Goal: Communication & Community: Answer question/provide support

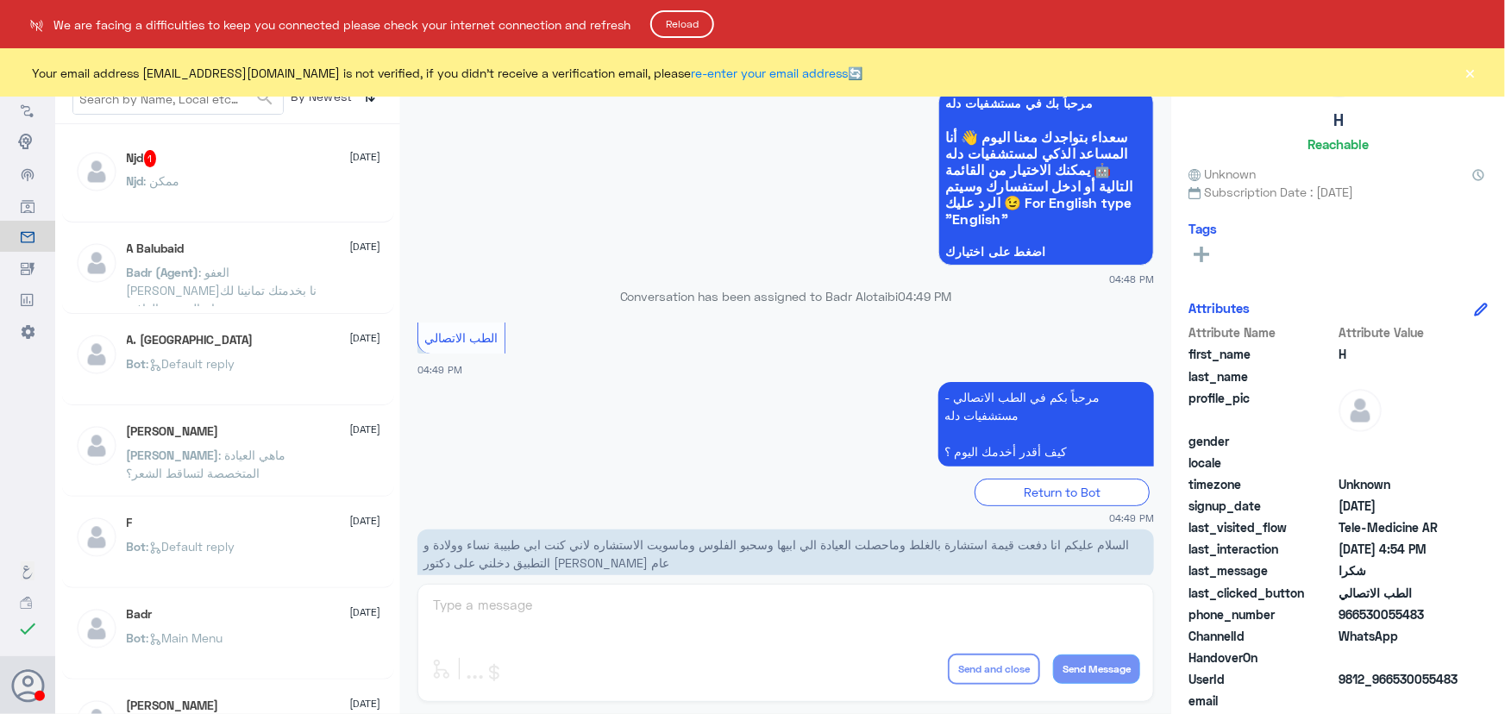
scroll to position [821, 0]
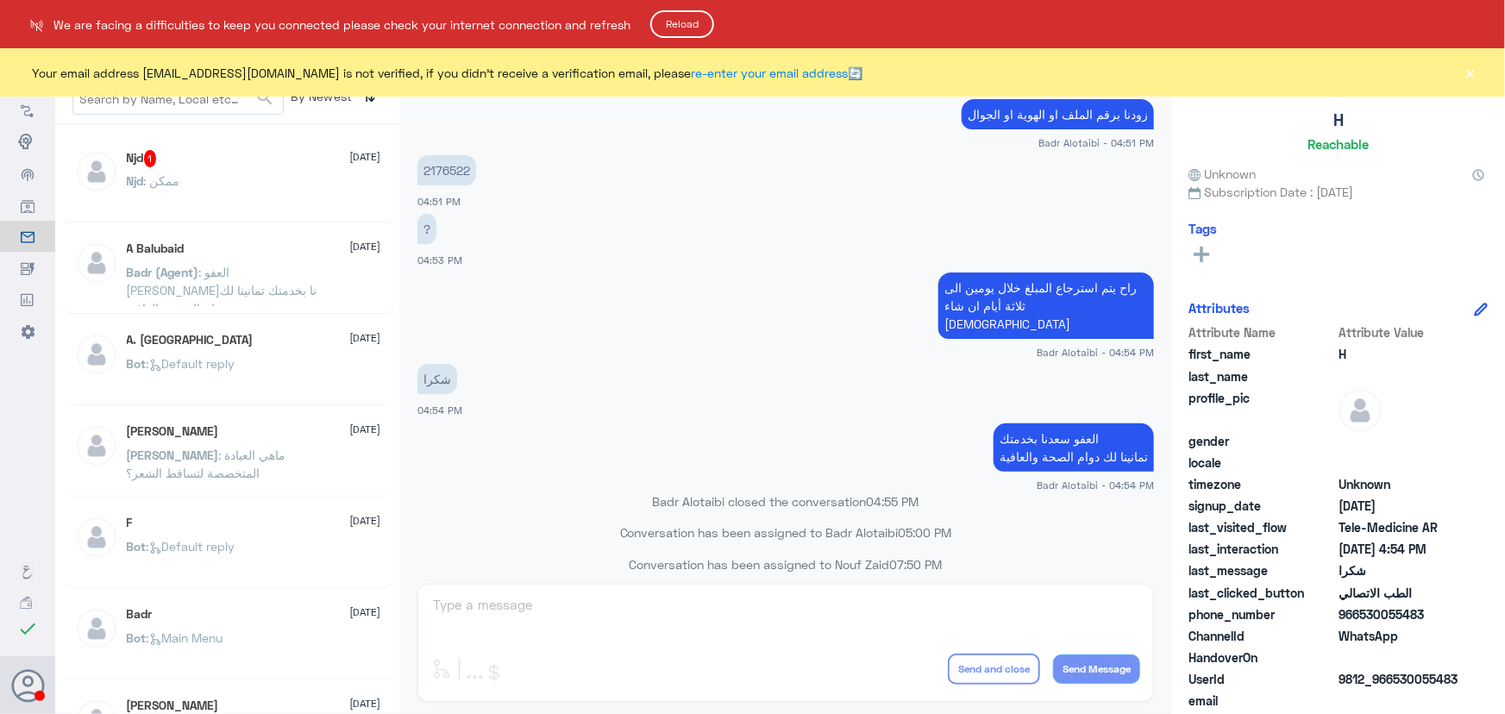
click at [1477, 75] on html "Dallah Hospitals Flow Builder Conversational Skills Broadcast Audience Inbox Gr…" at bounding box center [752, 357] width 1505 height 714
click at [1475, 72] on html "Dallah Hospitals Flow Builder Conversational Skills Broadcast Audience Inbox Gr…" at bounding box center [752, 357] width 1505 height 714
click at [1471, 72] on html "Dallah Hospitals Flow Builder Conversational Skills Broadcast Audience Inbox Gr…" at bounding box center [752, 357] width 1505 height 714
click at [686, 29] on button "Reload" at bounding box center [682, 24] width 64 height 28
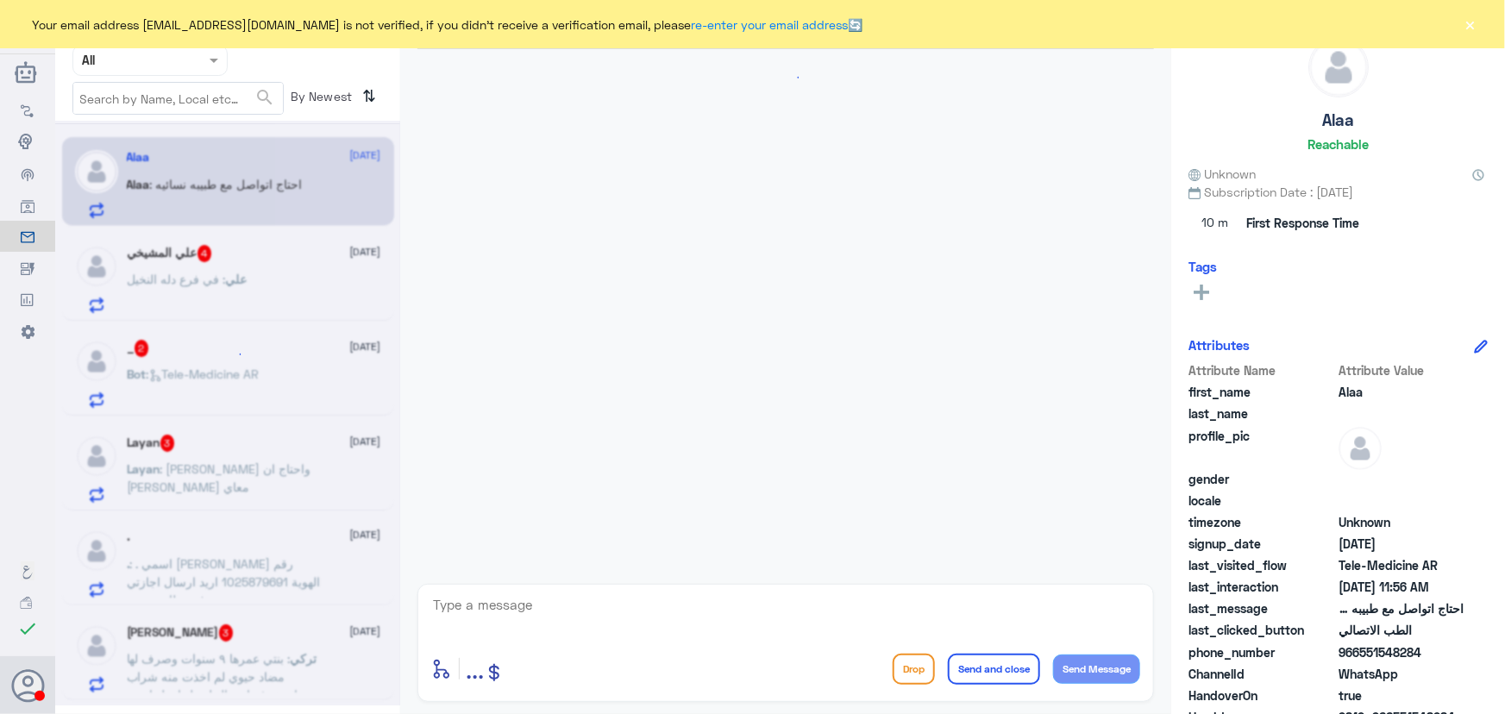
scroll to position [76, 0]
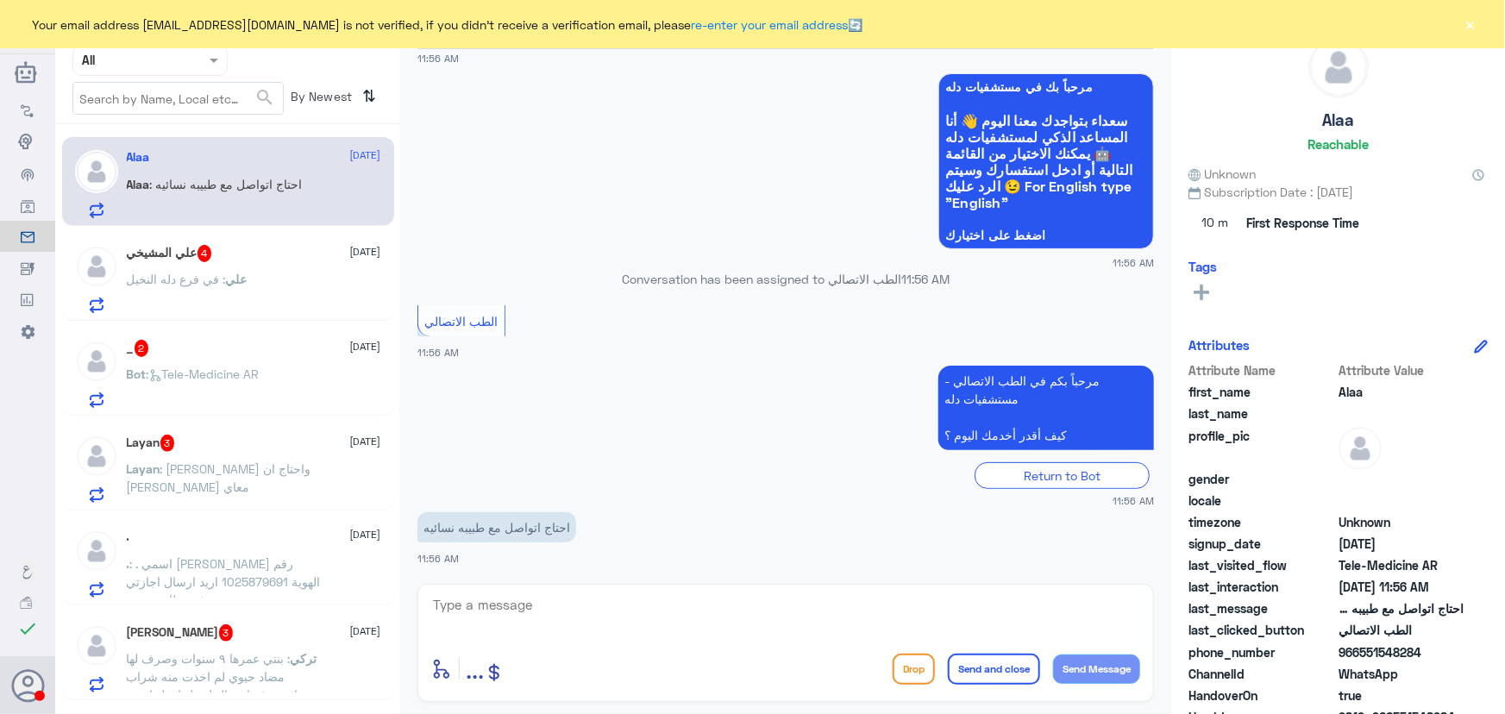
click at [1457, 22] on div "Your email address [EMAIL_ADDRESS][DOMAIN_NAME] is not verified, if you didn't …" at bounding box center [752, 24] width 1505 height 48
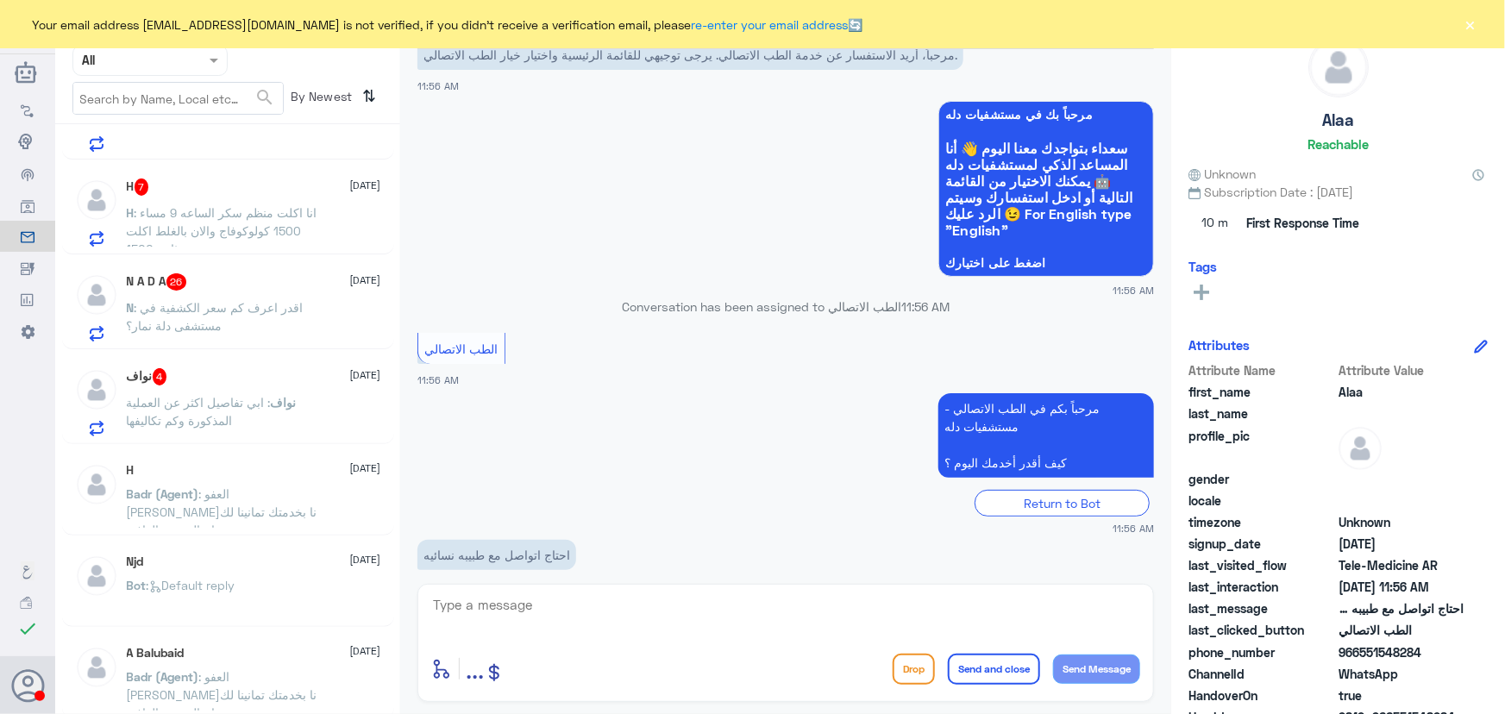
scroll to position [0, 0]
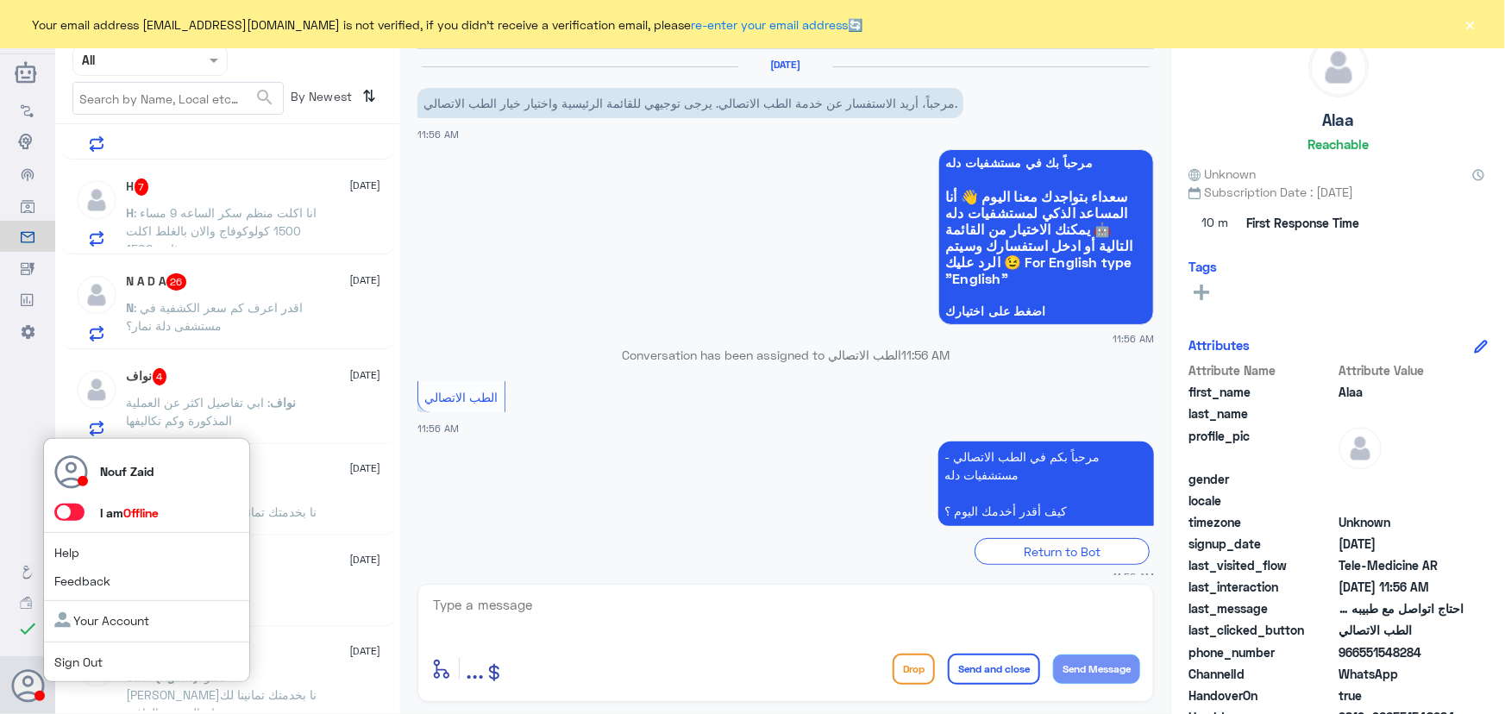
click at [68, 514] on span at bounding box center [69, 512] width 30 height 17
click at [0, 0] on input "checkbox" at bounding box center [0, 0] width 0 height 0
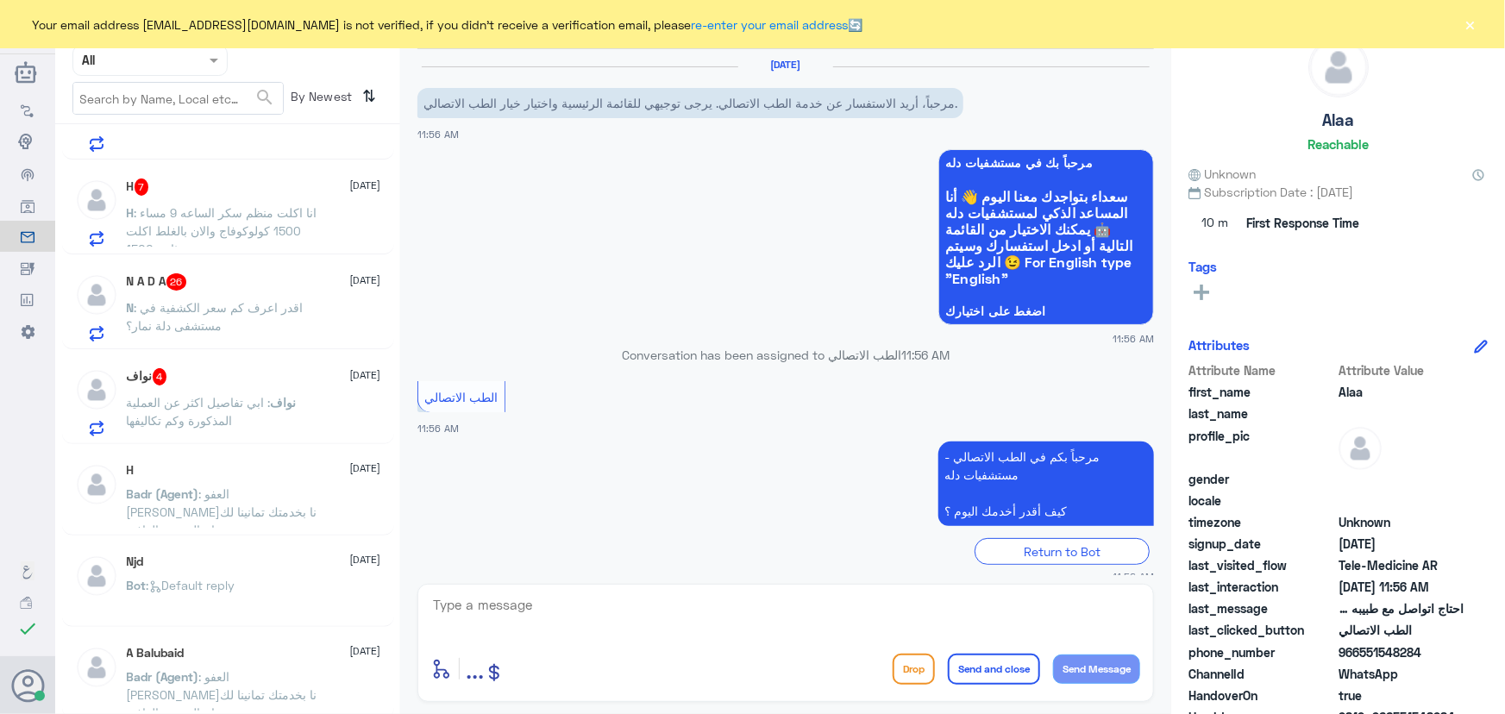
click at [312, 292] on div "N A D A 26 20 August N : اقدر اعرف كم سعر الكشفية في مستشفى دلة نمار؟" at bounding box center [254, 307] width 254 height 68
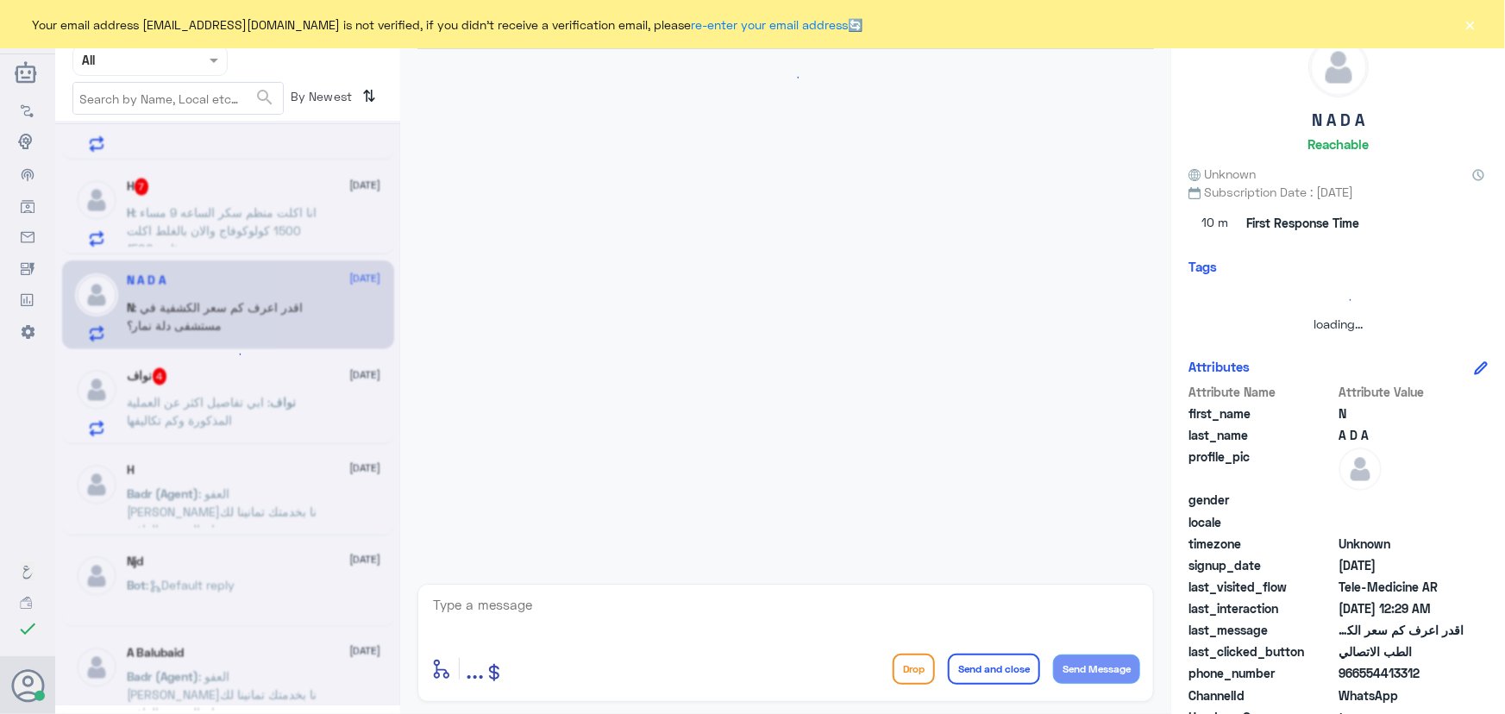
scroll to position [2111, 0]
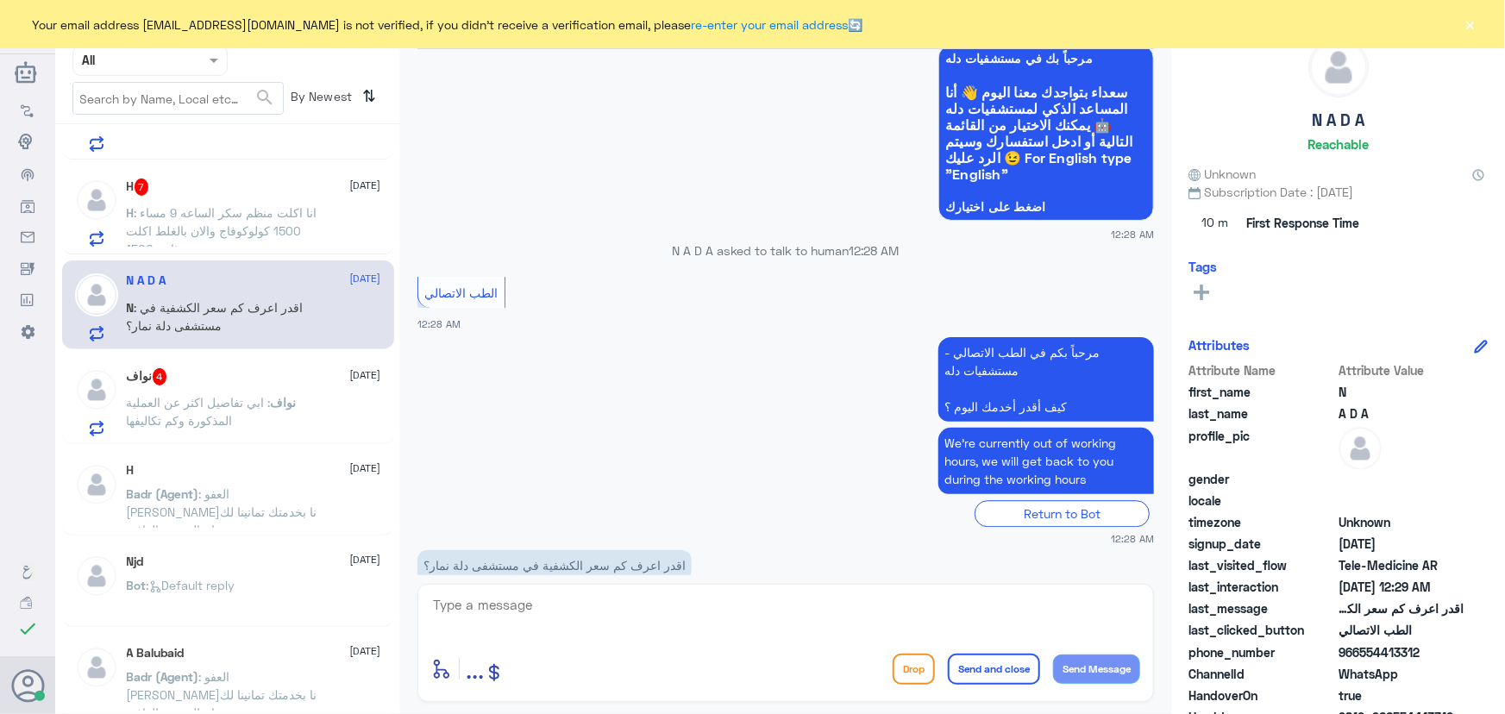
click at [531, 602] on textarea at bounding box center [785, 614] width 709 height 42
paste textarea "مرحبا، معك نوف من الطب الاتصالي"
type textarea "مرحبا، معك نوف من الطب الاتصالي"
click at [1087, 665] on button "Send Message" at bounding box center [1096, 669] width 87 height 29
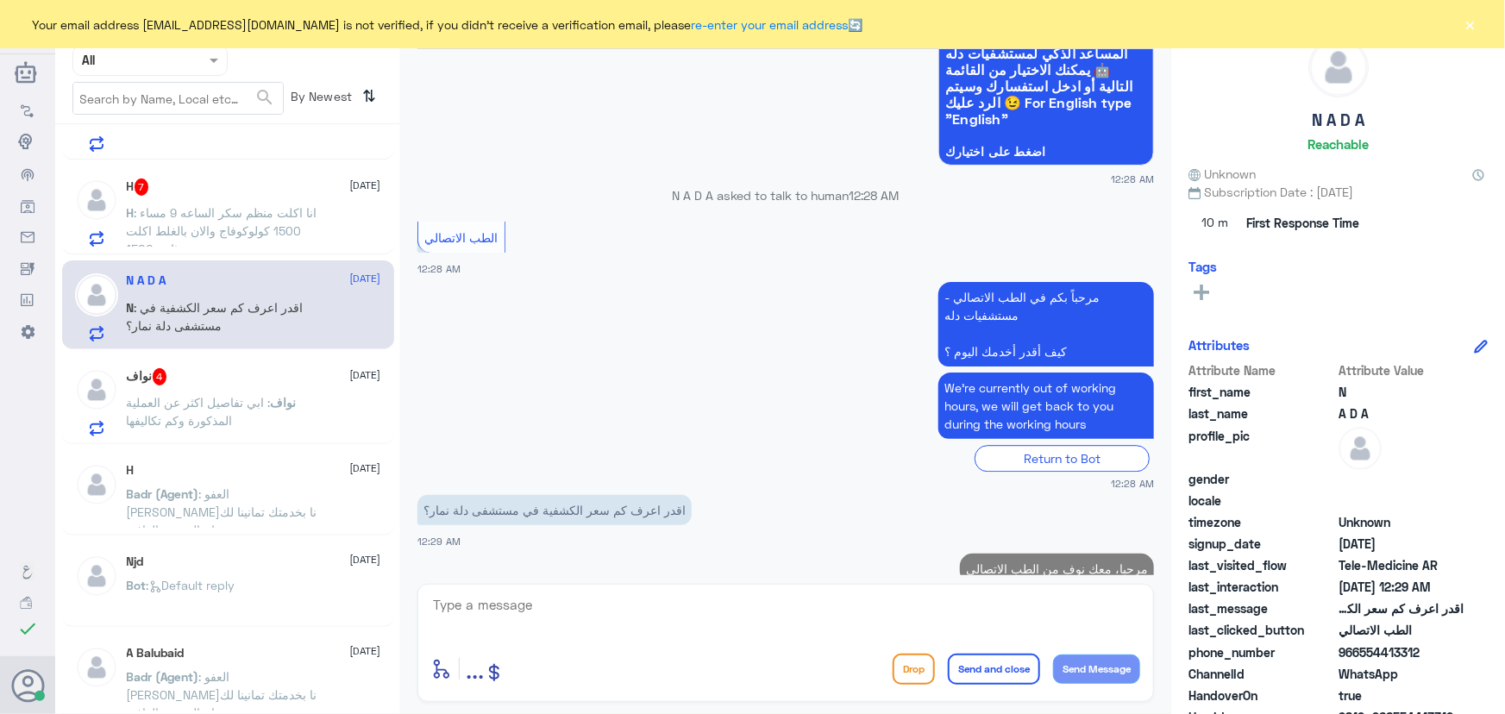
click at [852, 625] on textarea at bounding box center [785, 614] width 709 height 42
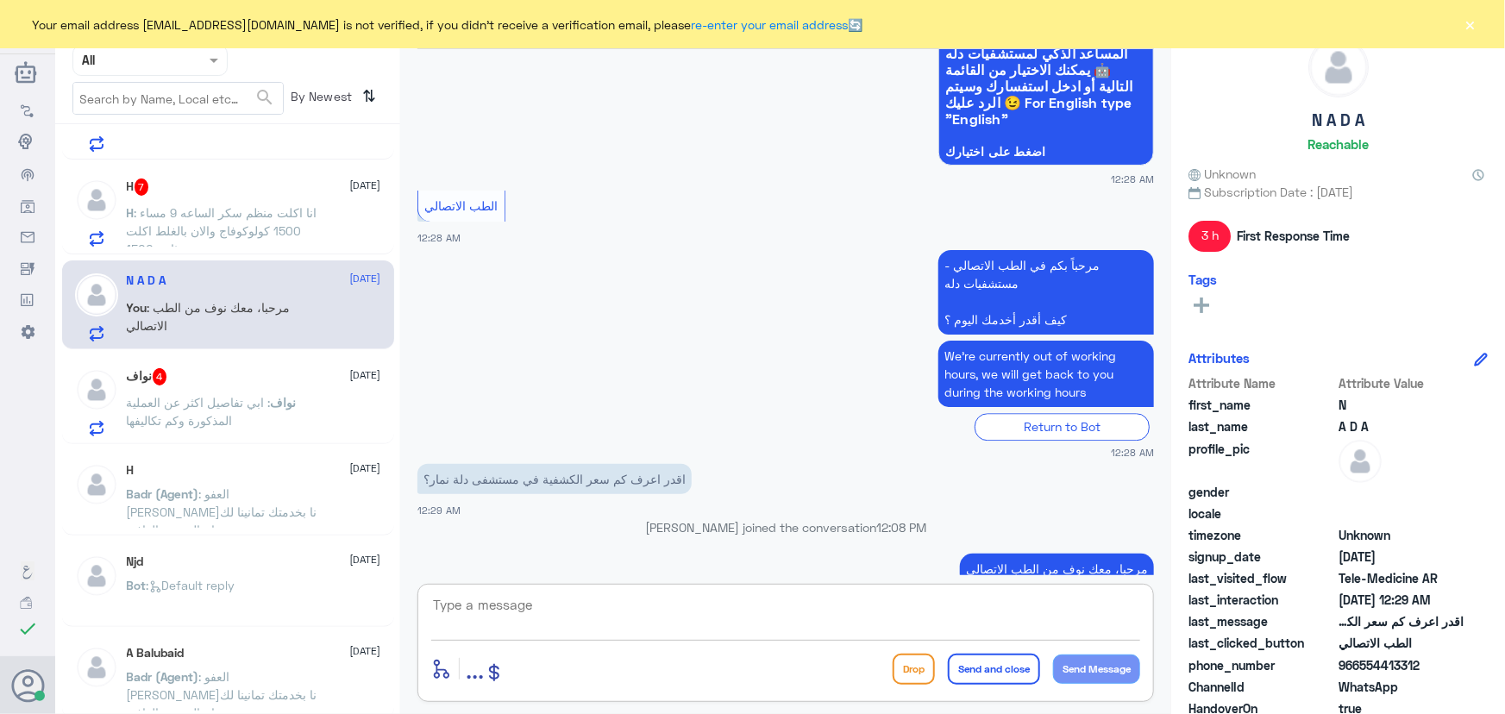
click at [702, 614] on textarea at bounding box center [785, 614] width 709 height 42
type textarea "i"
paste textarea "من خلال رقم دله -نمار 0546022896"
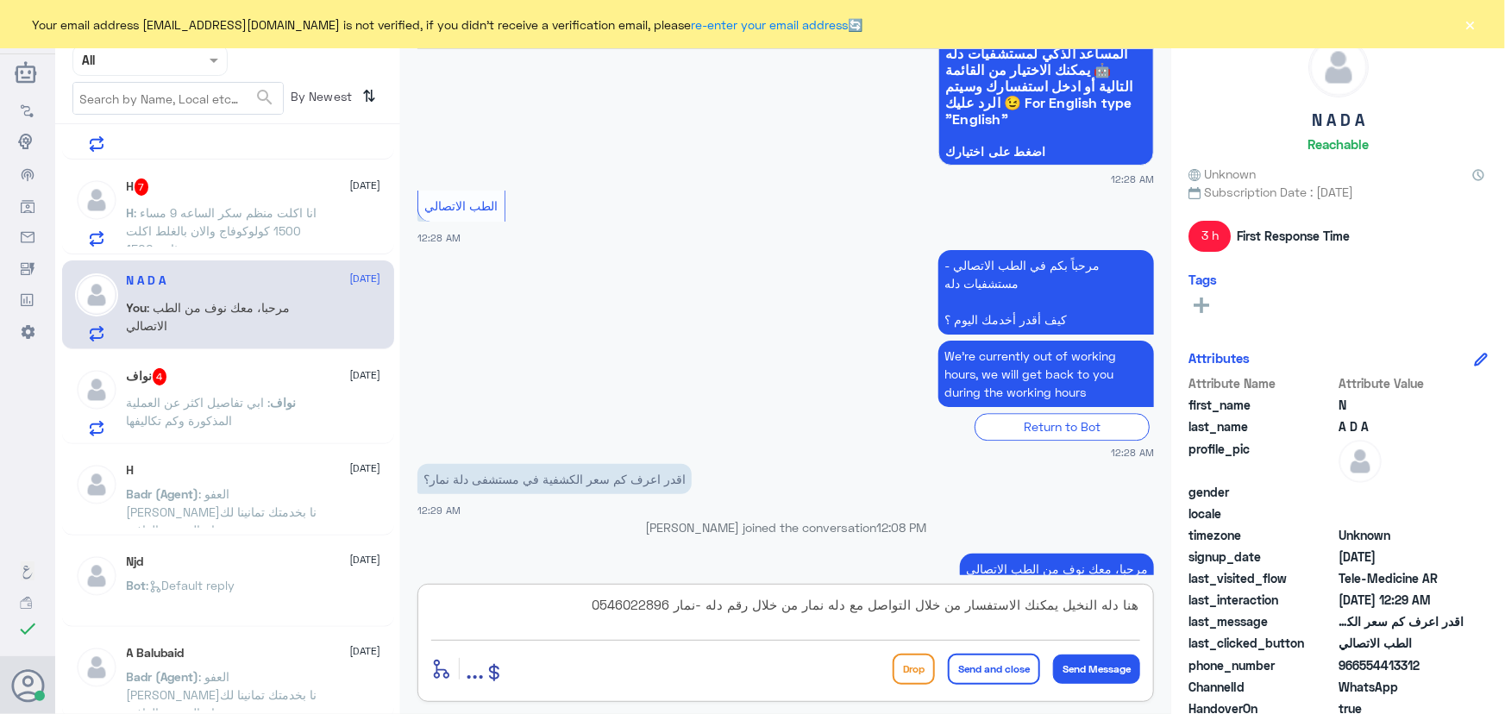
drag, startPoint x: 681, startPoint y: 604, endPoint x: 802, endPoint y: 610, distance: 121.8
click at [802, 610] on textarea "هنا دله النخيل يمكنك الاستفسار من خلال التواصل مع دله نمار من خلال رقم دله -نما…" at bounding box center [785, 614] width 709 height 42
drag, startPoint x: 917, startPoint y: 606, endPoint x: 963, endPoint y: 606, distance: 46.6
click at [963, 606] on textarea "هنا دله النخيل يمكنك الاستفسار من خلال التواصل مع دله نمار 0546022896" at bounding box center [785, 614] width 709 height 42
click at [700, 617] on textarea "هنا دله النخيل يمكنك الاستفسار من خلال التواصل مع دله نمار 0546022896" at bounding box center [785, 614] width 709 height 42
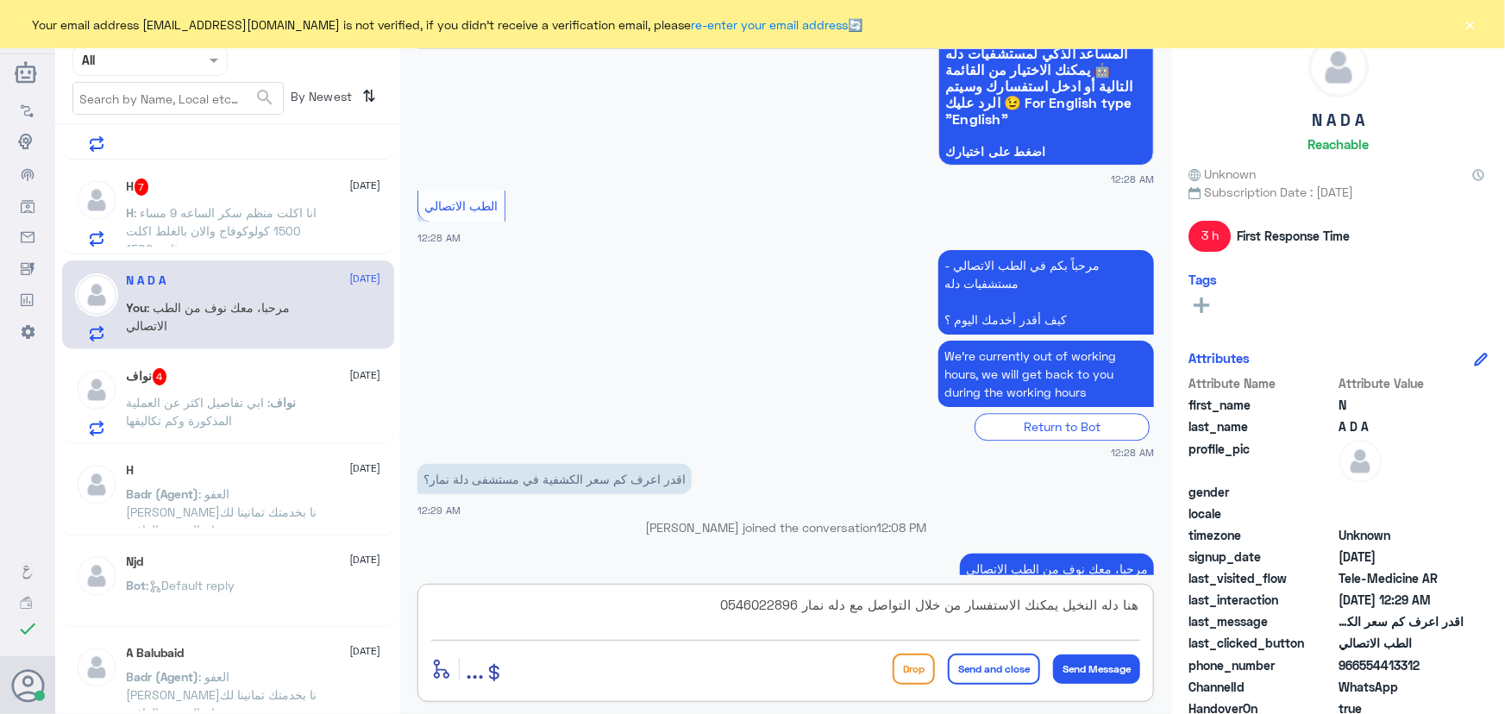
type textarea "هنا دله النخيل يمكنك الاستفسار من خلال التواصل مع دله نمار 0546022896"
click at [992, 673] on button "Send and close" at bounding box center [994, 669] width 92 height 31
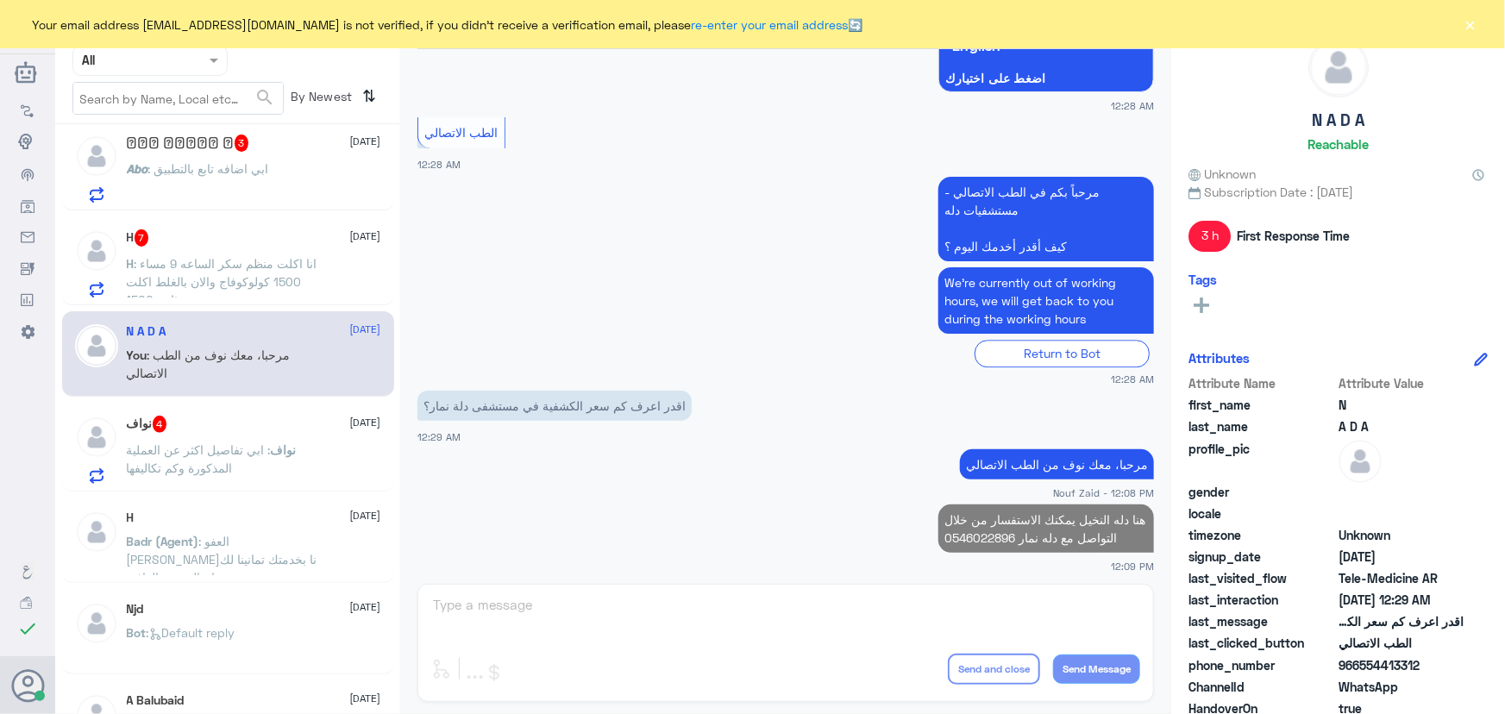
scroll to position [1411, 0]
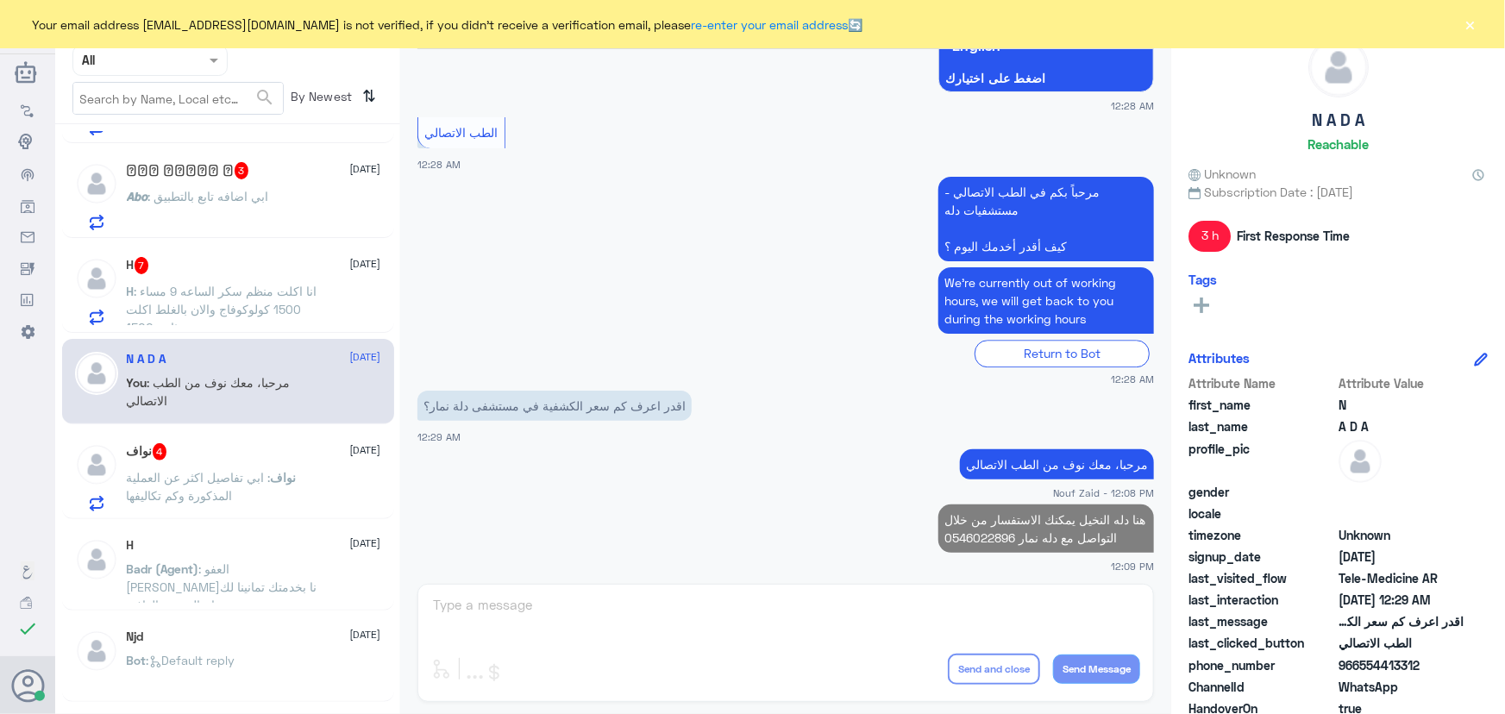
click at [286, 307] on span ": انا اكلت منظم سكر الساعه 9 مساء 1500 كولوكوفاج والان بالغلط اكلت مره ثانيه 15…" at bounding box center [222, 309] width 191 height 51
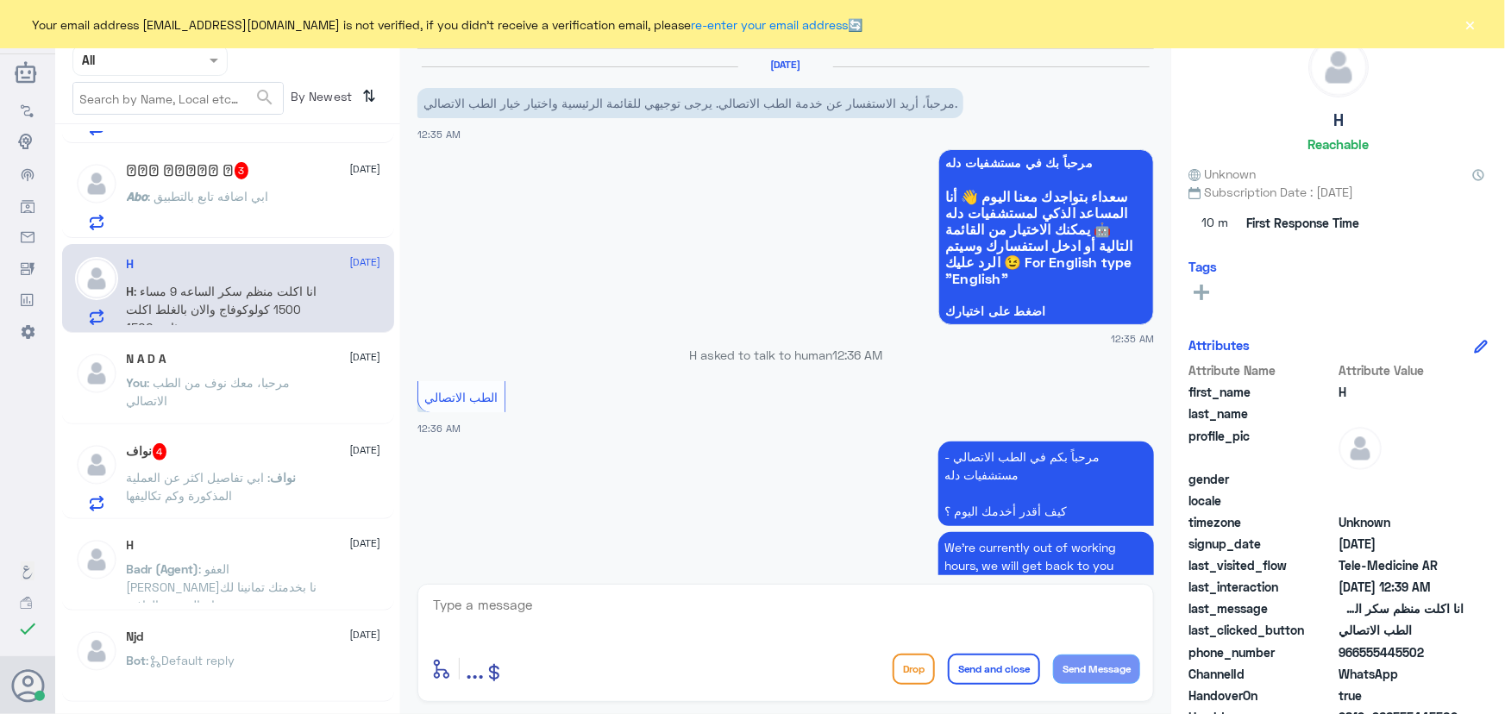
scroll to position [932, 0]
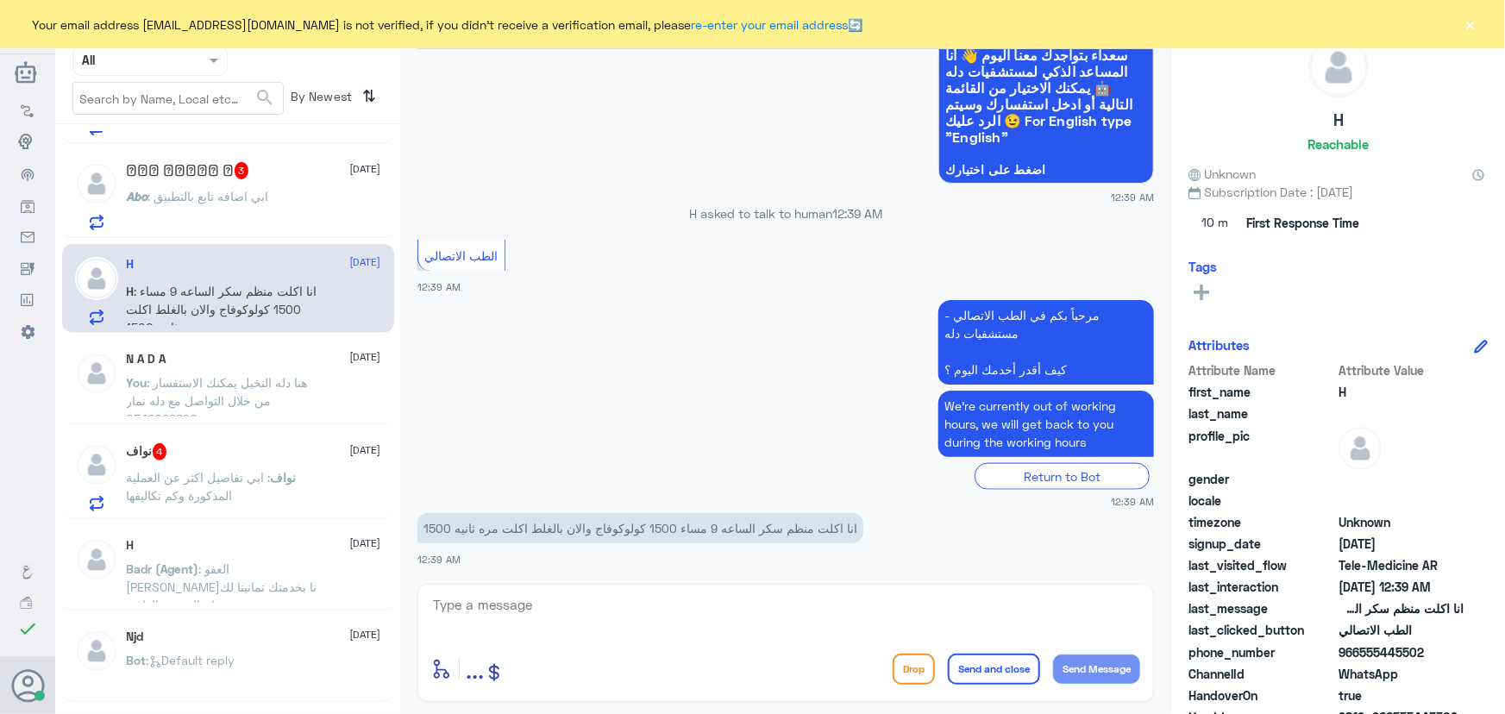
click at [1476, 27] on button "×" at bounding box center [1470, 24] width 17 height 17
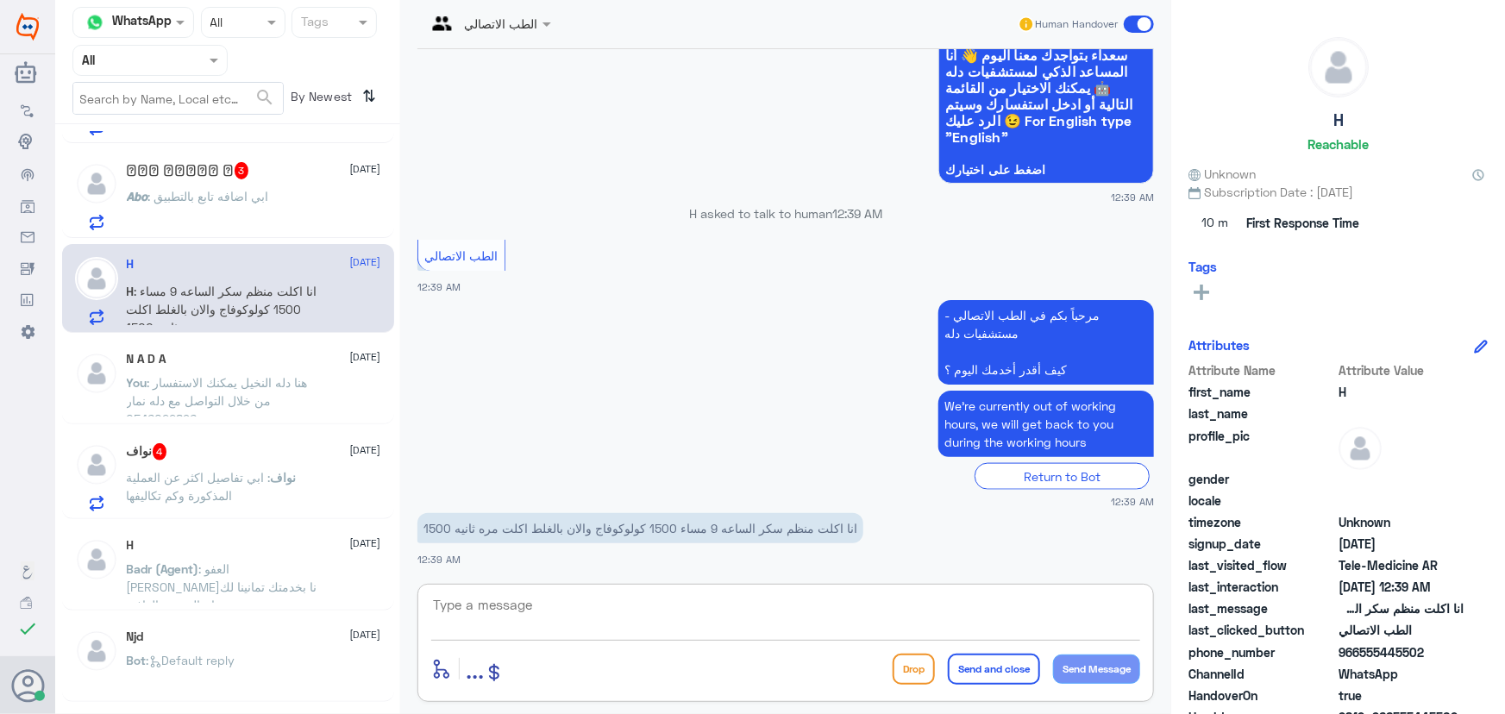
click at [664, 621] on textarea at bounding box center [785, 614] width 709 height 42
drag, startPoint x: 1363, startPoint y: 656, endPoint x: 1460, endPoint y: 653, distance: 97.5
click at [1460, 653] on span "966555445502" at bounding box center [1401, 652] width 125 height 18
copy span "555445502"
drag, startPoint x: 417, startPoint y: 556, endPoint x: 458, endPoint y: 561, distance: 40.8
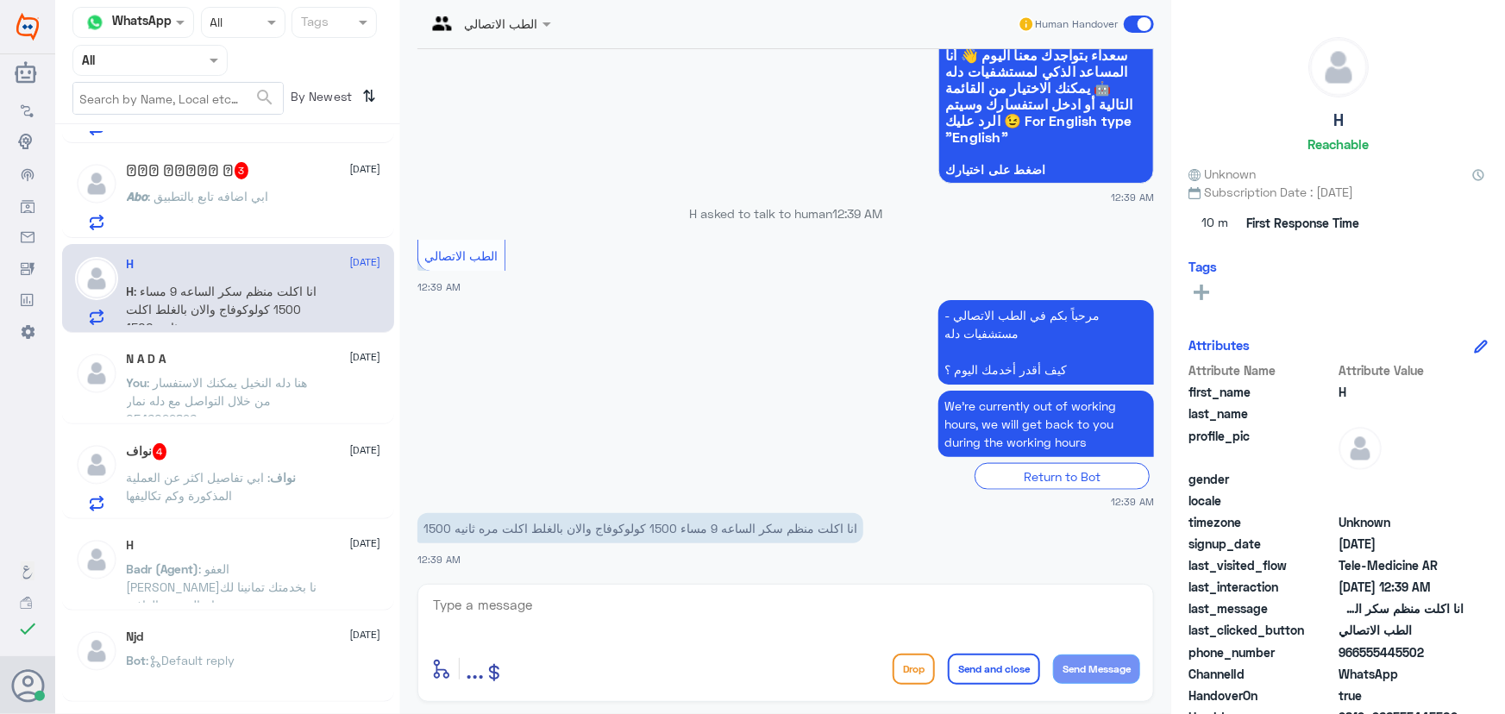
click at [458, 561] on span "12:39 AM" at bounding box center [438, 559] width 43 height 11
click at [619, 535] on p "انا اكلت منظم سكر الساعه 9 مساء 1500 كولوكوفاج والان بالغلط اكلت مره ثانيه 1500" at bounding box center [640, 528] width 446 height 30
click at [561, 614] on textarea at bounding box center [785, 614] width 709 height 42
paste textarea "مرحبا، معك نوف من الطب الاتصالي"
type textarea "مرحبا، معك نوف من الطب الاتصالي"
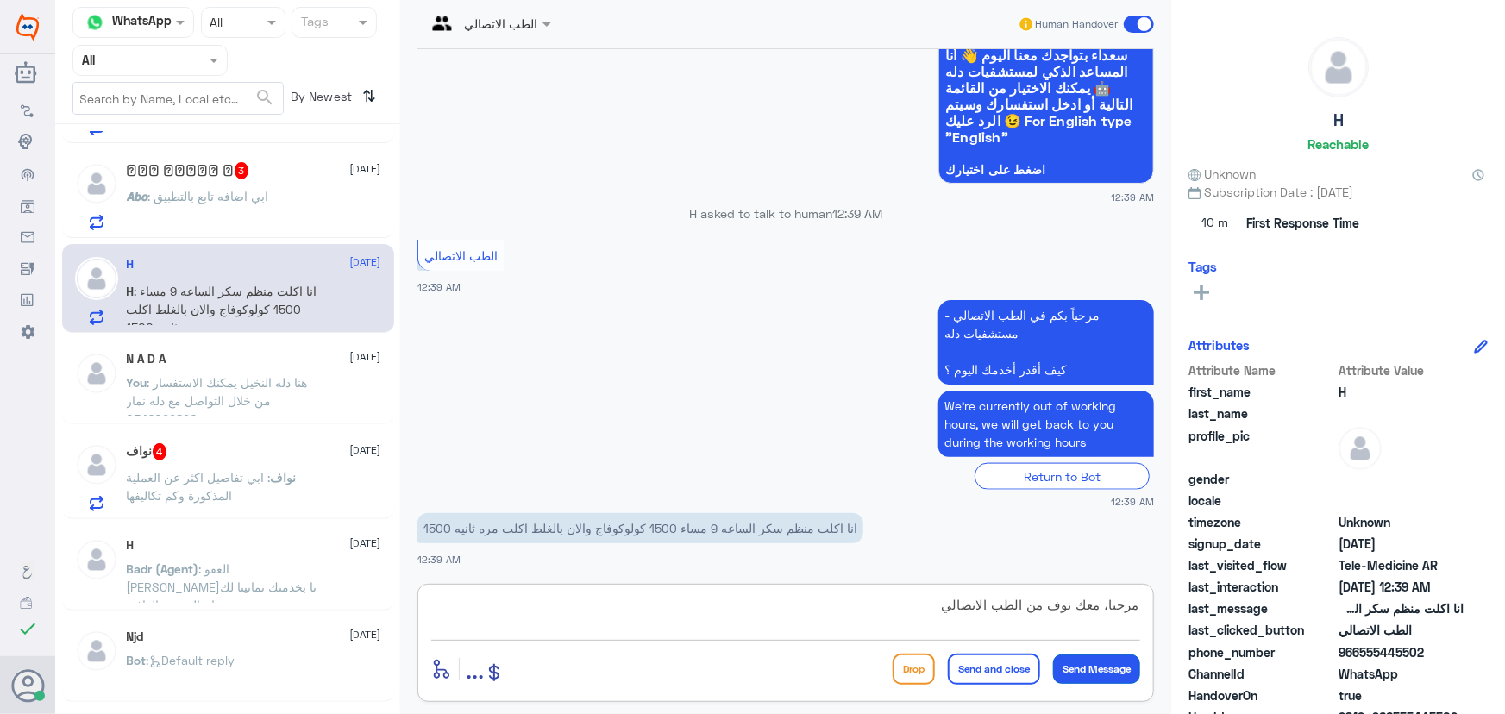
click at [1082, 675] on button "Send Message" at bounding box center [1096, 669] width 87 height 29
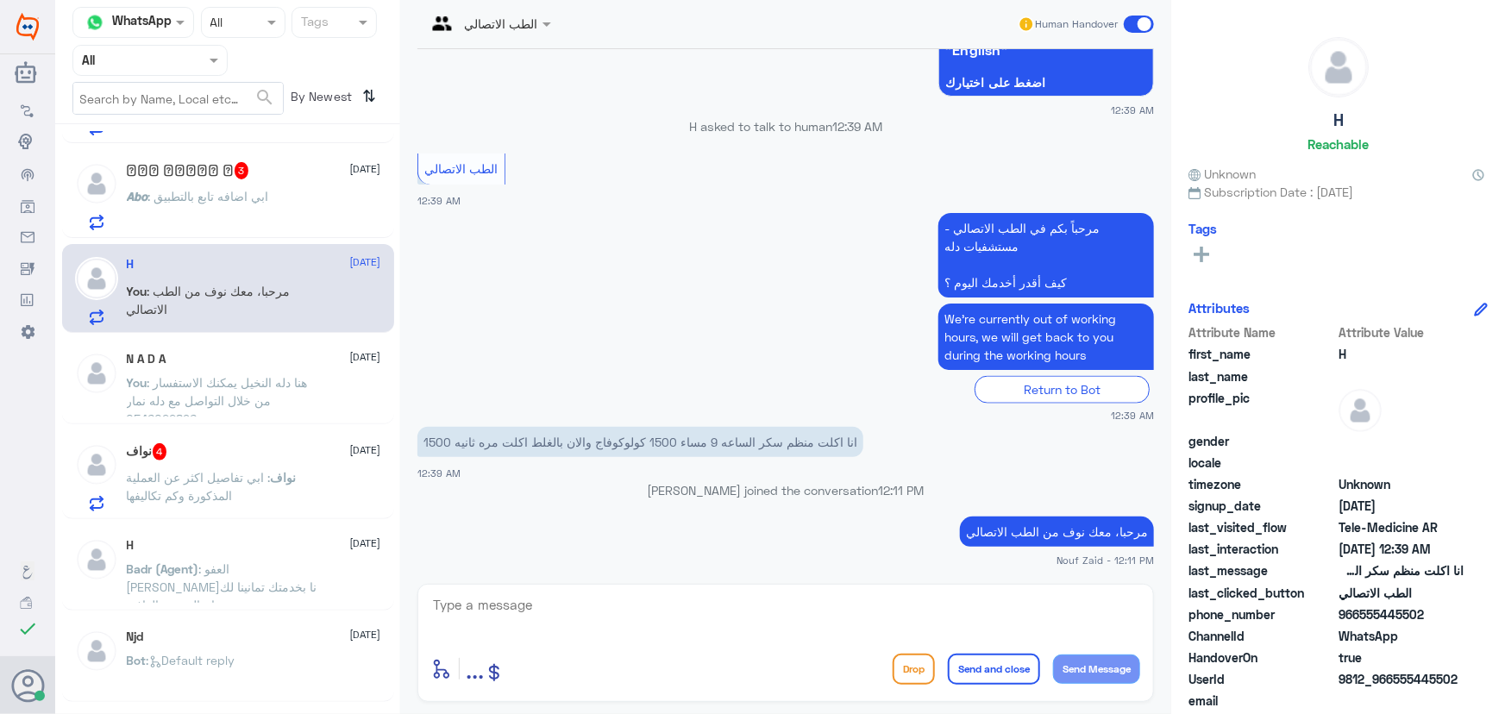
click at [787, 612] on textarea at bounding box center [785, 614] width 709 height 42
paste textarea "يمكنك تلقي الاستشاره الفورية من خلال التطبيق عن طريق خدمة "الاستشارة الفورية" و…"
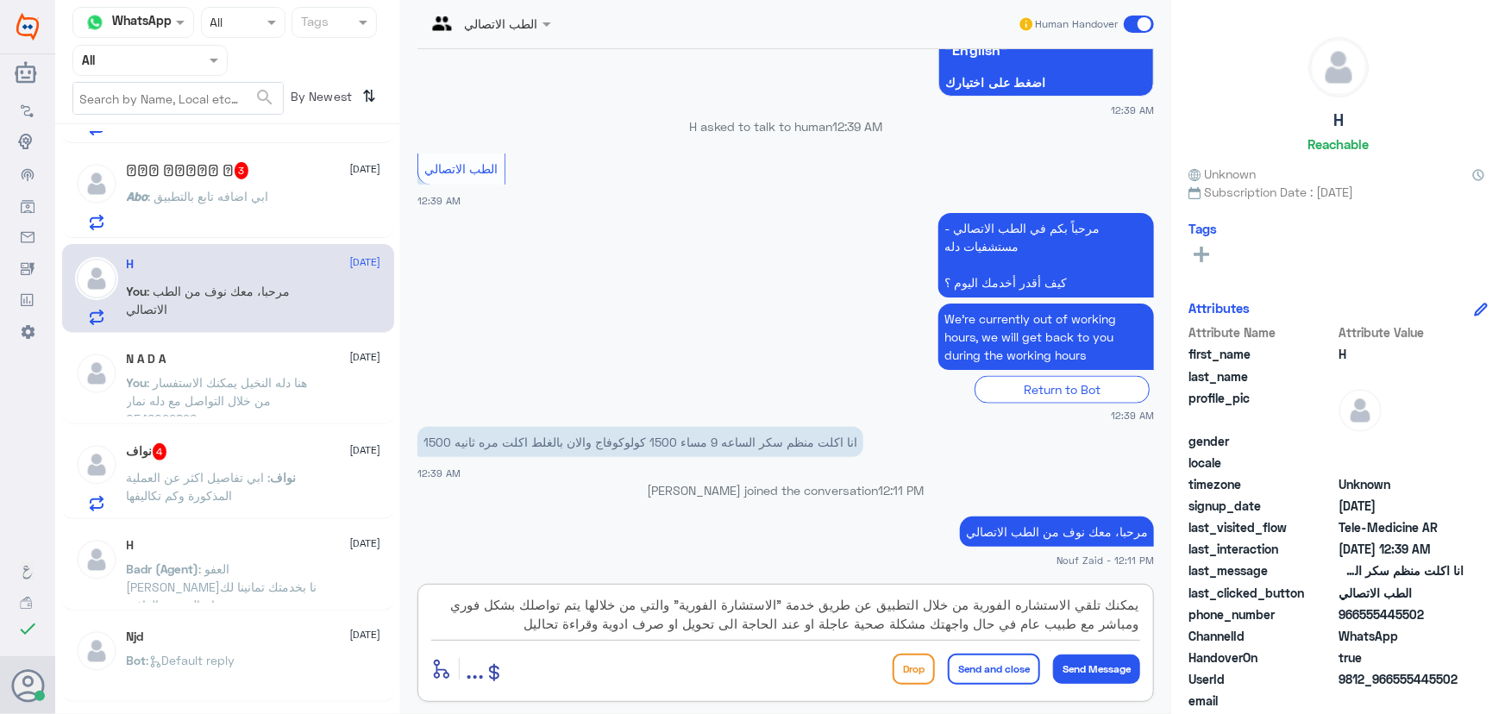
click at [570, 625] on textarea "يمكنك تلقي الاستشاره الفورية من خلال التطبيق عن طريق خدمة "الاستشارة الفورية" و…" at bounding box center [785, 614] width 709 height 42
type textarea "يمكنك تلقي الاستشاره الفورية من خلال التطبيق عن طريق خدمة "الاستشارة الفورية" و…"
click at [1005, 674] on button "Send and close" at bounding box center [994, 669] width 92 height 31
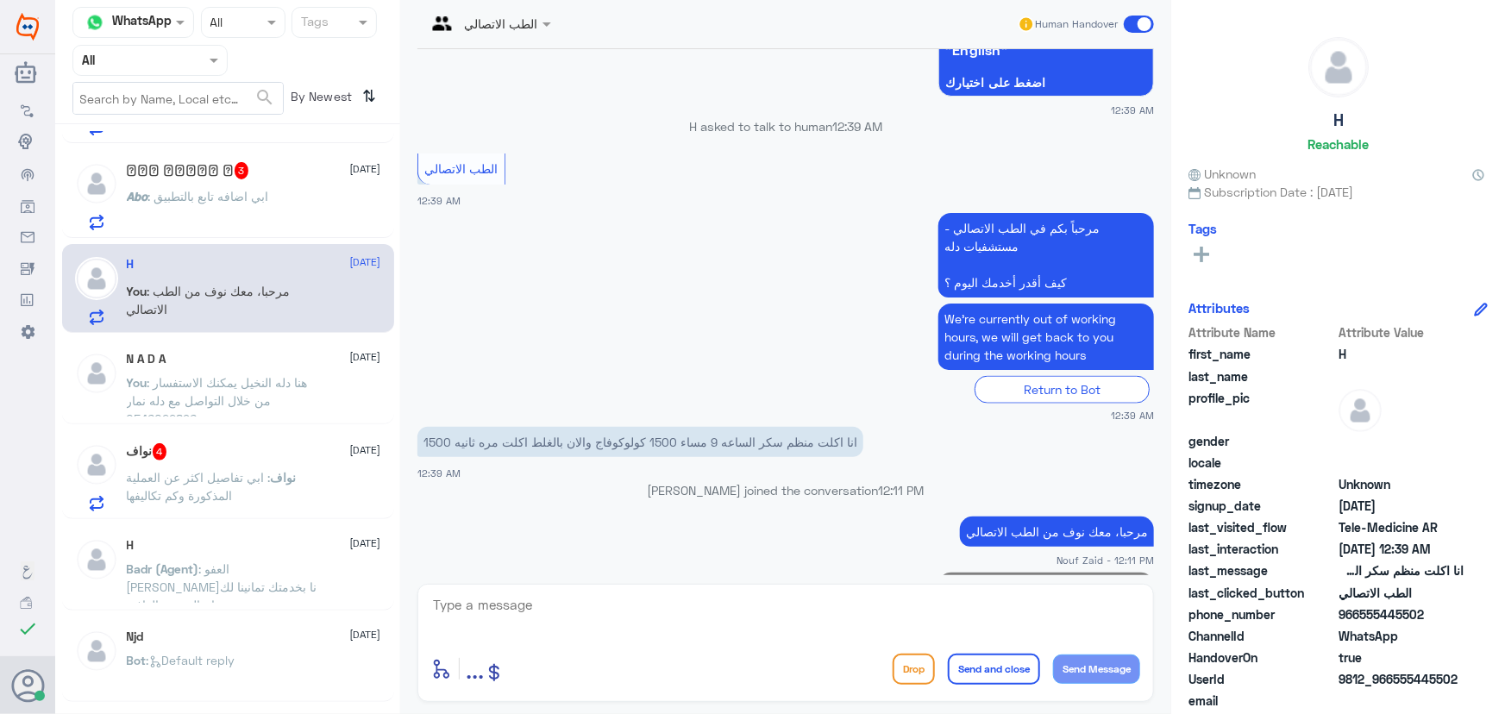
scroll to position [1151, 0]
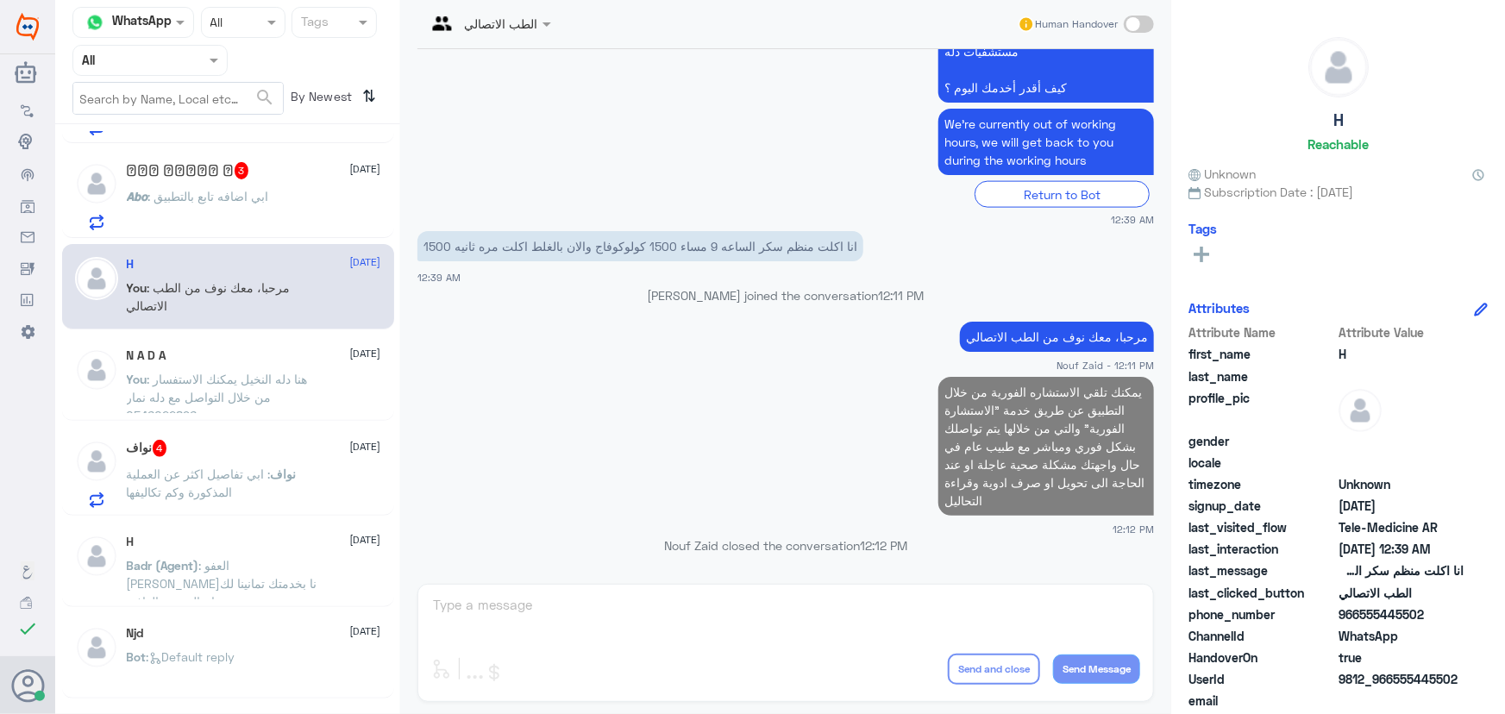
click at [255, 467] on span ": ابي تفاصيل اكثر عن العملية المذكورة وكم تكاليفها" at bounding box center [199, 483] width 144 height 33
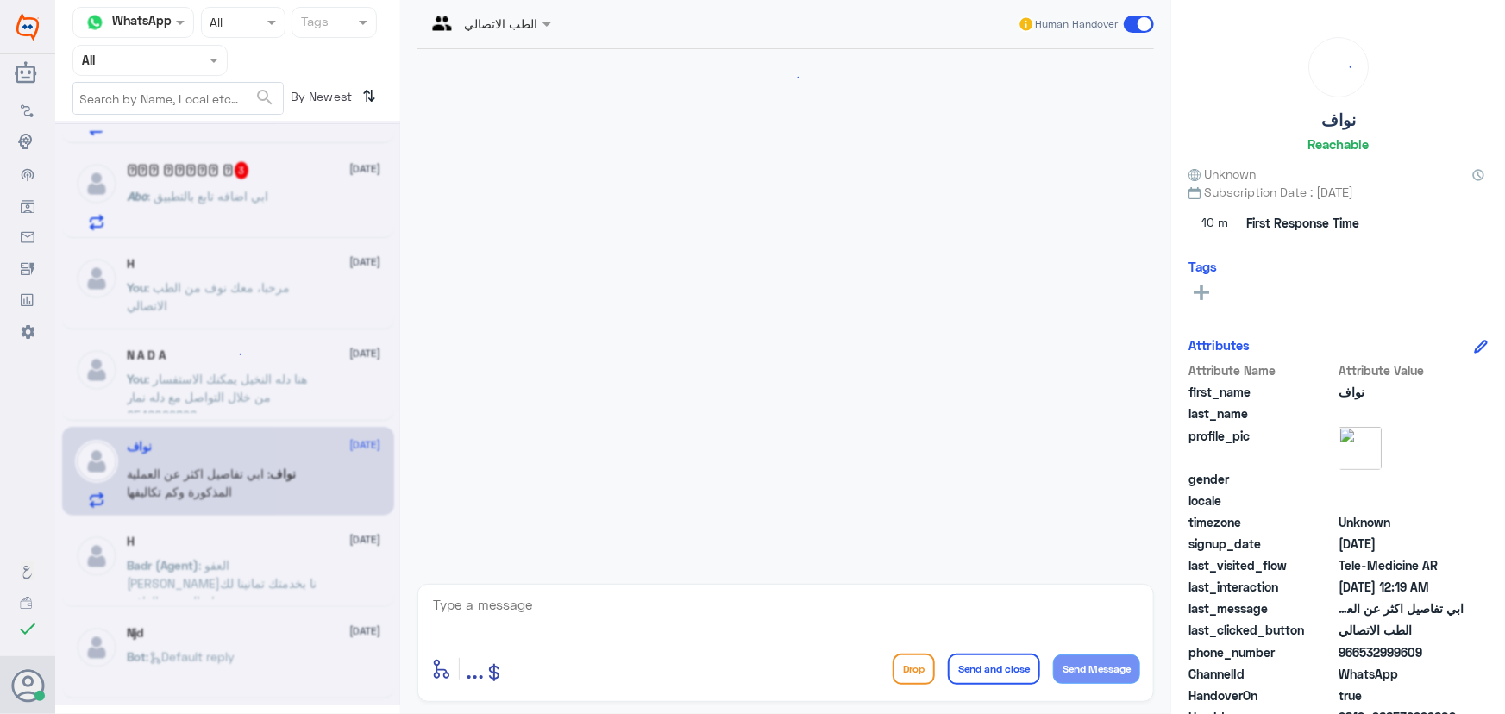
scroll to position [218, 0]
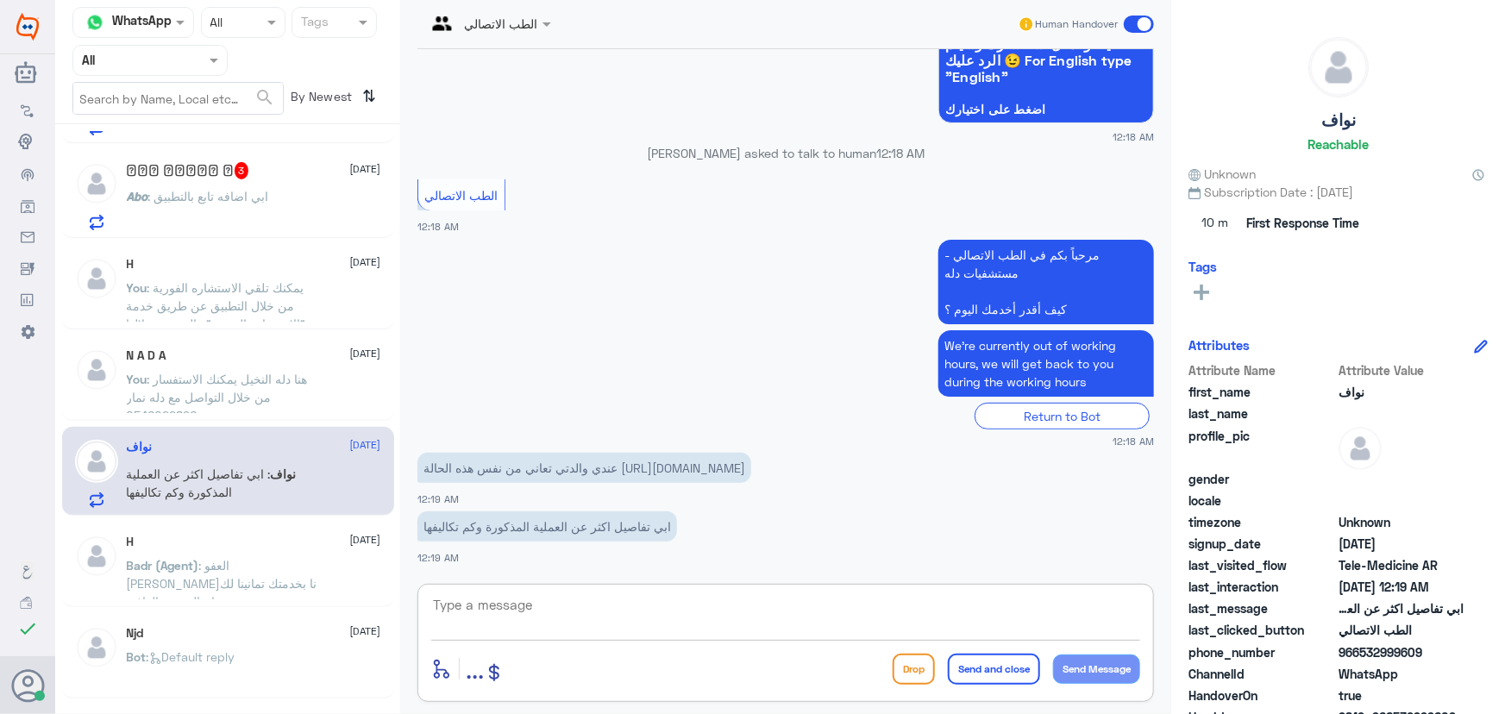
click at [635, 605] on textarea at bounding box center [785, 614] width 709 height 42
paste textarea "مرحباً معك نوف من الطب الاتصالي"
type textarea "مرحباً معك نوف من الطب الاتصالي"
drag, startPoint x: 931, startPoint y: 624, endPoint x: 1221, endPoint y: 625, distance: 290.7
click at [1220, 626] on div "Channel WhatsApp Status × All Tags Agent Filter All search By Newest ⇅ Alaa 20 …" at bounding box center [780, 359] width 1450 height 719
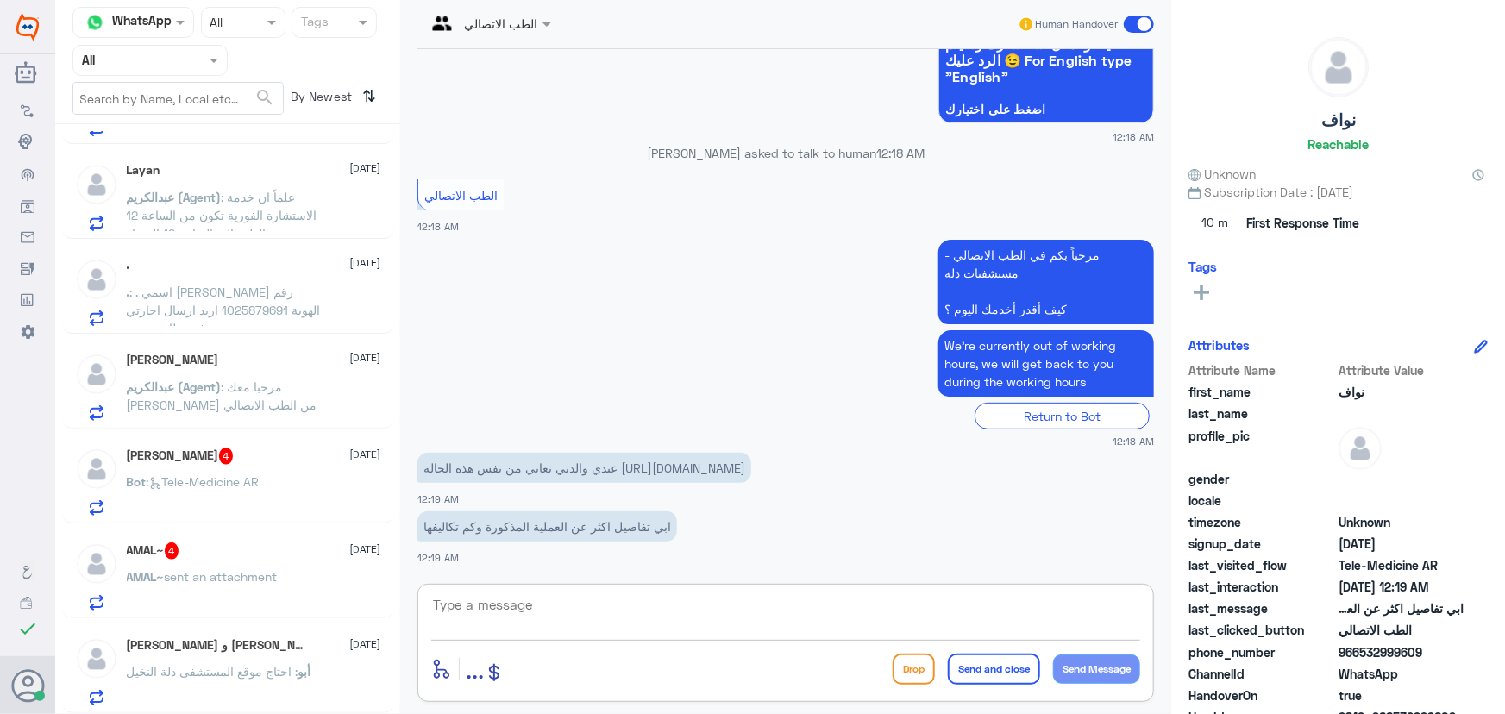
scroll to position [0, 0]
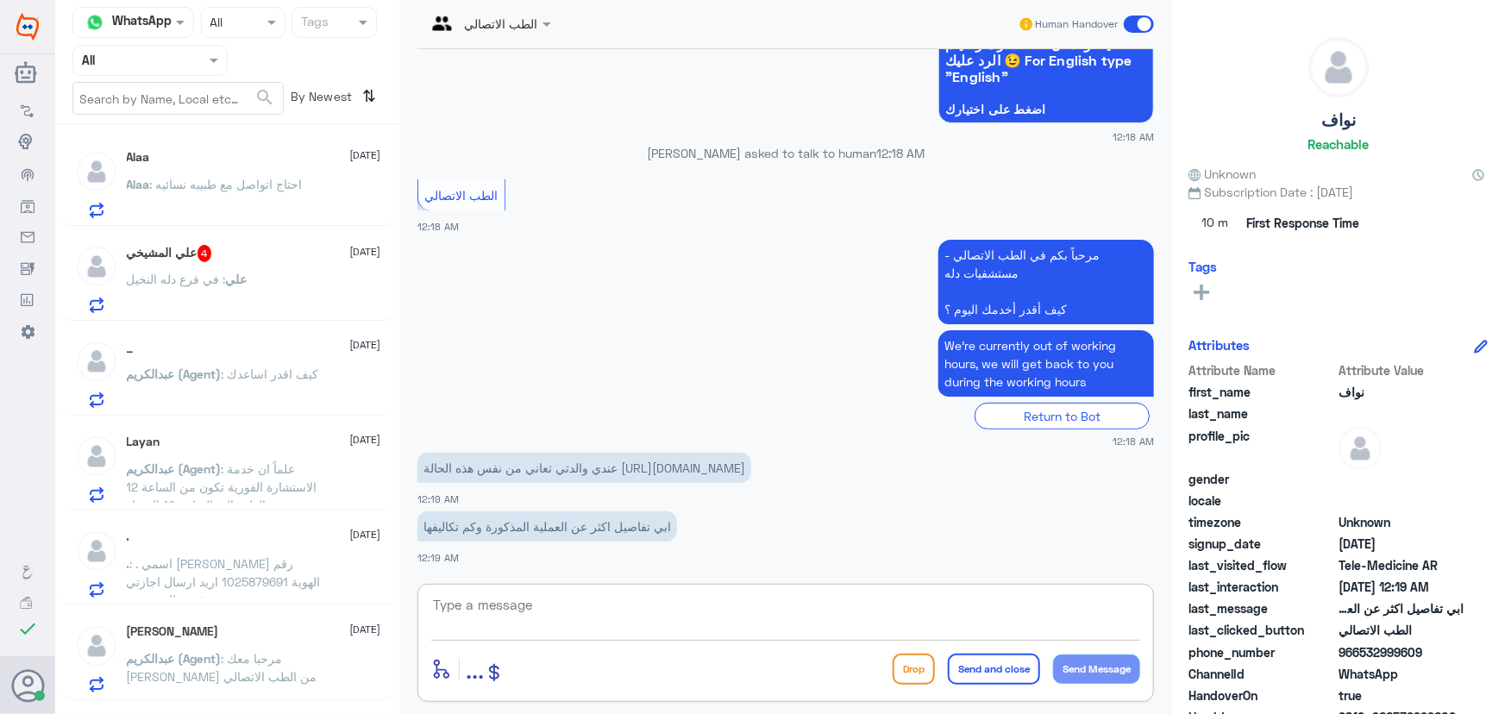
click at [305, 290] on div "علي : في فرع دله النخيل" at bounding box center [254, 293] width 254 height 39
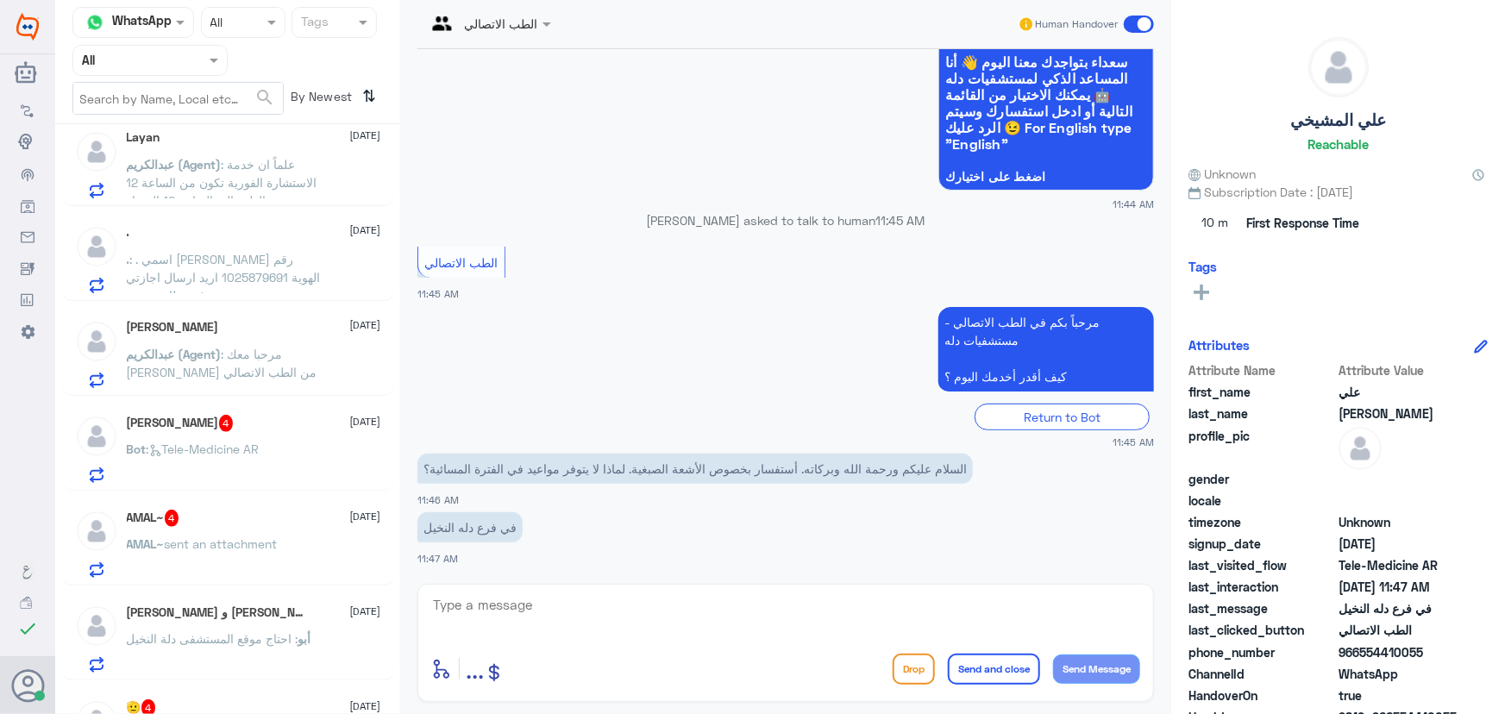
scroll to position [313, 0]
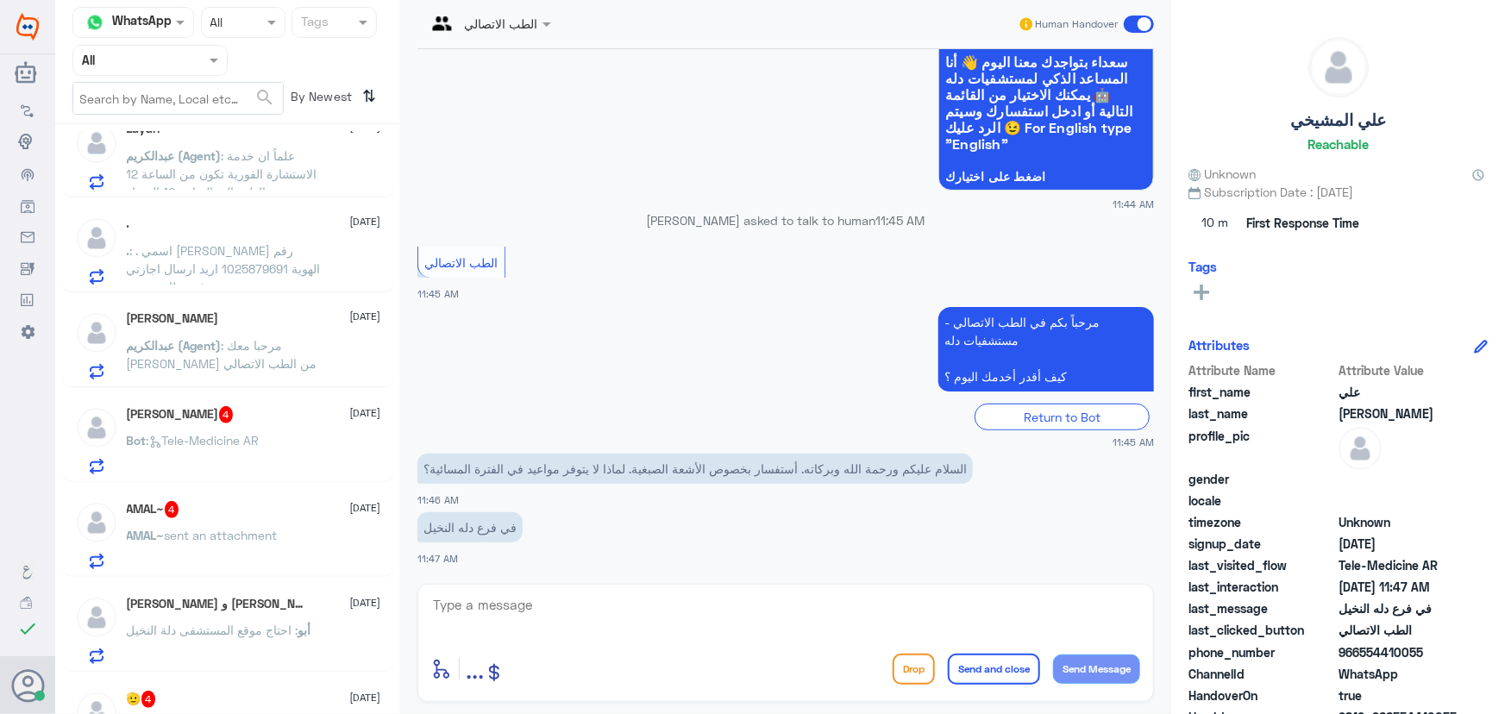
click at [309, 470] on div "Bot : Tele-Medicine AR" at bounding box center [254, 455] width 254 height 39
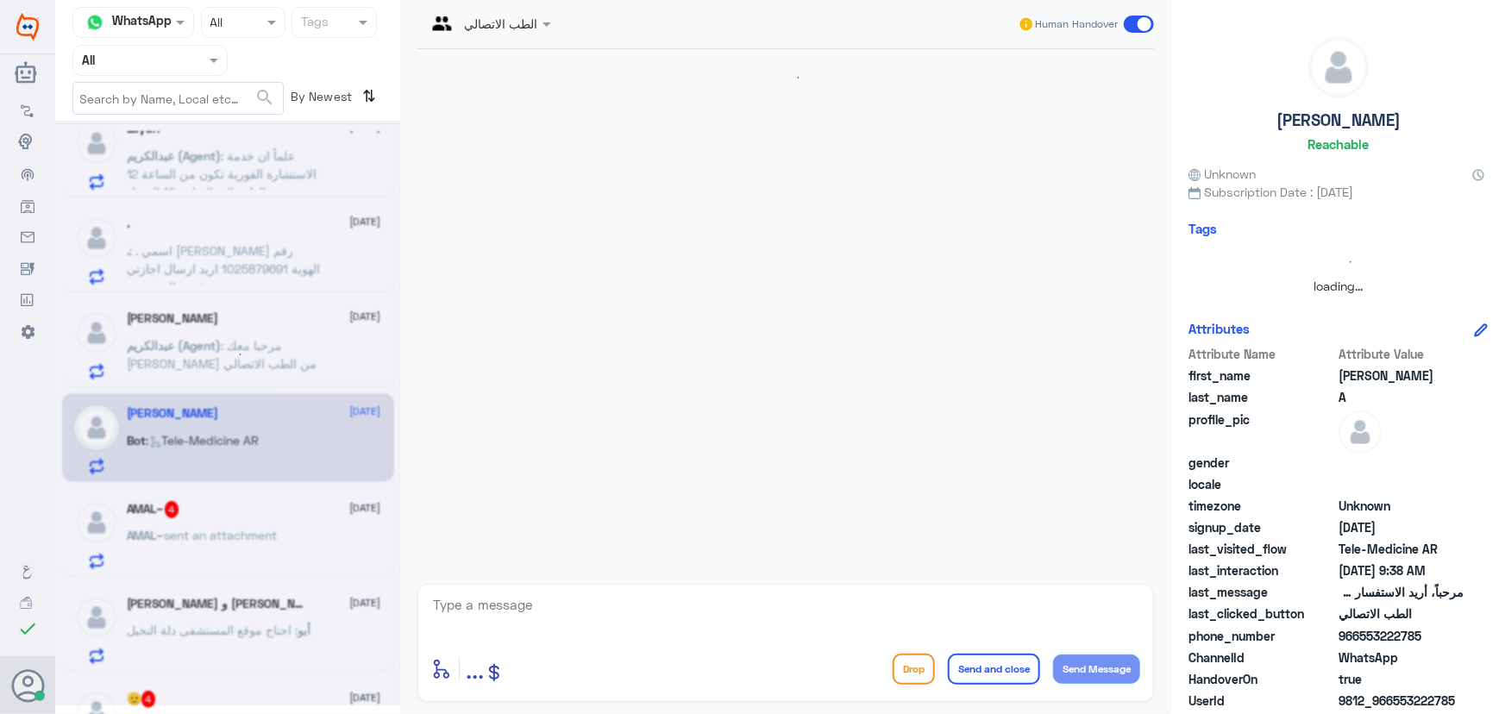
scroll to position [1213, 0]
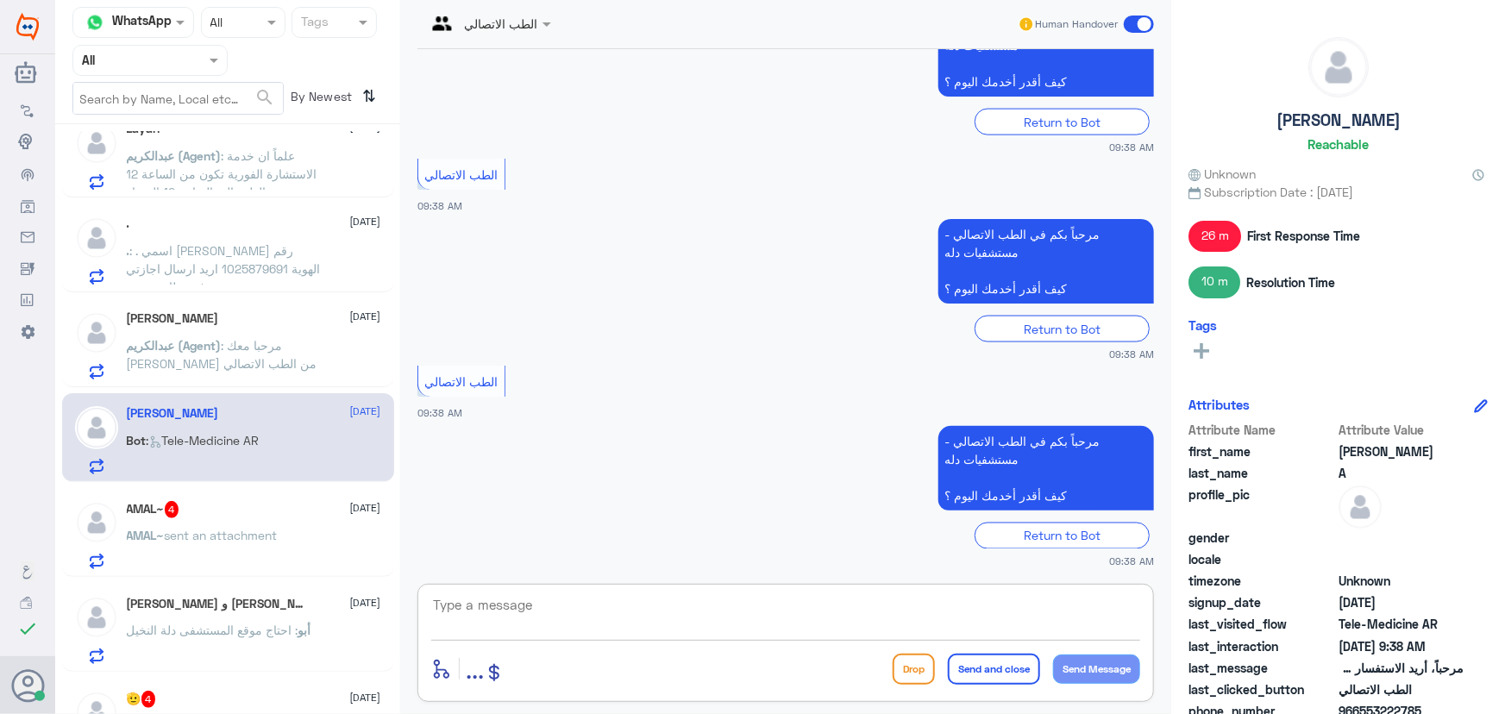
click at [624, 594] on textarea at bounding box center [785, 614] width 709 height 42
paste textarea "مرحباً معك نوف من الطب الاتصالي كيف اقدر أساعدك؟"
type textarea "مرحباً معك نوف من الطب الاتصالي كيف اقدر أساعدك؟"
click at [1082, 646] on div "مرحباً معك نوف من الطب الاتصالي كيف اقدر أساعدك؟ enter flow name ... Drop Send …" at bounding box center [785, 643] width 737 height 118
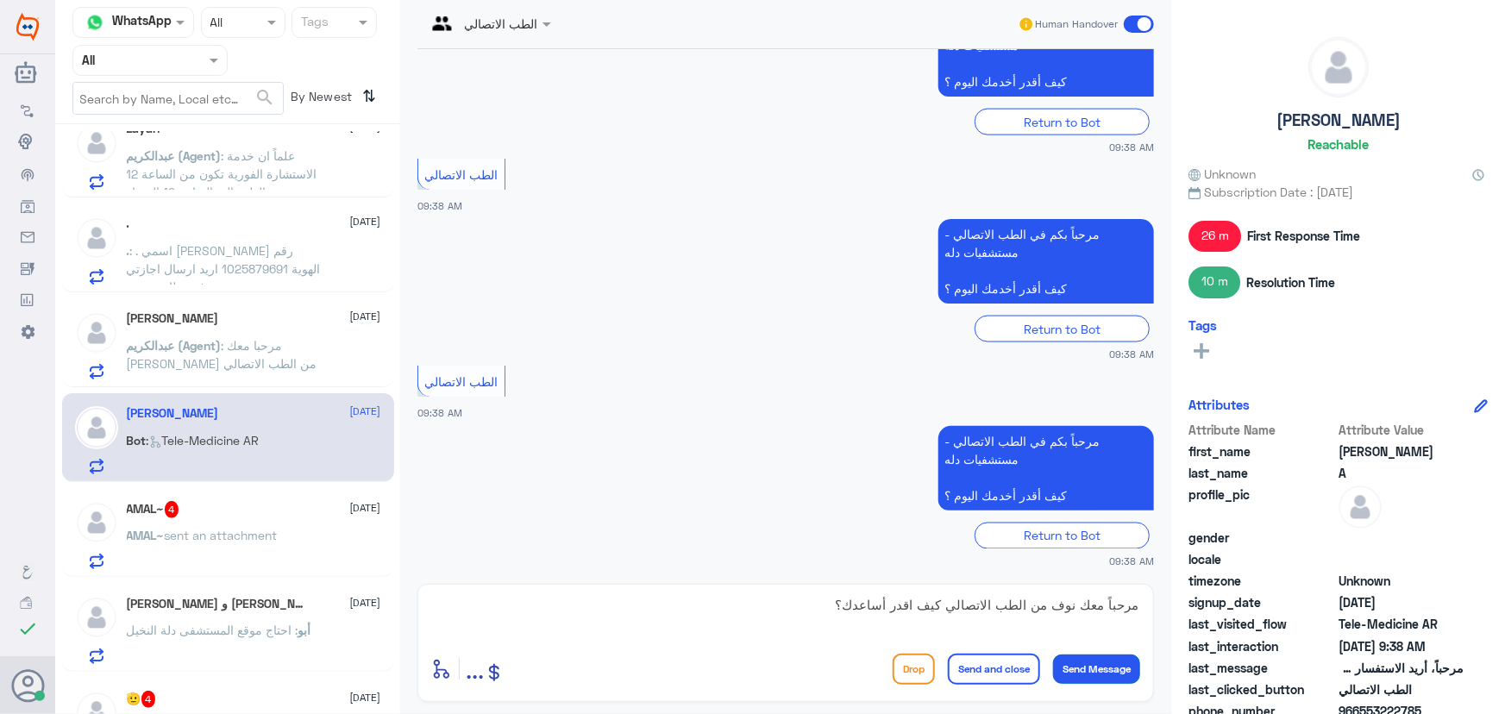
click at [1089, 665] on button "Send Message" at bounding box center [1096, 669] width 87 height 29
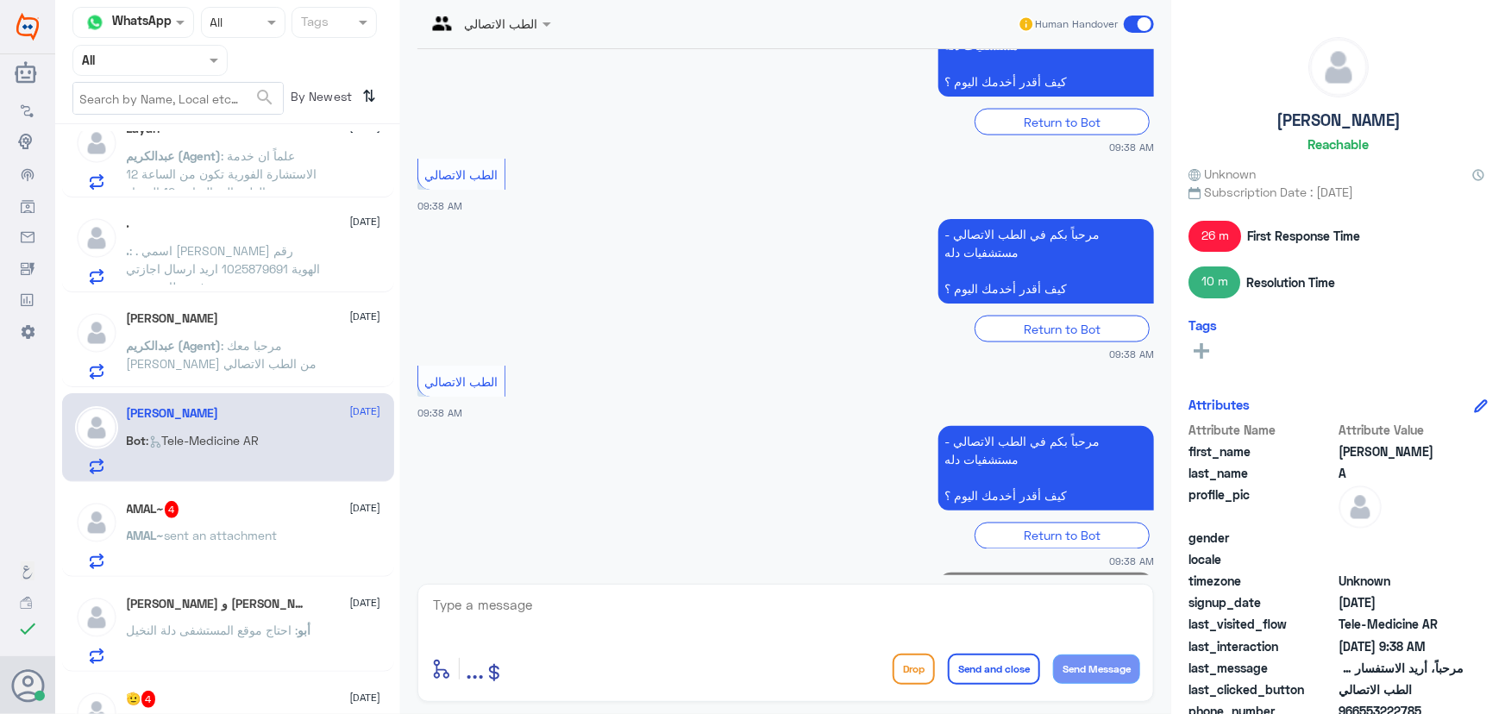
scroll to position [1286, 0]
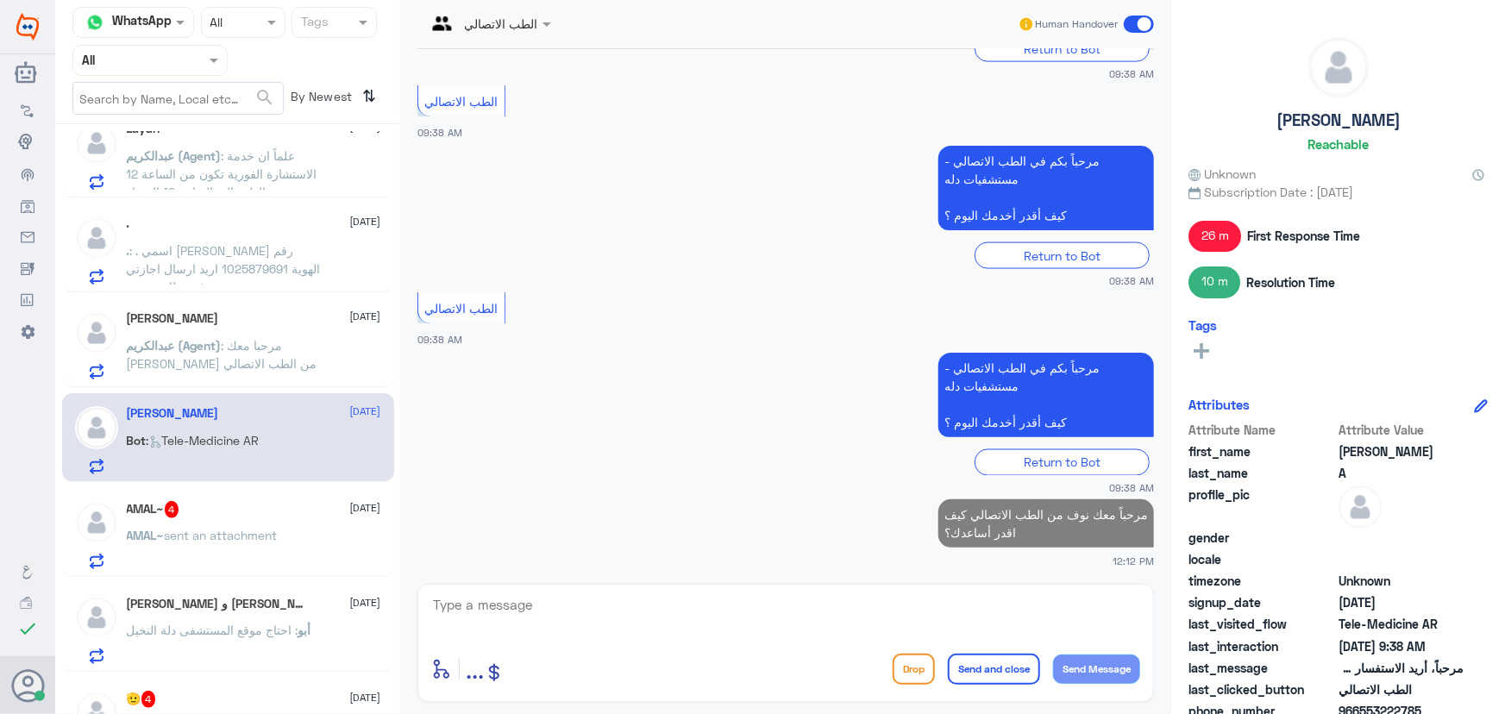
click at [242, 516] on div "AMAL~ 4 20 August" at bounding box center [254, 509] width 254 height 17
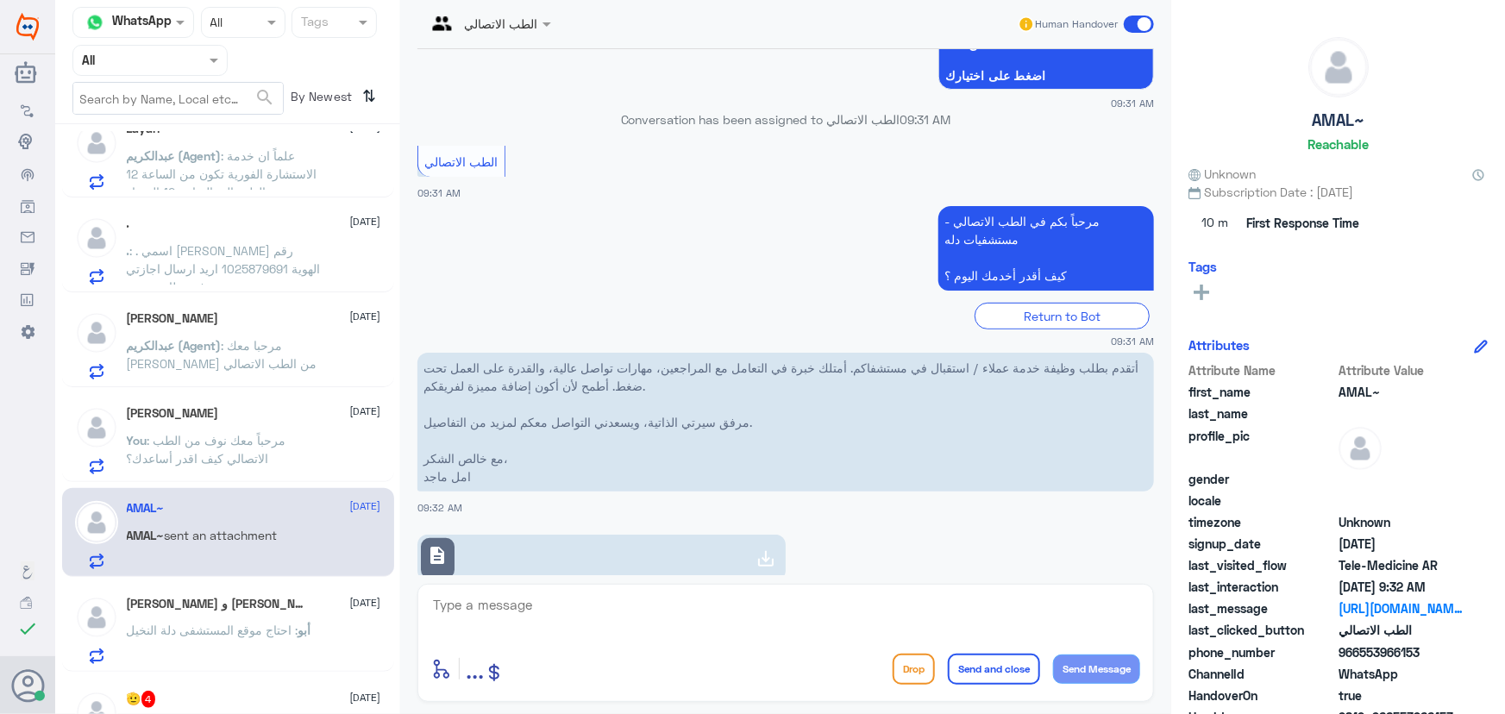
scroll to position [273, 0]
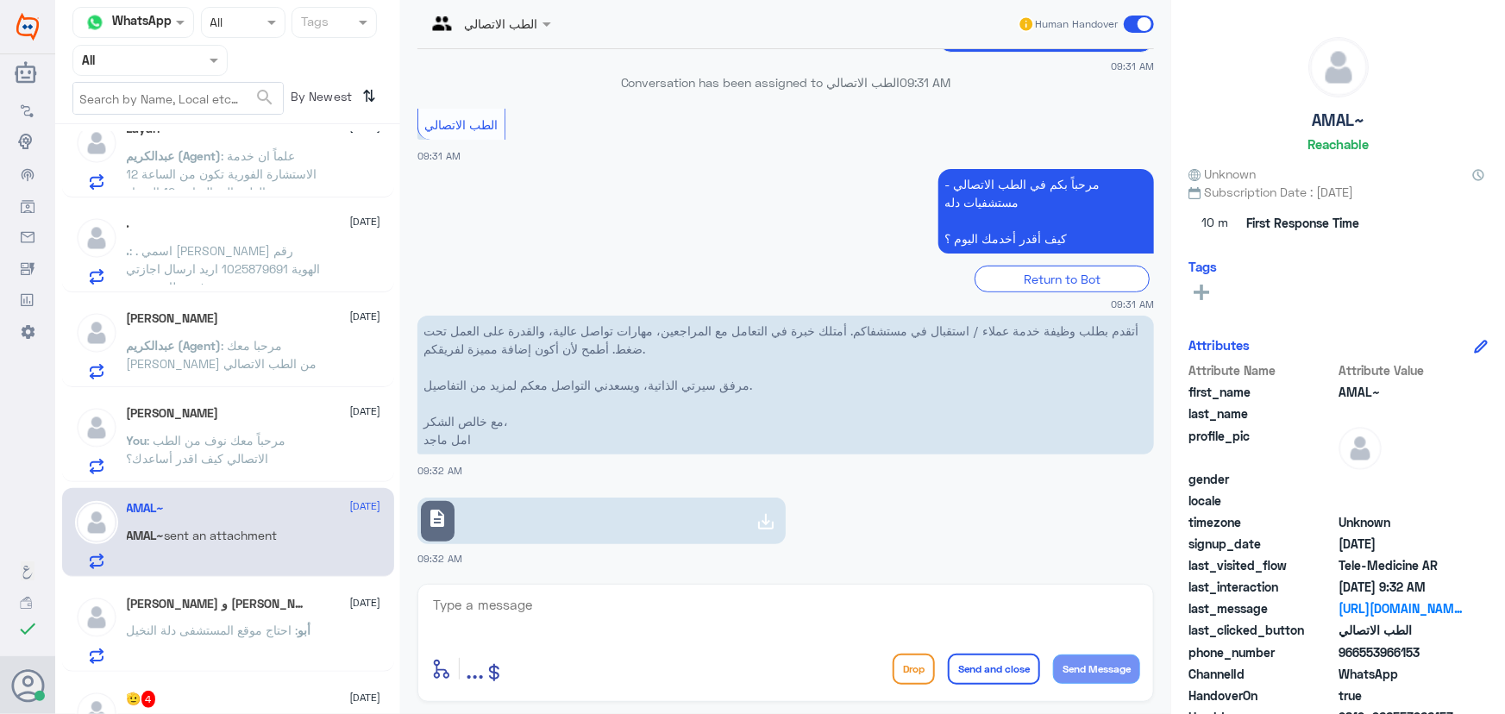
click at [623, 521] on link "description" at bounding box center [601, 521] width 368 height 47
click at [665, 502] on link "description" at bounding box center [601, 521] width 368 height 47
click at [784, 622] on textarea at bounding box center [785, 614] width 709 height 42
click at [668, 599] on textarea at bounding box center [785, 614] width 709 height 42
paste textarea "مرحباً معك نوف من الطب الاتصالي"
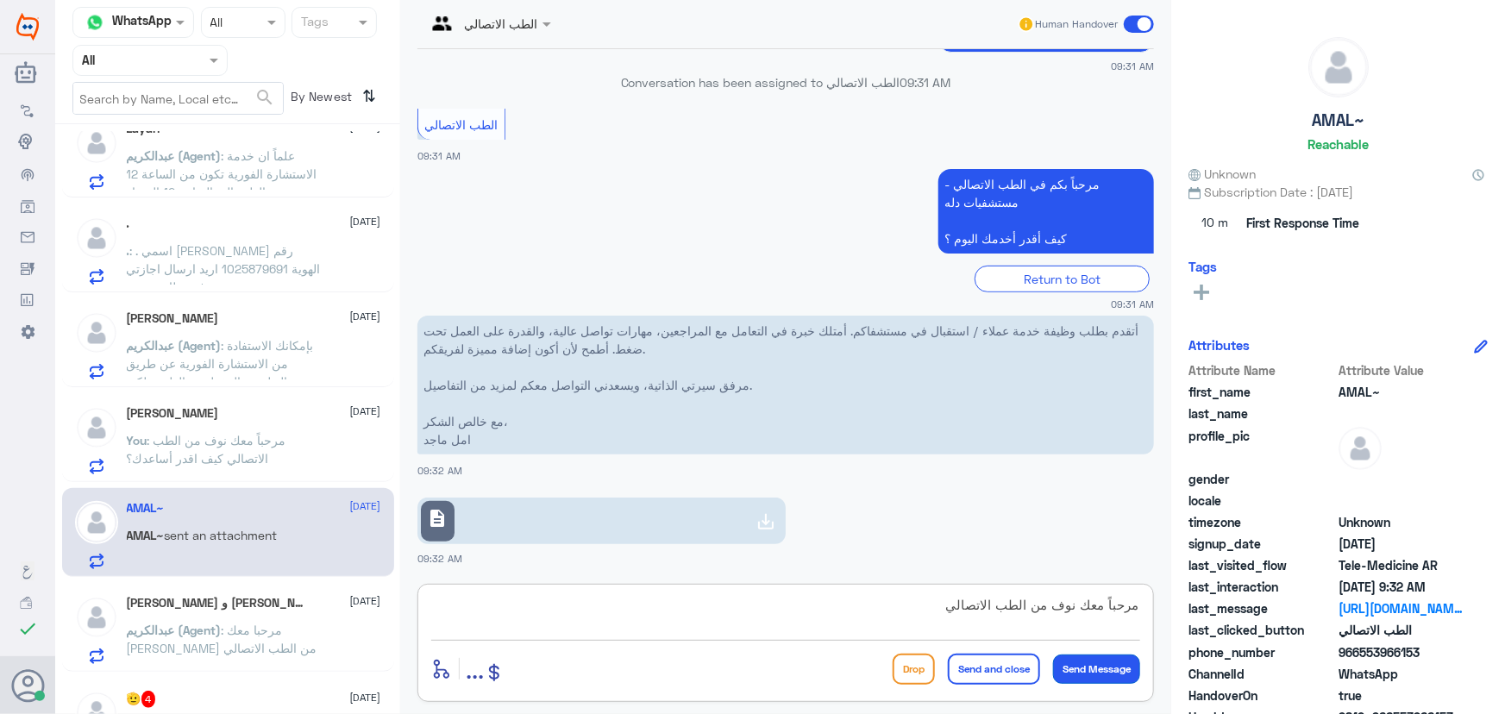
type textarea "مرحباً معك نوف من الطب الاتصالي"
click at [1089, 663] on button "Send Message" at bounding box center [1096, 669] width 87 height 29
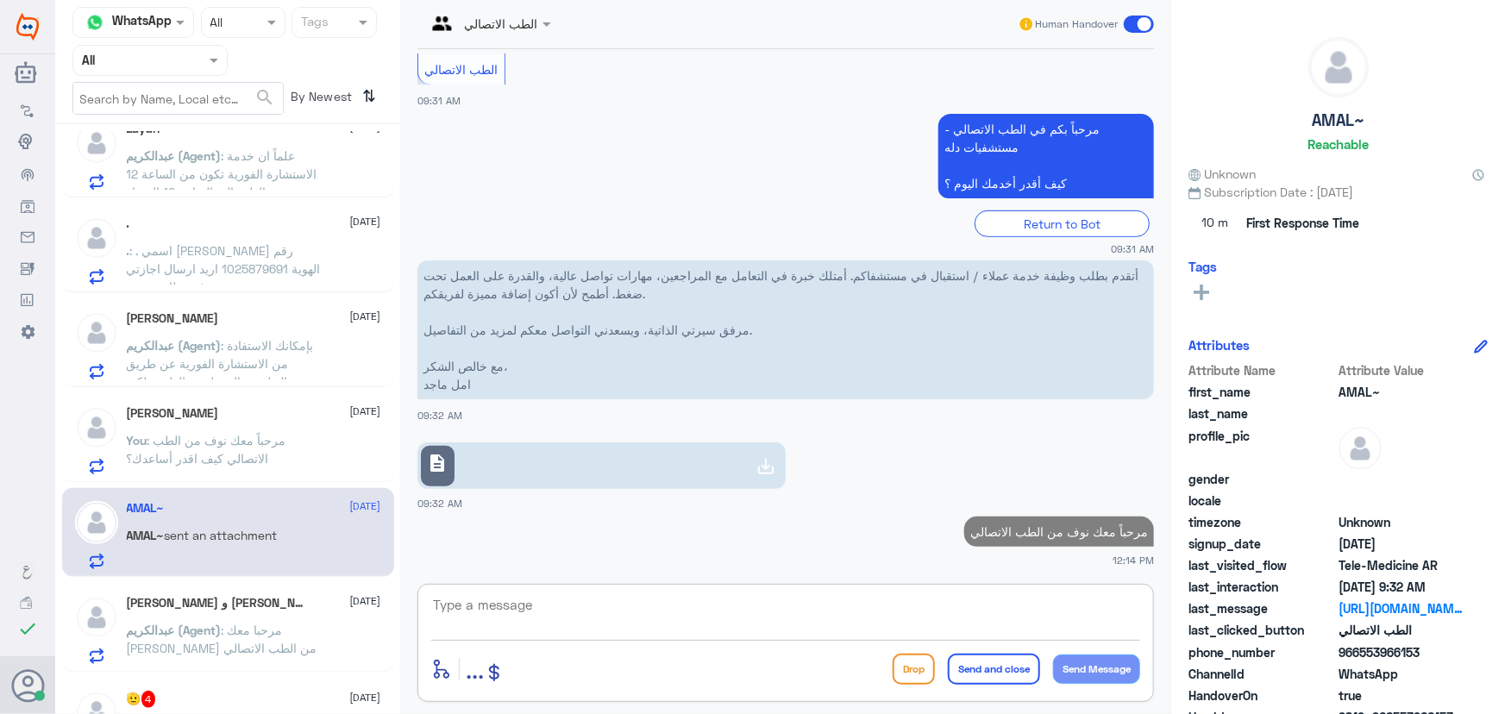
drag, startPoint x: 961, startPoint y: 614, endPoint x: 951, endPoint y: 605, distance: 12.8
click at [958, 611] on textarea at bounding box center [785, 614] width 709 height 42
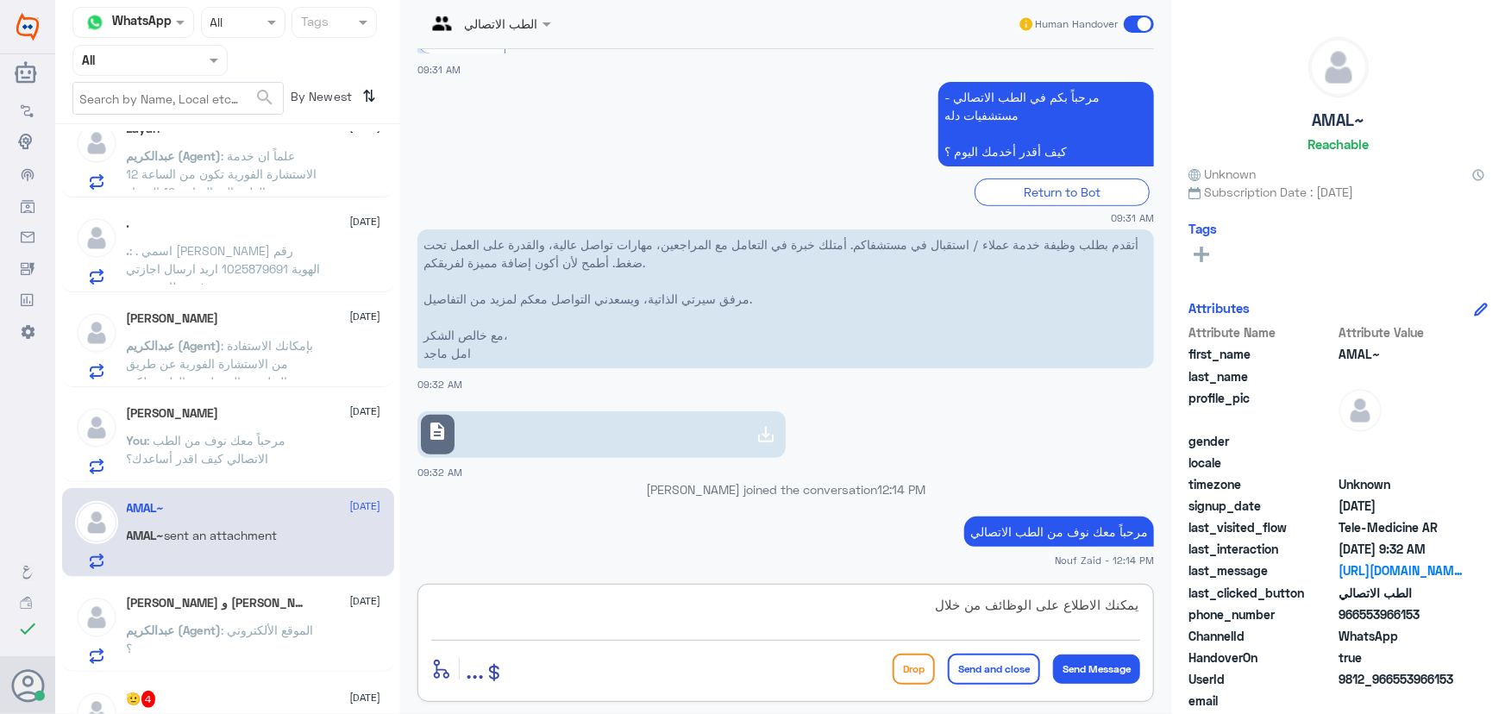
paste textarea "مرحباً معك نوف من الطب الاتصالي"
drag, startPoint x: 621, startPoint y: 598, endPoint x: 936, endPoint y: 621, distance: 315.7
click at [936, 621] on textarea "يمكنك الاطلاع على الوظائف من خلال مرحباً معك نوف من الطب الاتصالي" at bounding box center [785, 614] width 709 height 42
paste textarea "https://careers.dallahhealth.com/"
type textarea "يمكنك الاطلاع على الوظائف من خلال https://careers.dallahhealth.com/"
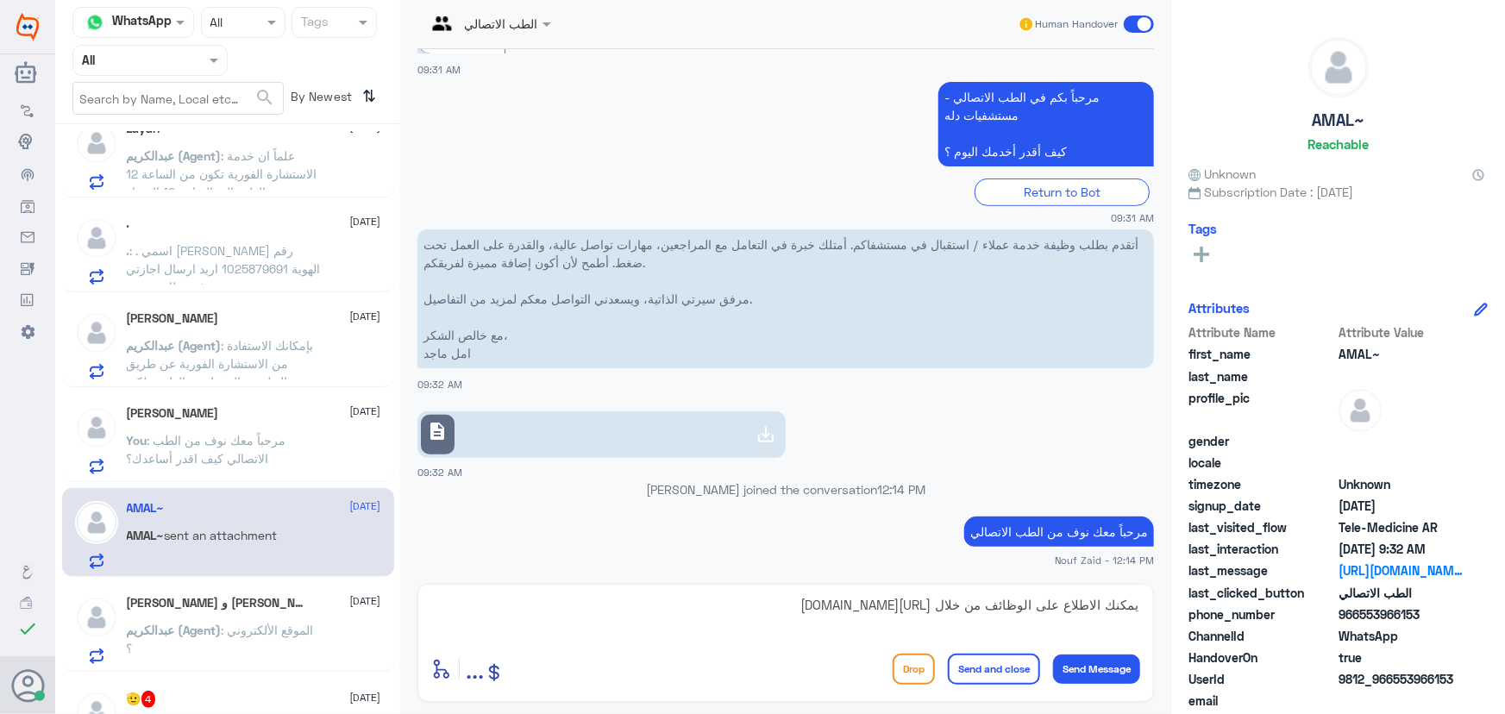
click at [1002, 663] on button "Send and close" at bounding box center [994, 669] width 92 height 31
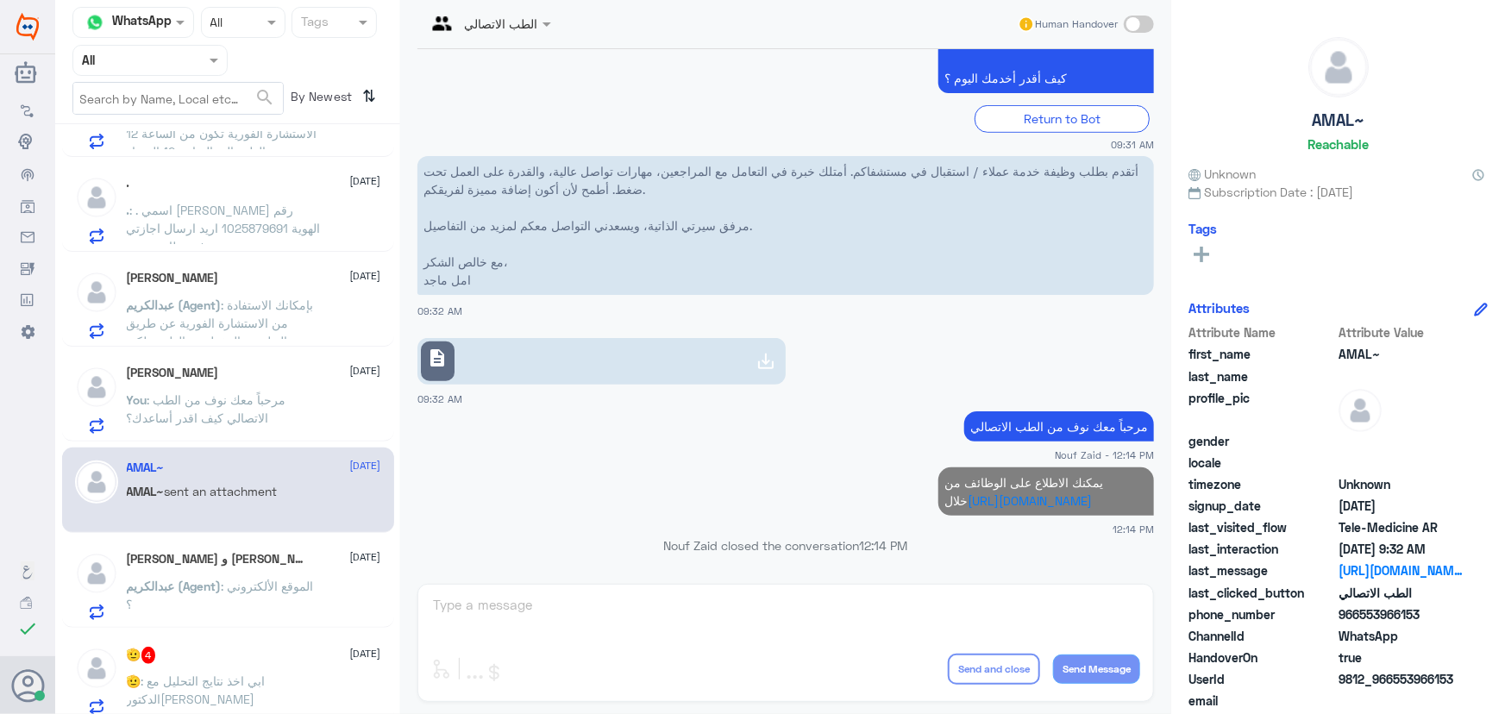
scroll to position [392, 0]
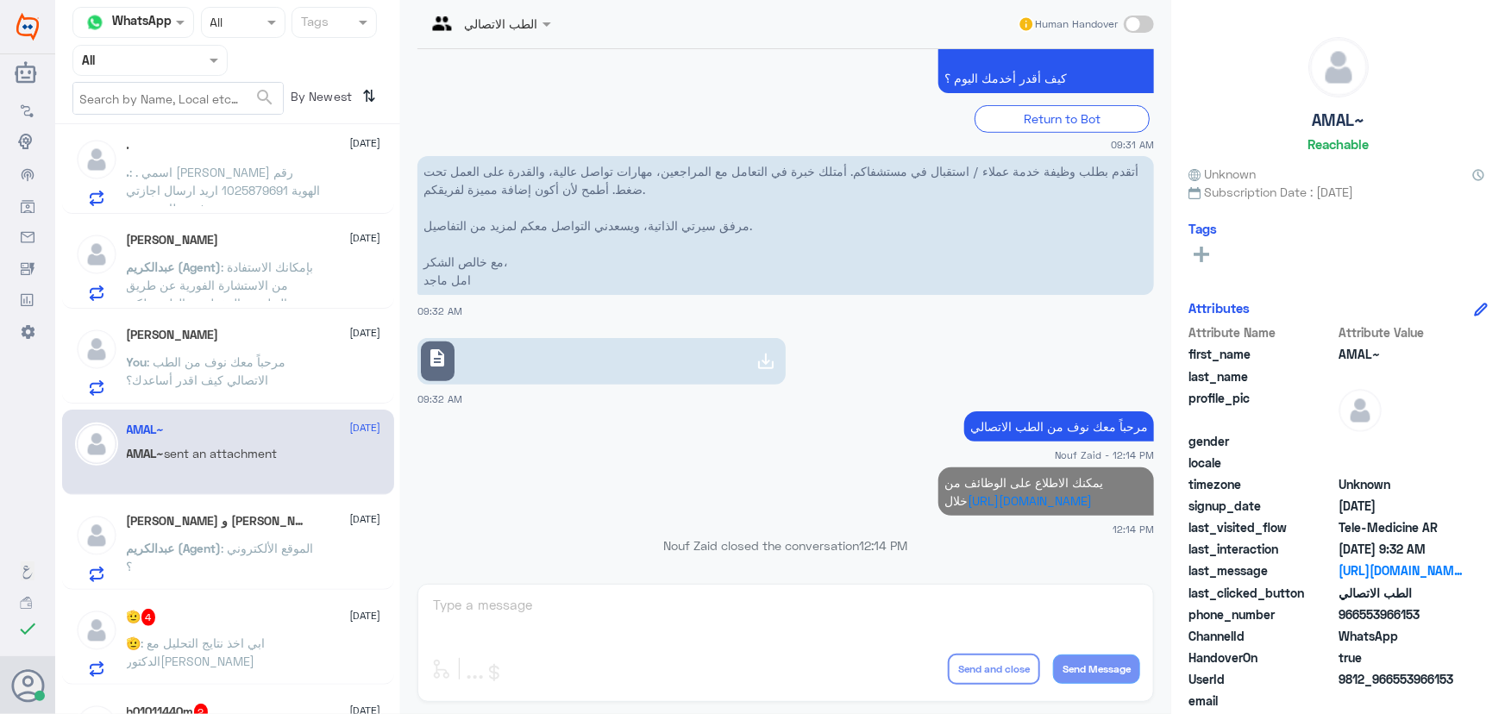
click at [267, 562] on p "عبدالكريم (Agent) : الموقع الألكتروني ؟" at bounding box center [224, 560] width 194 height 43
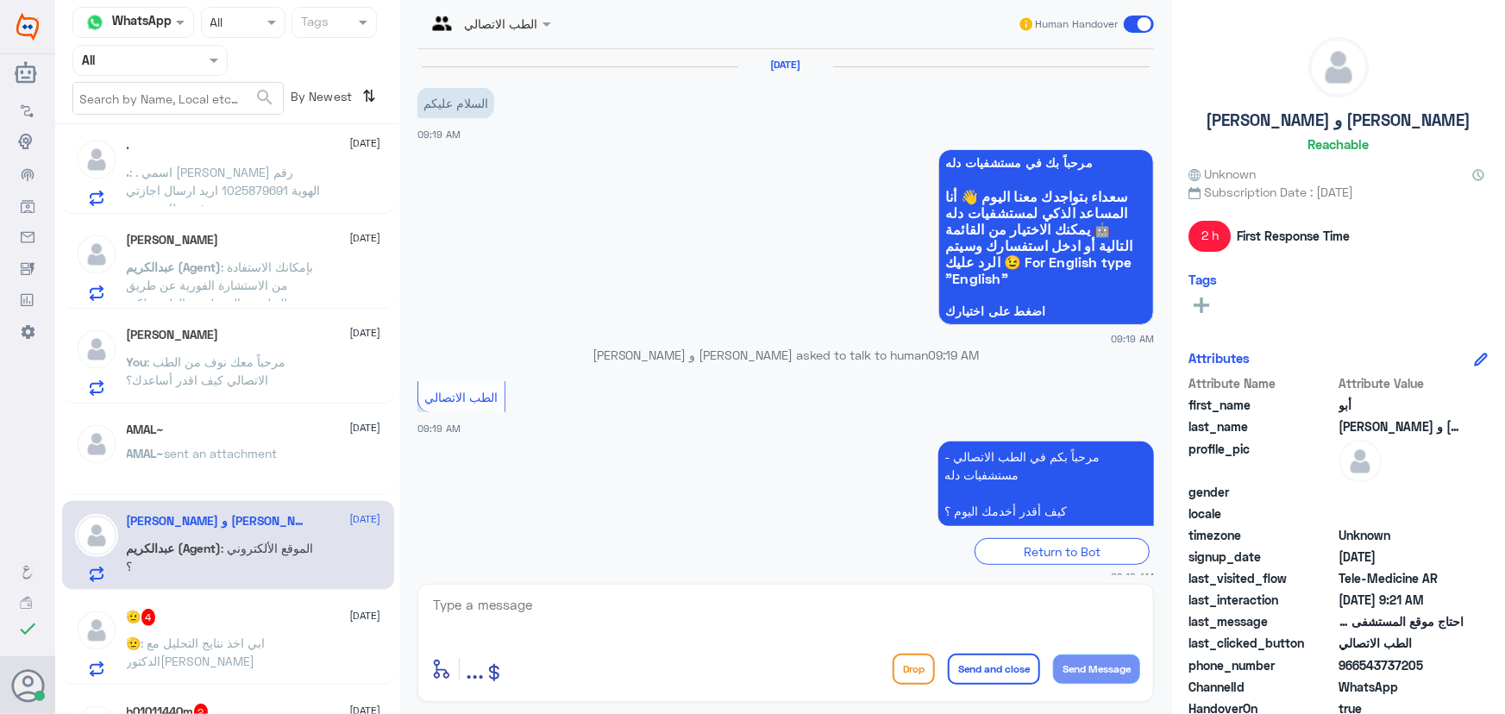
scroll to position [253, 0]
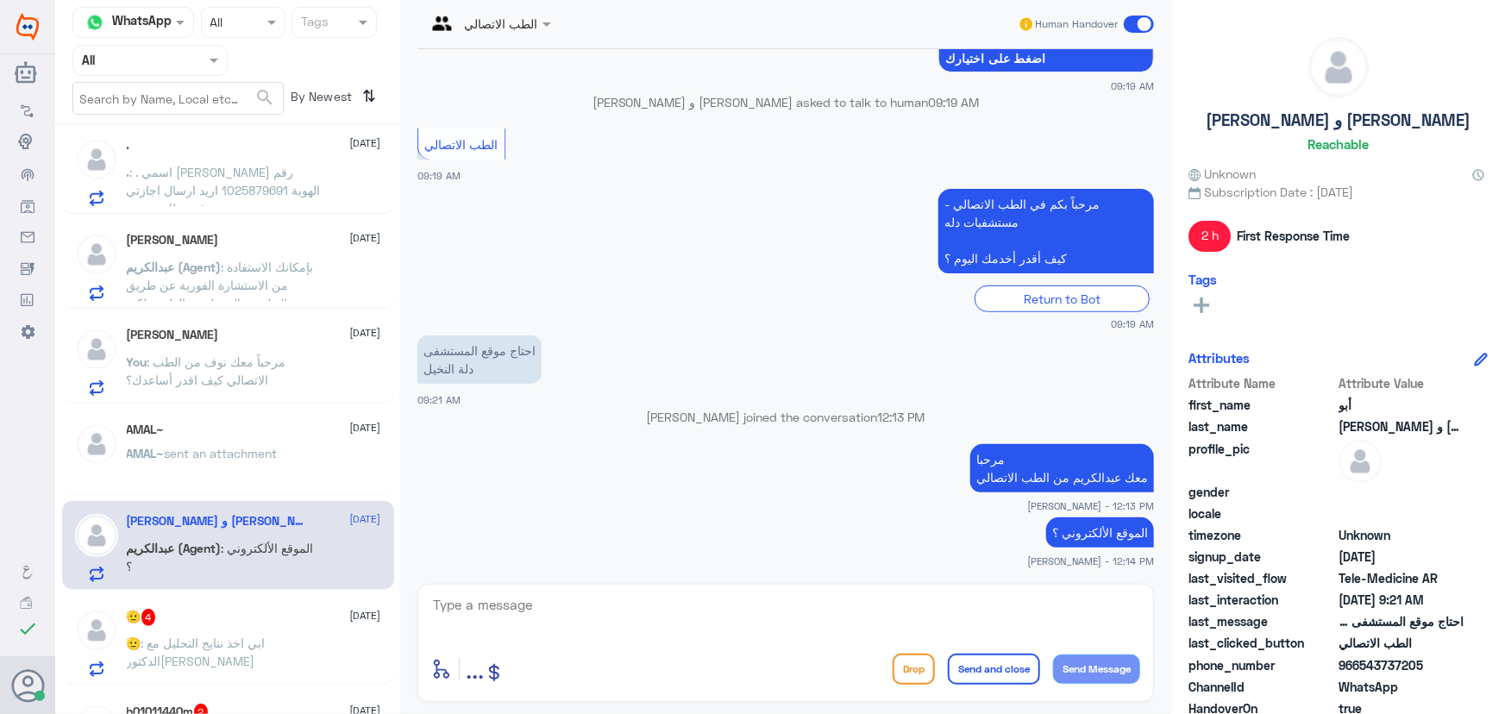
click at [293, 587] on div "أبو عبدالله و صالح 20 August عبدالكريم (Agent) : الموقع الألكتروني ؟" at bounding box center [228, 545] width 332 height 89
click at [296, 630] on div "🫡 4 20 August 🫡 : ابي اخذ نتايج التحليل مع الدكتوره" at bounding box center [254, 643] width 254 height 68
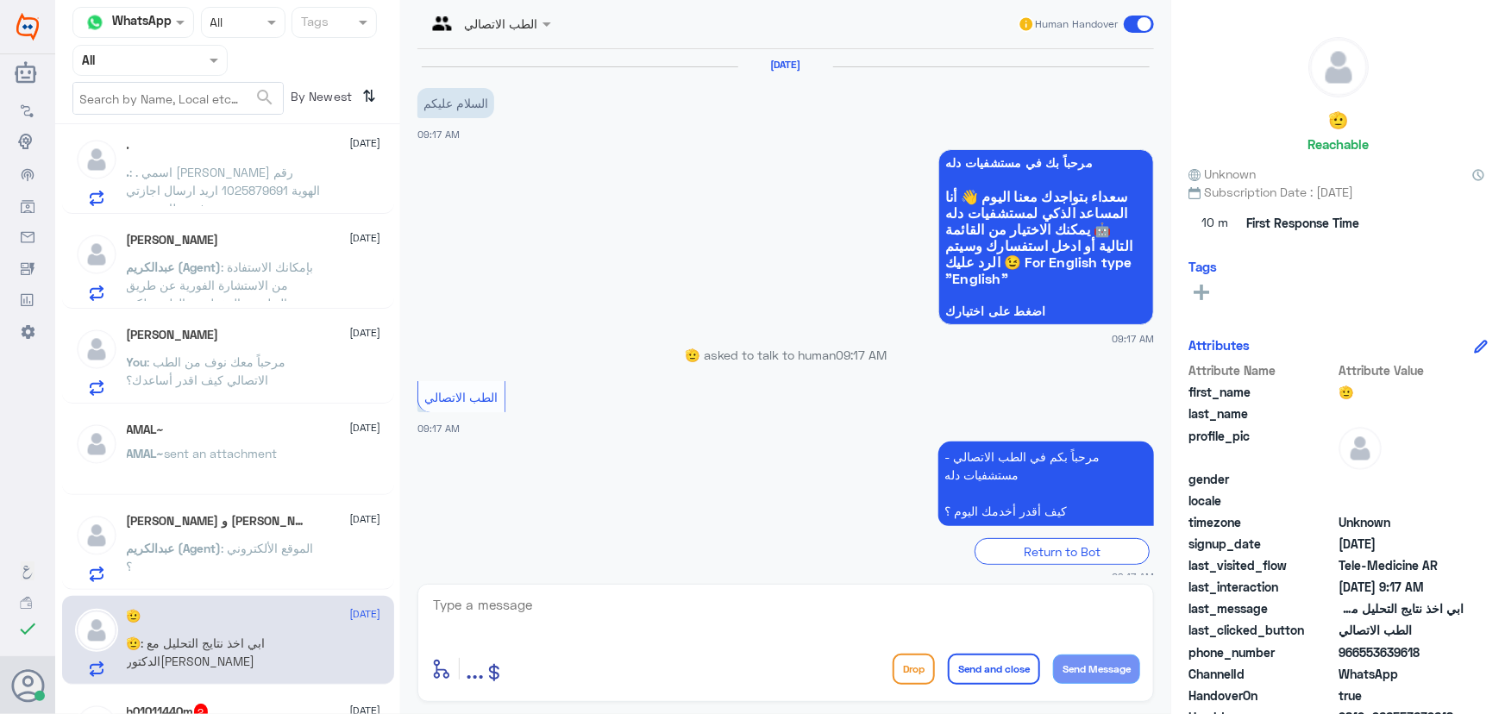
scroll to position [135, 0]
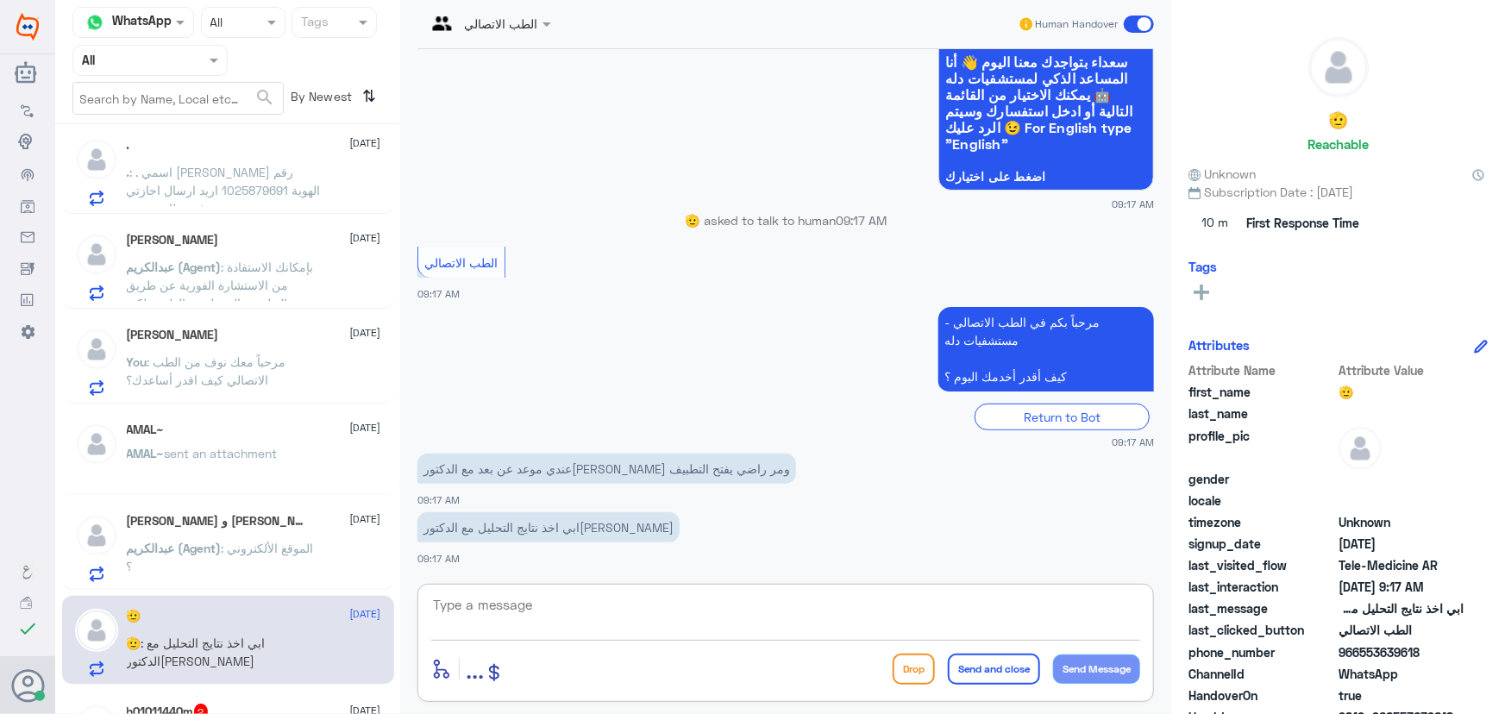
click at [535, 604] on textarea at bounding box center [785, 614] width 709 height 42
click at [537, 600] on textarea at bounding box center [785, 614] width 709 height 42
paste textarea "مرحباً معك نوف من الطب الاتصالي"
type textarea "مرحباً معك نوف من الطب الاتصالي"
click at [1098, 680] on button "Send Message" at bounding box center [1096, 669] width 87 height 29
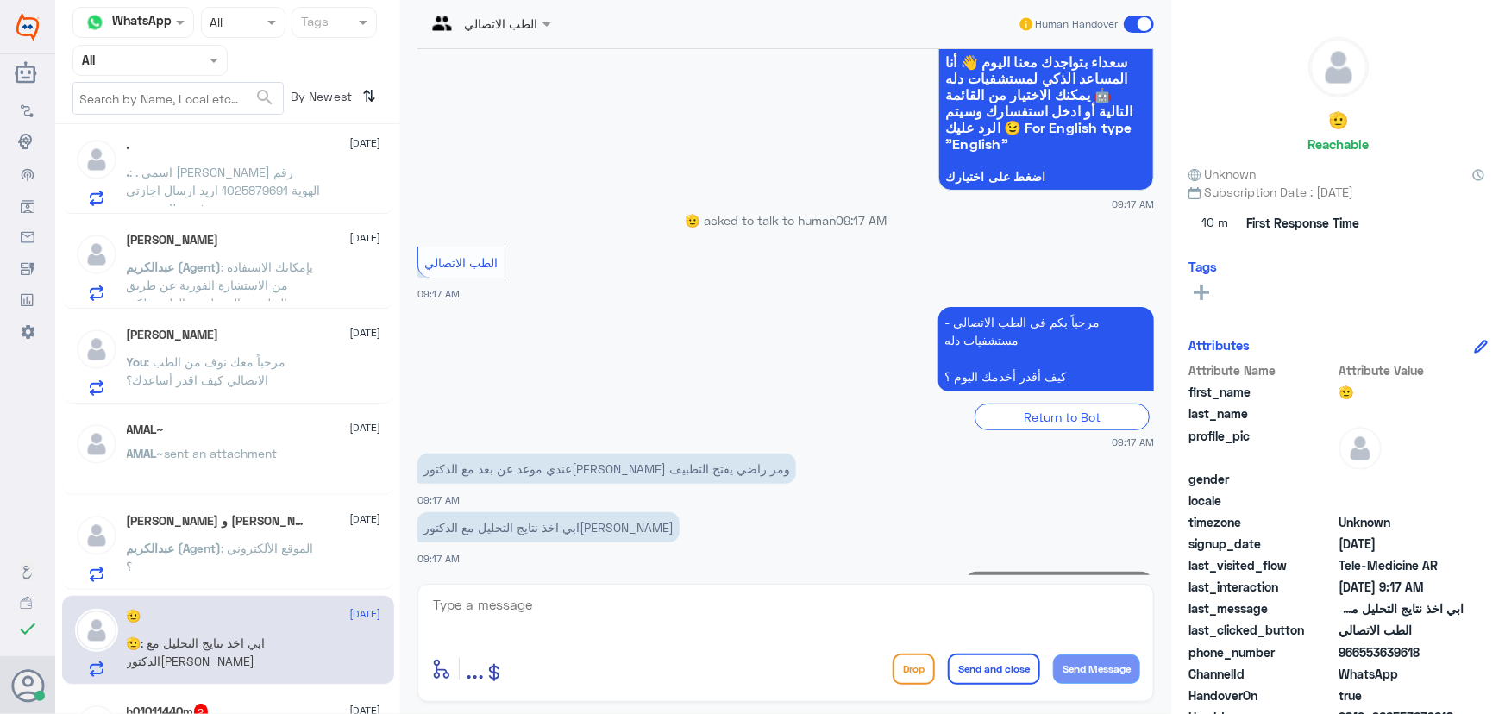
scroll to position [190, 0]
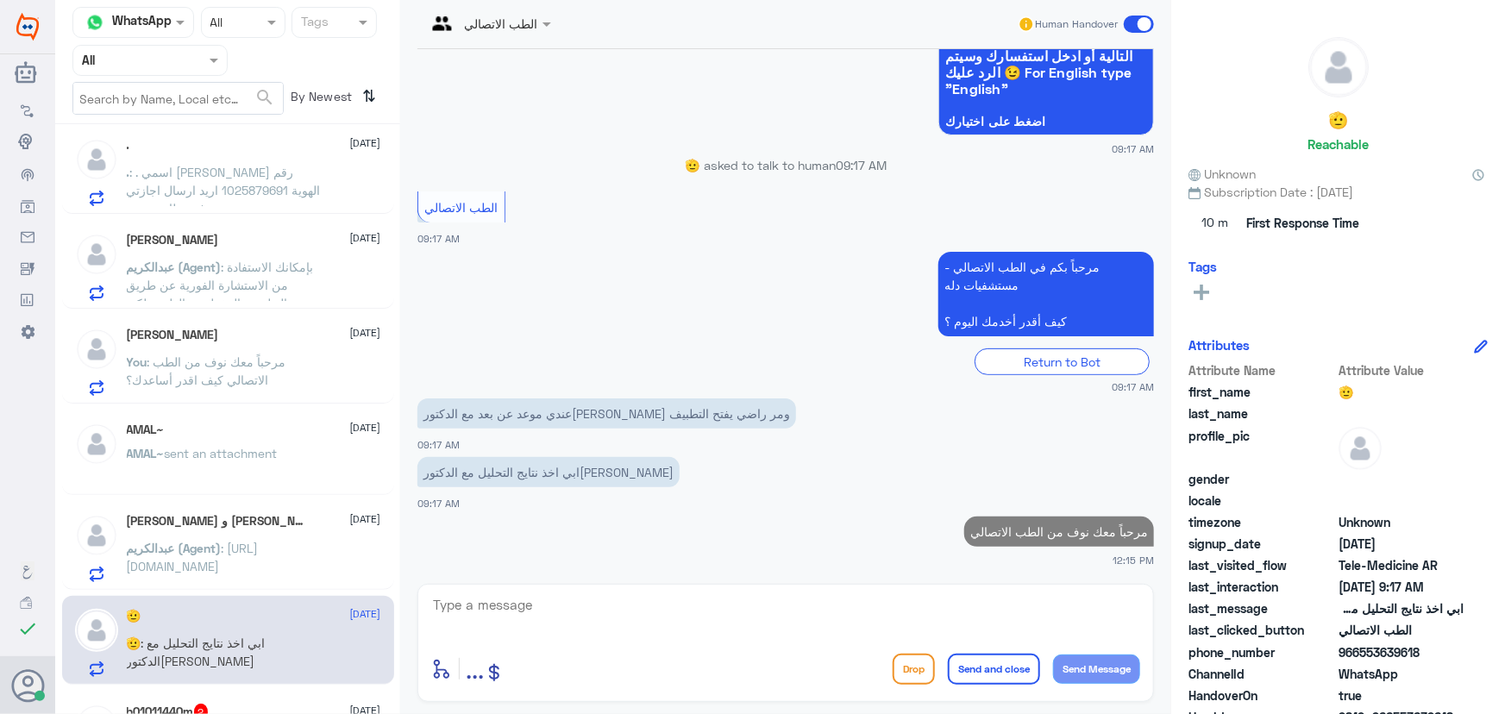
click at [978, 611] on textarea at bounding box center [785, 614] width 709 height 42
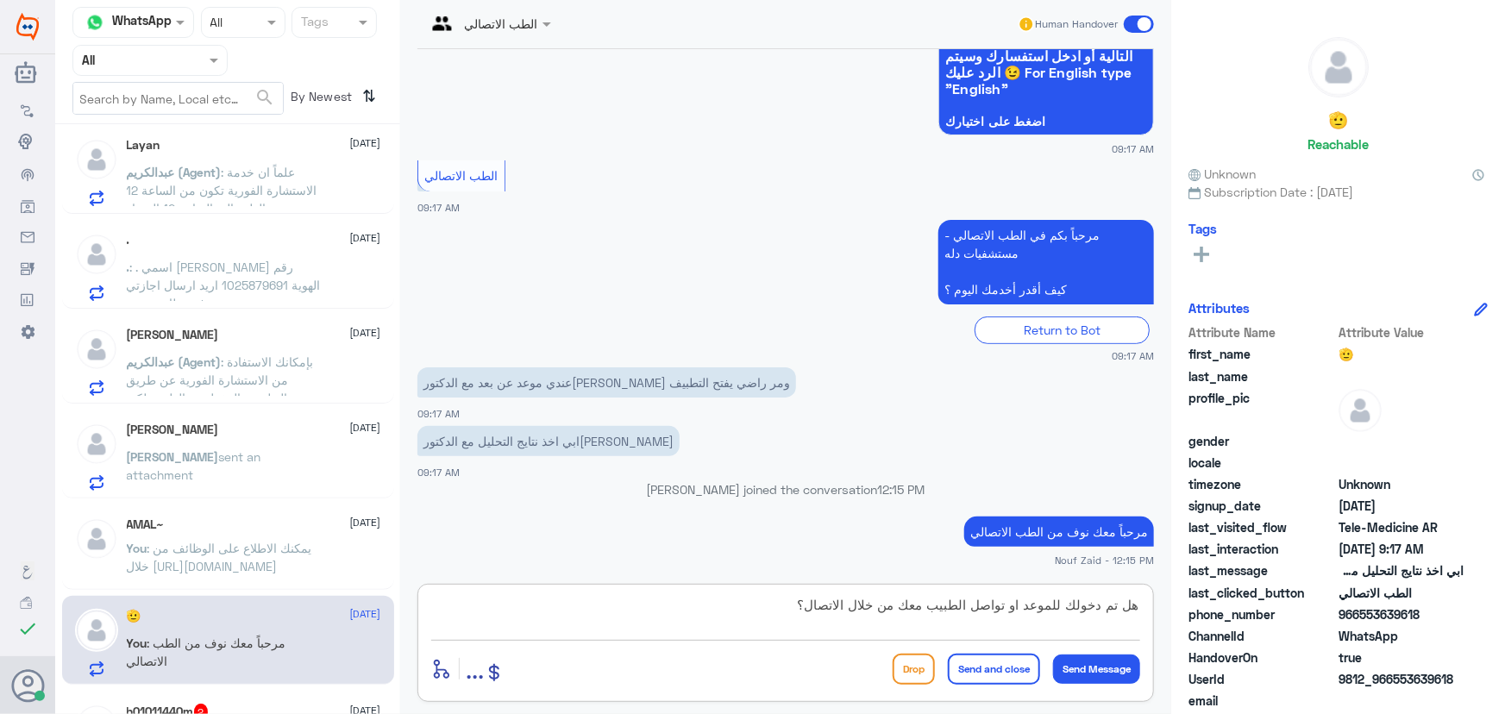
type textarea "هل تم دخولك للموعد او تواصل الطبيب معك من خلال الاتصال؟"
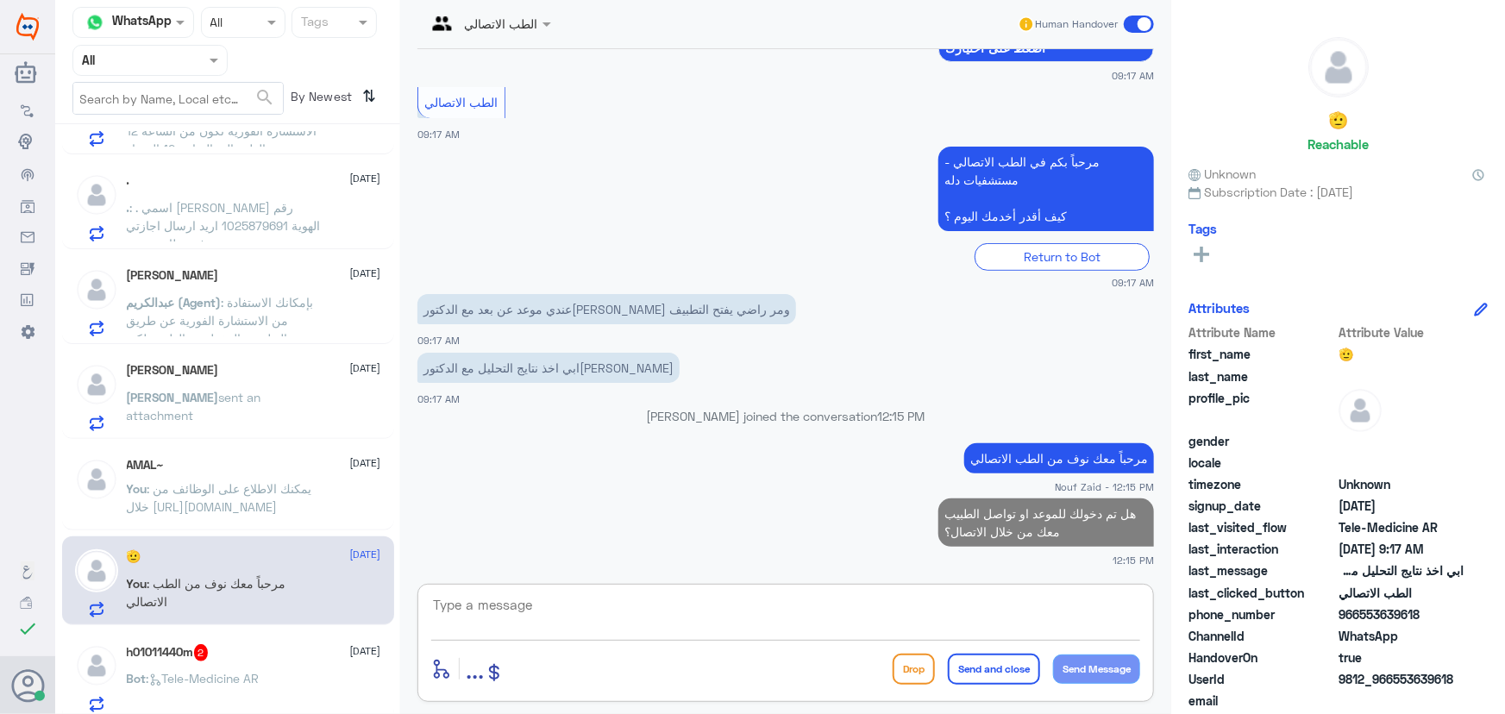
scroll to position [549, 0]
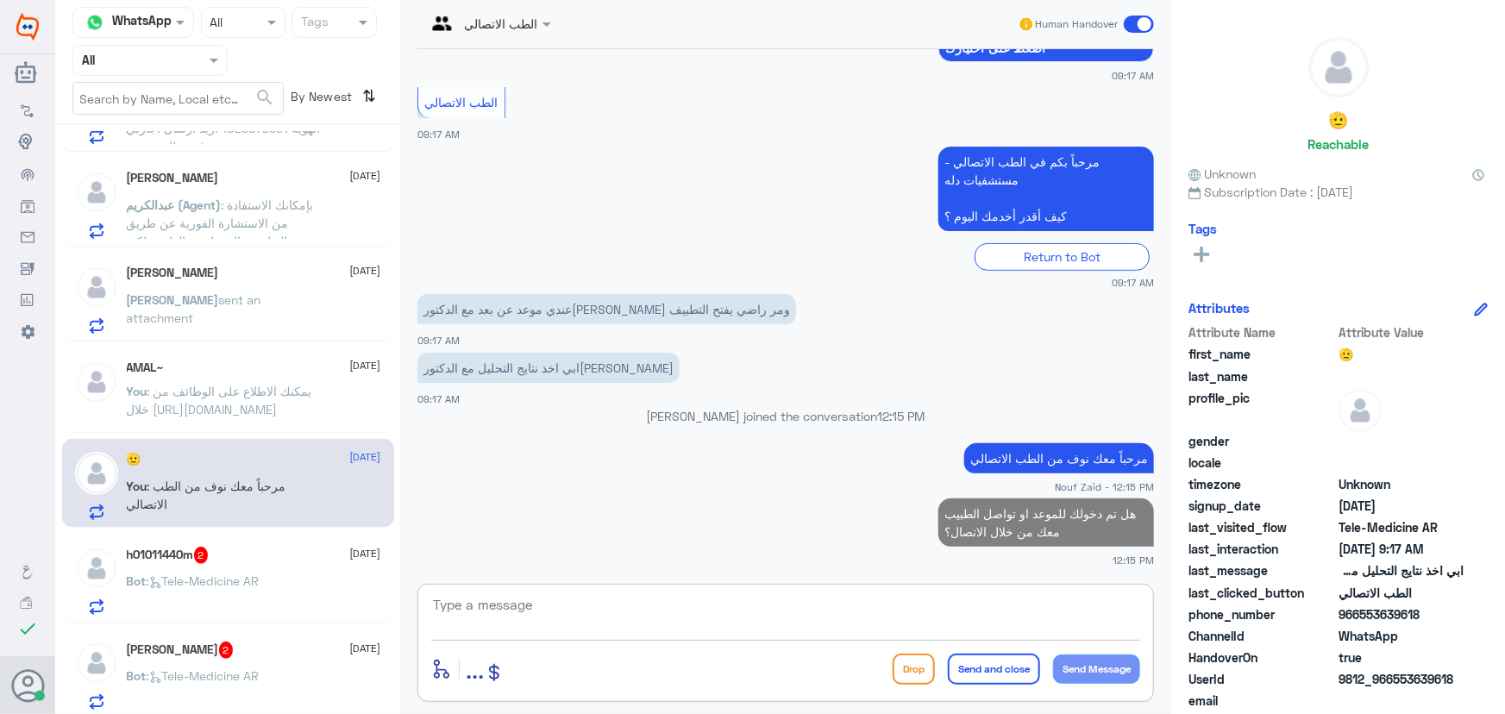
click at [254, 572] on p "Bot : Tele-Medicine AR" at bounding box center [193, 593] width 133 height 43
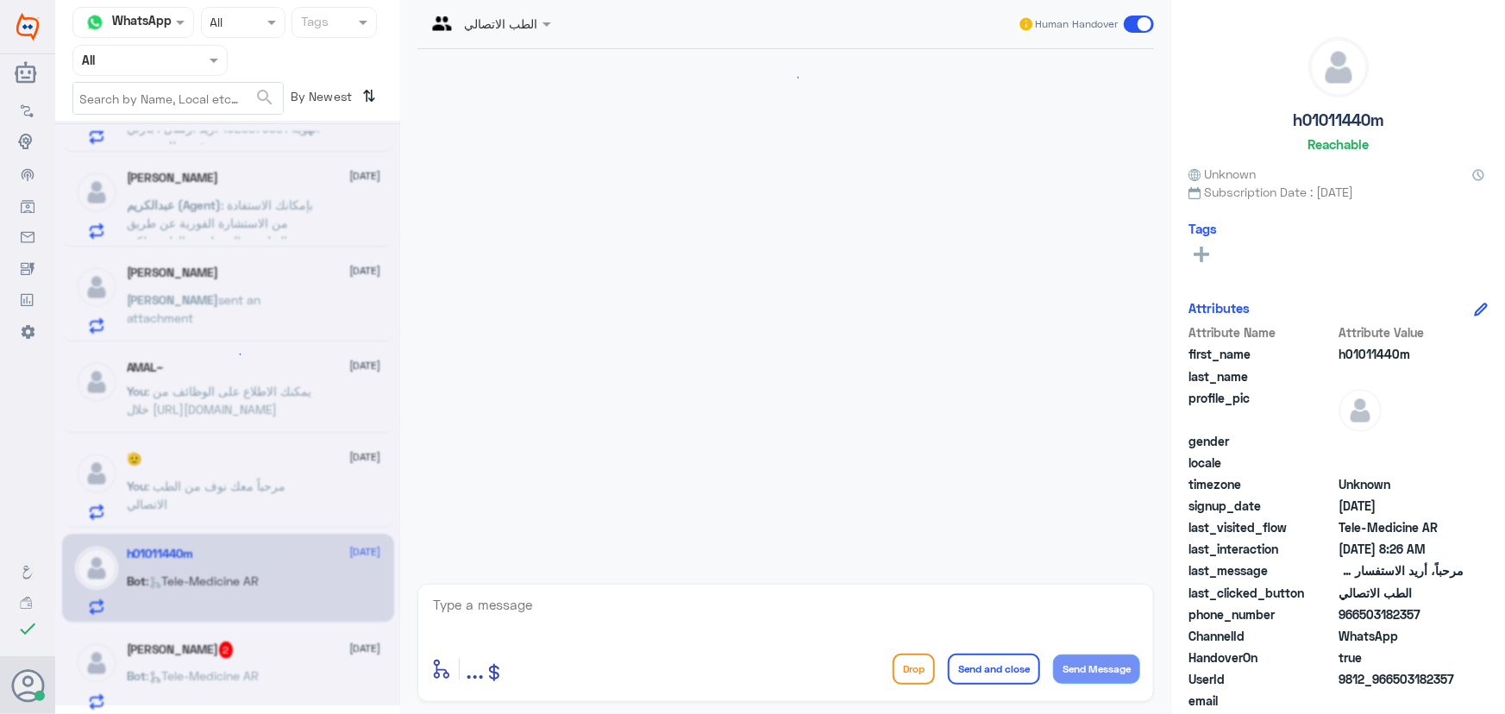
scroll to position [371, 0]
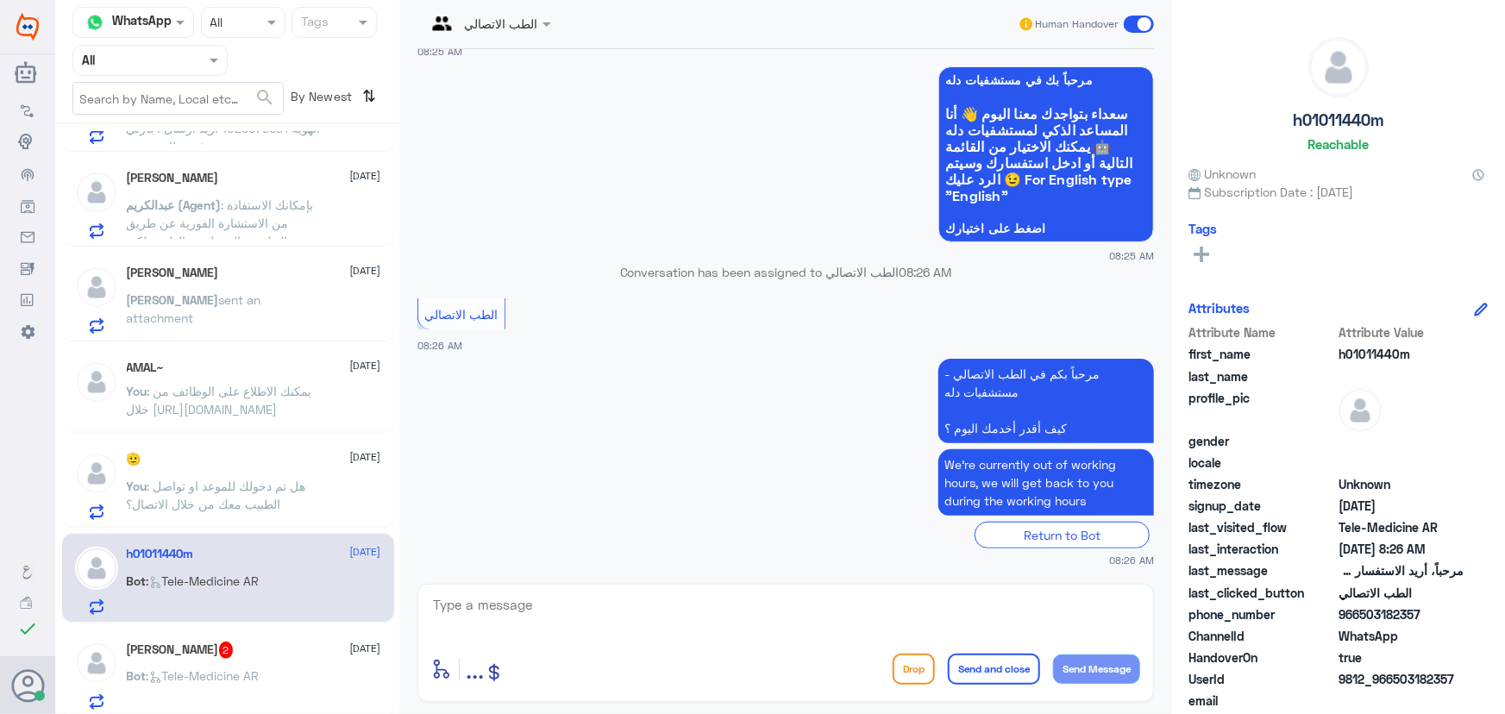
click at [599, 622] on textarea at bounding box center [785, 614] width 709 height 42
paste textarea "مرحباً معك نوف من الطب الاتصالي"
type textarea "مرحباً معك نوف من الطب الاتصالي"
drag, startPoint x: 765, startPoint y: 595, endPoint x: 1241, endPoint y: 631, distance: 477.4
click at [1240, 631] on div "Channel WhatsApp Status × All Tags Agent Filter All search By Newest ⇅ أبو عبدا…" at bounding box center [780, 359] width 1450 height 719
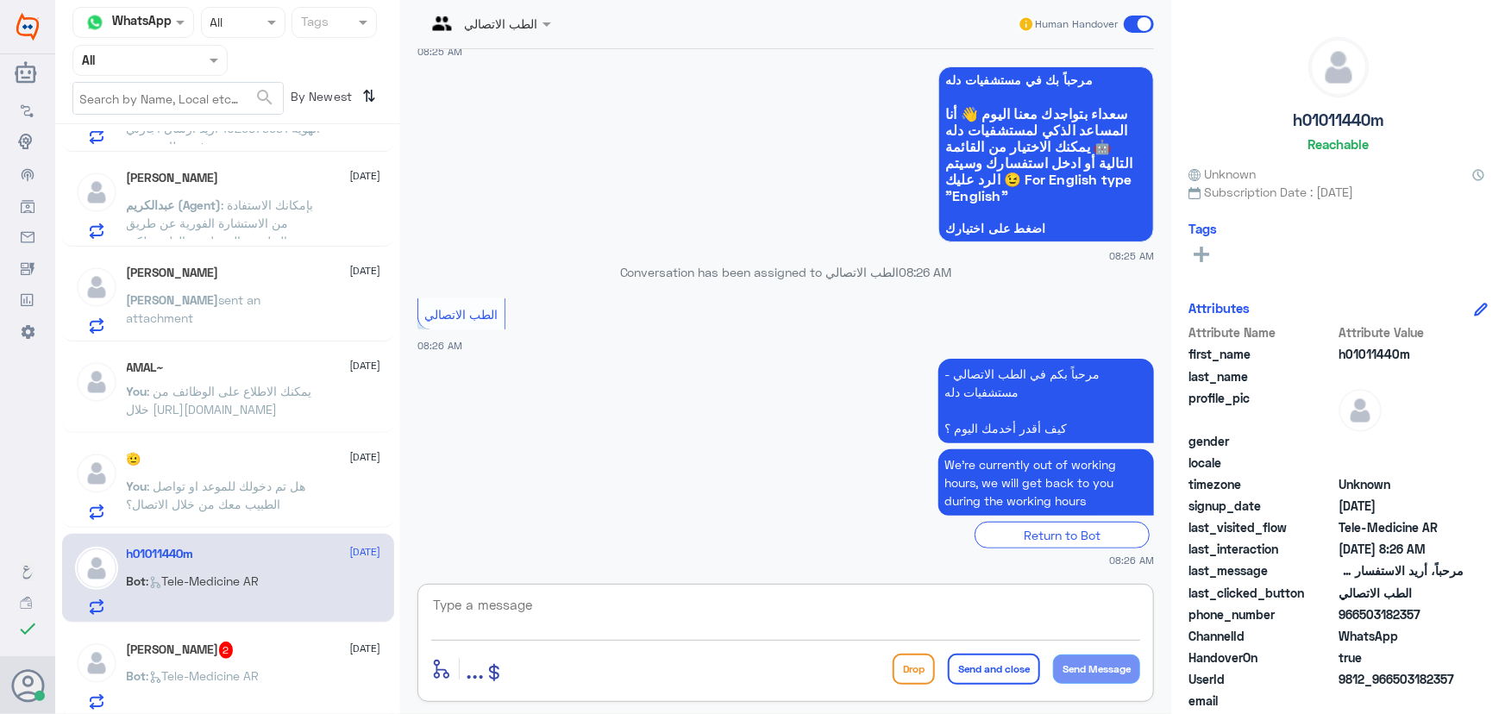
paste textarea "مرحباً معك نوف من الطب الاتصالي كيف اقدر أساعدك؟"
type textarea "مرحباً معك نوف من الطب الاتصالي كيف اقدر أساعدك؟"
click at [1078, 661] on button "Send Message" at bounding box center [1096, 669] width 87 height 29
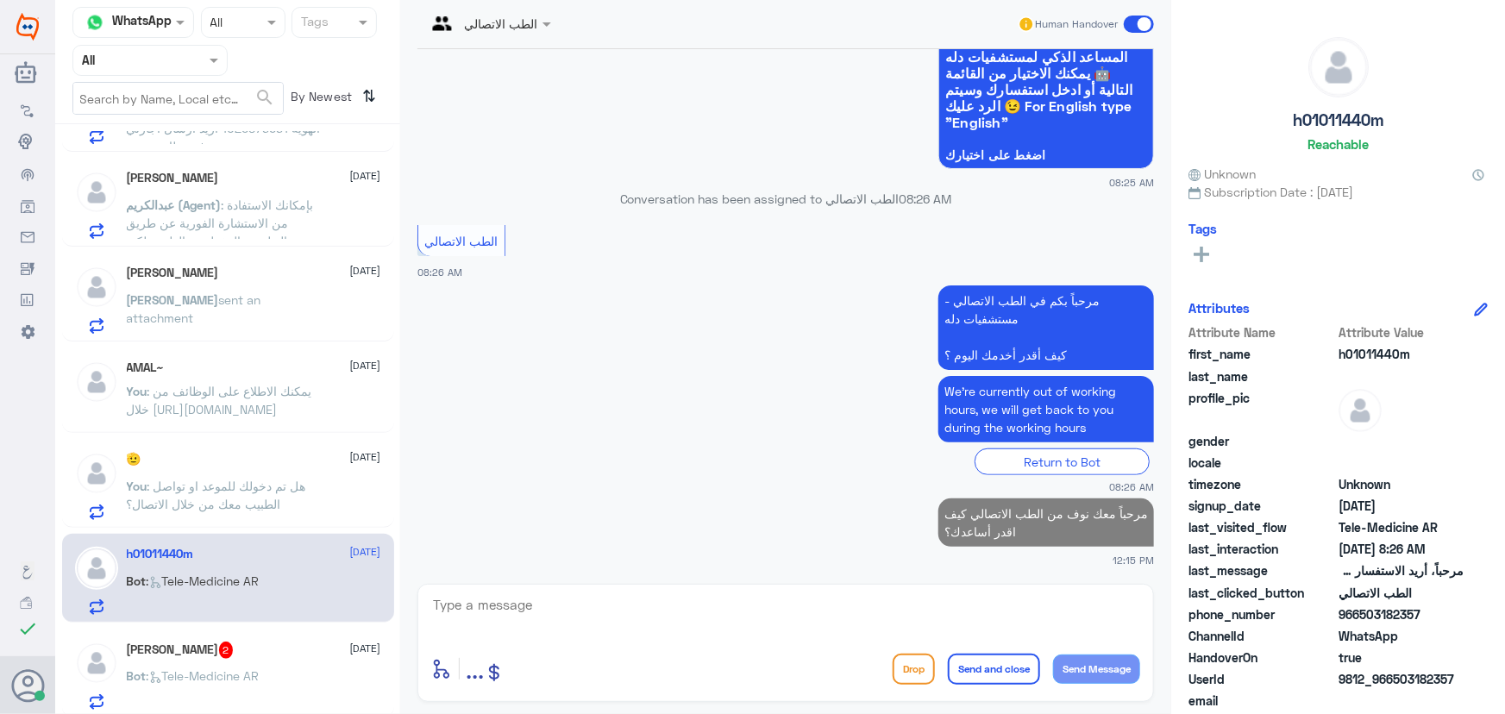
click at [292, 649] on div "Khaled Ashour 2 20 August" at bounding box center [254, 650] width 254 height 17
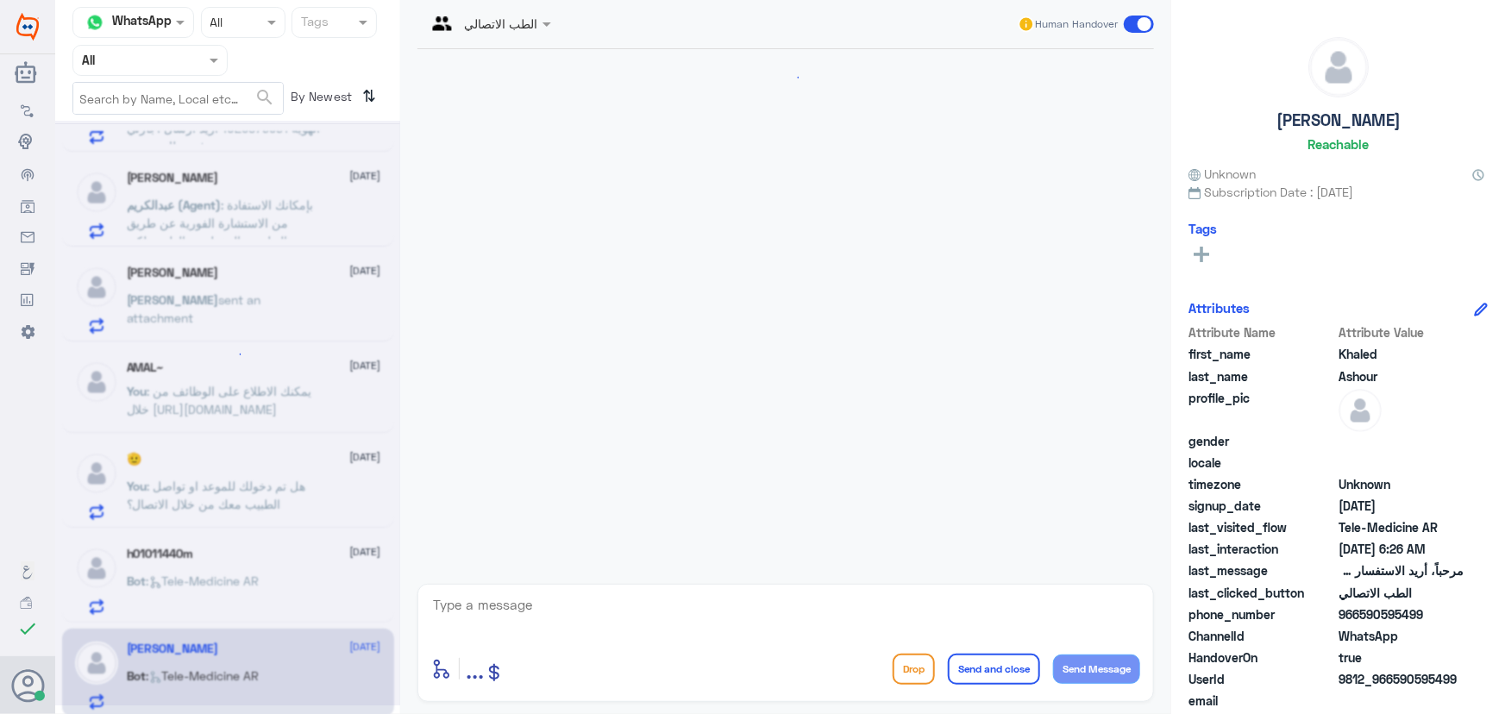
scroll to position [83, 0]
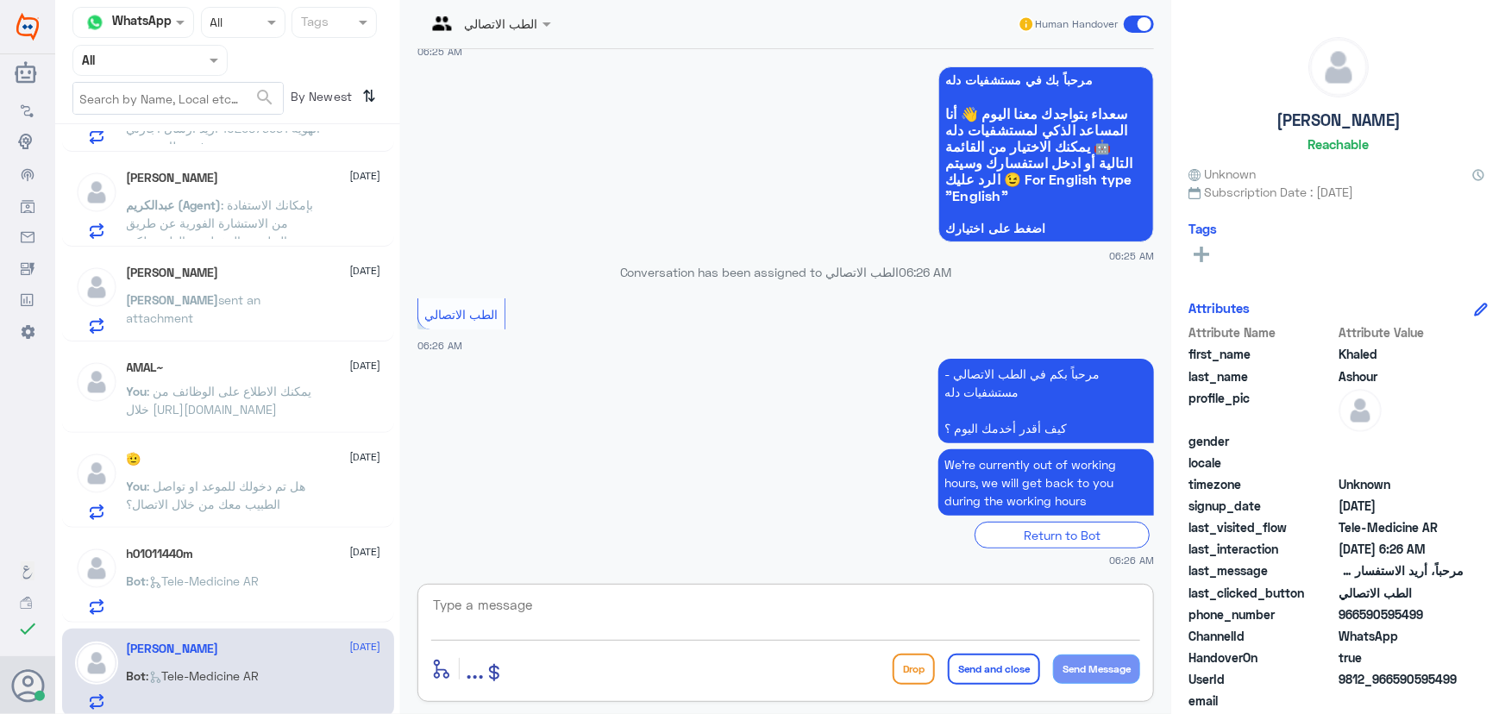
click at [603, 618] on textarea at bounding box center [785, 614] width 709 height 42
paste textarea "مرحباً معك نوف من الطب الاتصالي كيف اقدر أساعدك؟"
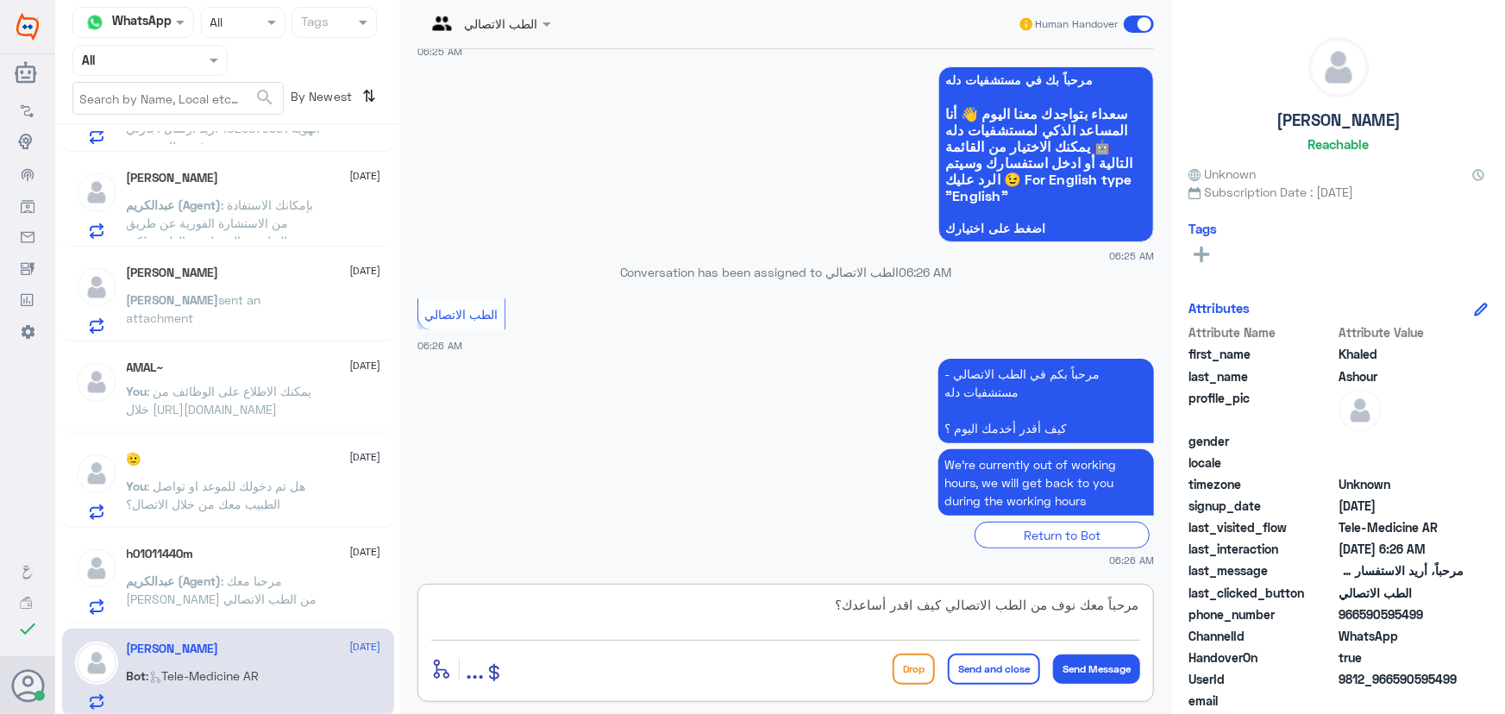
scroll to position [16, 0]
type textarea "مرحباً معك نوف من الطب الاتصالي كيف اقدر أساعدك؟"
drag, startPoint x: 1113, startPoint y: 666, endPoint x: 855, endPoint y: 638, distance: 259.4
click at [1112, 666] on button "Send Message" at bounding box center [1096, 669] width 87 height 29
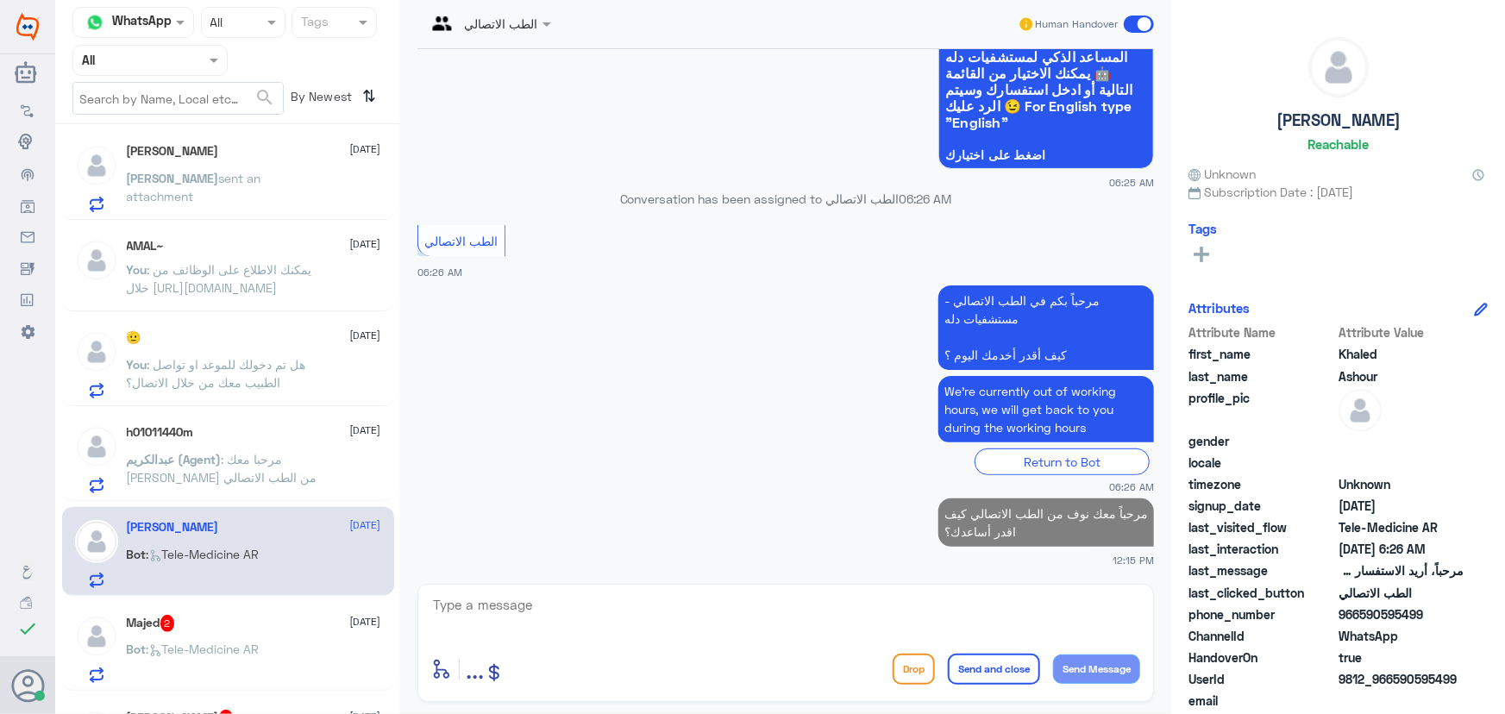
scroll to position [863, 0]
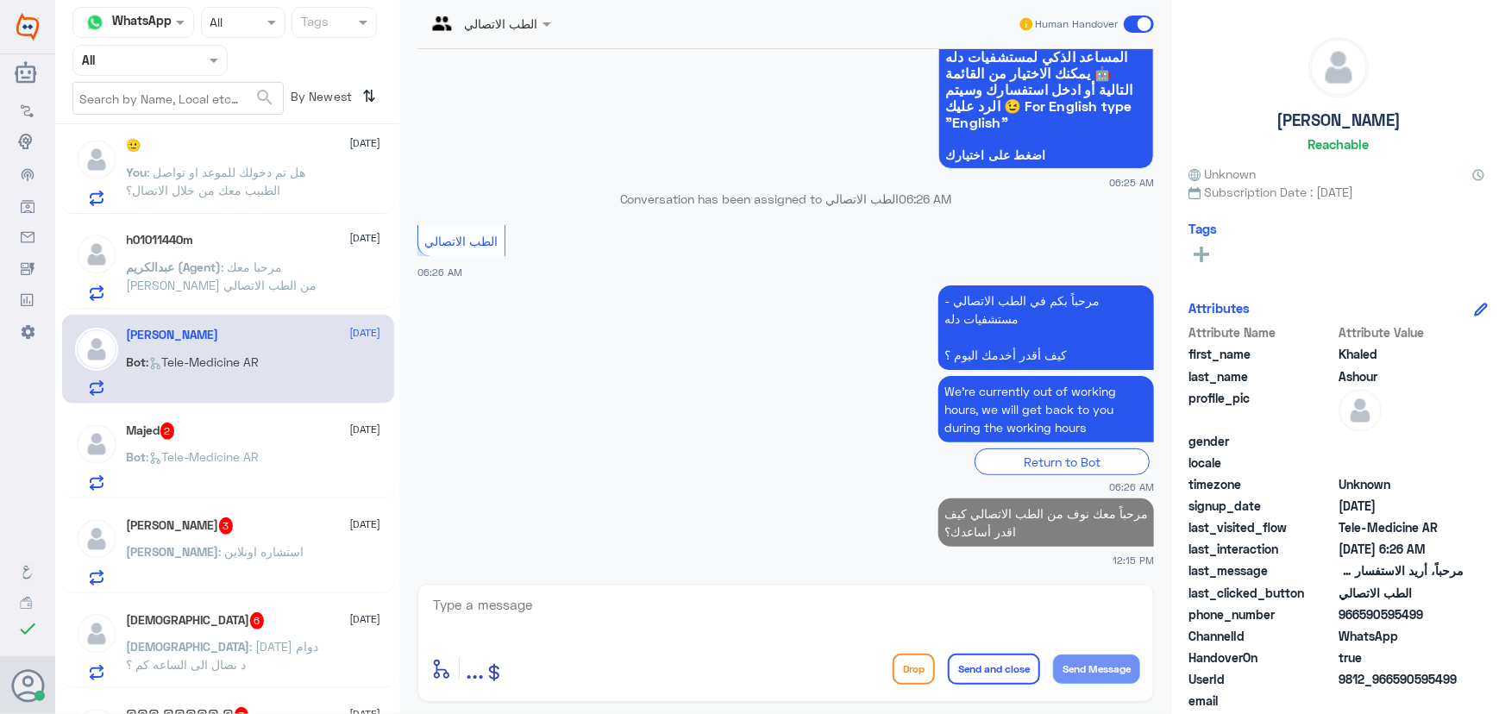
click at [293, 473] on div "Bot : Tele-Medicine AR" at bounding box center [254, 471] width 254 height 39
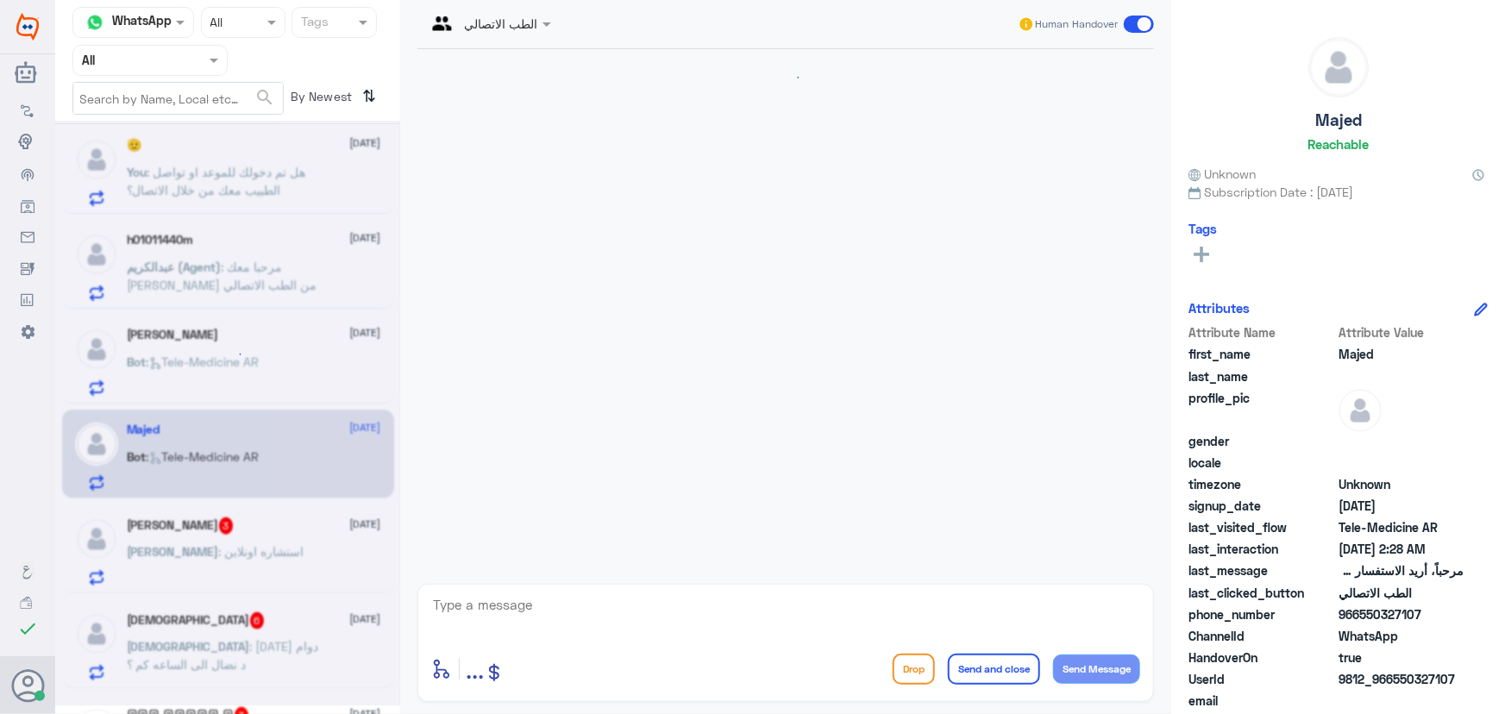
scroll to position [83, 0]
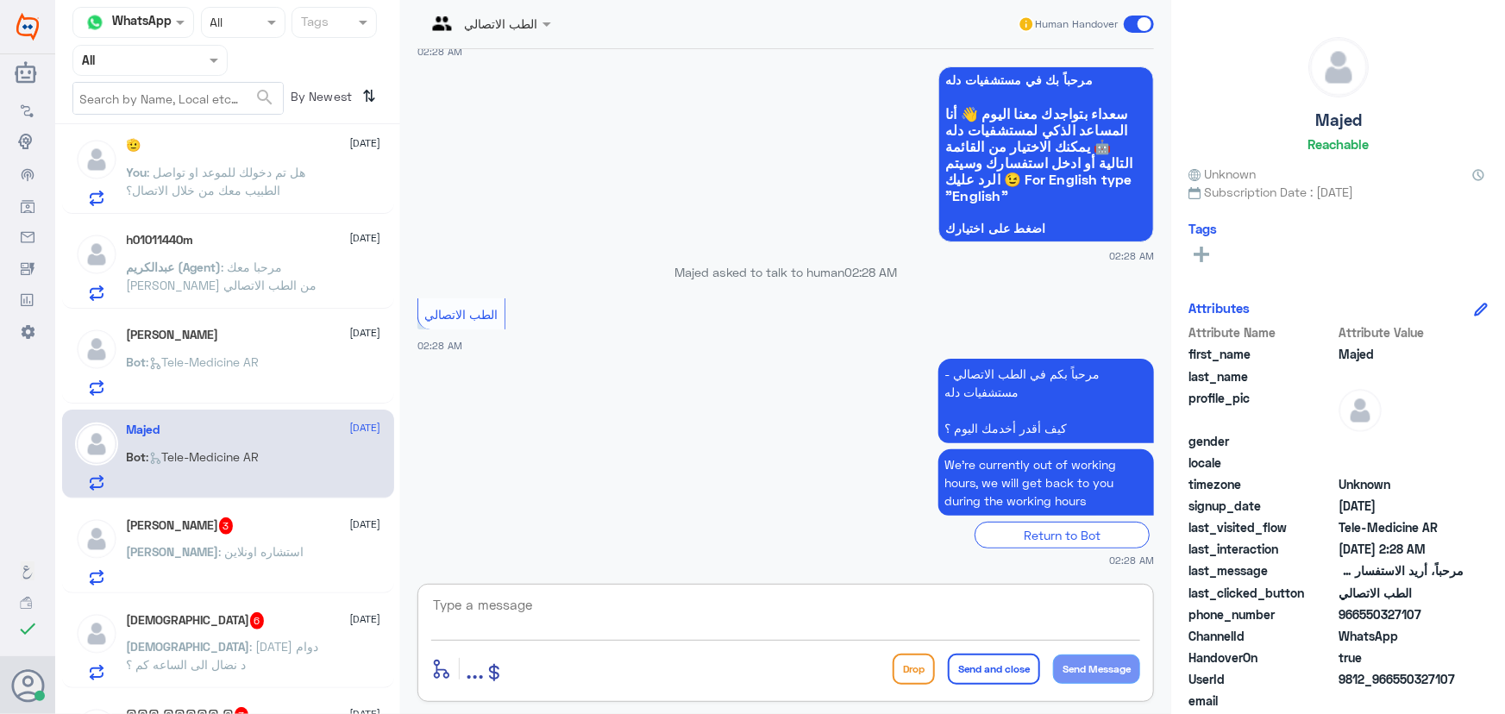
click at [506, 618] on textarea at bounding box center [785, 614] width 709 height 42
paste textarea "مرحباً معك نوف من الطب الاتصالي كيف اقدر أساعدك؟"
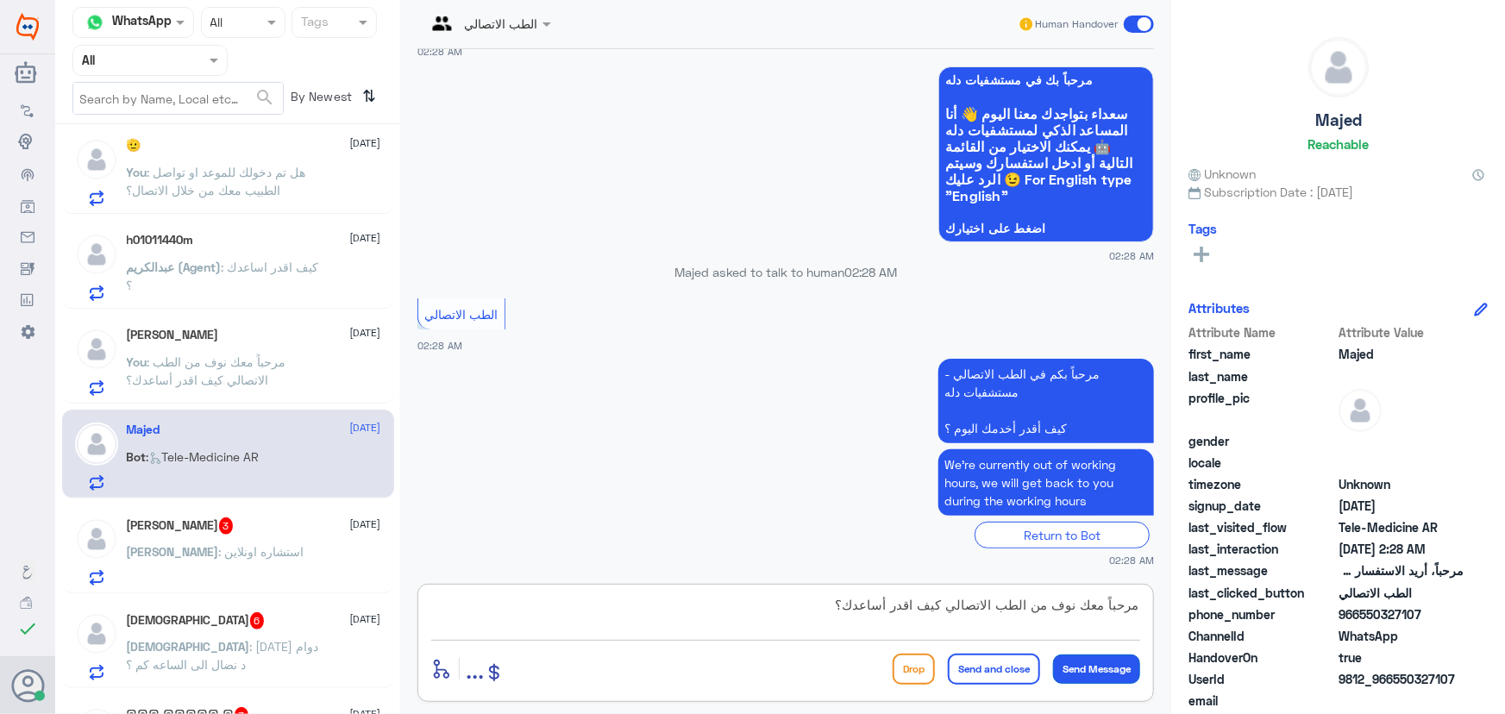
type textarea "مرحباً معك نوف من الطب الاتصالي كيف اقدر أساعدك؟"
click at [1085, 663] on button "Send Message" at bounding box center [1096, 669] width 87 height 29
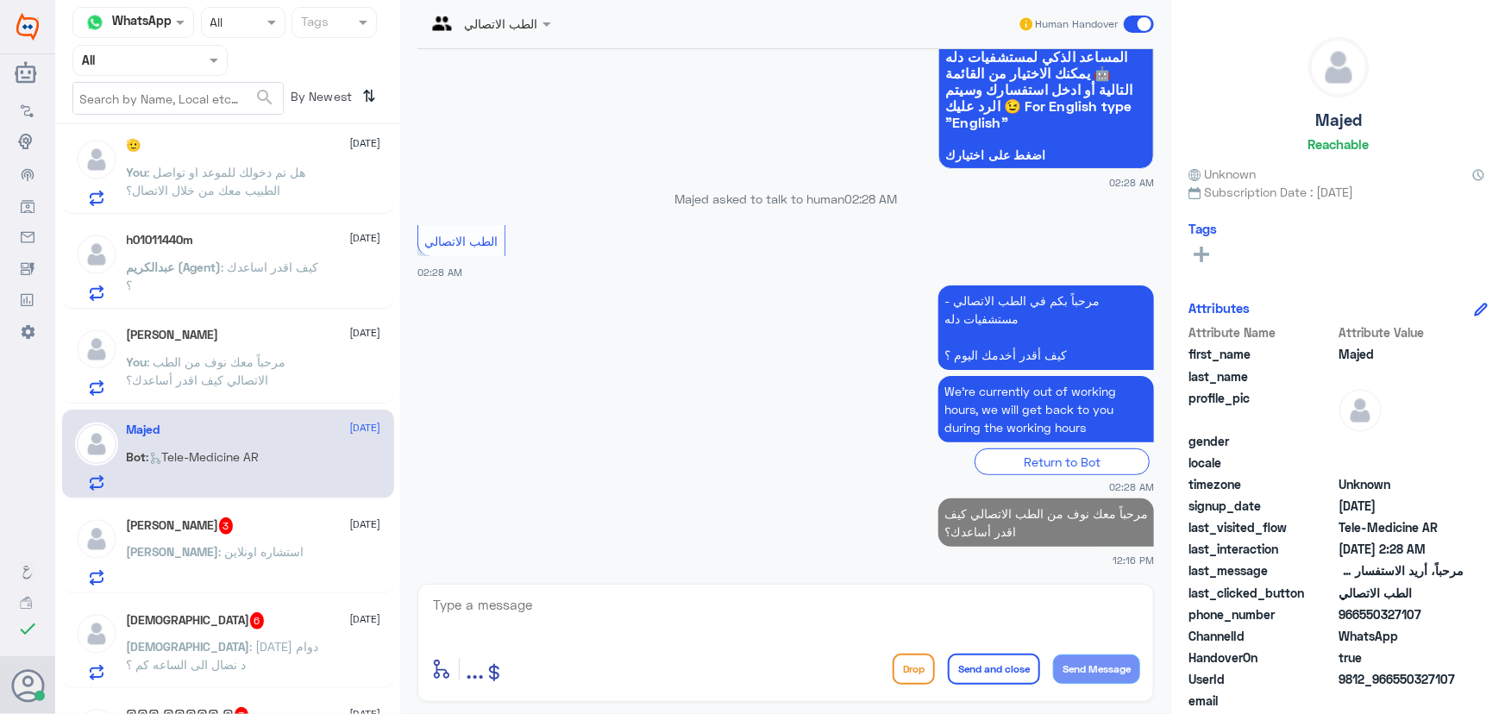
click at [219, 518] on div "Ahmed 3 20 August" at bounding box center [254, 526] width 254 height 17
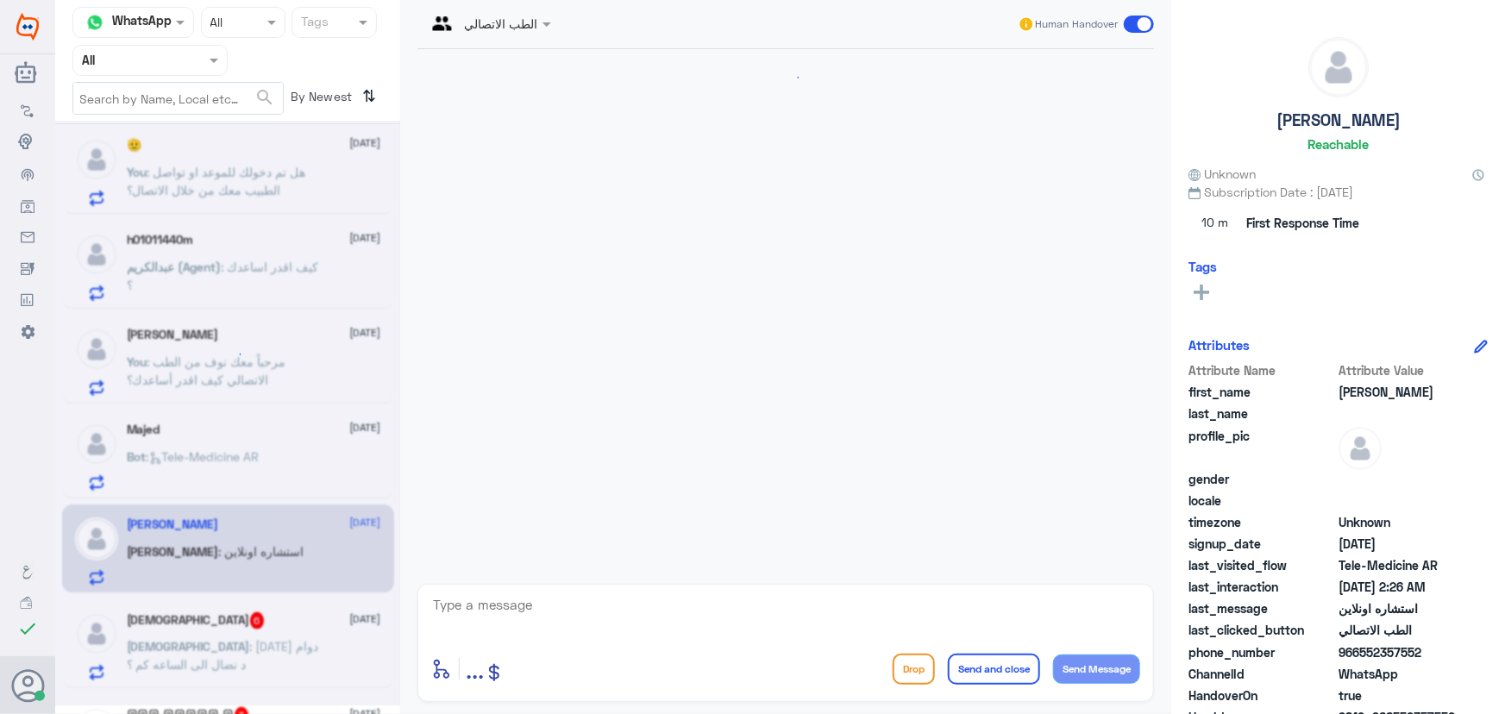
scroll to position [141, 0]
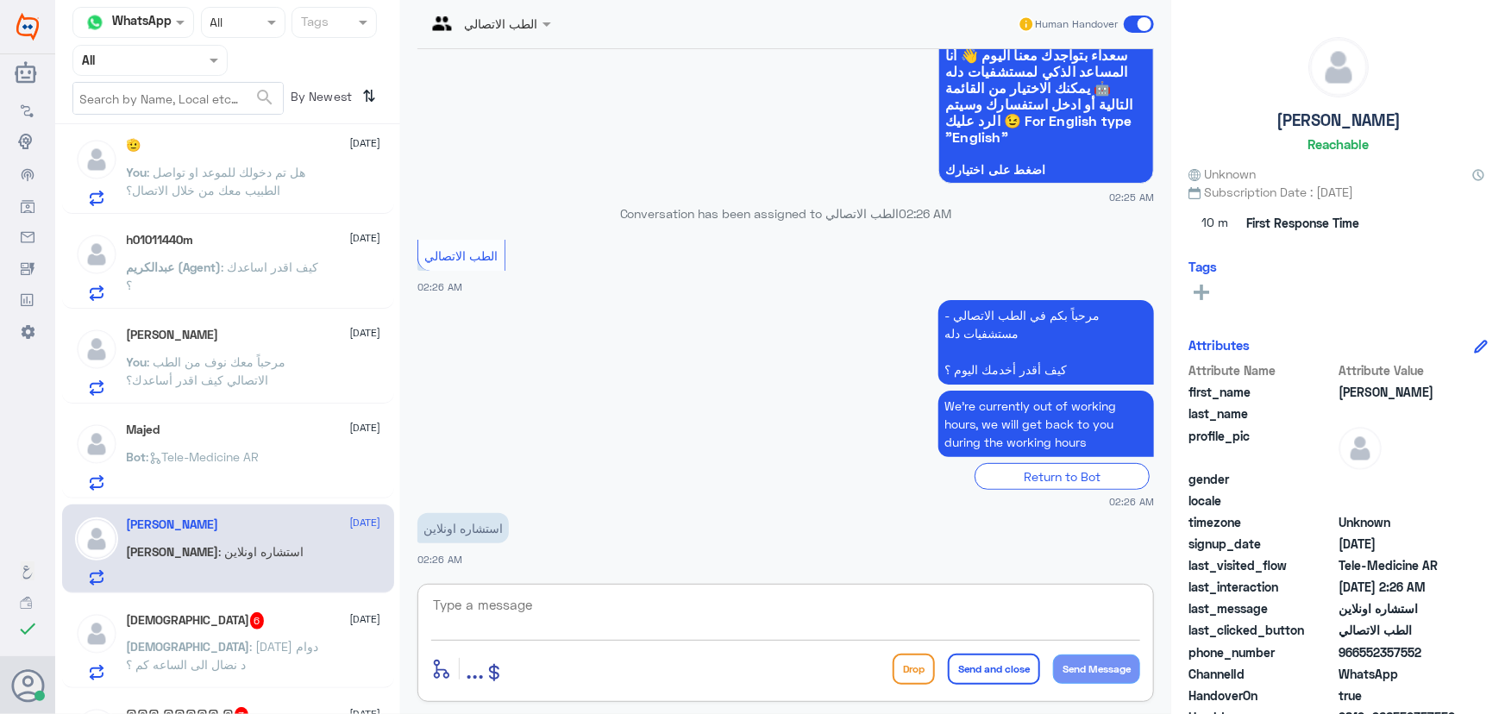
click at [452, 610] on textarea at bounding box center [785, 614] width 709 height 42
click at [441, 606] on textarea at bounding box center [785, 614] width 709 height 42
paste textarea "مرحباً معك نوف من الطب الاتصالي"
type textarea "مرحباً معك نوف من الطب الاتصالي"
click at [1114, 663] on button "Send Message" at bounding box center [1096, 669] width 87 height 29
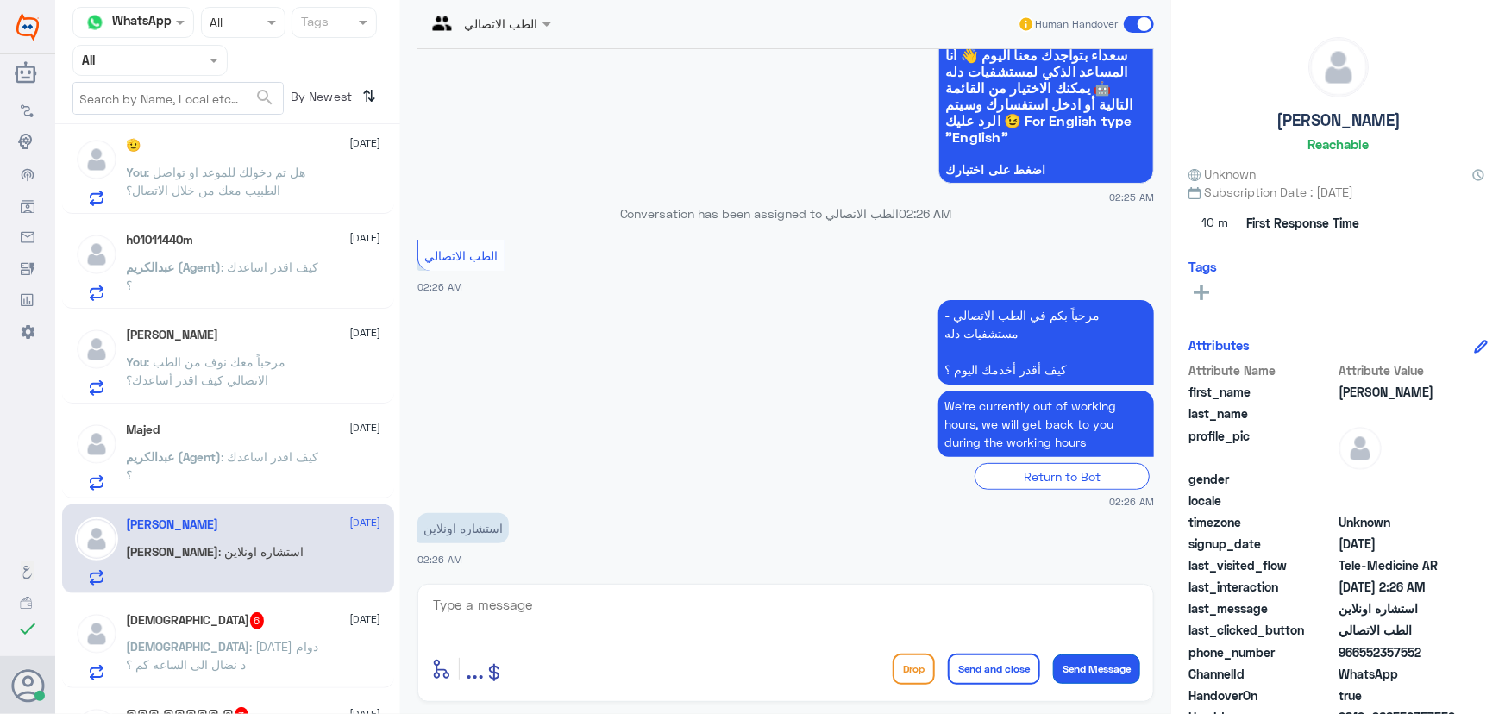
scroll to position [198, 0]
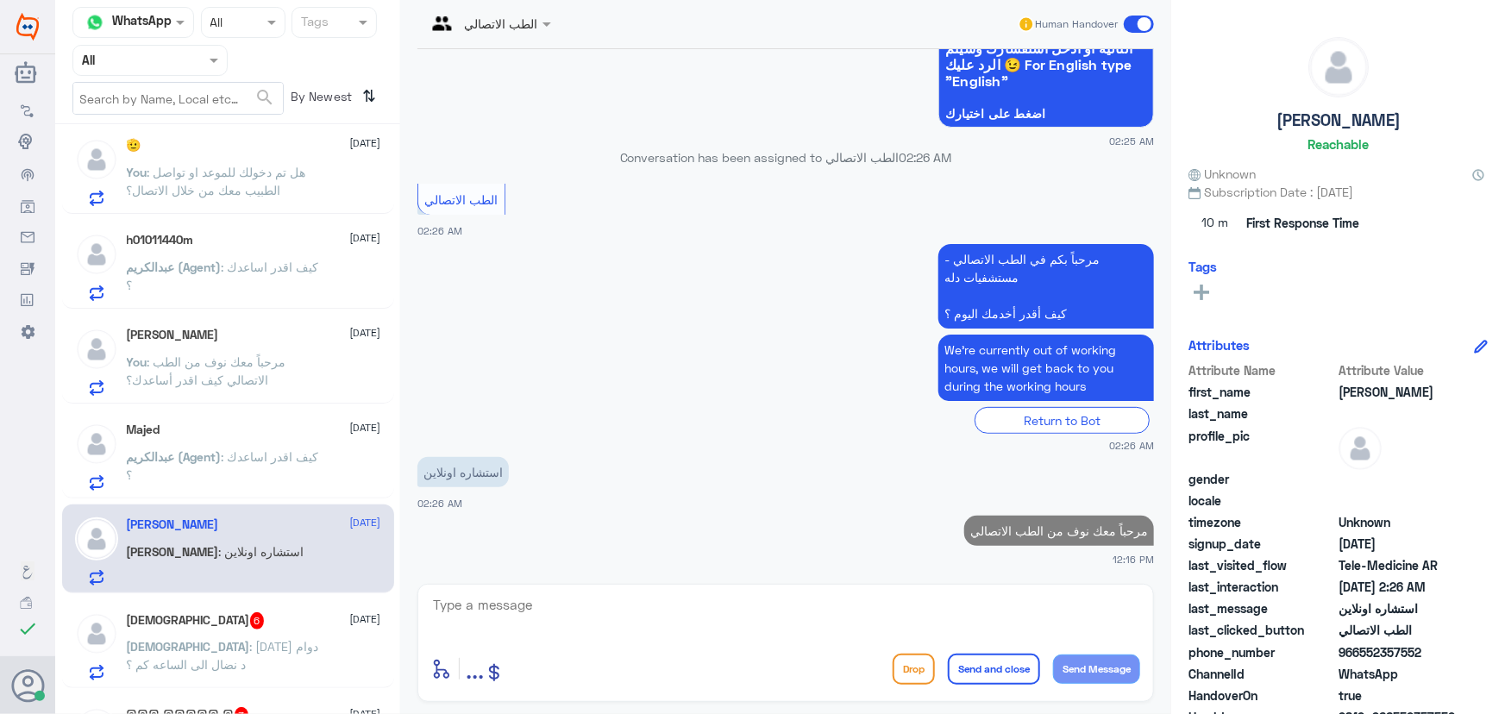
click at [1026, 605] on textarea at bounding box center [785, 614] width 709 height 42
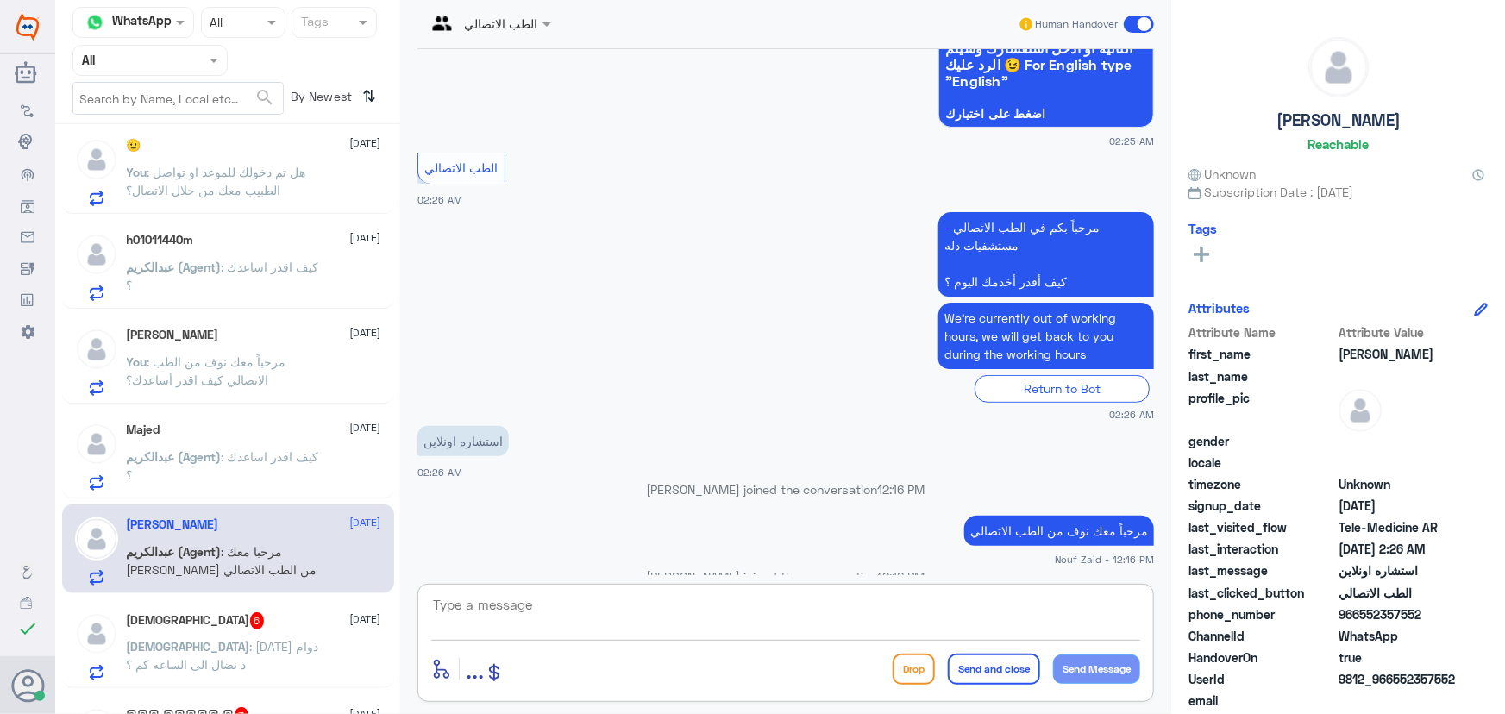
scroll to position [302, 0]
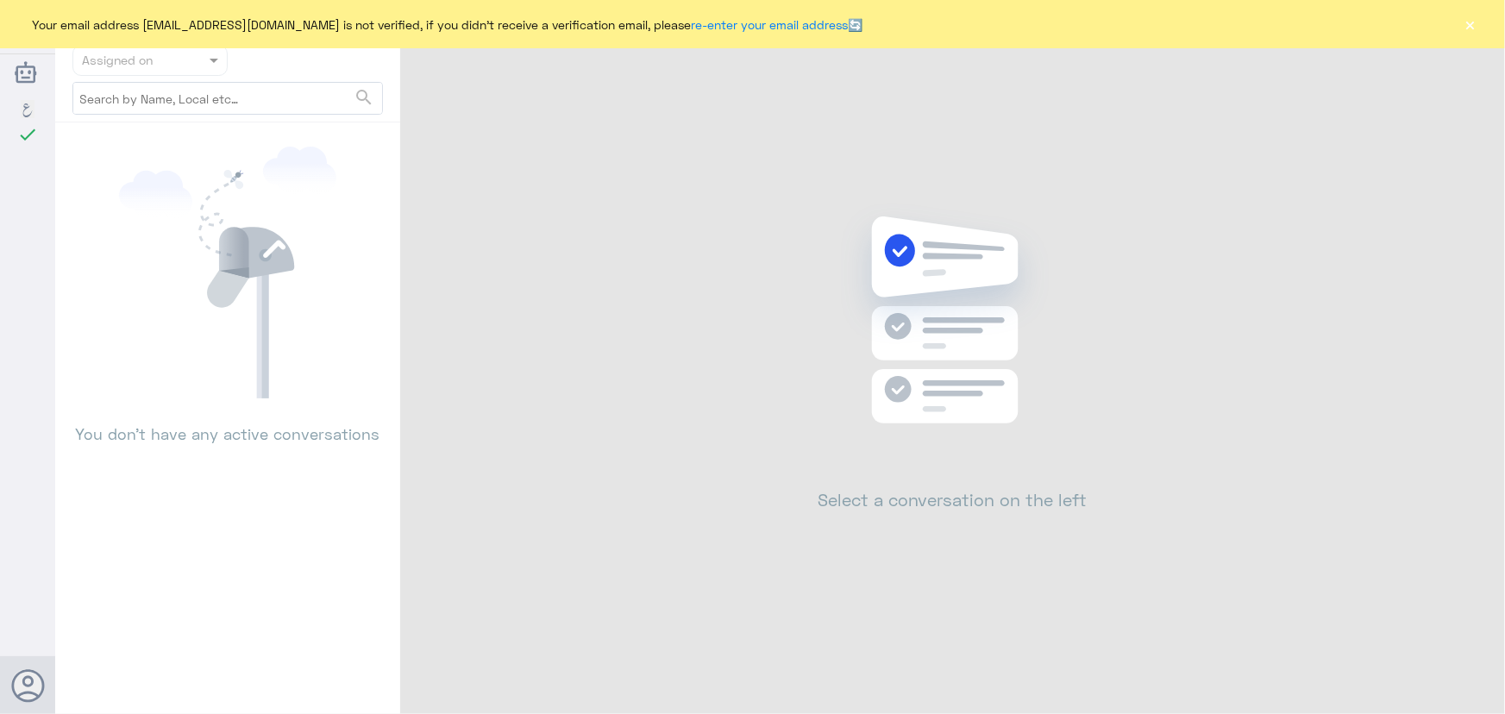
click at [1474, 22] on button "×" at bounding box center [1470, 24] width 17 height 17
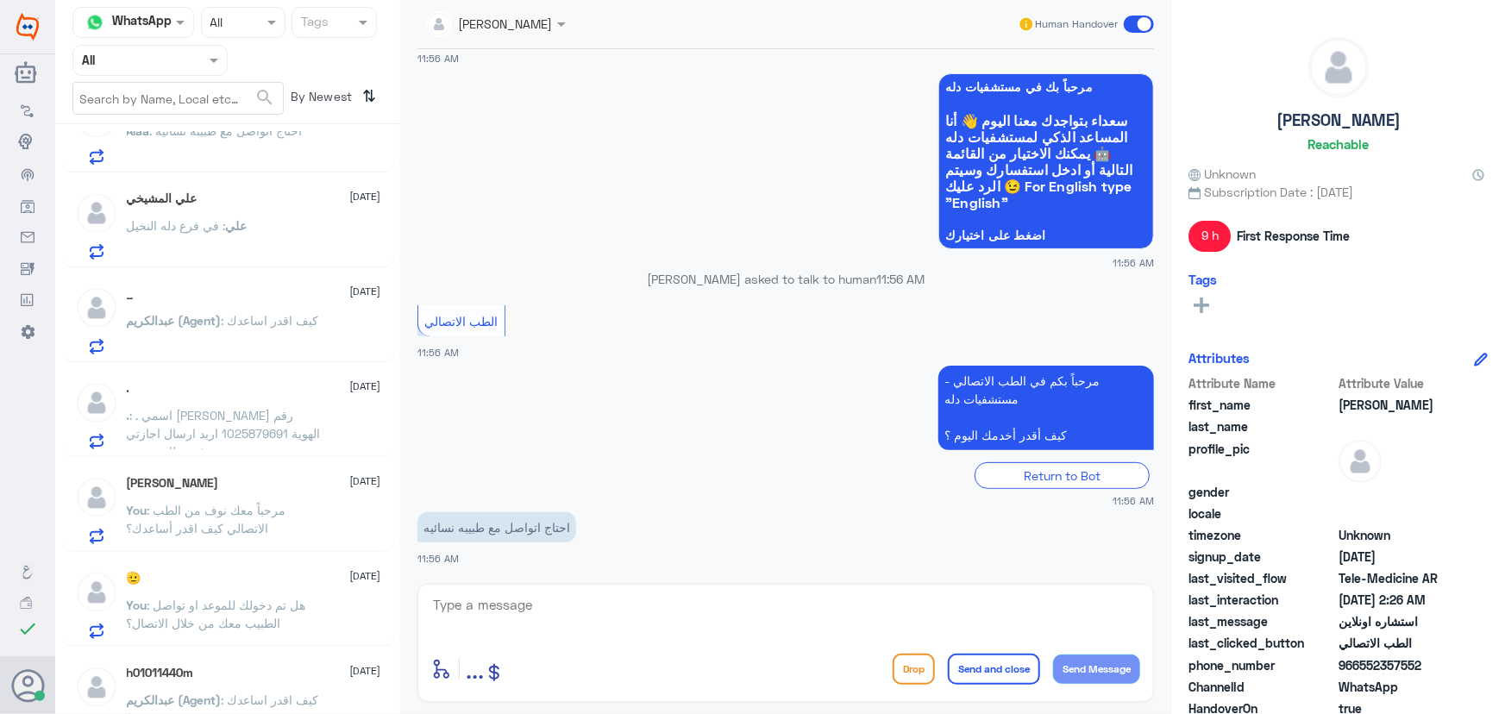
scroll to position [235, 0]
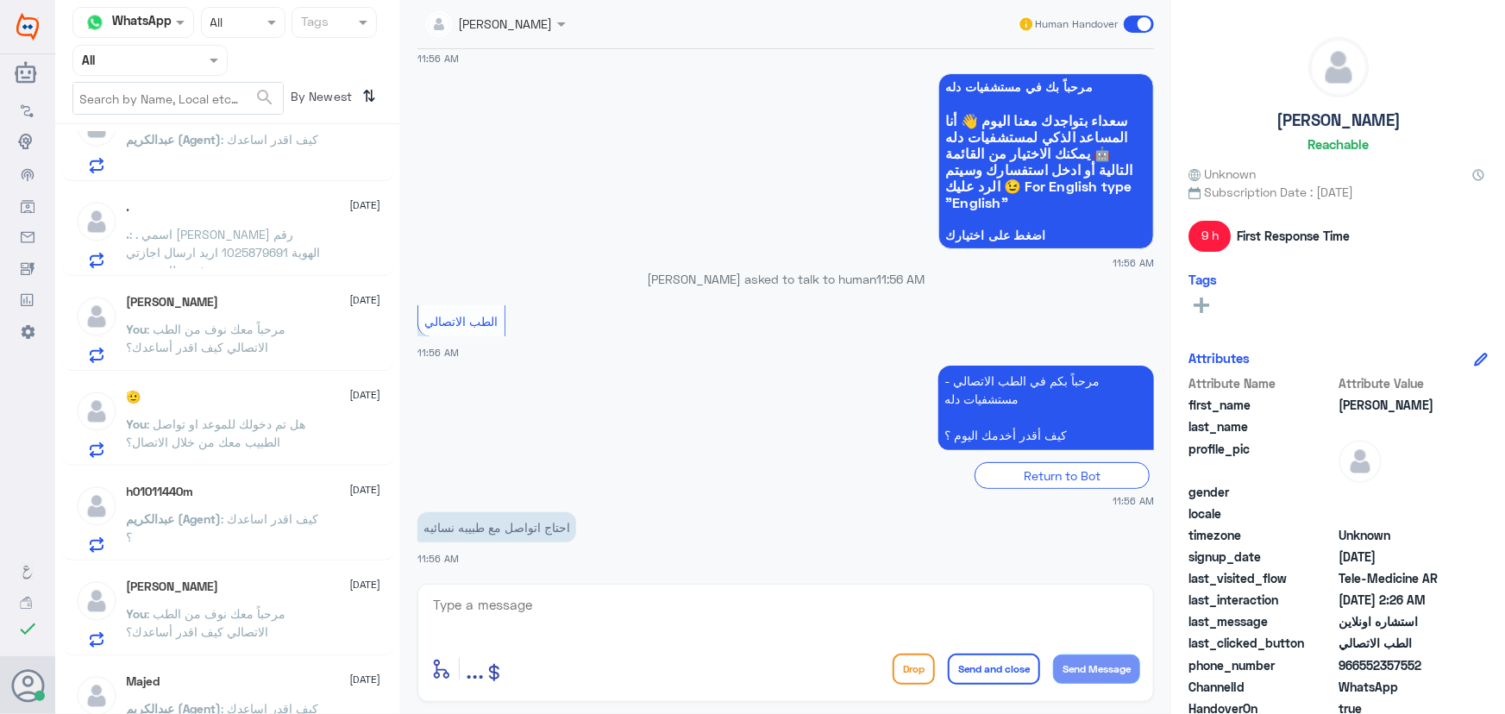
click at [480, 612] on textarea at bounding box center [785, 614] width 709 height 42
click at [538, 604] on textarea at bounding box center [785, 614] width 709 height 42
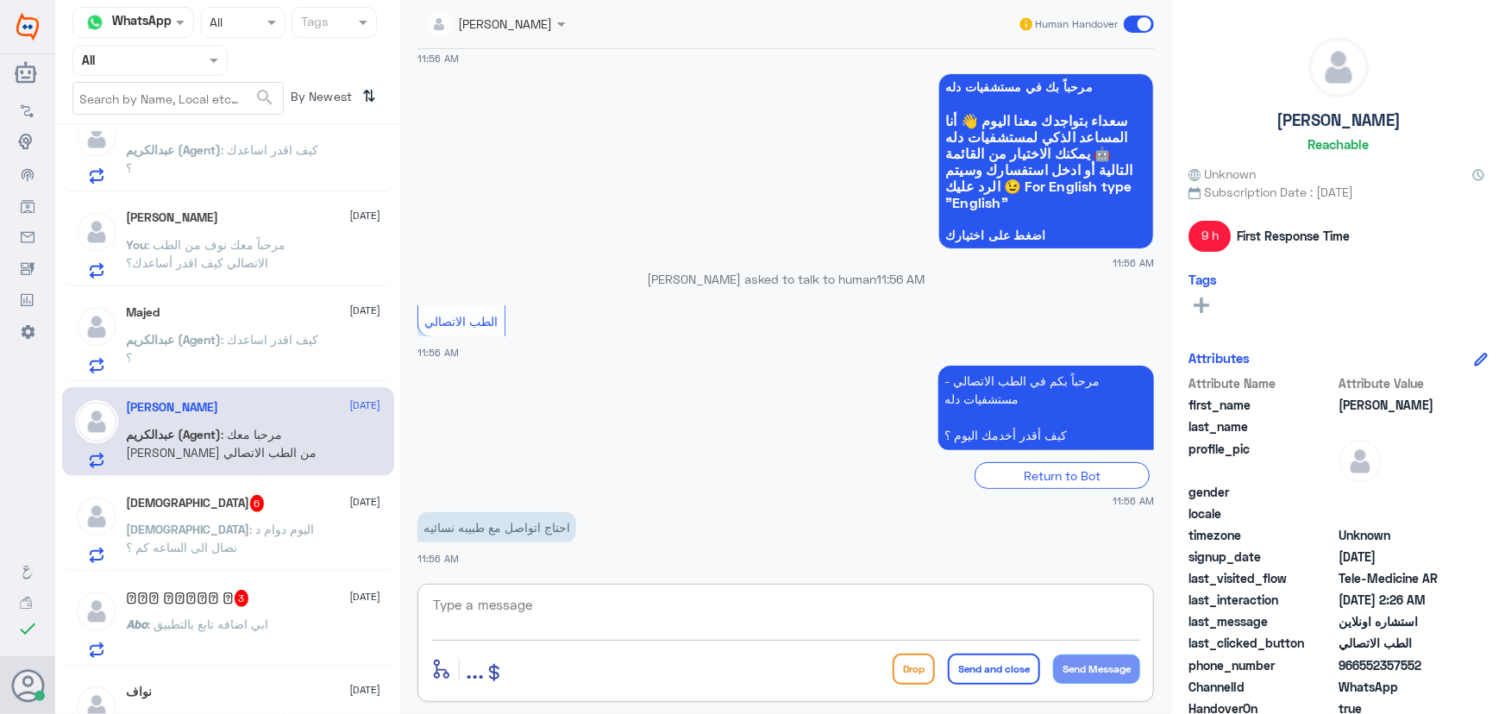
scroll to position [627, 0]
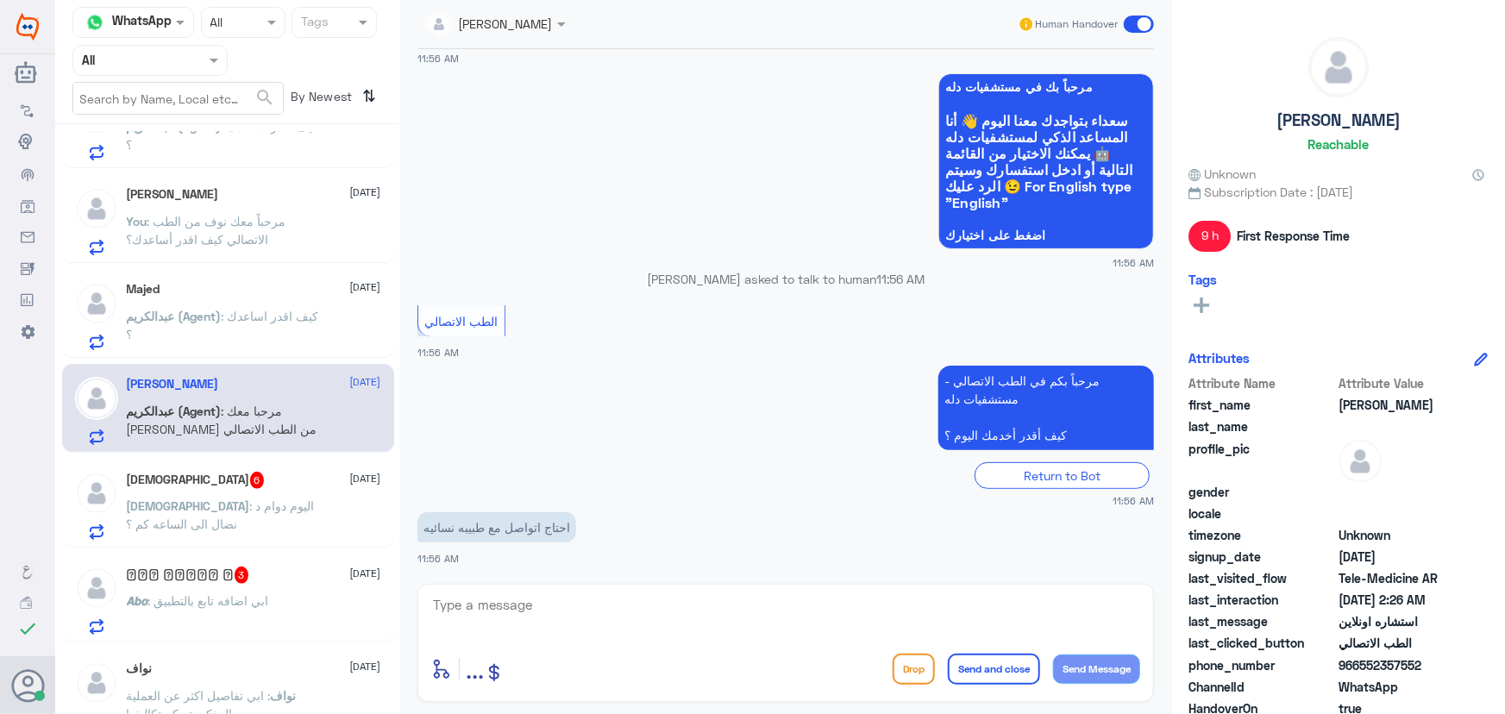
click at [292, 510] on p "سبحان : اليوم دوام د نضال الى الساعه كم ؟" at bounding box center [224, 518] width 194 height 43
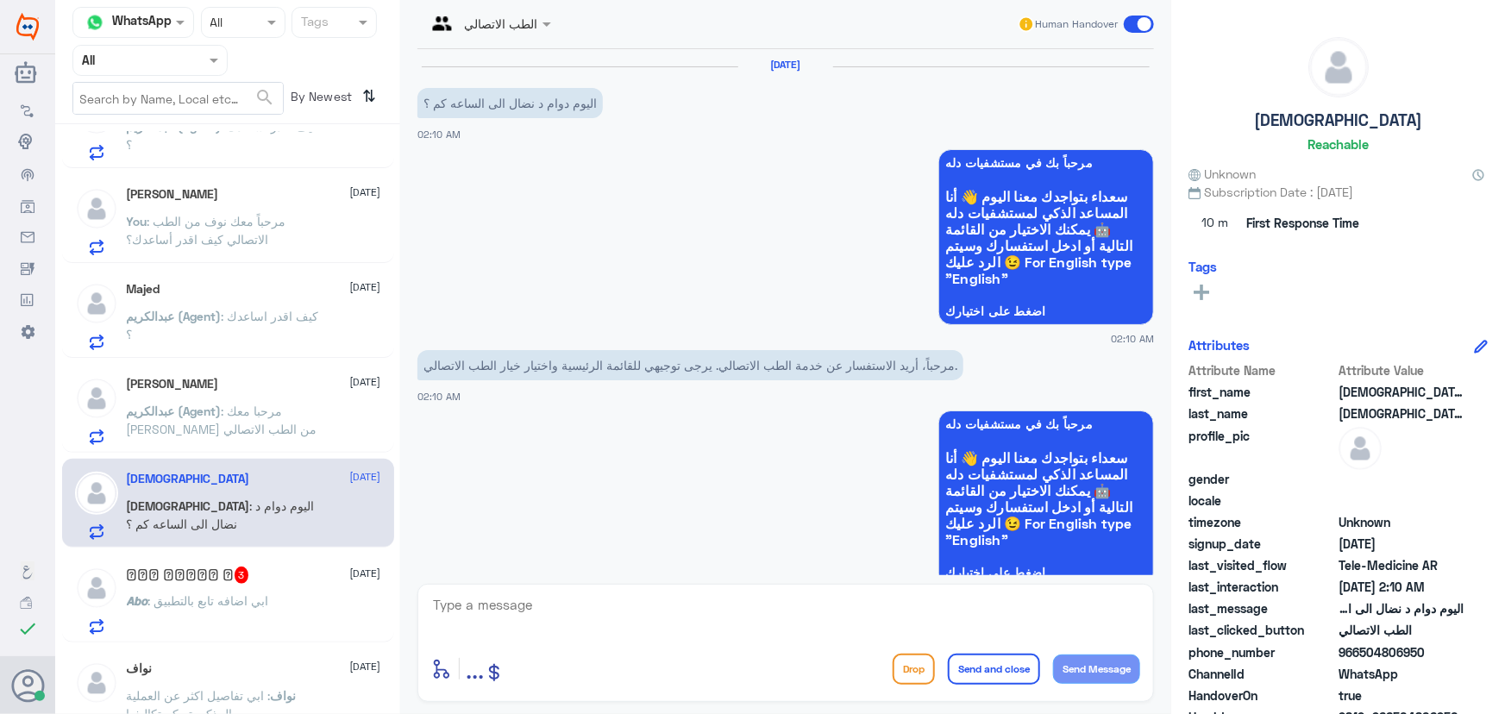
scroll to position [872, 0]
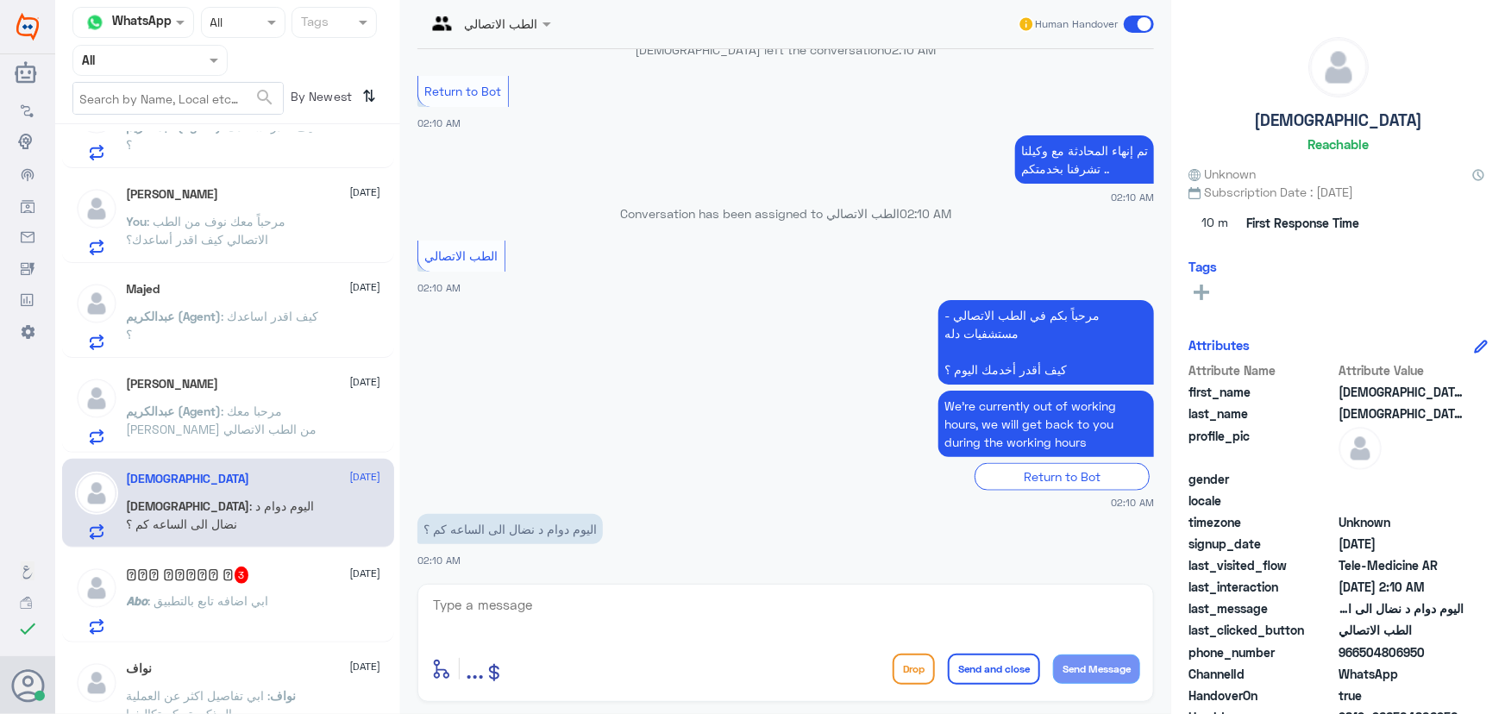
click at [140, 615] on p "𝘼𝙗𝙤 : ابي اضافه تابع بالتطبيق" at bounding box center [198, 613] width 142 height 43
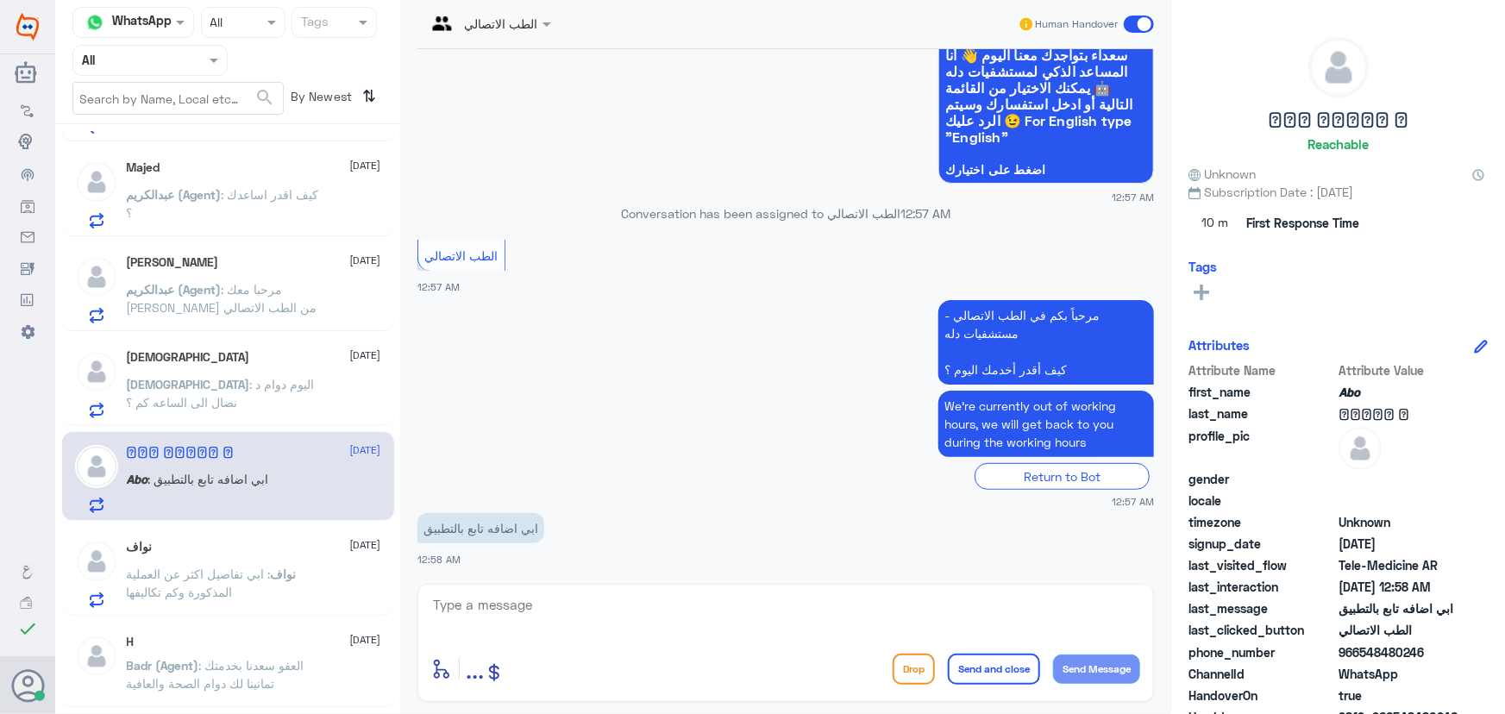
scroll to position [784, 0]
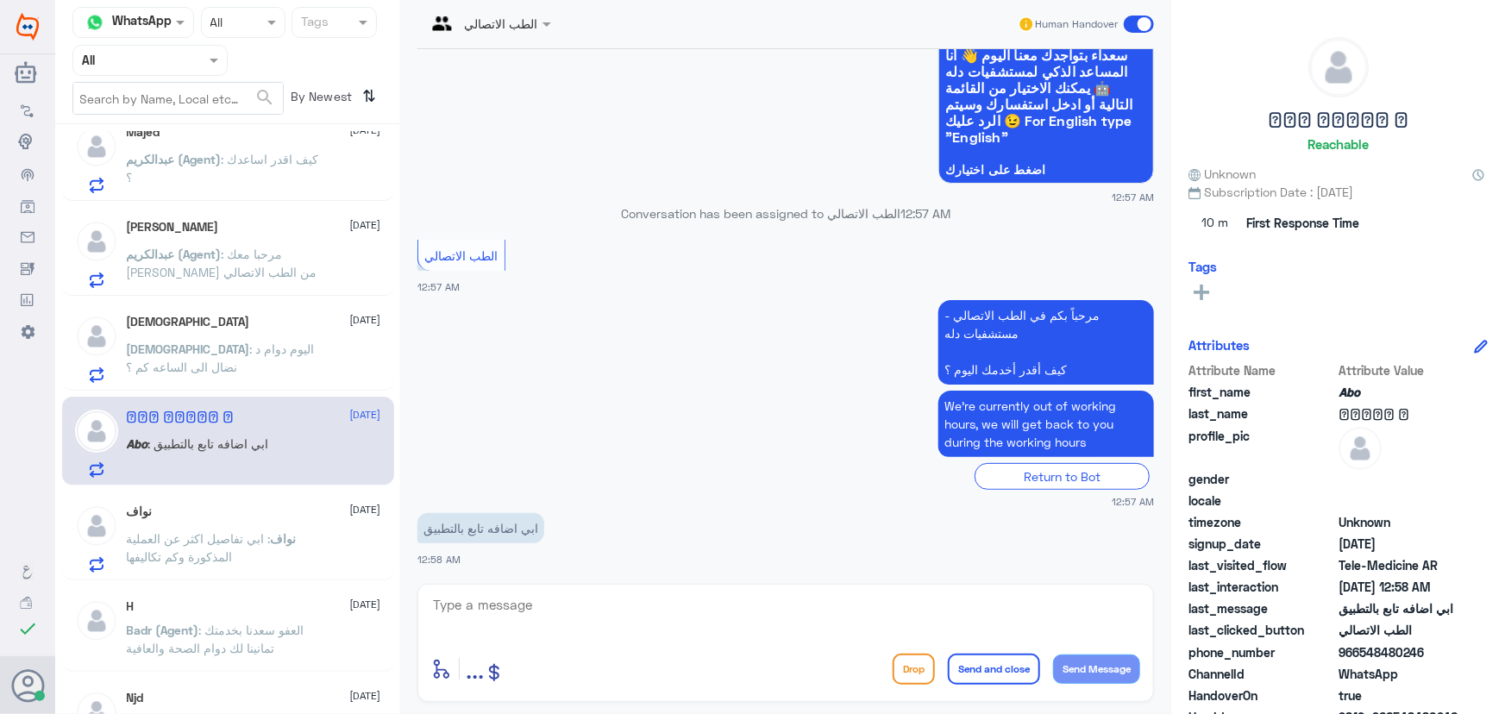
click at [505, 618] on textarea at bounding box center [785, 614] width 709 height 42
paste textarea "مرحباً معك نوف من الطب الاتصالي"
type textarea "مرحباً معك نوف من الطب الاتصالي"
click at [1088, 668] on button "Send Message" at bounding box center [1096, 669] width 87 height 29
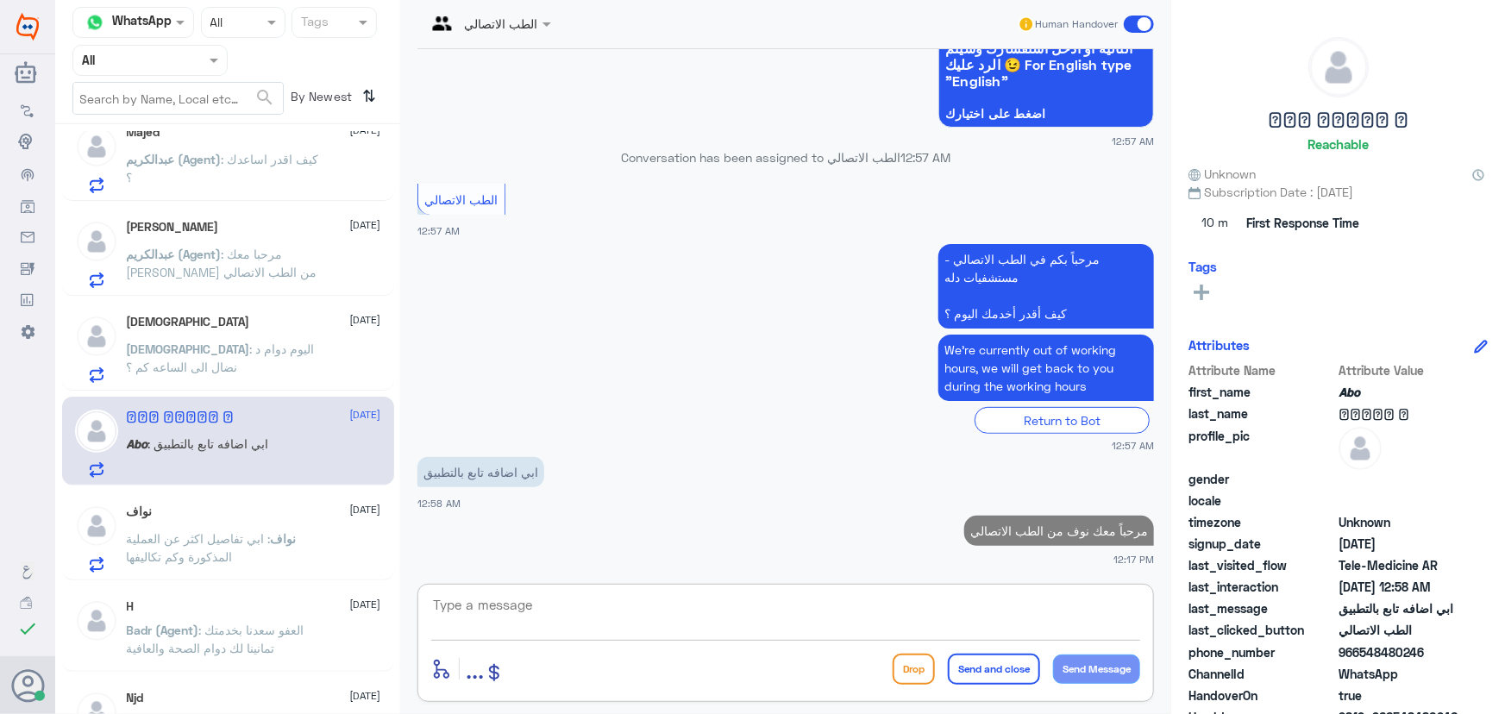
click at [987, 612] on textarea at bounding box center [785, 614] width 709 height 42
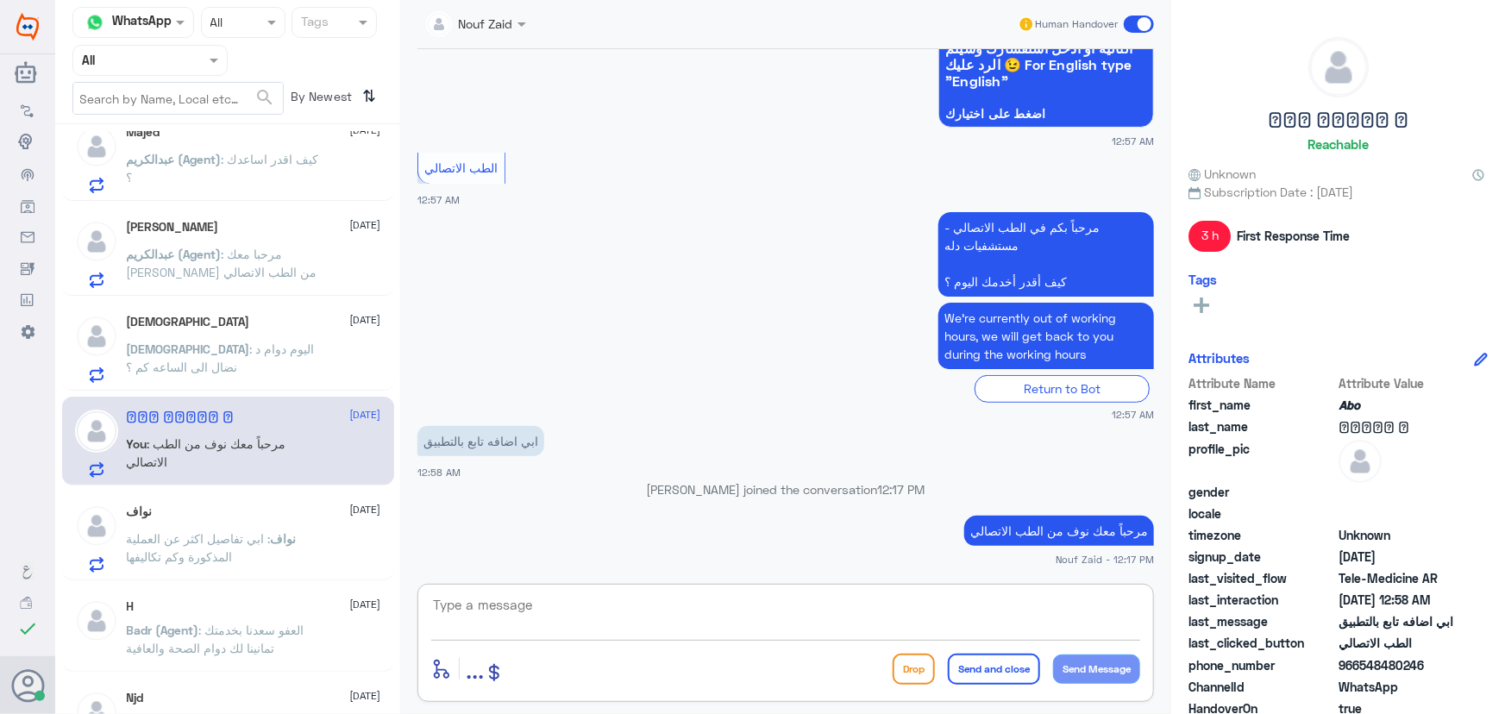
click at [530, 605] on textarea at bounding box center [785, 614] width 709 height 42
click at [545, 618] on textarea at bounding box center [785, 614] width 709 height 42
type textarea "ي"
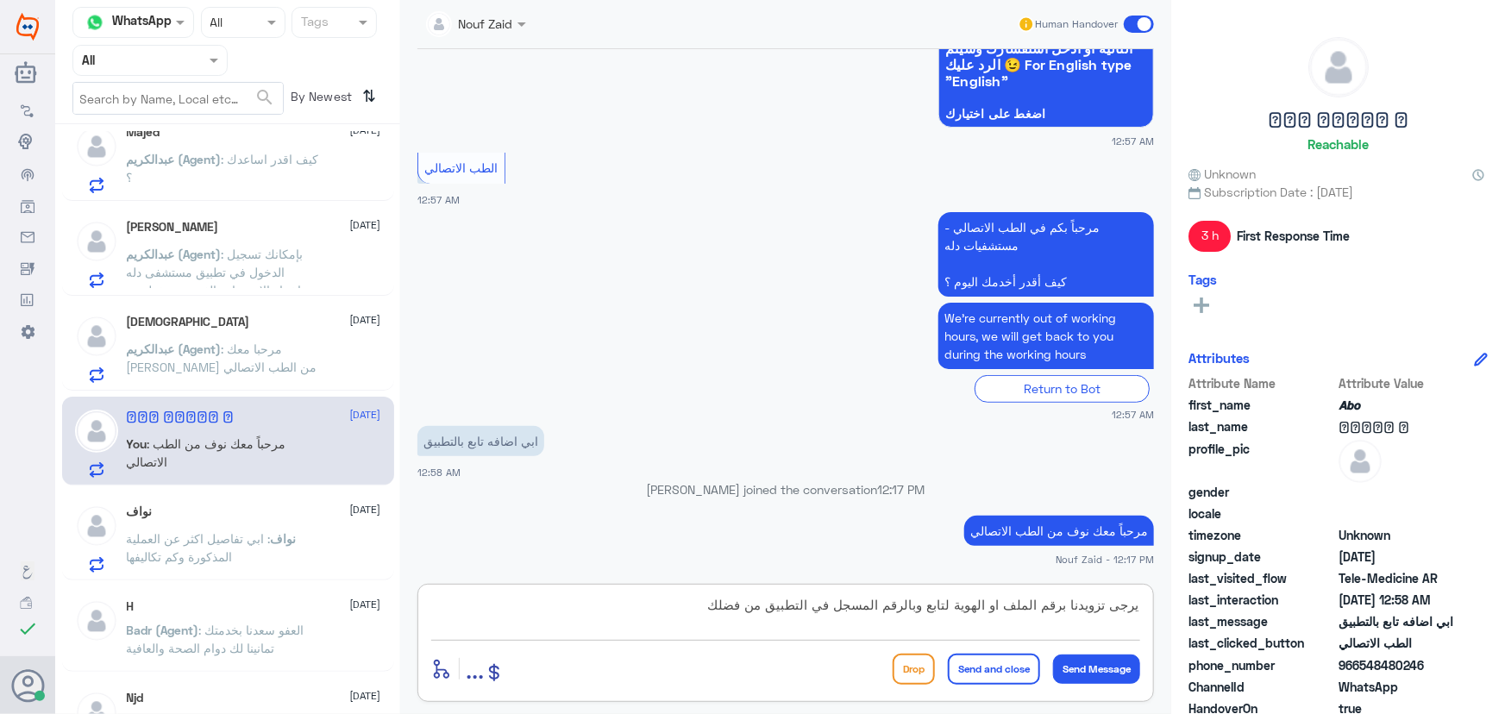
type textarea "يرجى تزويدنا برقم الملف او الهوية لتابع وبالرقم المسجل في التطبيق من فضلك"
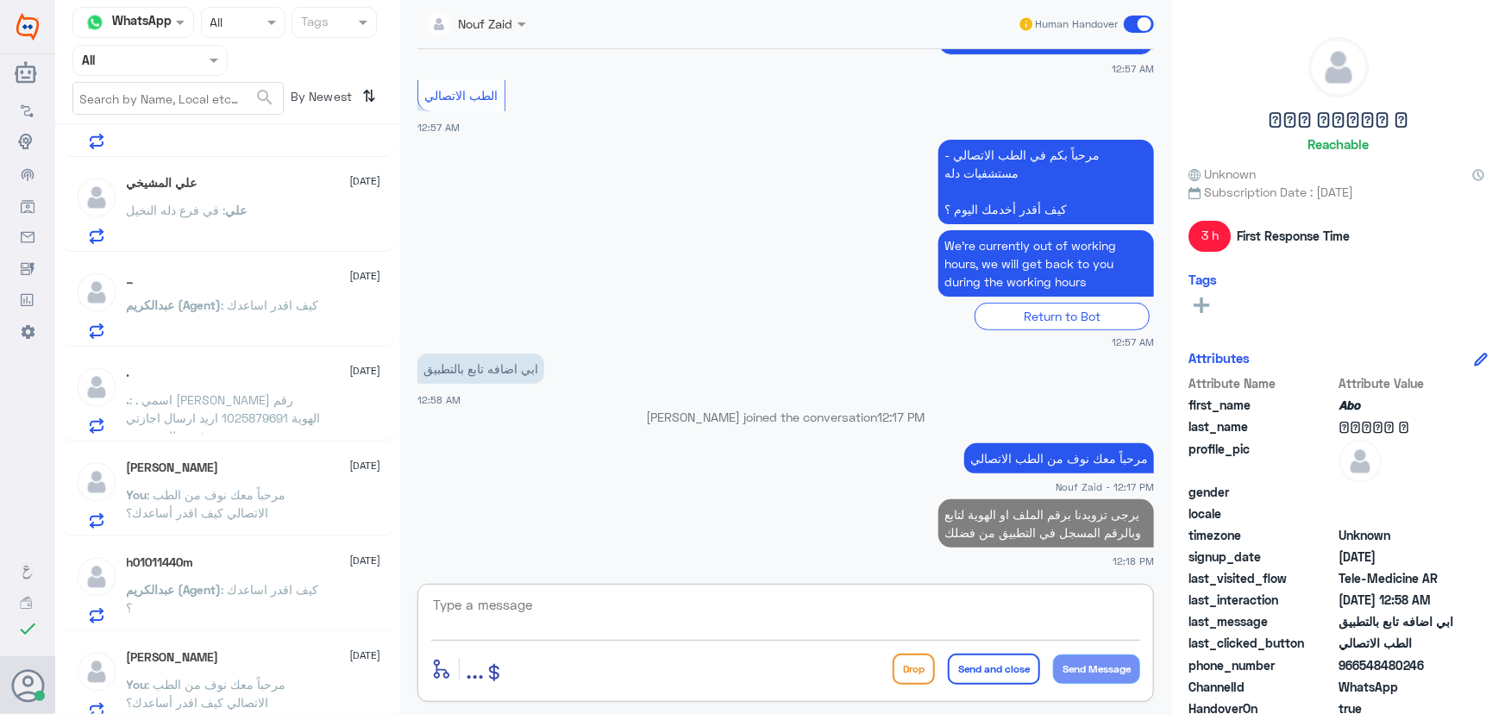
scroll to position [156, 0]
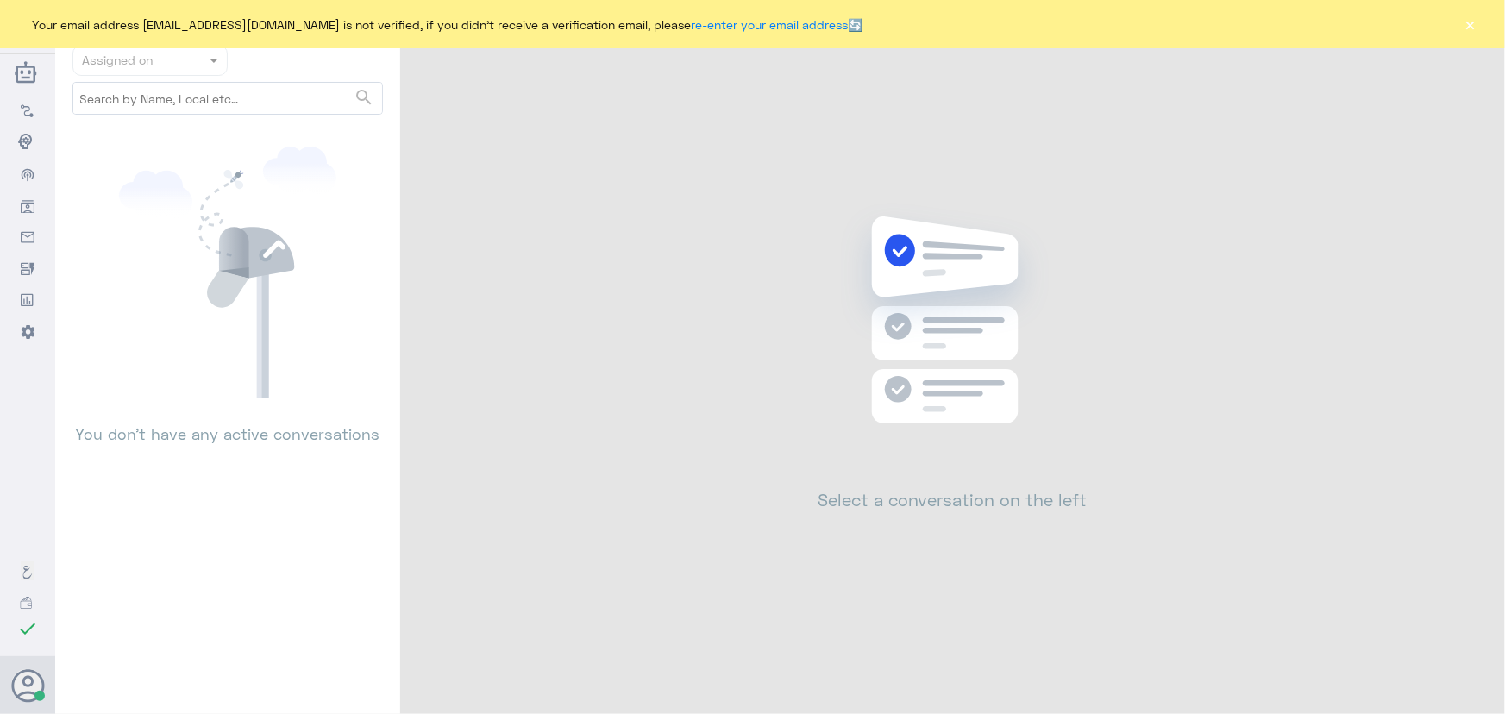
click at [1477, 25] on button "×" at bounding box center [1470, 24] width 17 height 17
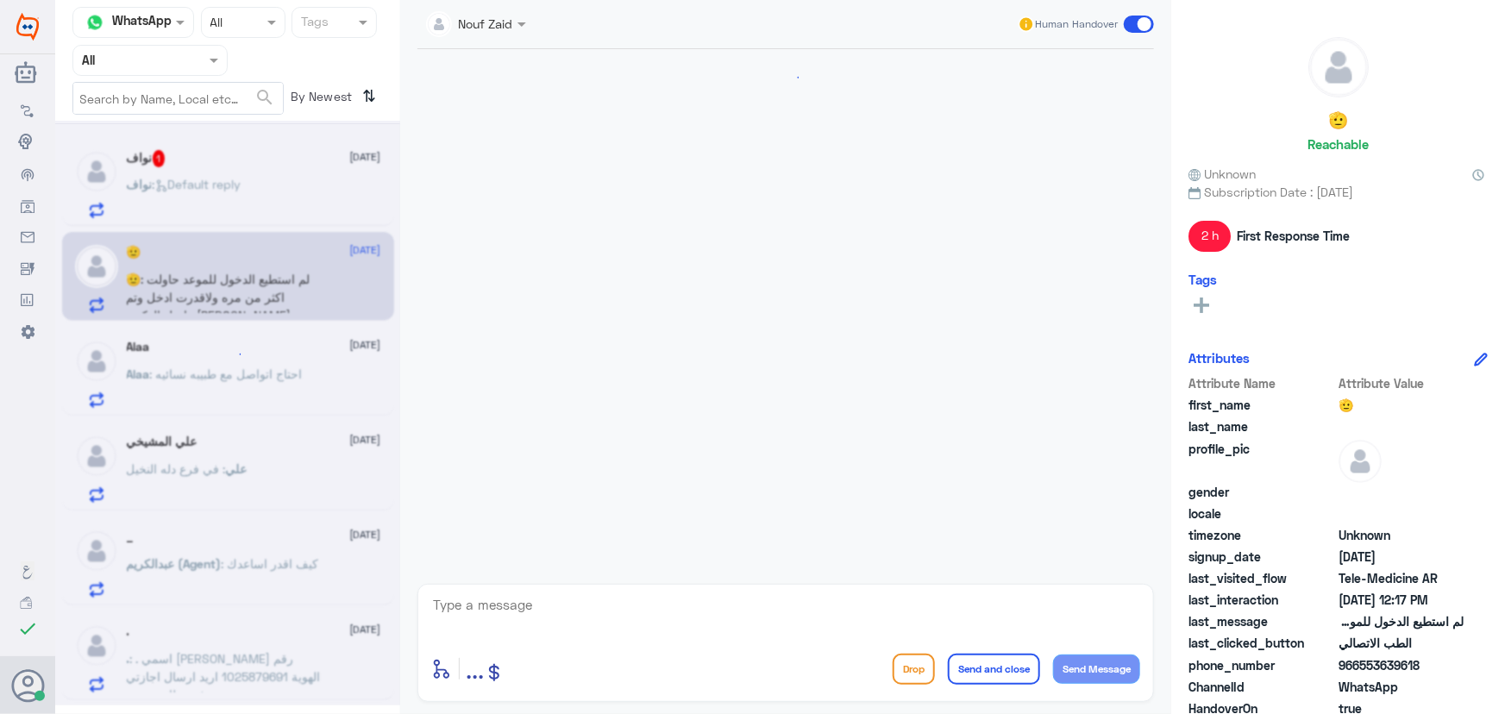
scroll to position [371, 0]
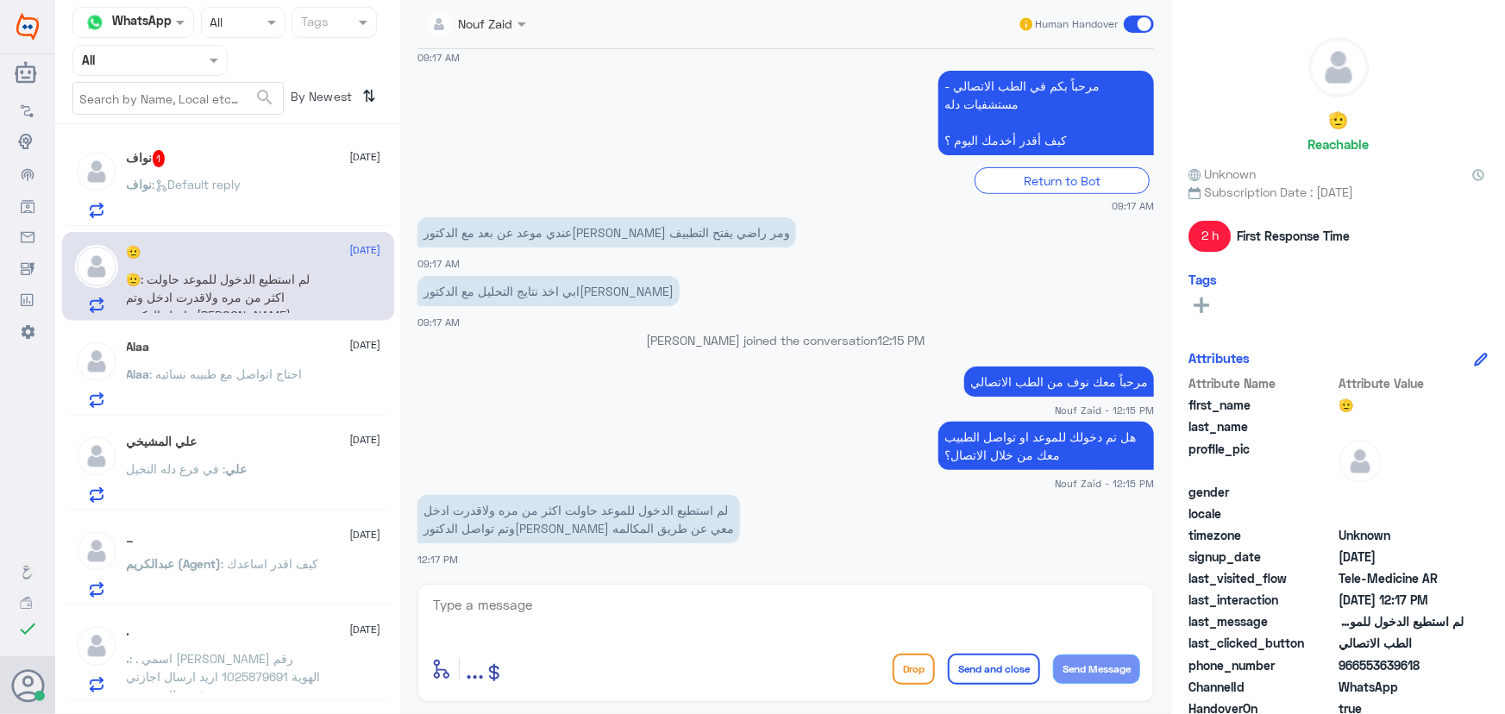
click at [175, 191] on p "نواف : Default reply" at bounding box center [184, 196] width 115 height 43
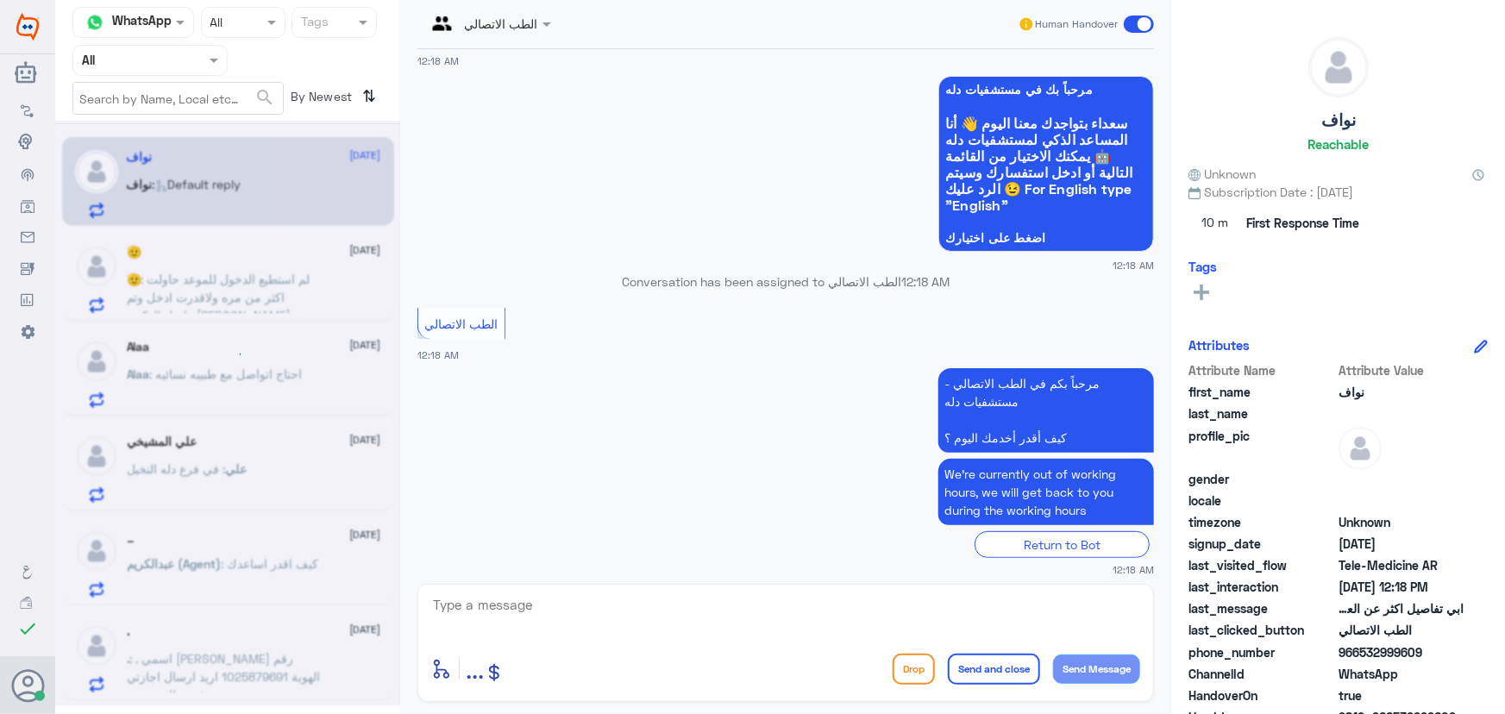
scroll to position [219, 0]
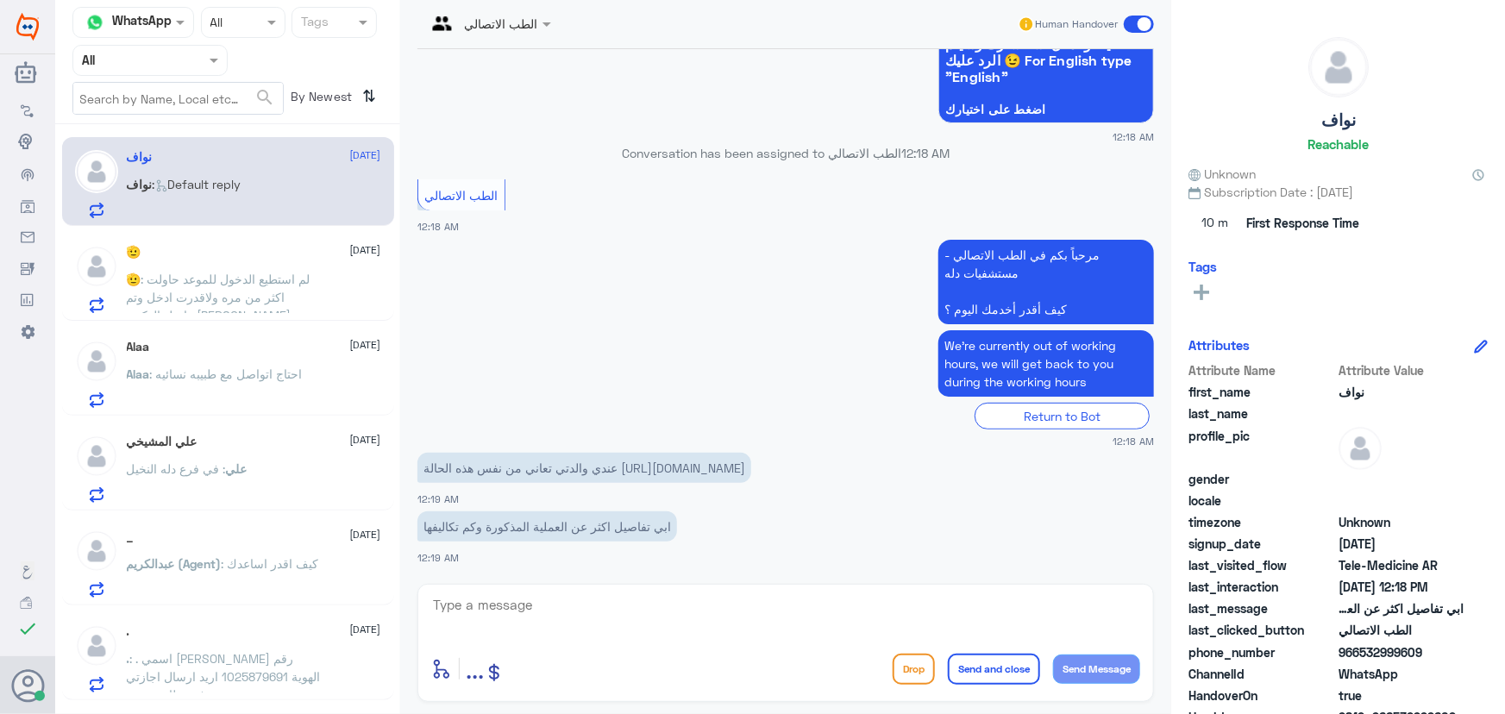
drag, startPoint x: 271, startPoint y: 235, endPoint x: 273, endPoint y: 248, distance: 13.9
click at [273, 248] on div "🫡 20 August 🫡 : لم استطيع الدخول للموعد حاولت اكثر من مره ولاقدرت ادخل وتم تواص…" at bounding box center [228, 276] width 332 height 89
click at [273, 248] on div "🫡 20 August" at bounding box center [254, 252] width 254 height 15
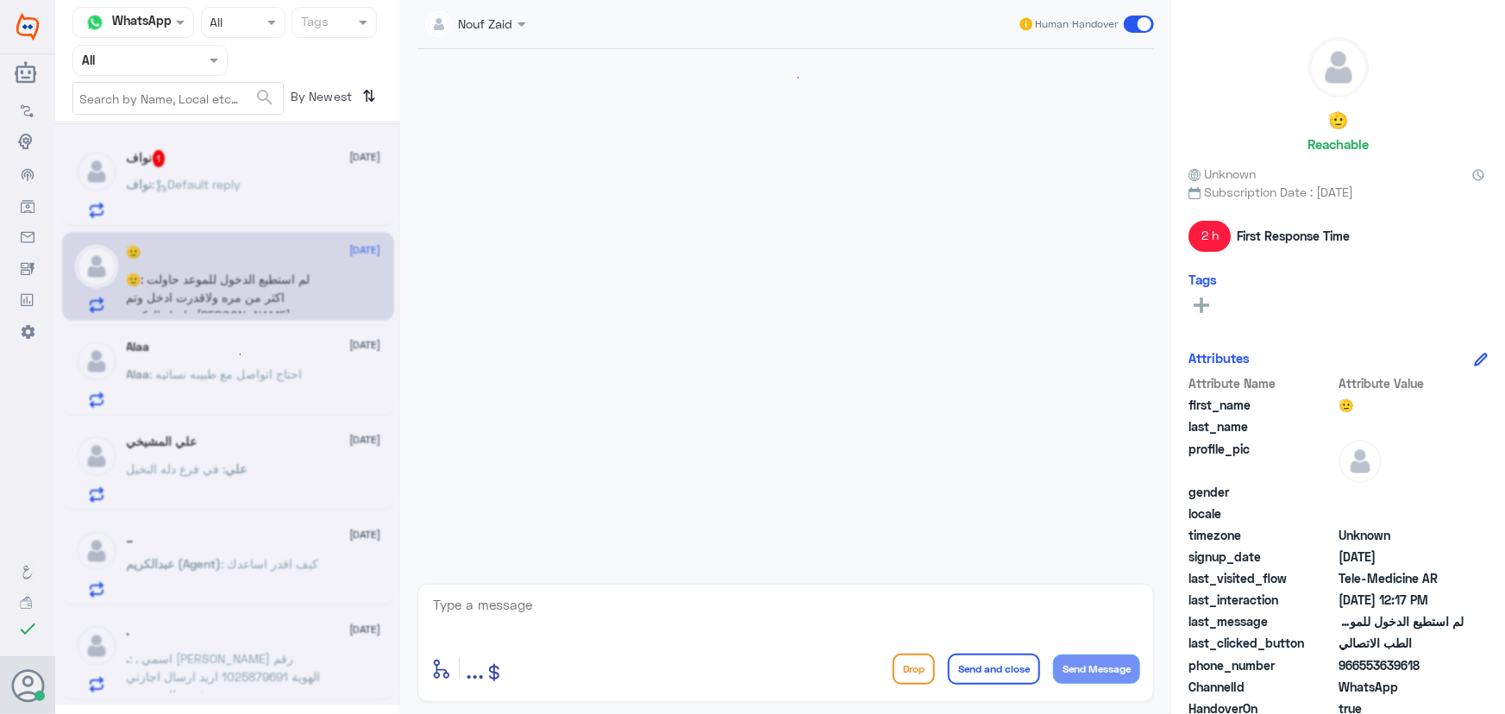
scroll to position [371, 0]
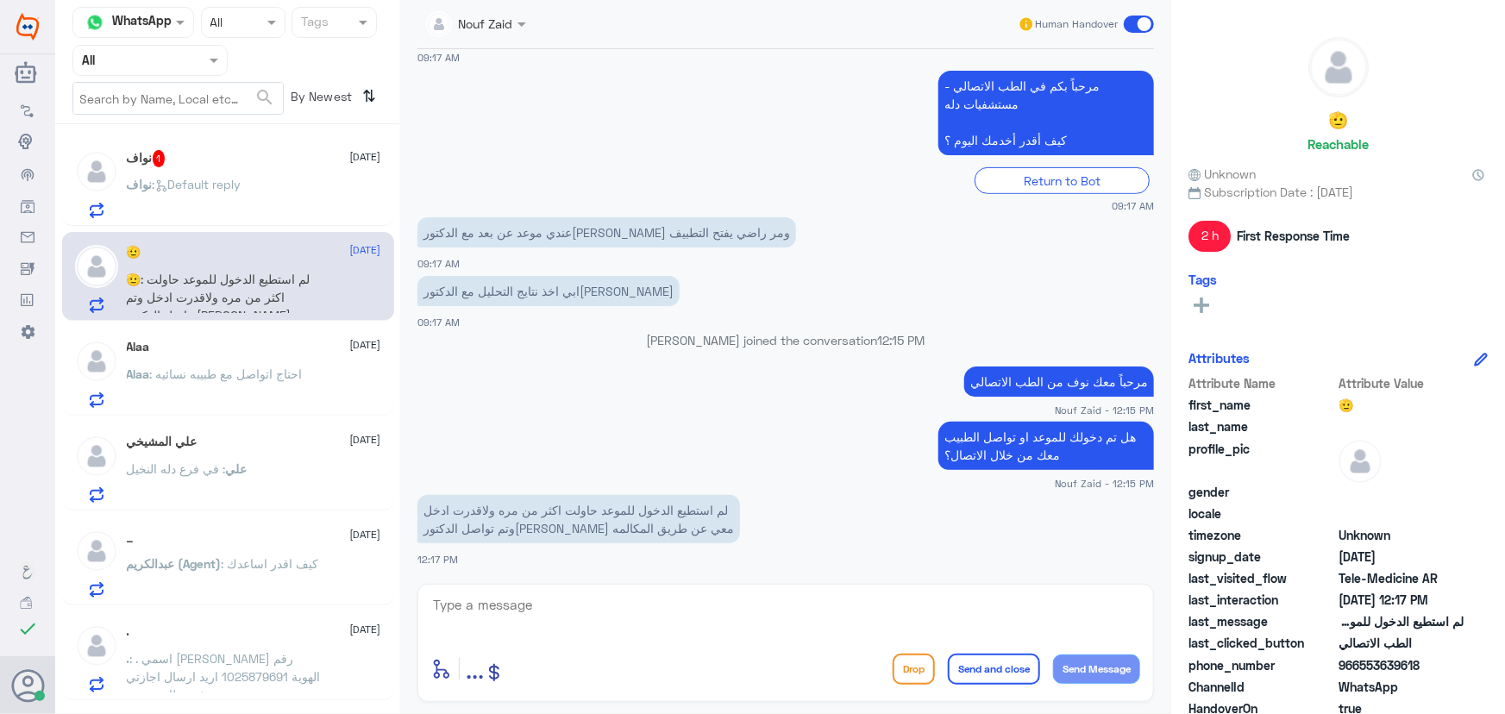
click at [552, 596] on textarea at bounding box center [785, 614] width 709 height 42
click at [606, 602] on textarea at bounding box center [785, 614] width 709 height 42
drag, startPoint x: 681, startPoint y: 509, endPoint x: 621, endPoint y: 512, distance: 59.6
click at [621, 512] on p "لم استطيع الدخول للموعد حاولت اكثر من مره ولاقدرت ادخل وتم تواصل الدكتوره معي ع…" at bounding box center [578, 519] width 323 height 48
click at [658, 575] on div "Nouf Zaid Human Handover 20 Aug 2025 السلام عليكم 09:17 AM مرحباً بك في مستشفيا…" at bounding box center [785, 359] width 771 height 719
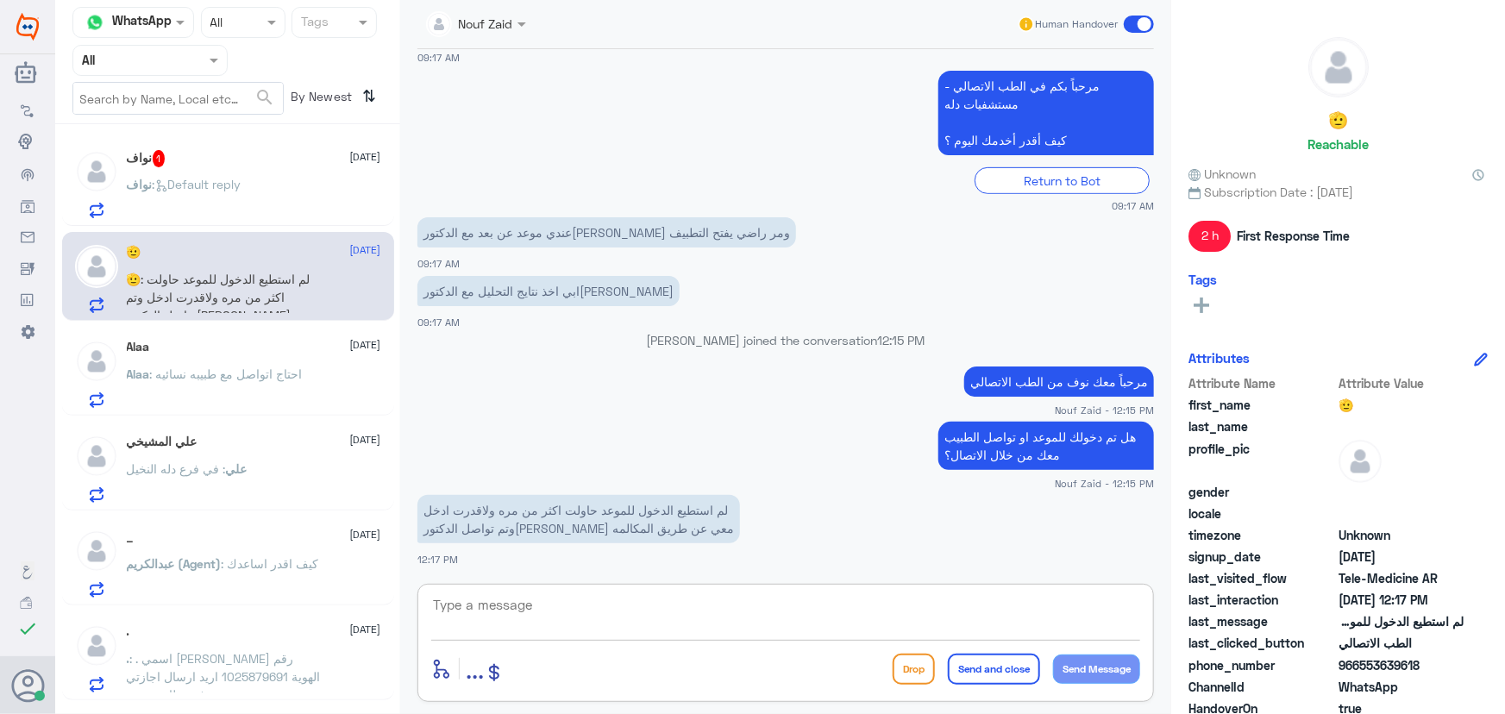
click at [735, 617] on textarea at bounding box center [785, 614] width 709 height 42
type textarea "سيتم الرفع الى قسم التقنية،"
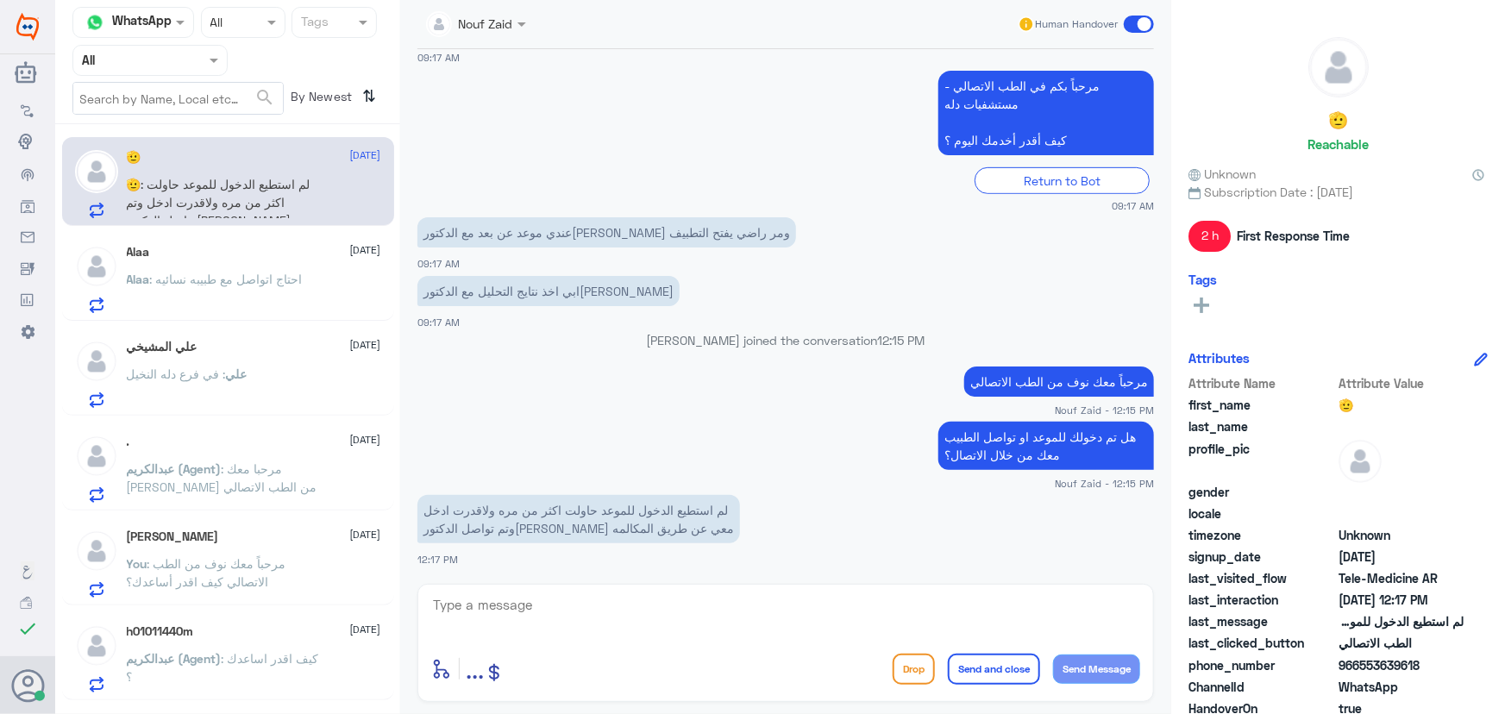
click at [445, 538] on p "لم استطيع الدخول للموعد حاولت اكثر من مره ولاقدرت ادخل وتم تواصل الدكتوره معي ع…" at bounding box center [578, 519] width 323 height 48
click at [207, 262] on div "Alaa 20 August Alaa : احتاج اتواصل مع طبيبه نسائيه" at bounding box center [254, 279] width 254 height 68
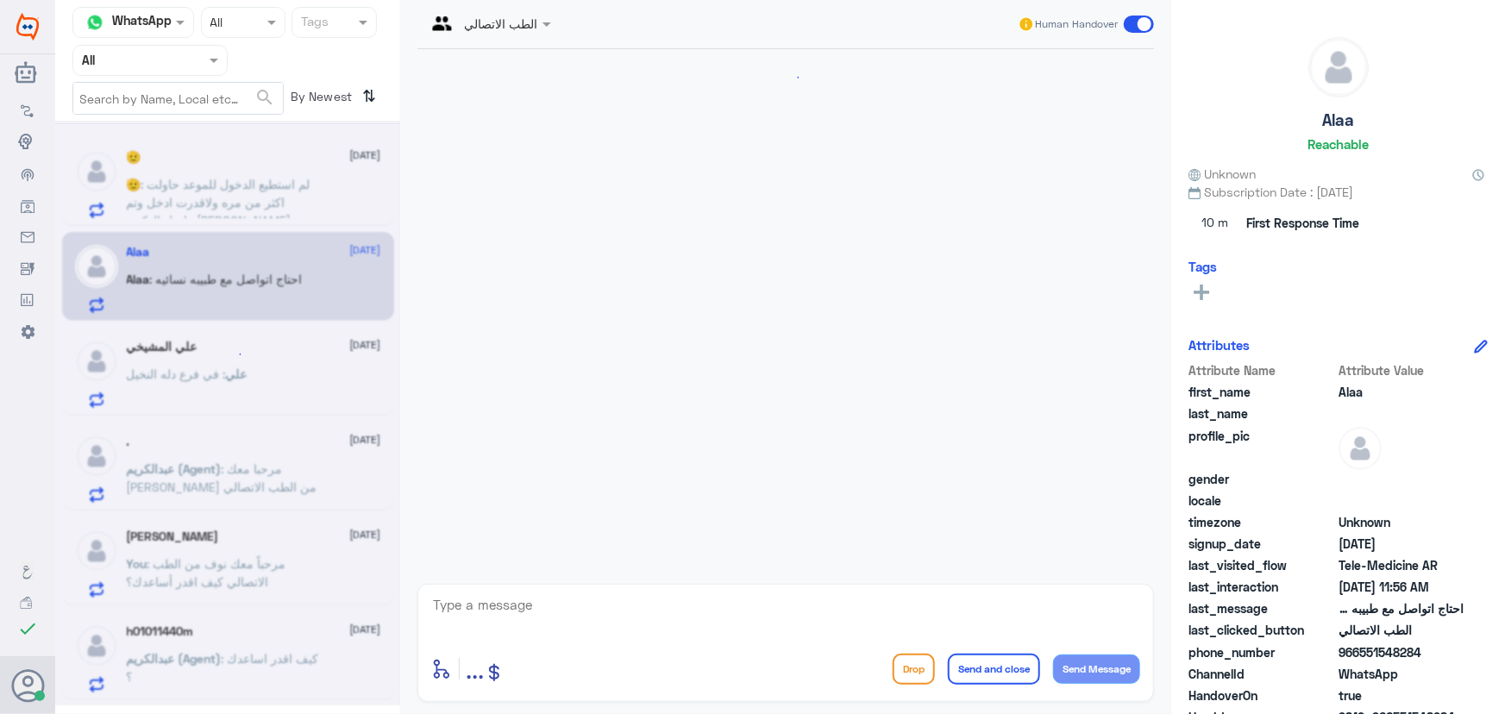
scroll to position [76, 0]
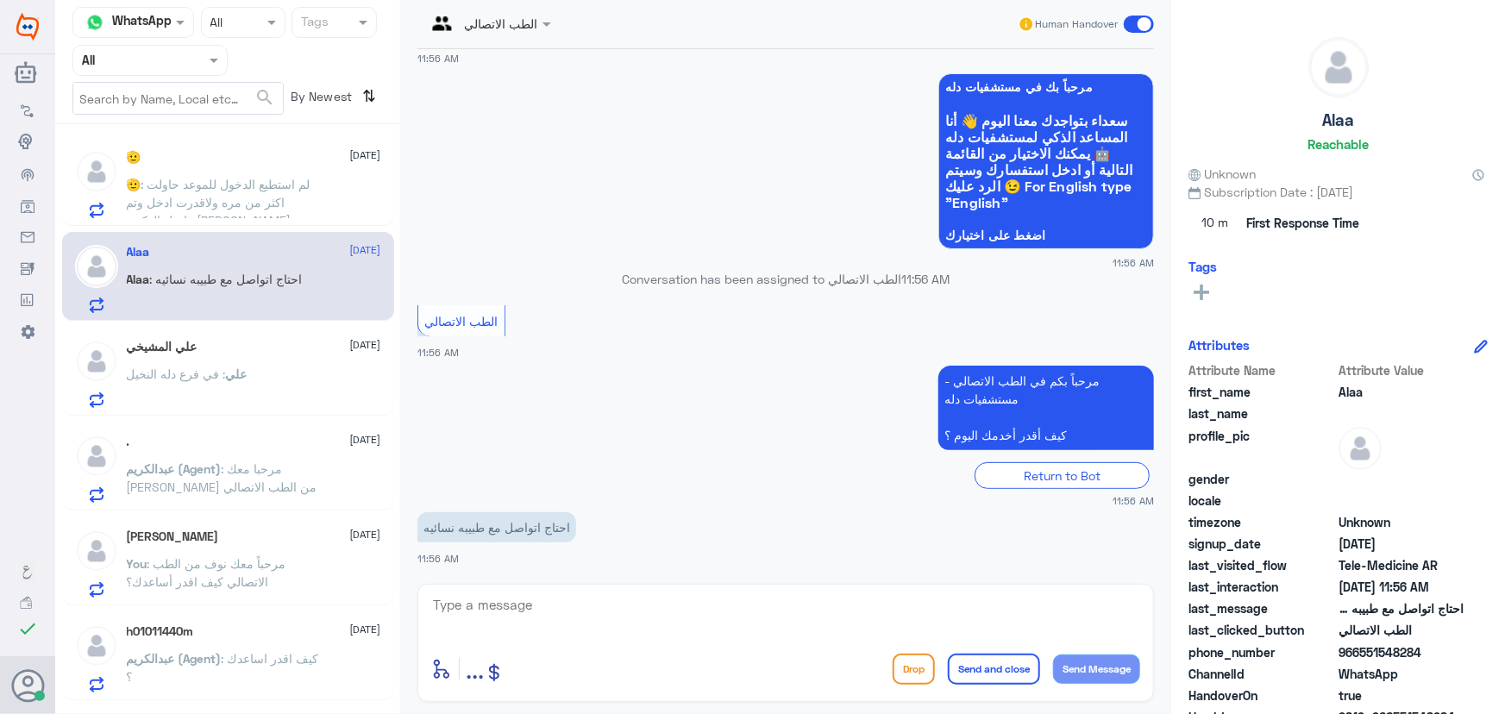
click at [198, 201] on span ": لم استطيع الدخول للموعد حاولت اكثر من مره ولاقدرت ادخل وتم تواصل الدكتوره معي…" at bounding box center [222, 211] width 191 height 69
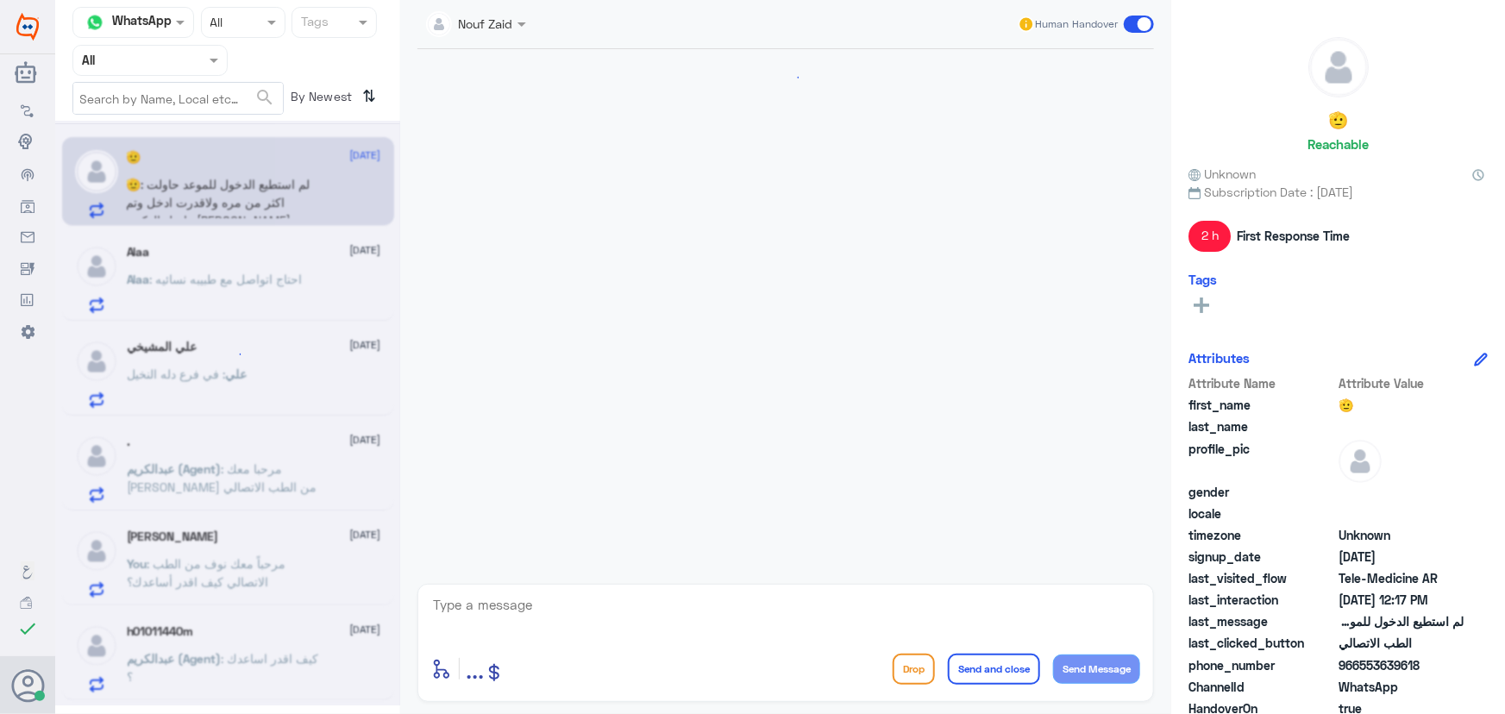
scroll to position [371, 0]
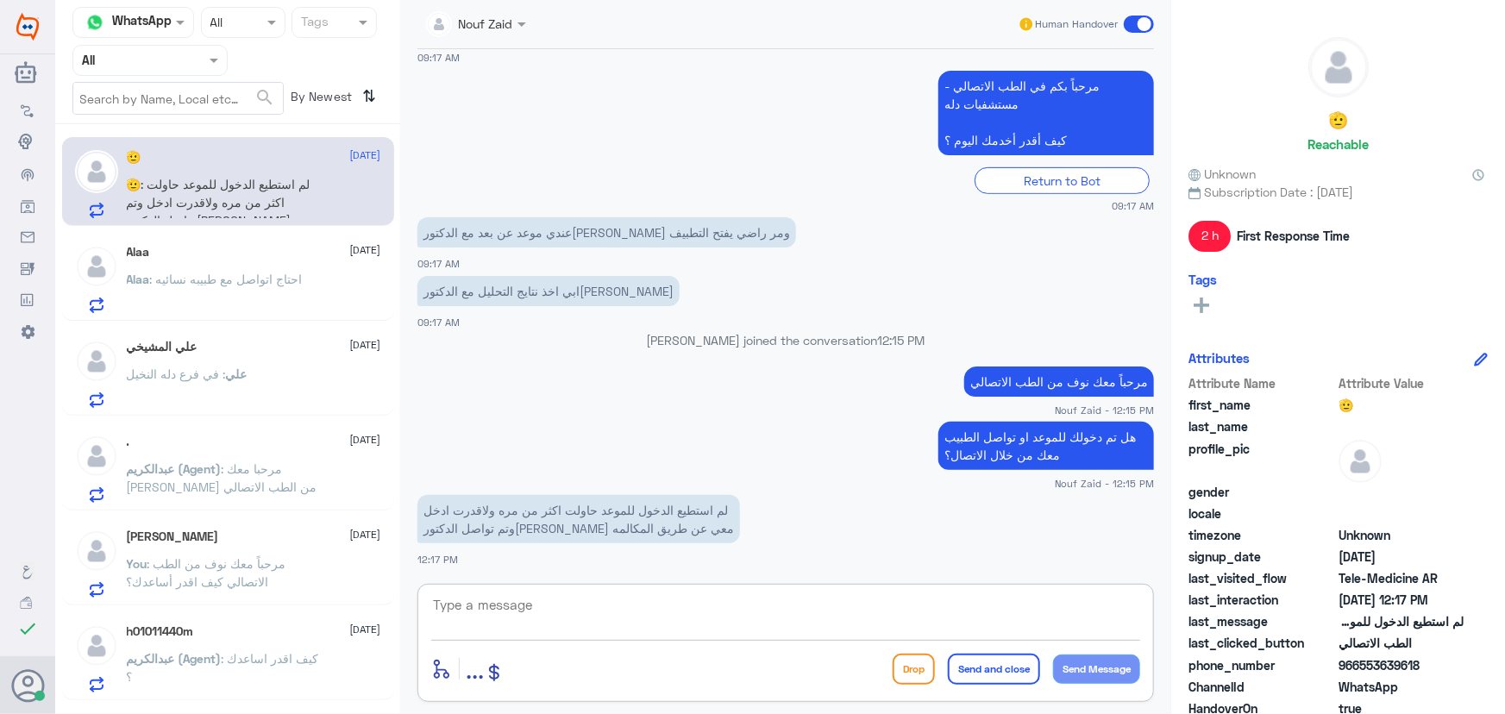
click at [593, 614] on textarea at bounding box center [785, 614] width 709 height 42
paste textarea "العفو, نسعد بخدمتكم ونتمنى لك دوام الصحه والعافيه"
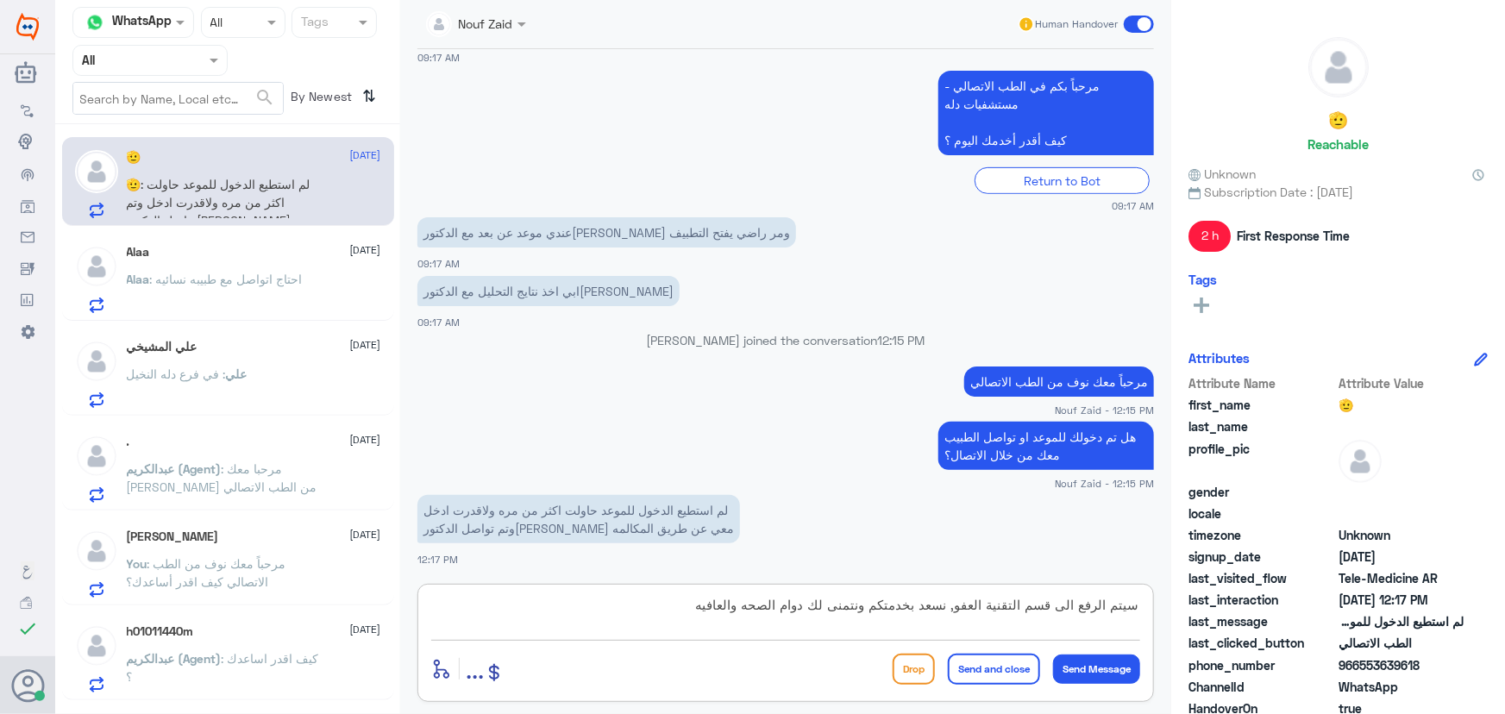
scroll to position [0, 0]
drag, startPoint x: 912, startPoint y: 605, endPoint x: 941, endPoint y: 610, distance: 29.8
click at [941, 610] on textarea "سيتم الرفع الى قسم التقنية العفو, نسعد بخدمتكم ونتمنى لك دوام الصحه والعافيه" at bounding box center [785, 614] width 709 height 42
drag, startPoint x: 948, startPoint y: 607, endPoint x: 980, endPoint y: 612, distance: 32.2
click at [980, 612] on textarea "سيتم الرفع الى قسم التقنية العفو, سعدنا بخدمتكم ونتمنى لك دوام الصحه والعافيه" at bounding box center [785, 614] width 709 height 42
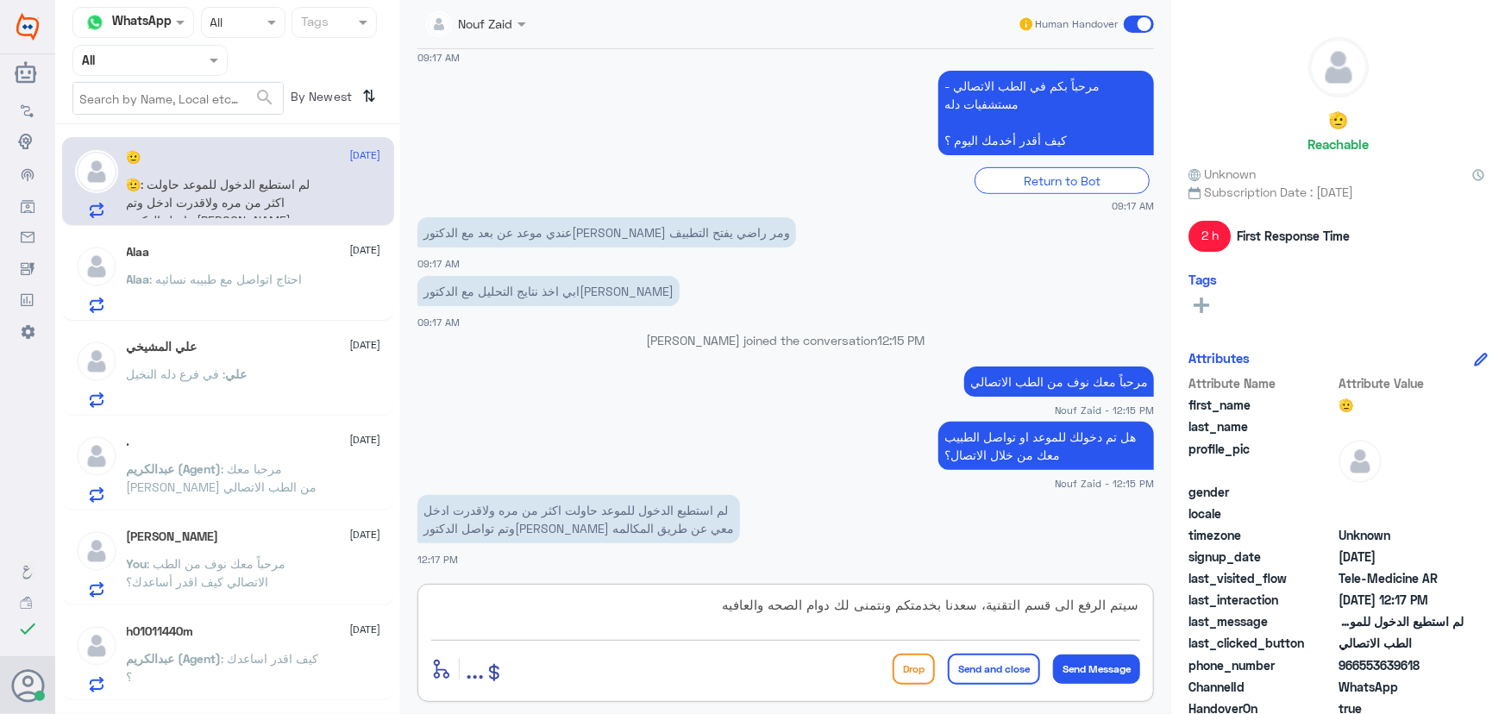
type textarea "سيتم الرفع الى قسم التقنية، سعدنا بخدمتكم ونتمنى لك دوام الصحه والعافيه"
click at [969, 662] on button "Send and close" at bounding box center [994, 669] width 92 height 31
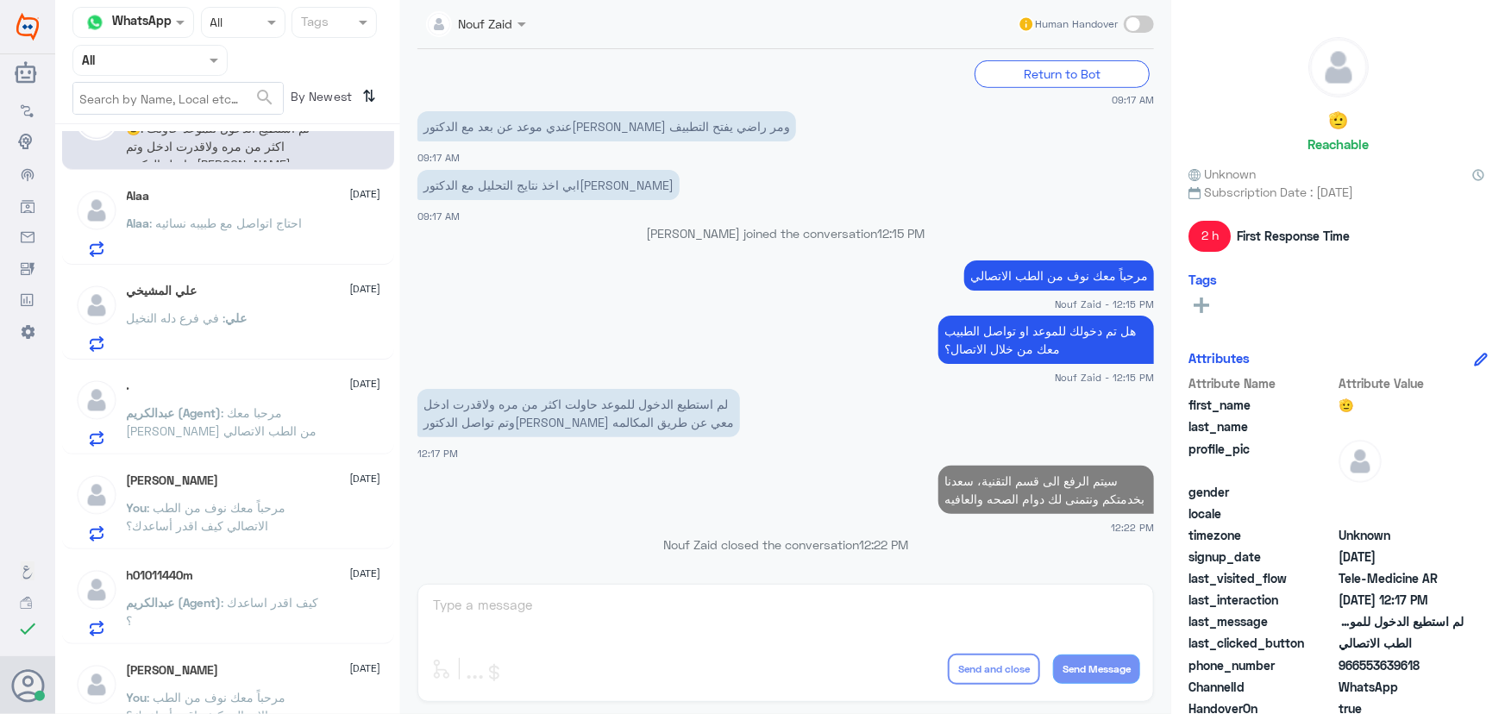
scroll to position [78, 0]
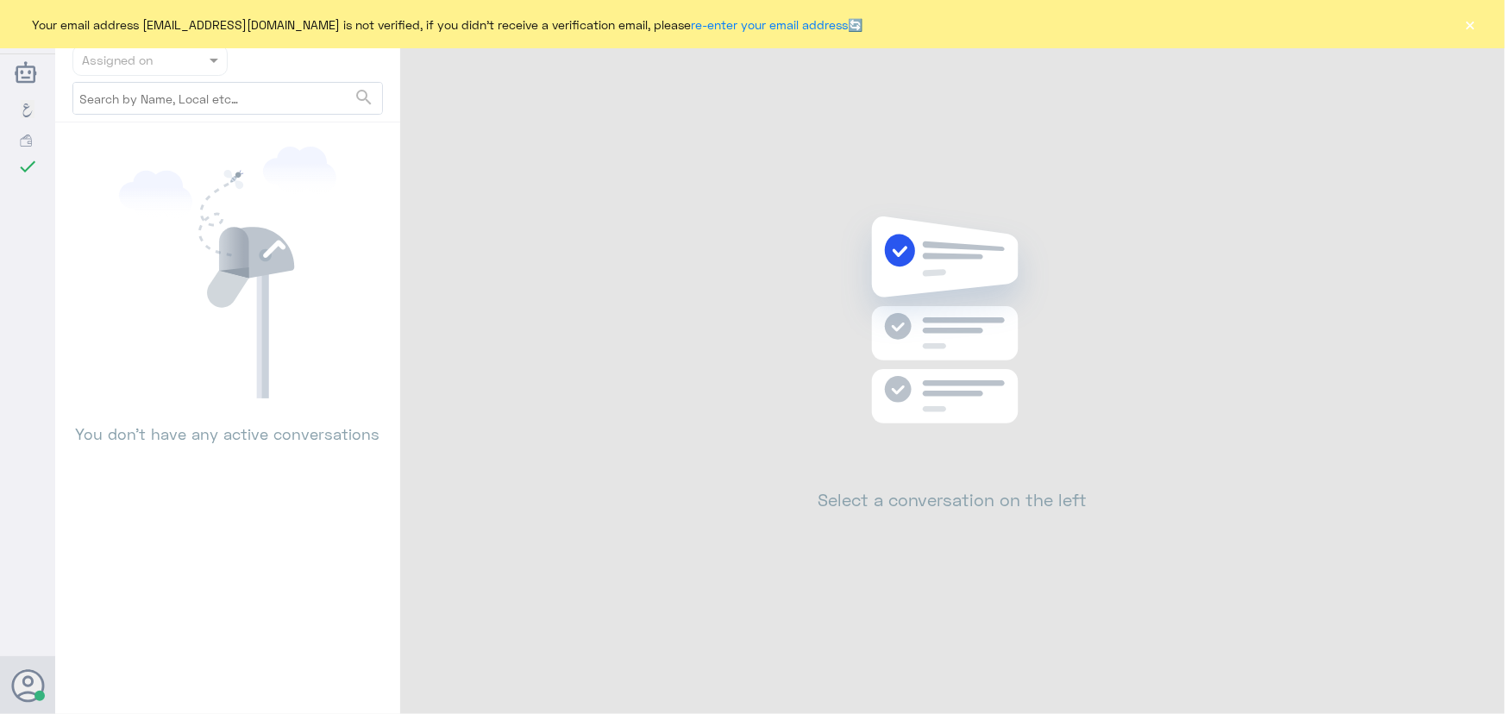
drag, startPoint x: 1473, startPoint y: 22, endPoint x: 1441, endPoint y: 5, distance: 35.9
click at [1474, 22] on button "×" at bounding box center [1470, 24] width 17 height 17
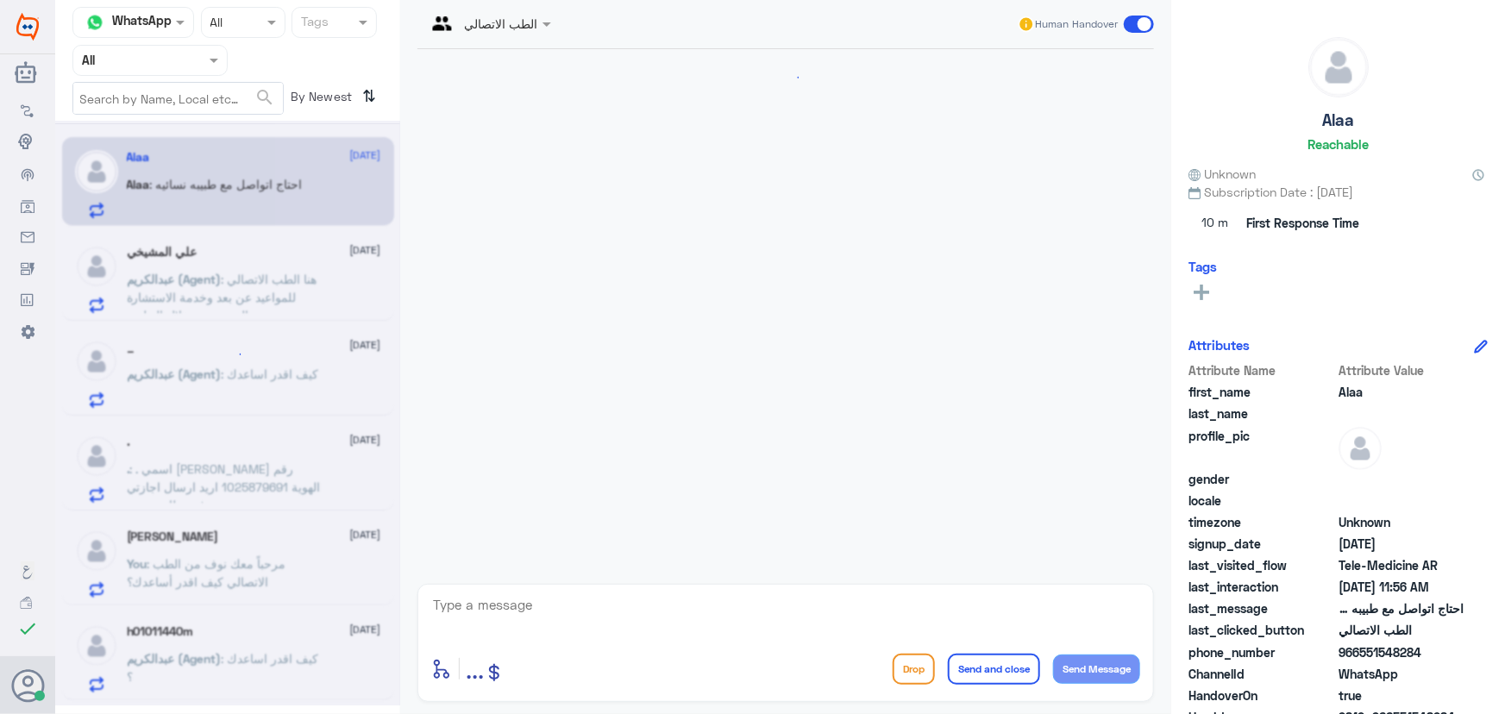
scroll to position [76, 0]
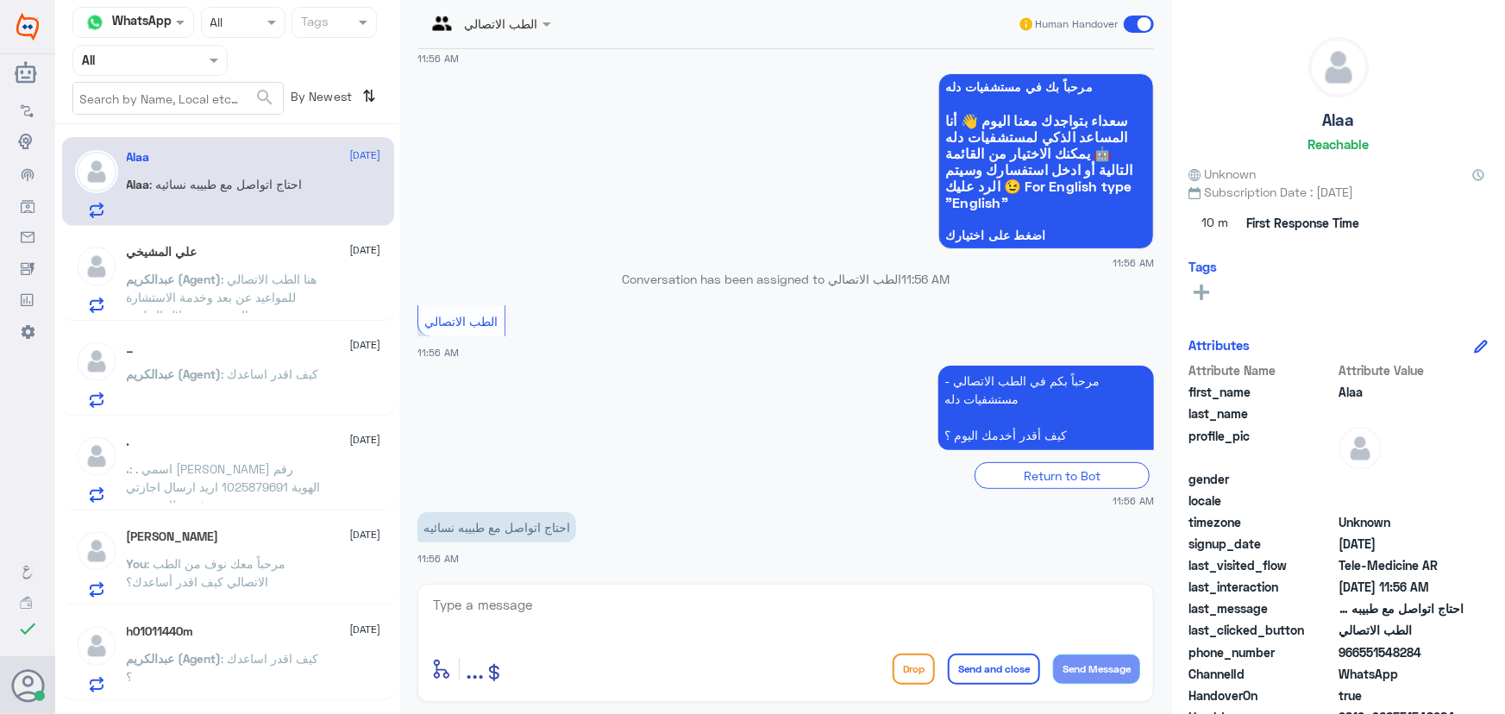
click at [272, 220] on div "Alaa [DATE][PERSON_NAME] : احتاج اتواصل مع طبيبه نسائيه" at bounding box center [228, 181] width 332 height 89
click at [269, 273] on span ": هنا الطب الاتصالي للمواعيد عن بعد وخدمة الاستشارة الفورية من خلال التطبيق" at bounding box center [222, 297] width 191 height 51
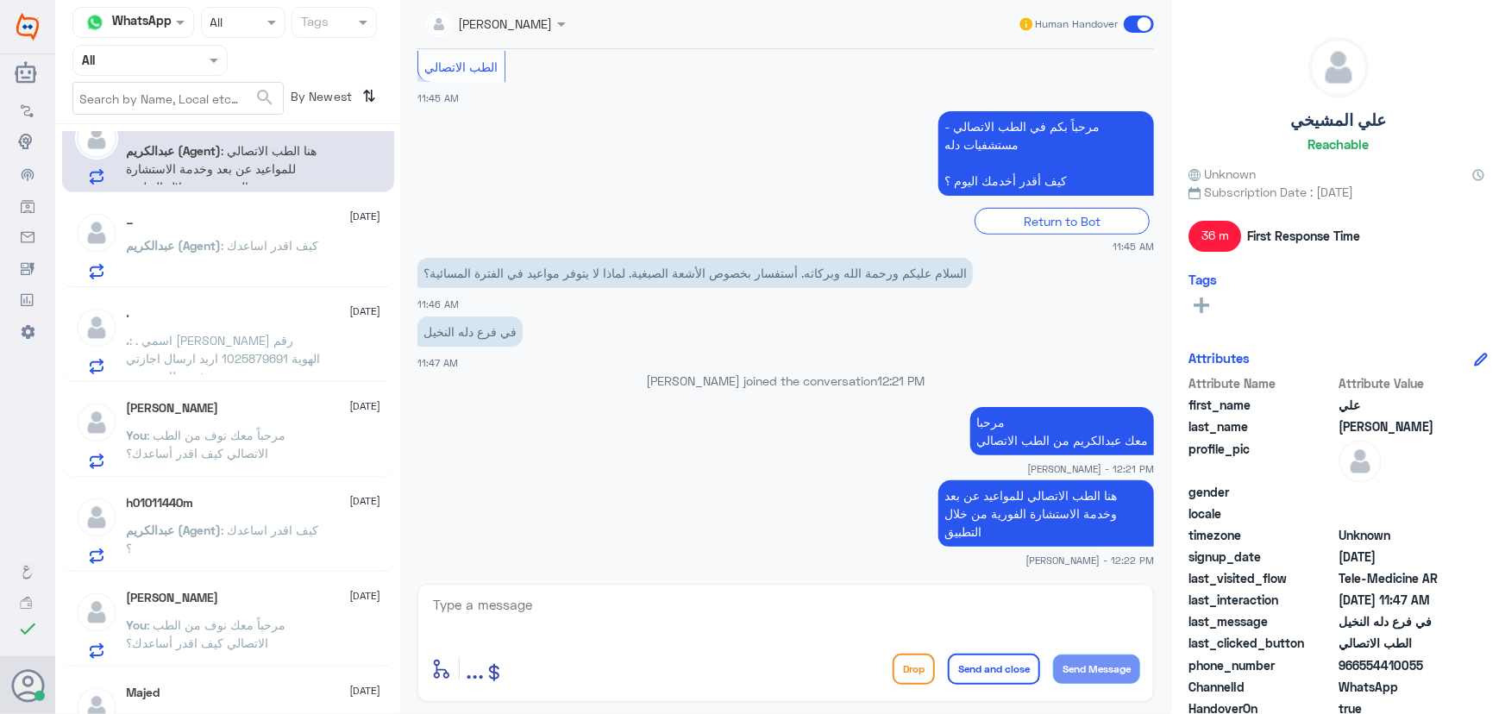
scroll to position [156, 0]
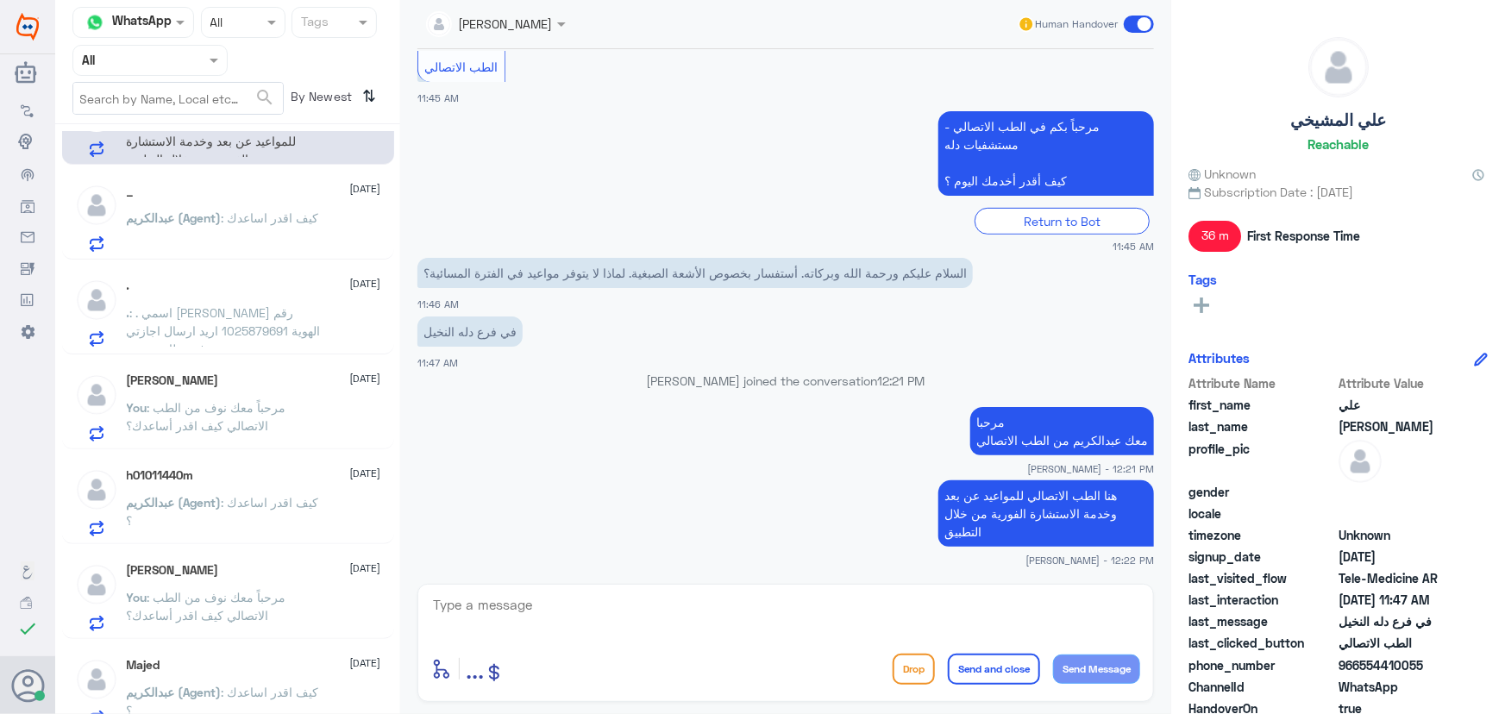
click at [266, 356] on div "Alaa [DATE][PERSON_NAME] : احتاج اتواصل مع طبيبه نسائيه [PERSON_NAME] [DATE][PE…" at bounding box center [227, 425] width 345 height 589
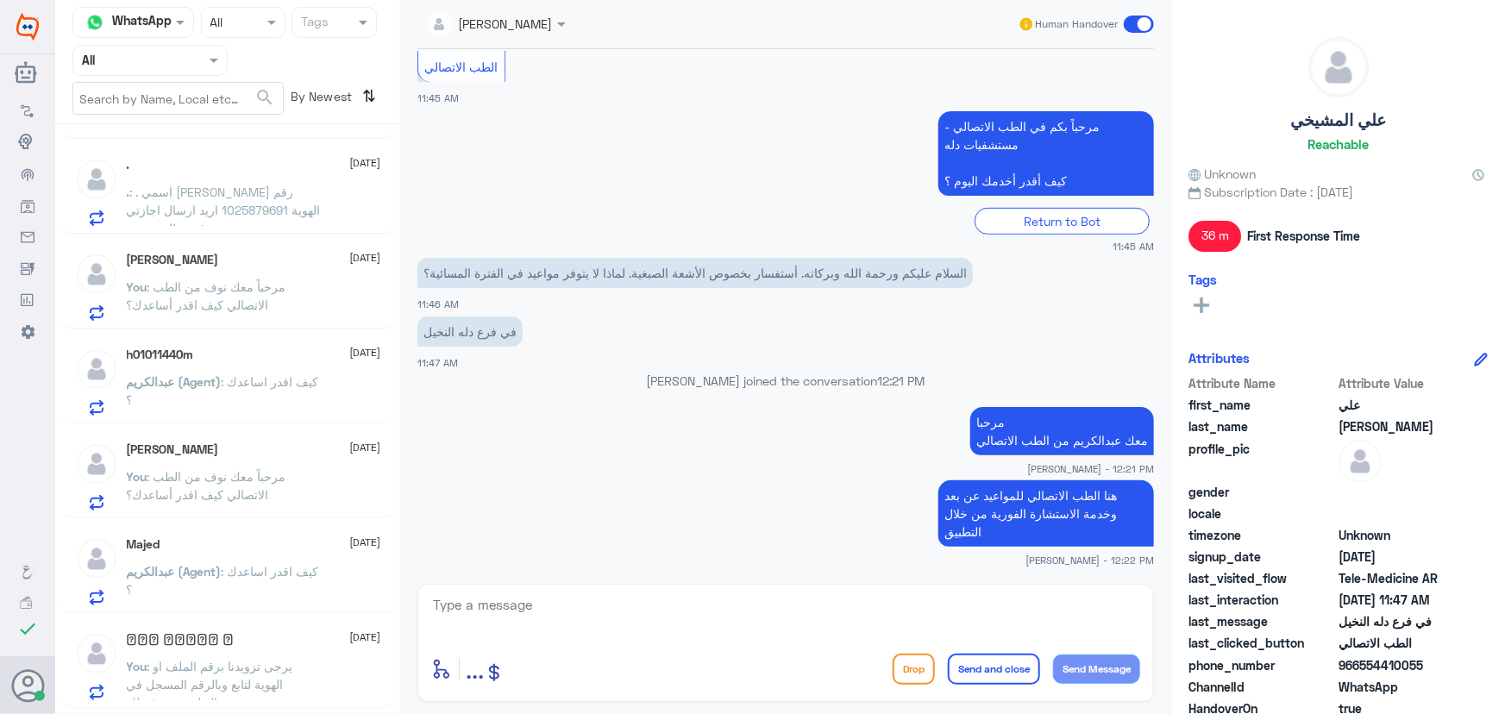
scroll to position [313, 0]
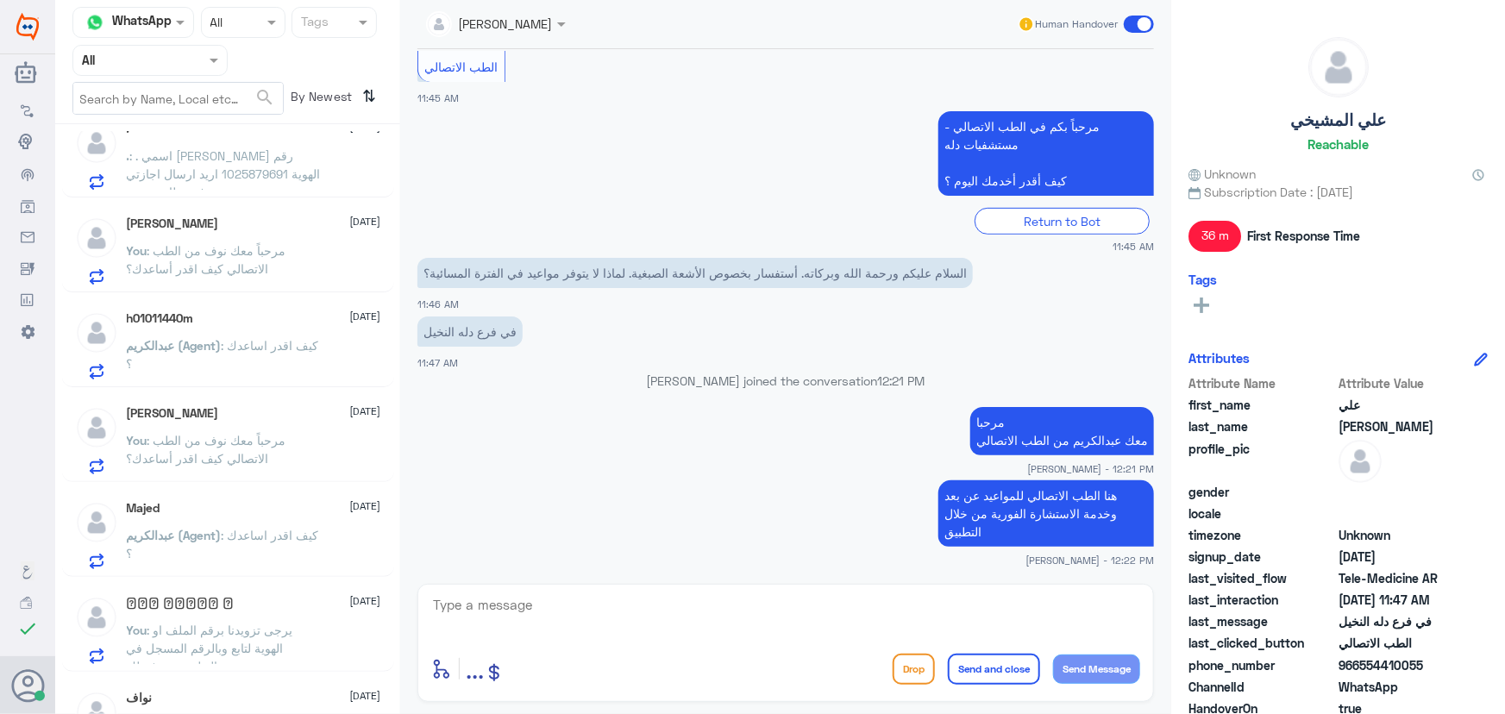
click at [275, 351] on p "[PERSON_NAME] (Agent) : كيف اقدر اساعدك ؟" at bounding box center [224, 357] width 194 height 43
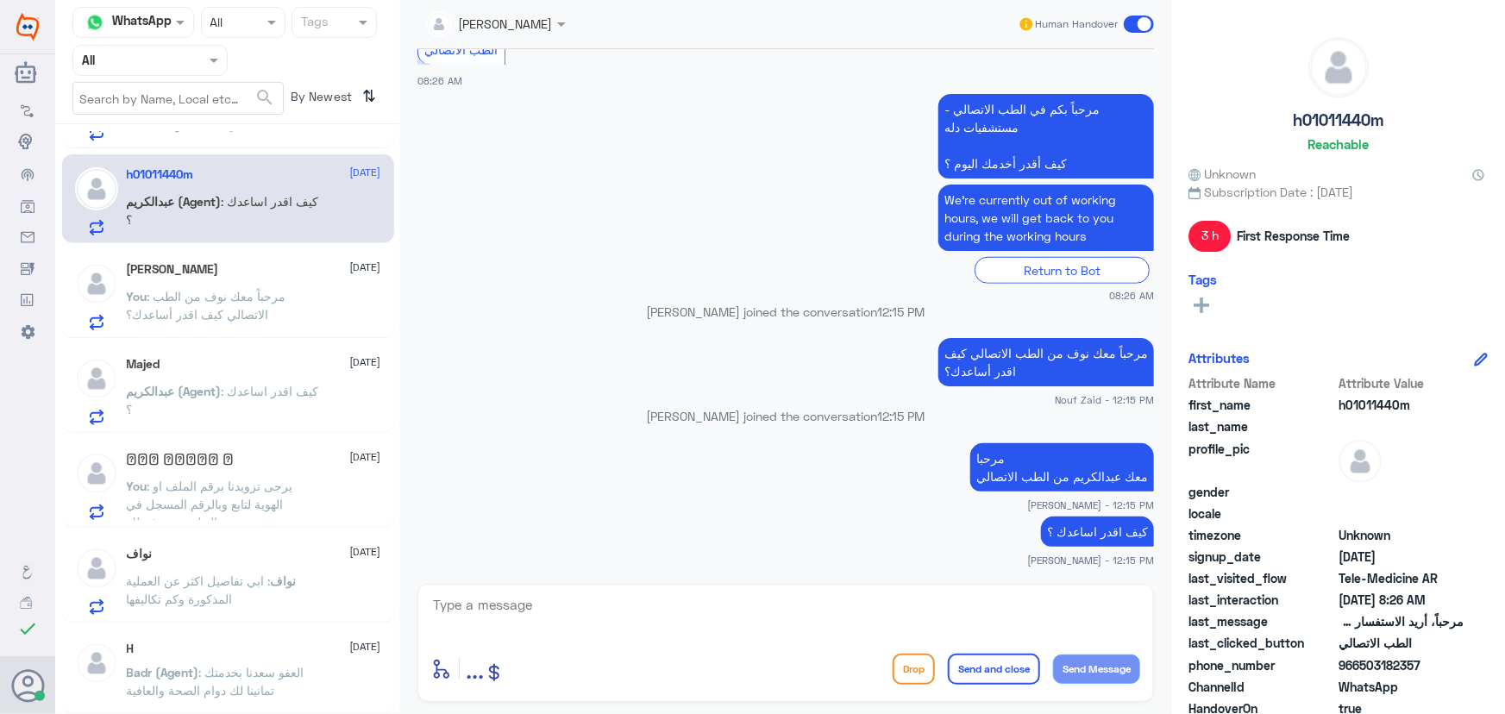
scroll to position [470, 0]
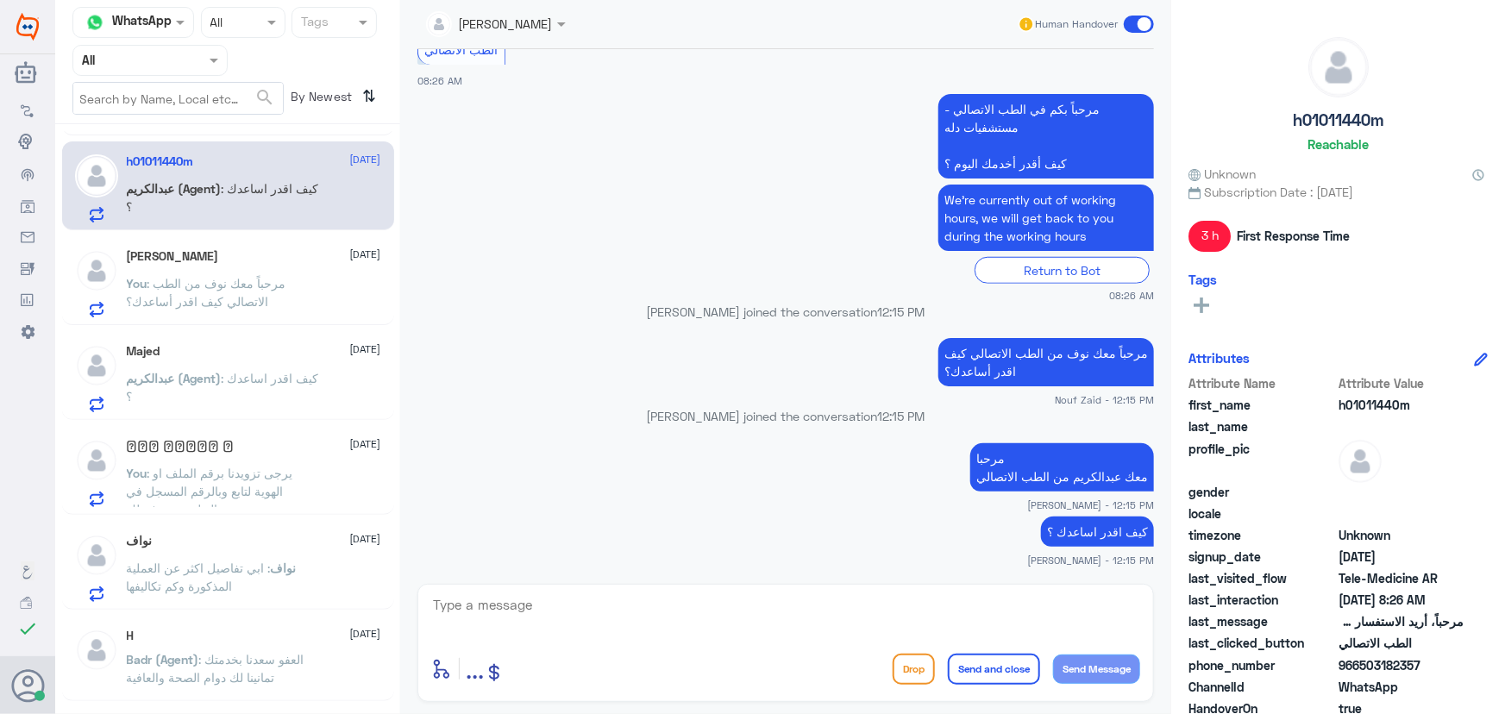
click at [275, 383] on p "[PERSON_NAME] (Agent) : كيف اقدر اساعدك ؟" at bounding box center [224, 390] width 194 height 43
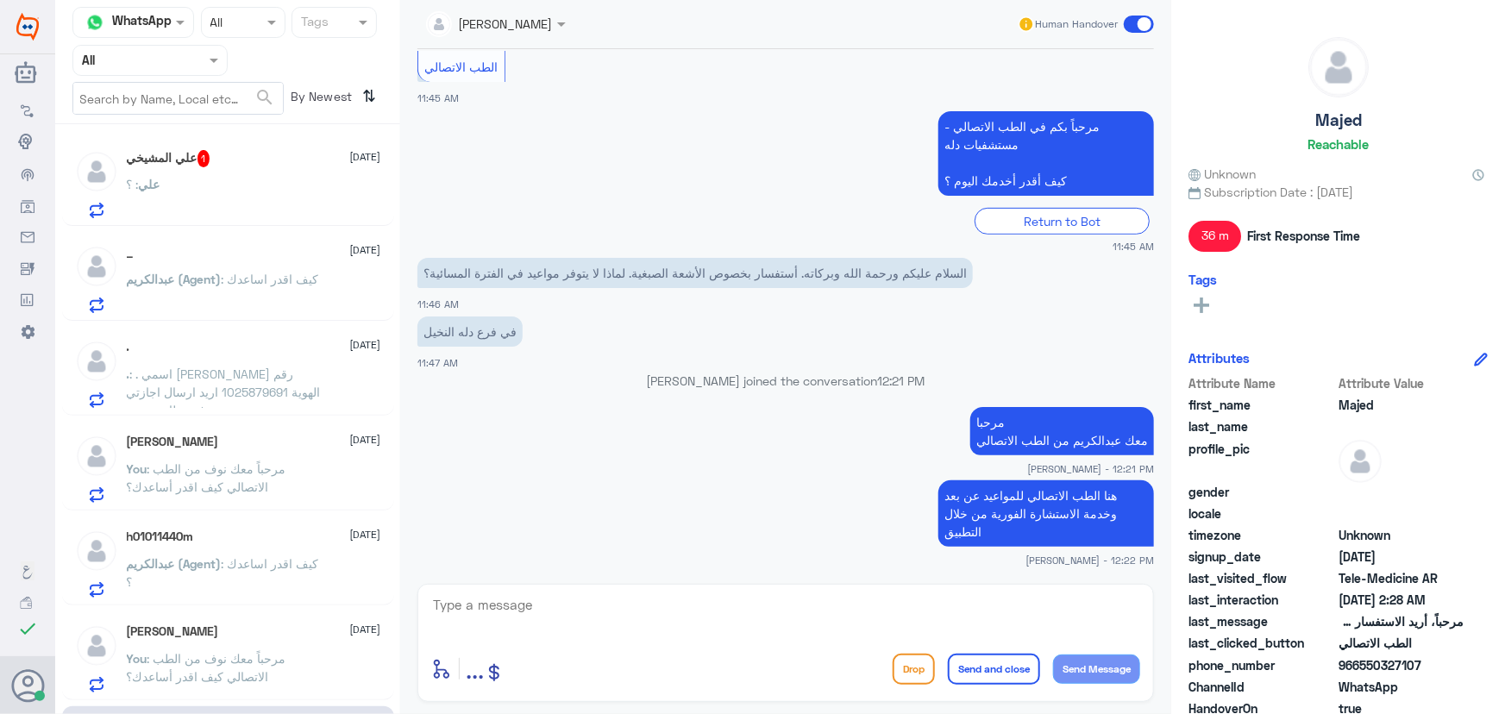
click at [182, 195] on div "علي : ؟" at bounding box center [254, 198] width 254 height 39
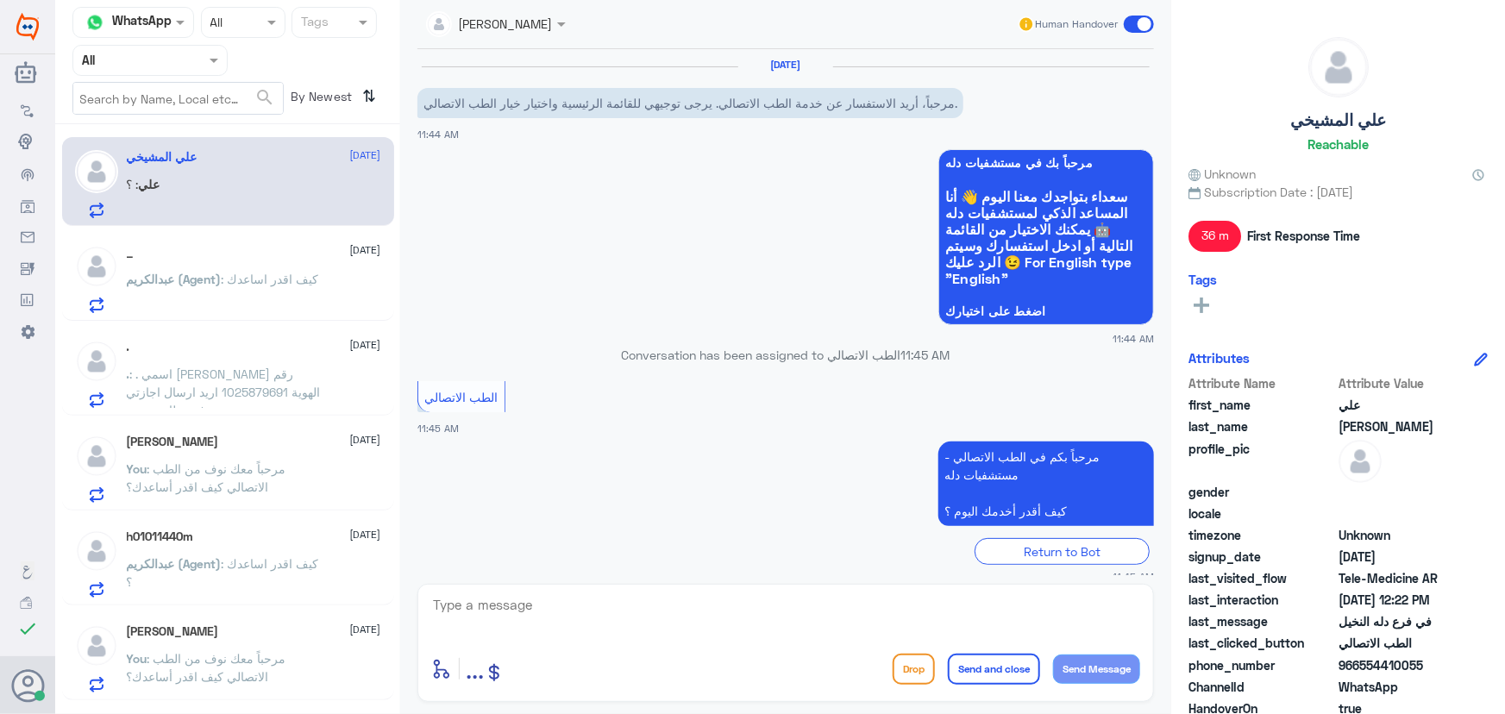
scroll to position [330, 0]
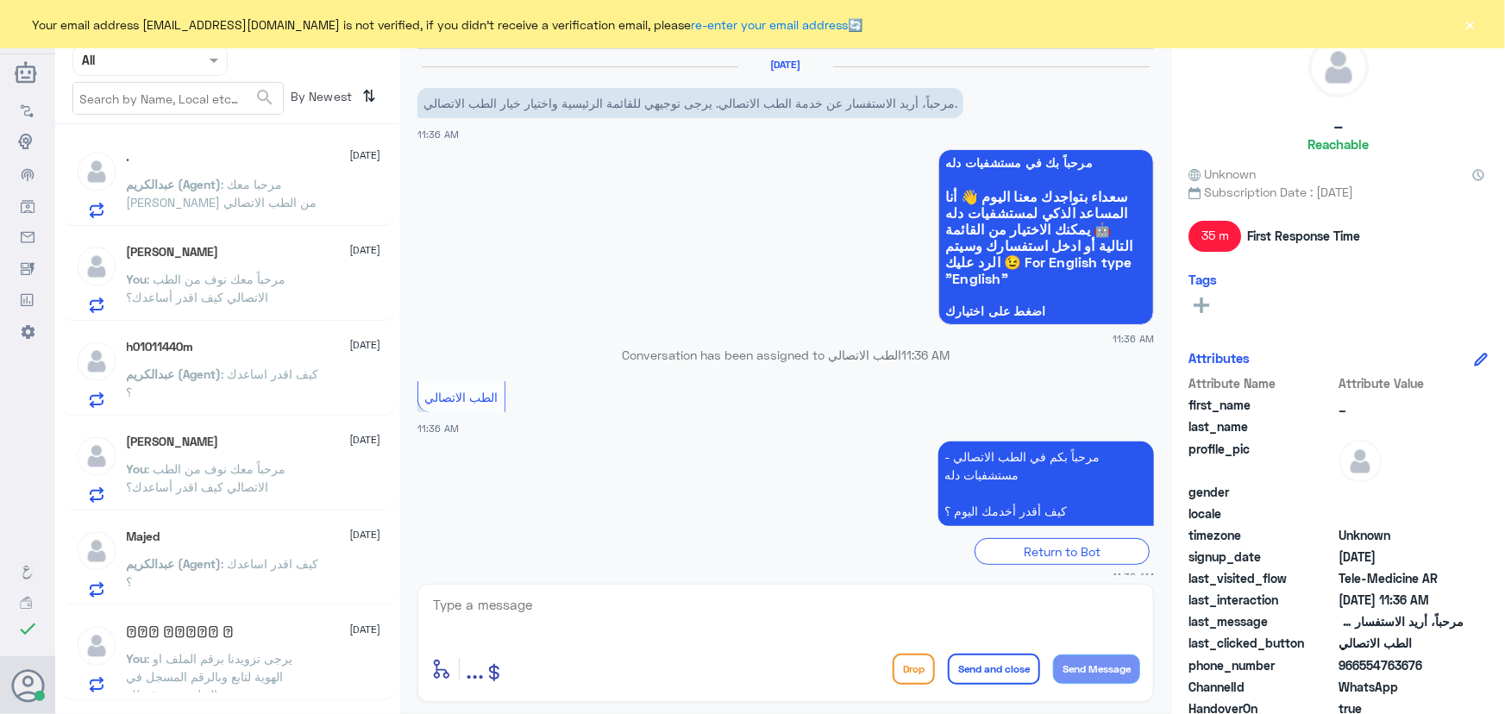
scroll to position [177, 0]
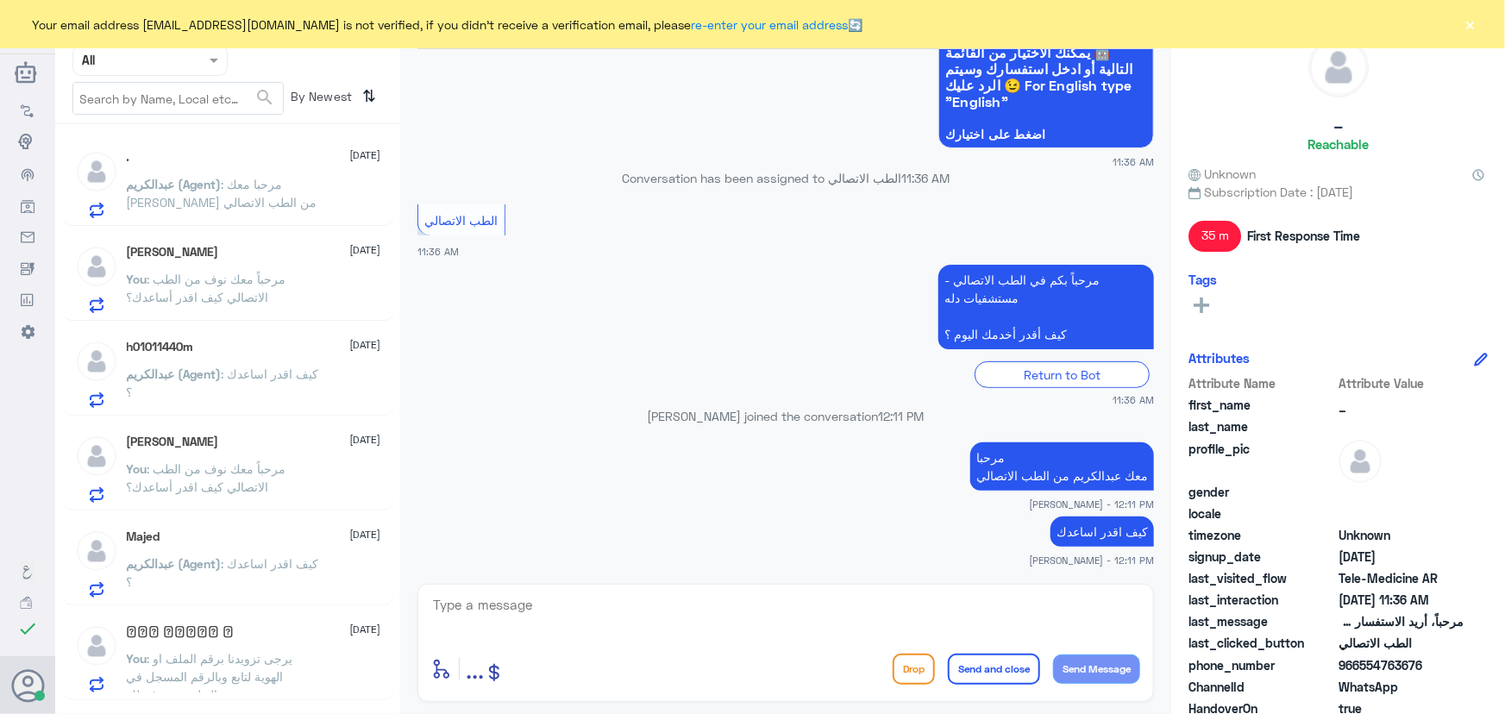
click at [1472, 23] on button "×" at bounding box center [1470, 24] width 17 height 17
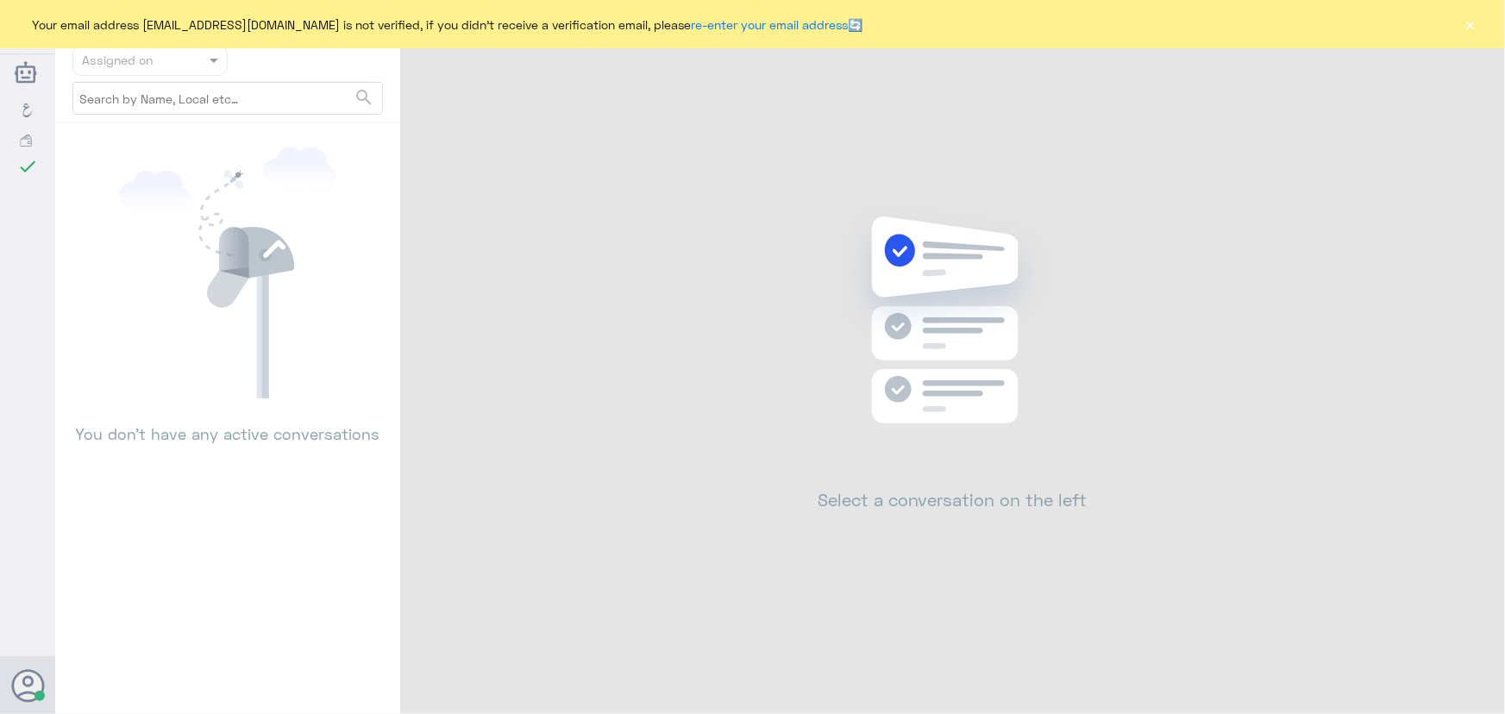
click at [1467, 23] on button "×" at bounding box center [1470, 24] width 17 height 17
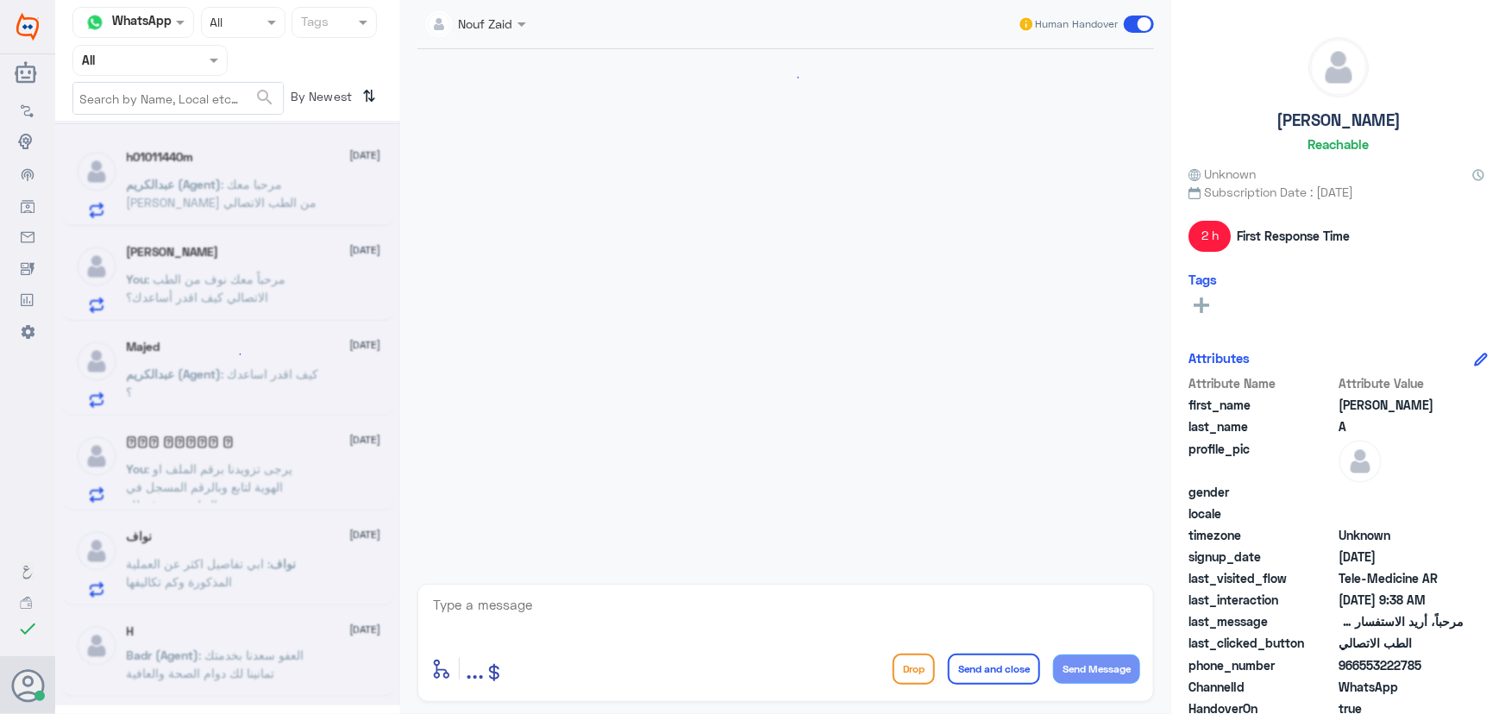
scroll to position [1025, 0]
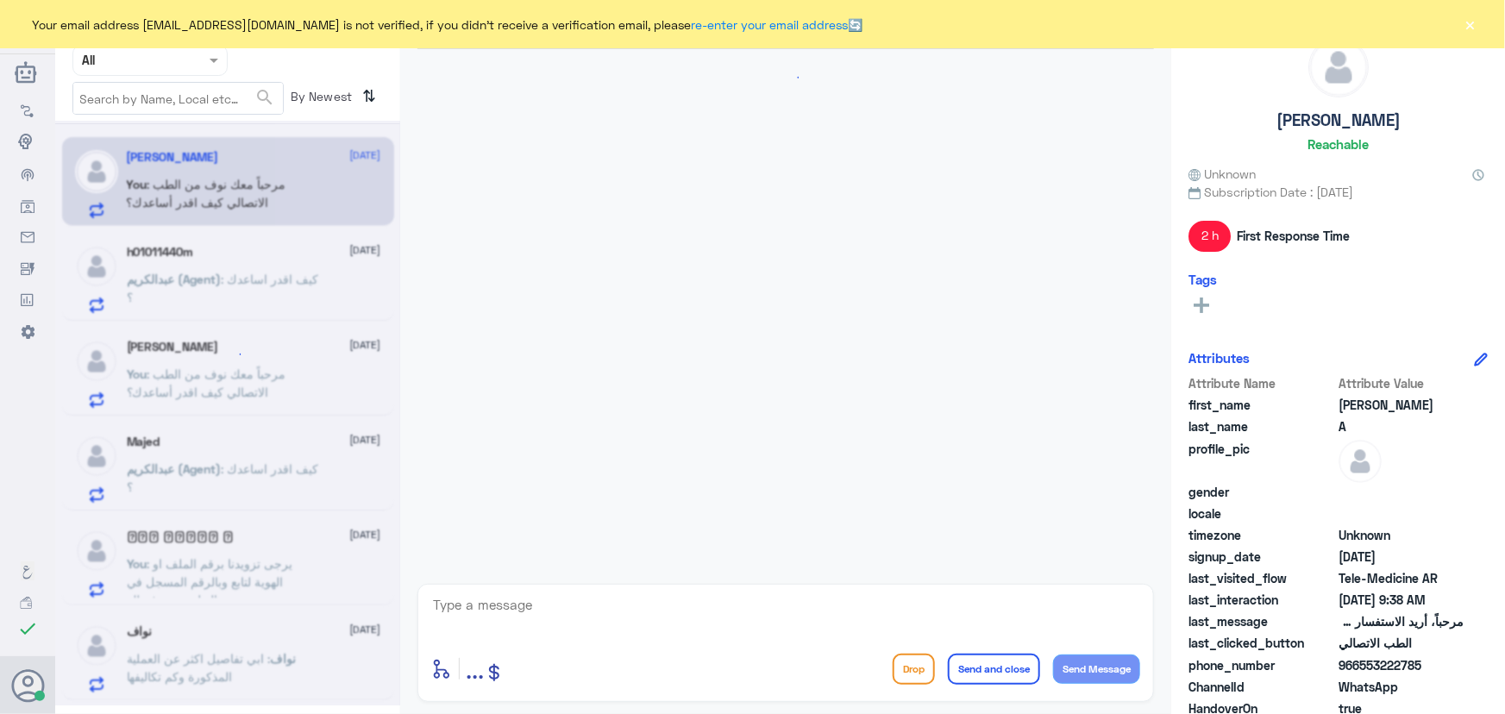
click at [1477, 32] on button "×" at bounding box center [1470, 24] width 17 height 17
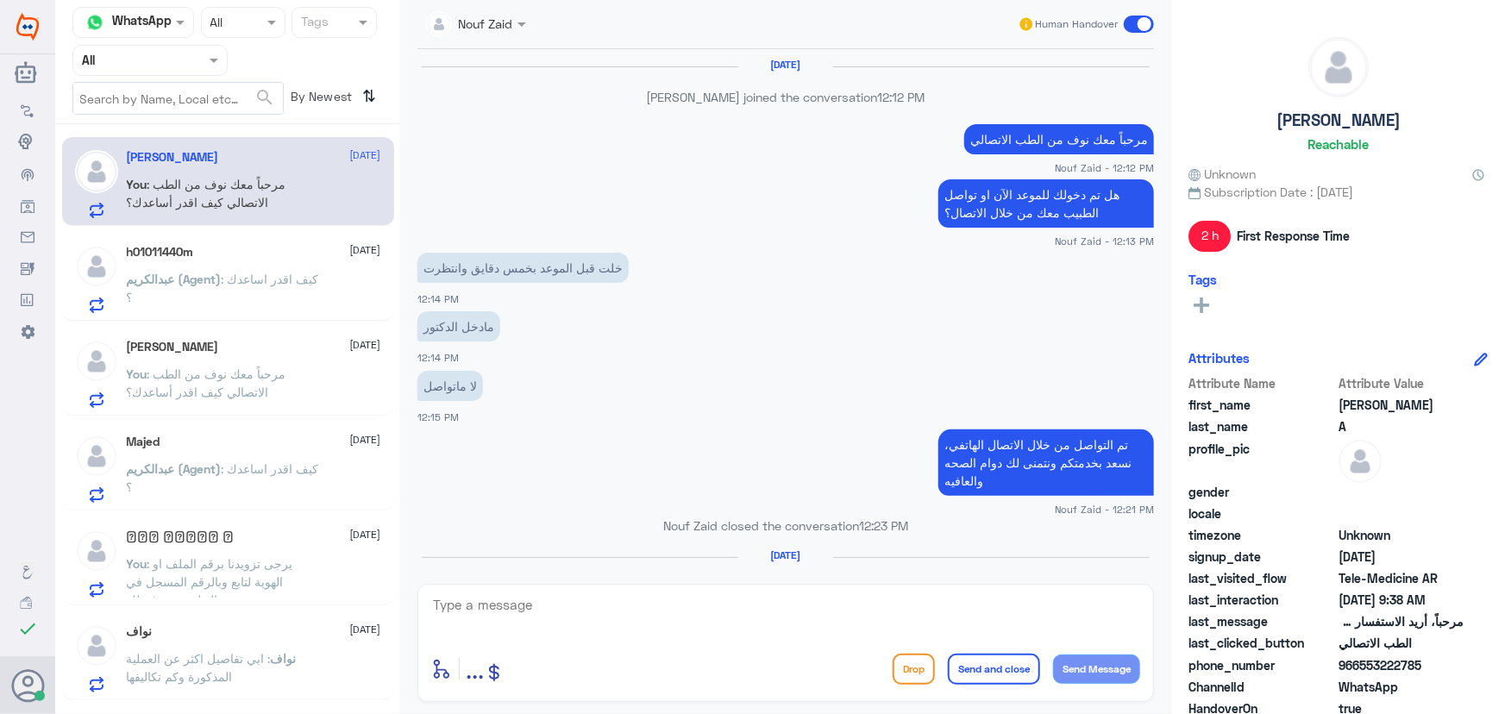
scroll to position [1025, 0]
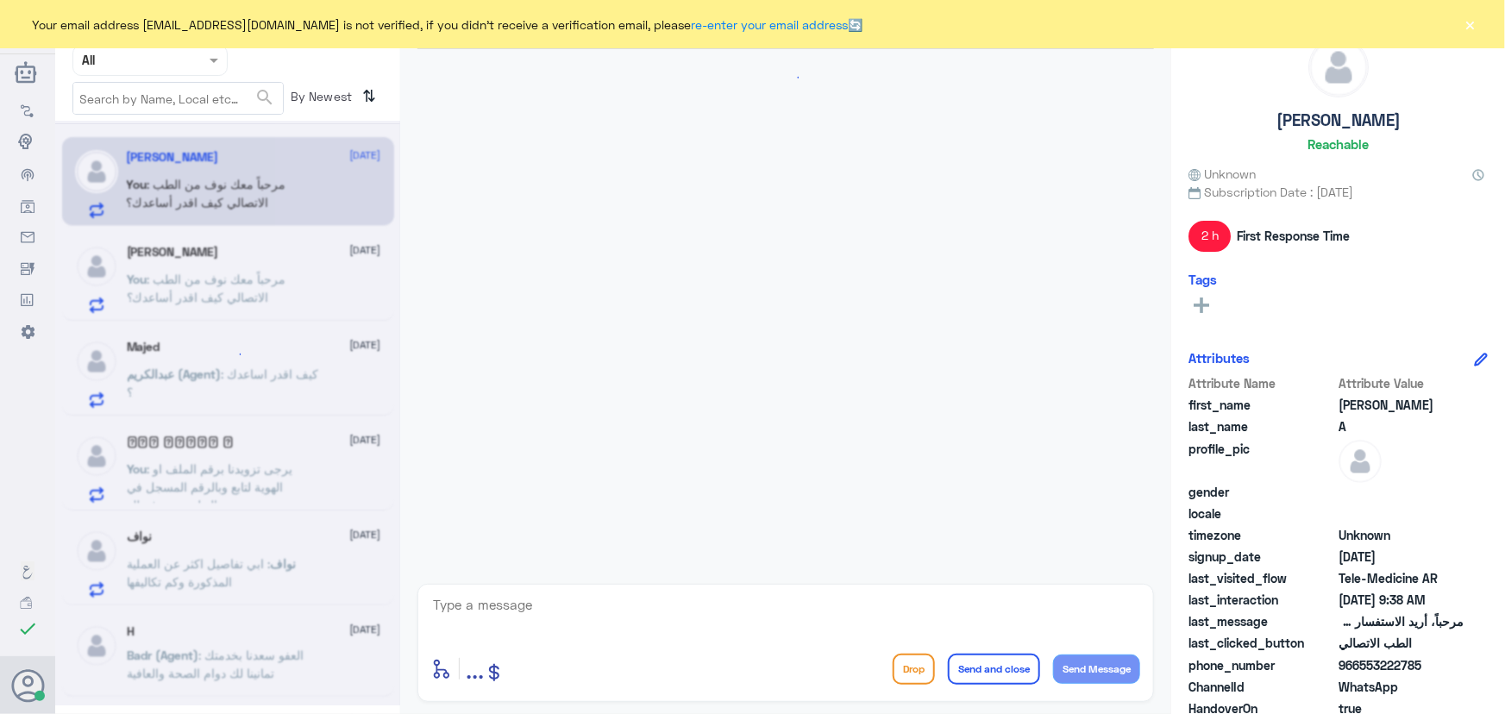
scroll to position [1025, 0]
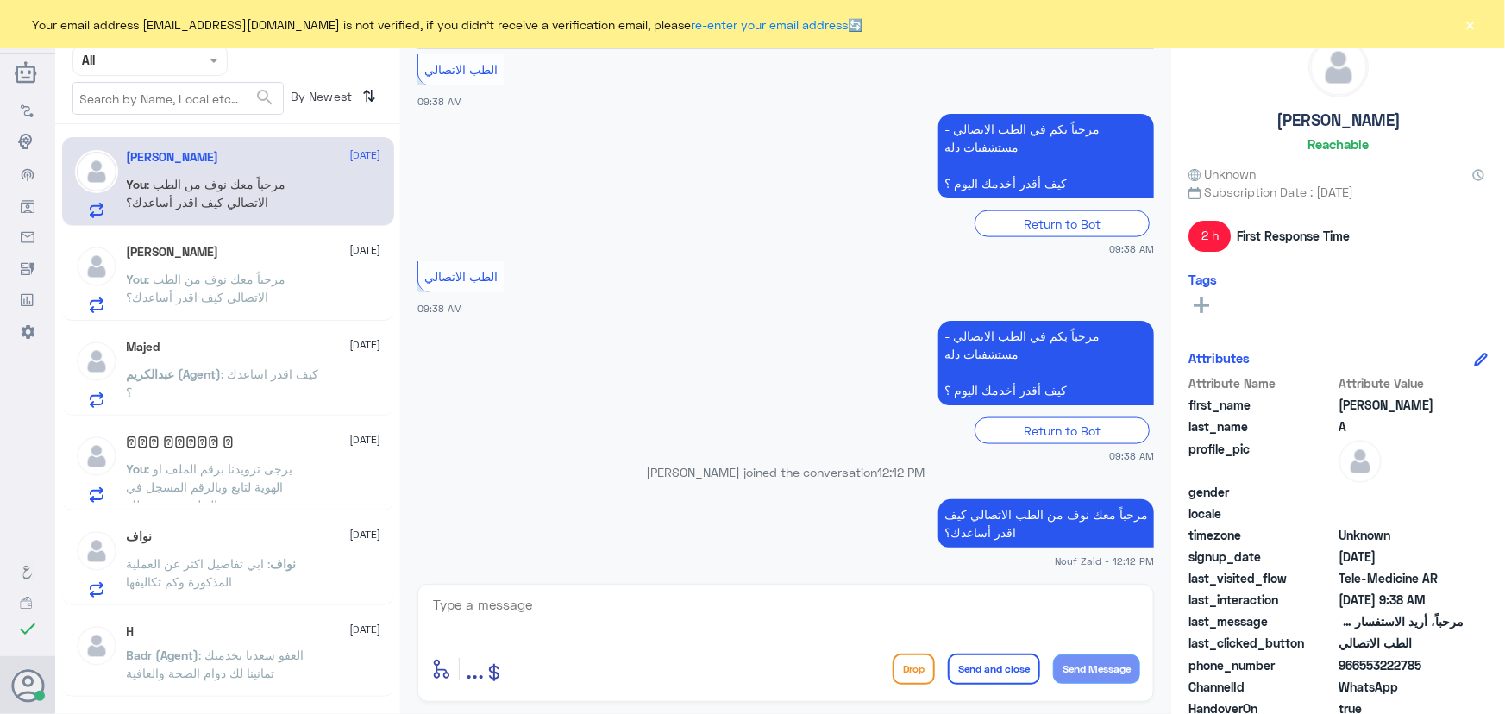
click at [1471, 25] on button "×" at bounding box center [1470, 24] width 17 height 17
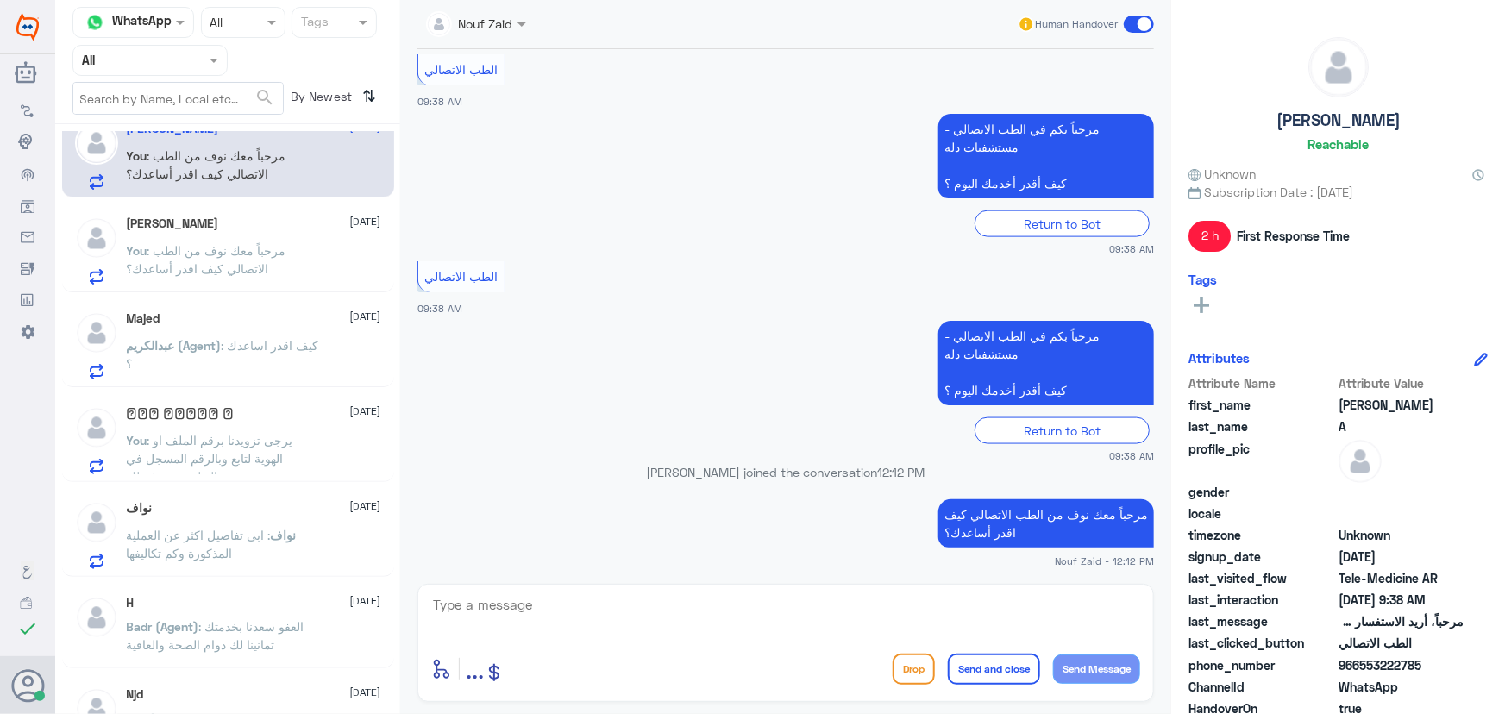
scroll to position [78, 0]
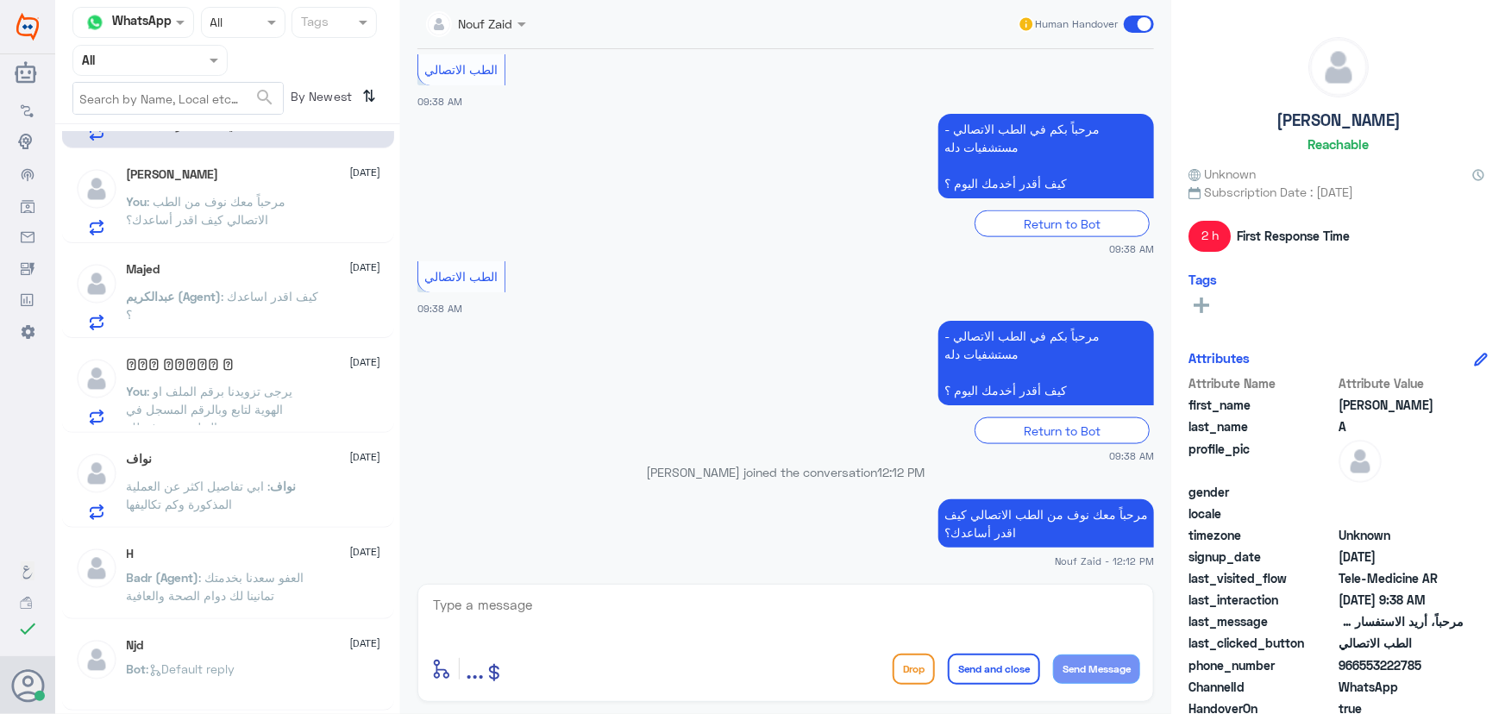
click at [278, 512] on p "نواف : ابي تفاصيل اكثر عن العملية المذكورة وكم تكاليفها" at bounding box center [224, 498] width 194 height 43
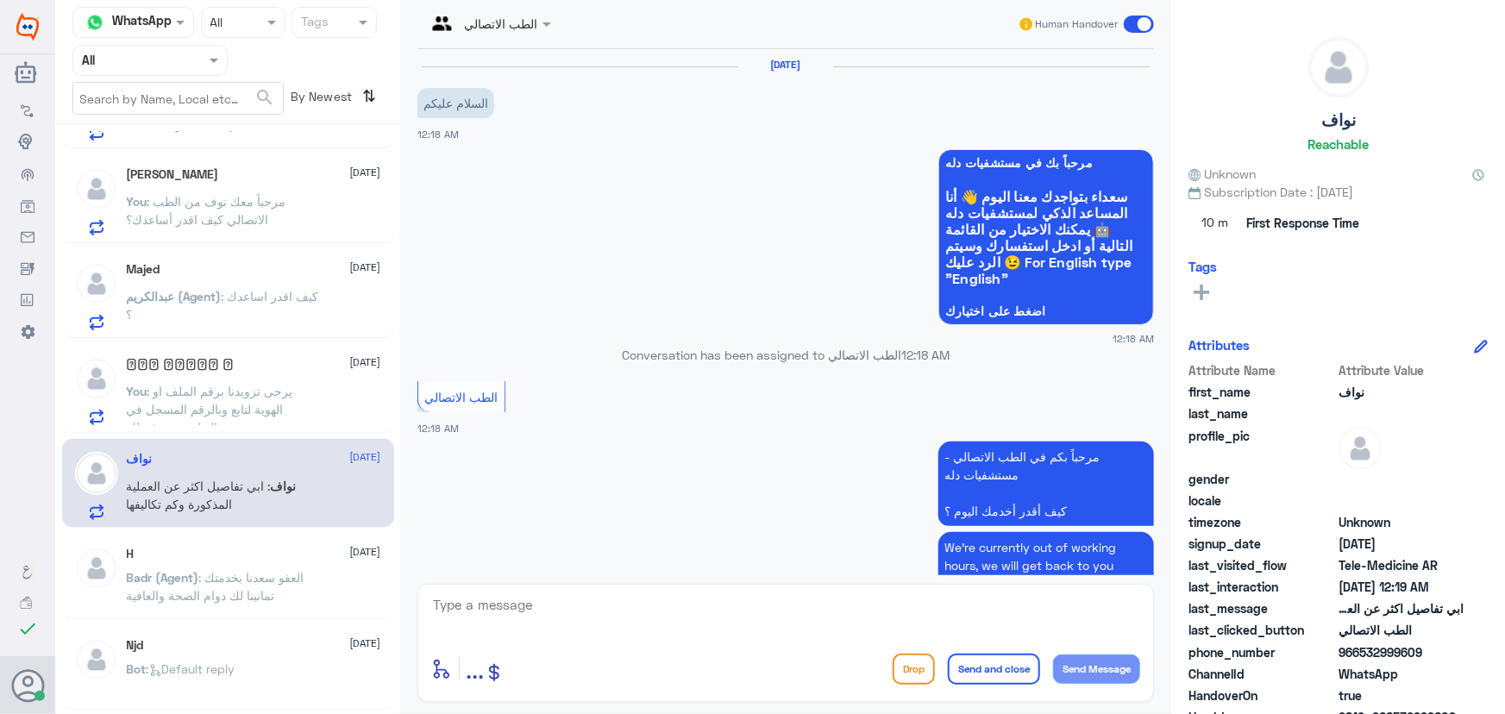
scroll to position [218, 0]
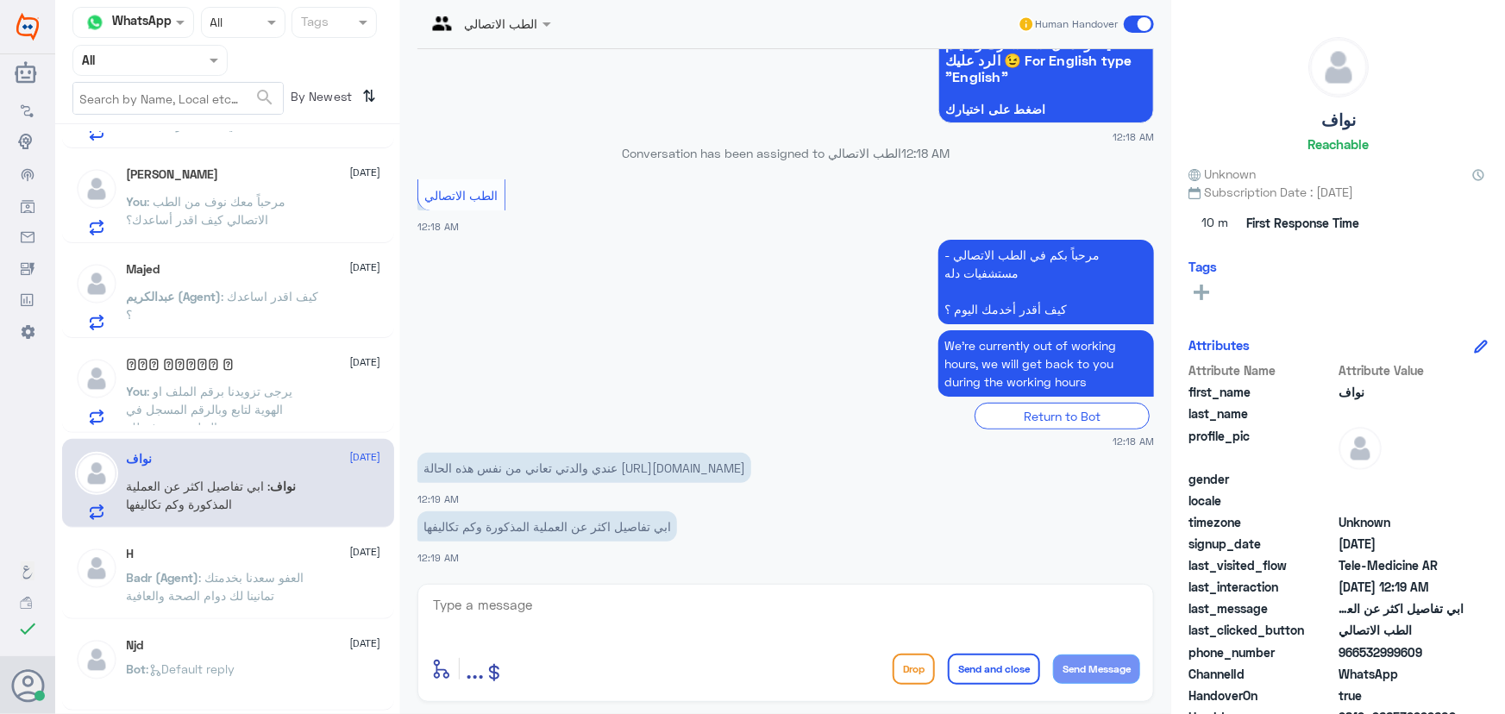
click at [509, 589] on div "enter flow name ... Drop Send and close Send Message" at bounding box center [785, 643] width 737 height 118
click at [514, 603] on textarea at bounding box center [785, 614] width 709 height 42
paste textarea "مرحباً معك نوف من الطب الاتصالي"
type textarea "مرحباً معك نوف من الطب الاتصالي"
click at [1127, 674] on button "Send Message" at bounding box center [1096, 669] width 87 height 29
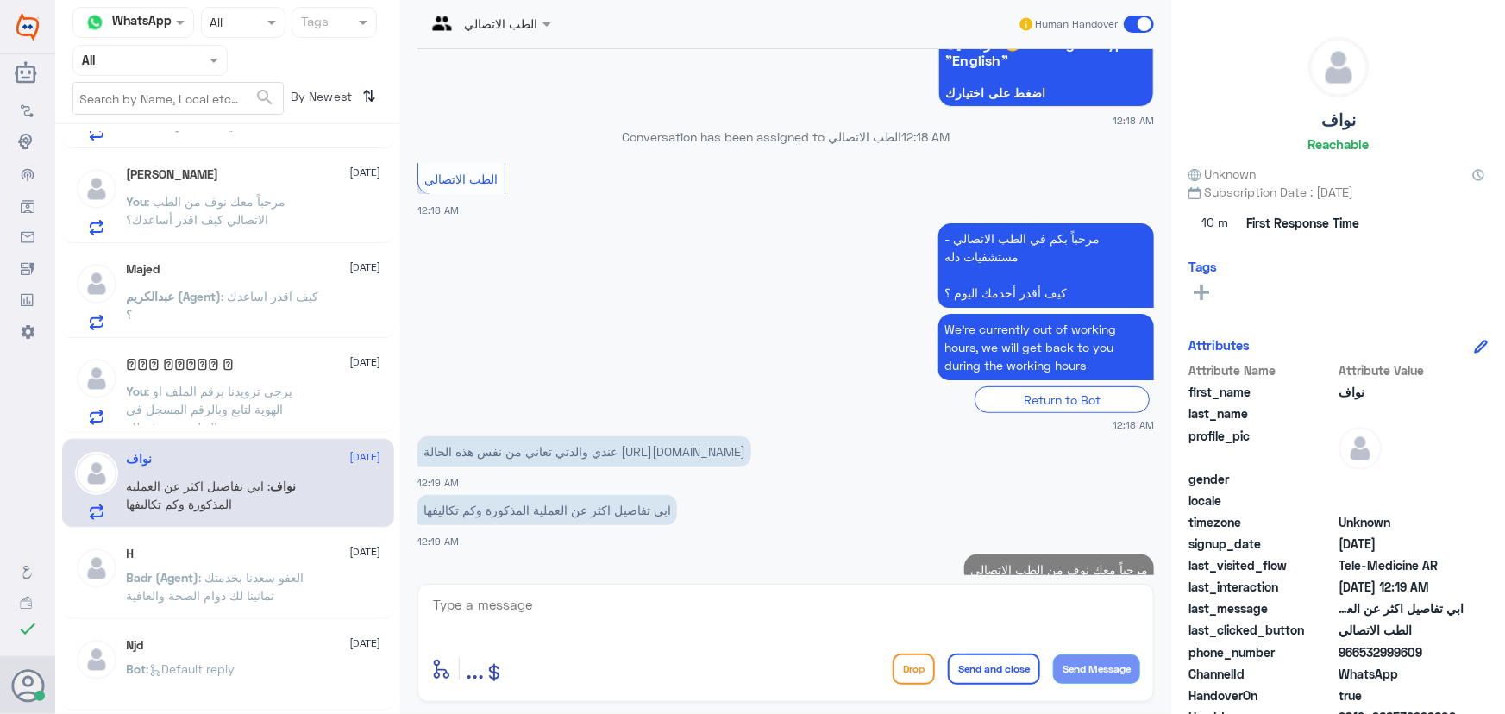
scroll to position [274, 0]
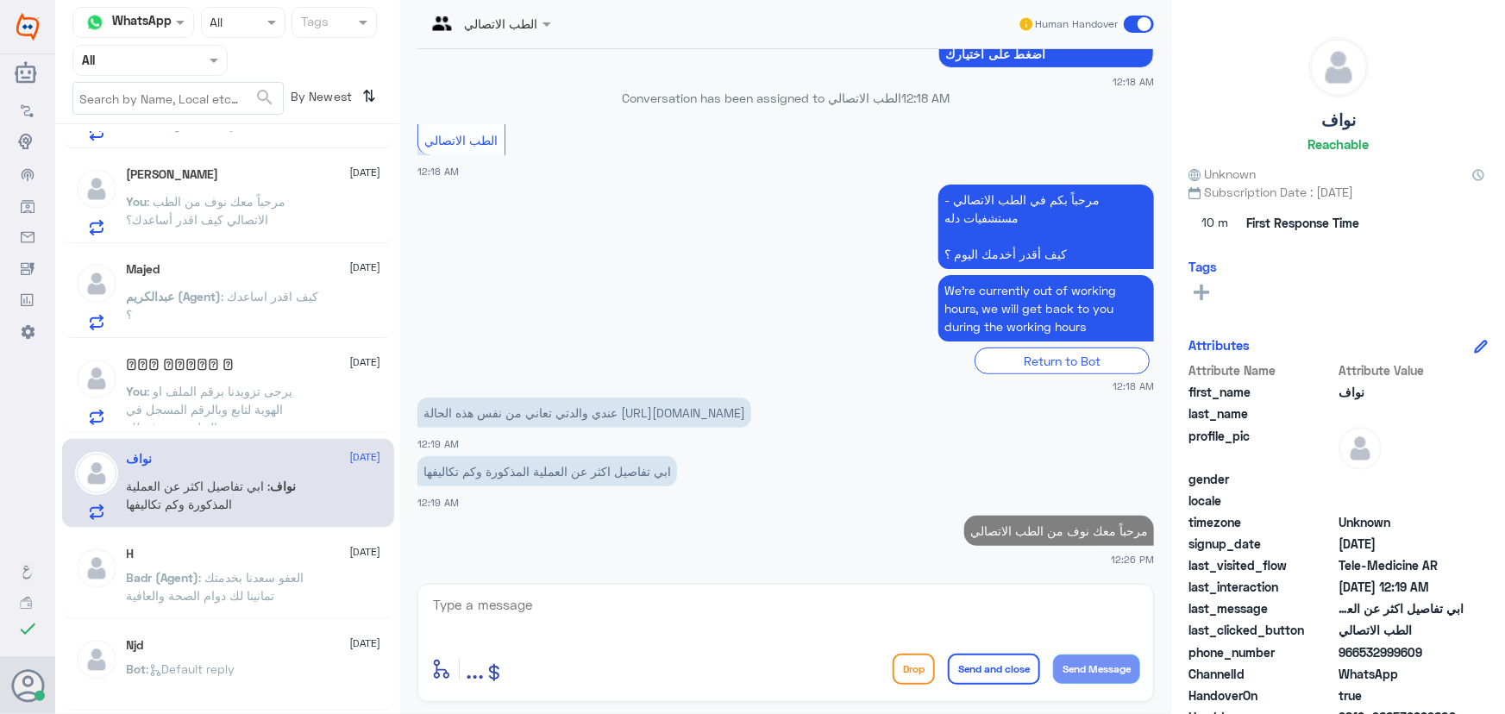
click at [785, 612] on textarea at bounding box center [785, 614] width 709 height 42
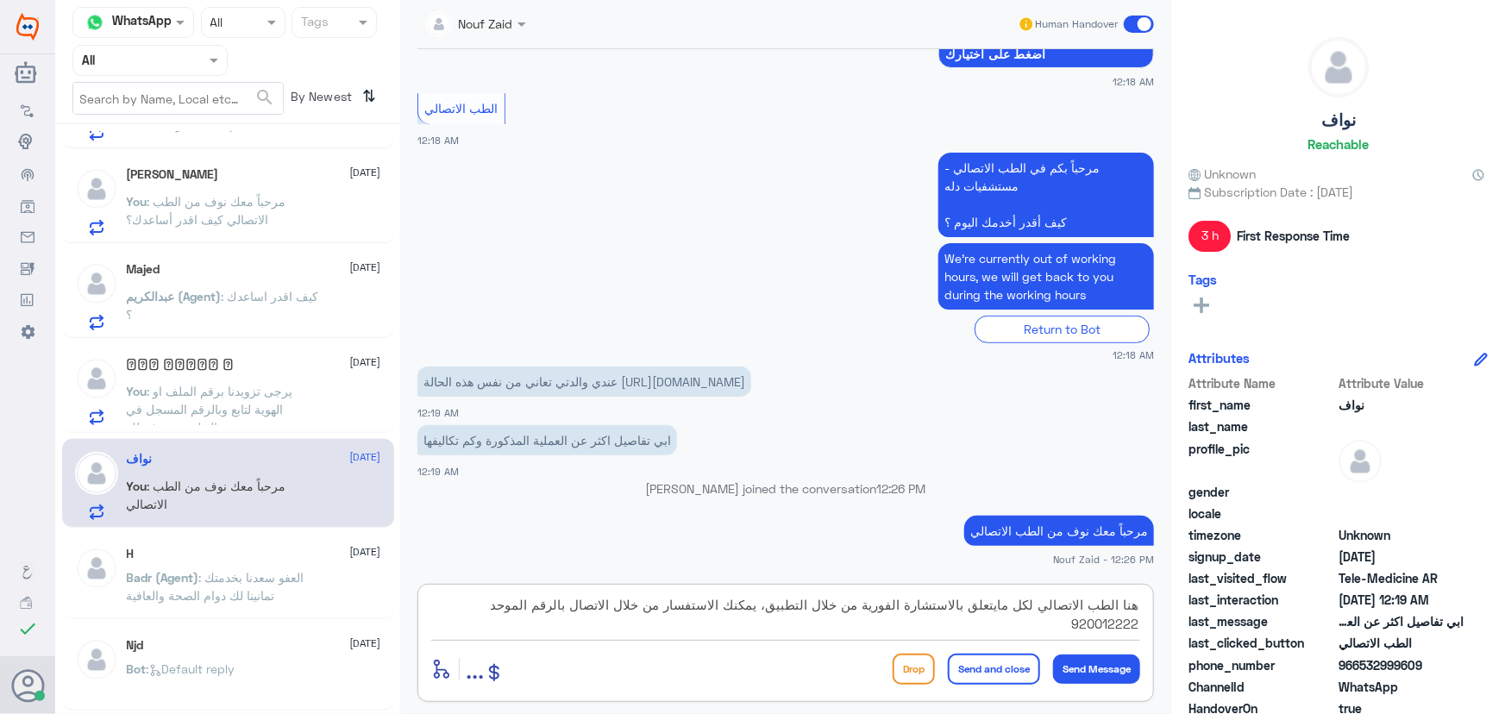
type textarea "هنا الطب الاتصالي لكل مايتعلق بالاستشارة الفورية من خلال التطبيق، يمكنك الاستفس…"
click at [1009, 658] on button "Send and close" at bounding box center [994, 669] width 92 height 31
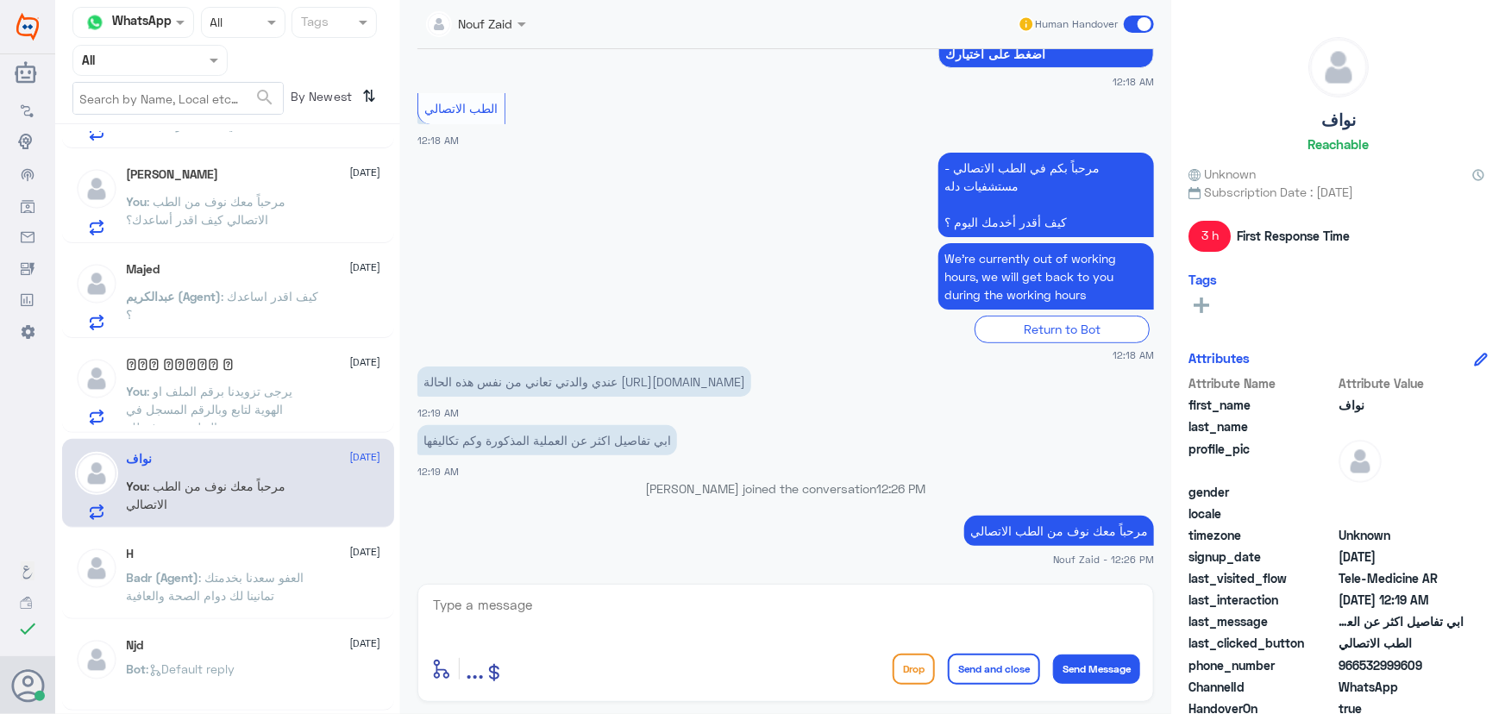
scroll to position [384, 0]
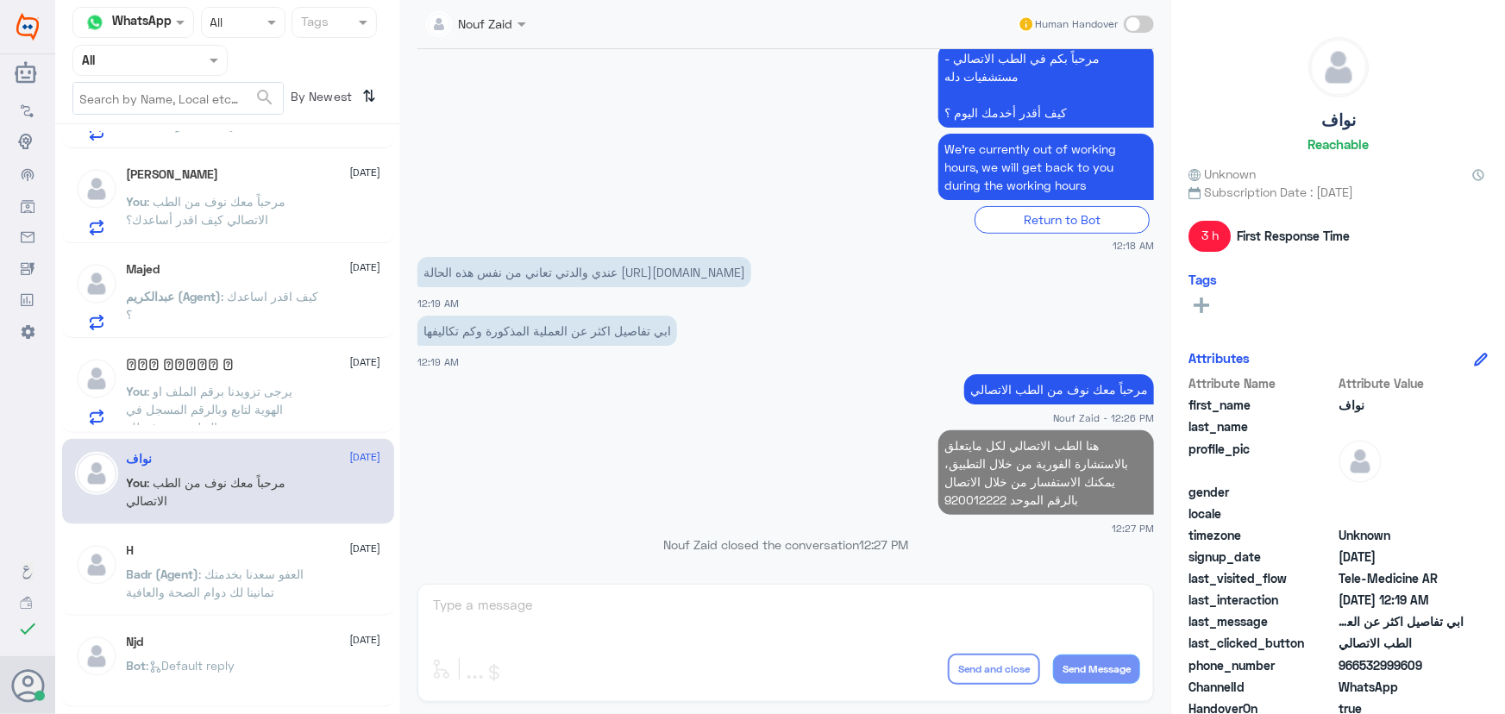
click at [258, 413] on span ": يرجى تزويدنا برقم الملف او الهوية لتابع وبالرقم المسجل في التطبيق من فضلك" at bounding box center [210, 409] width 166 height 51
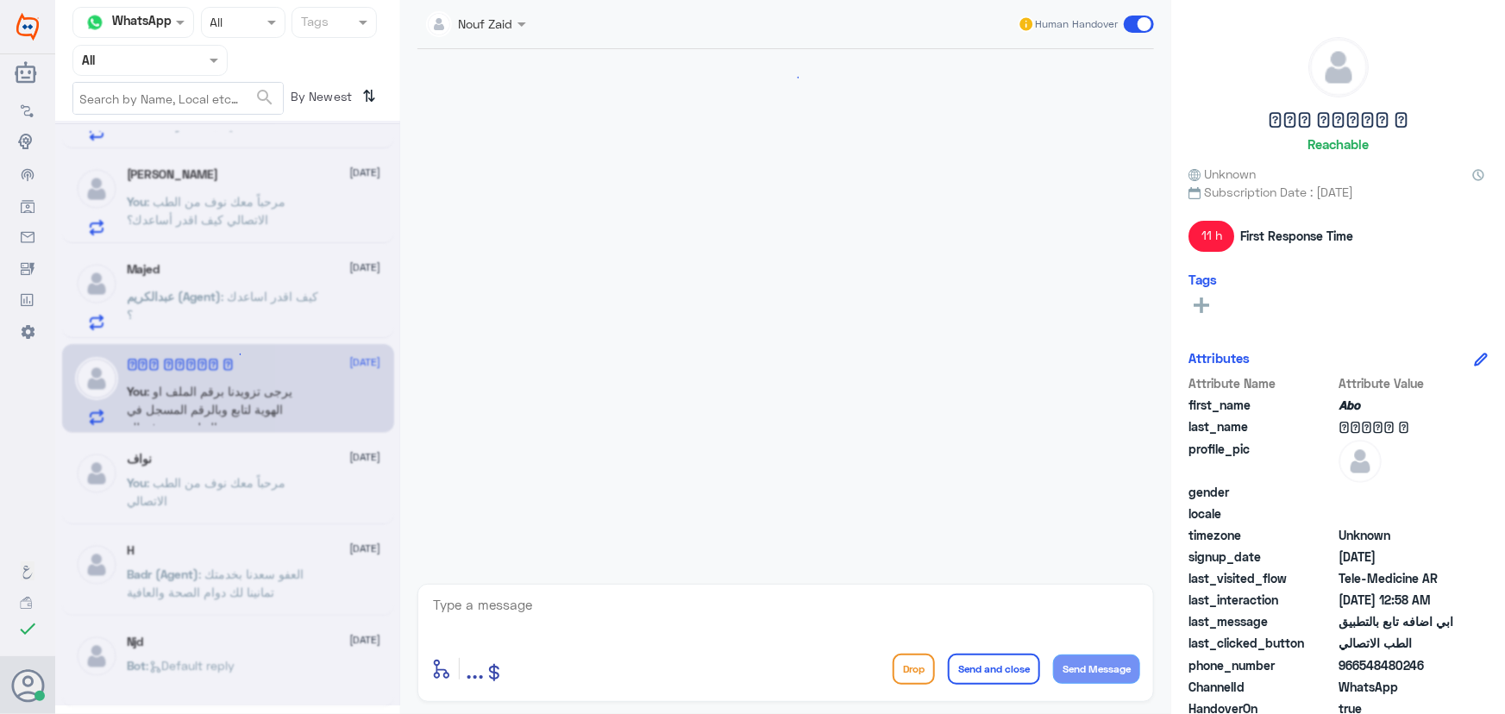
scroll to position [302, 0]
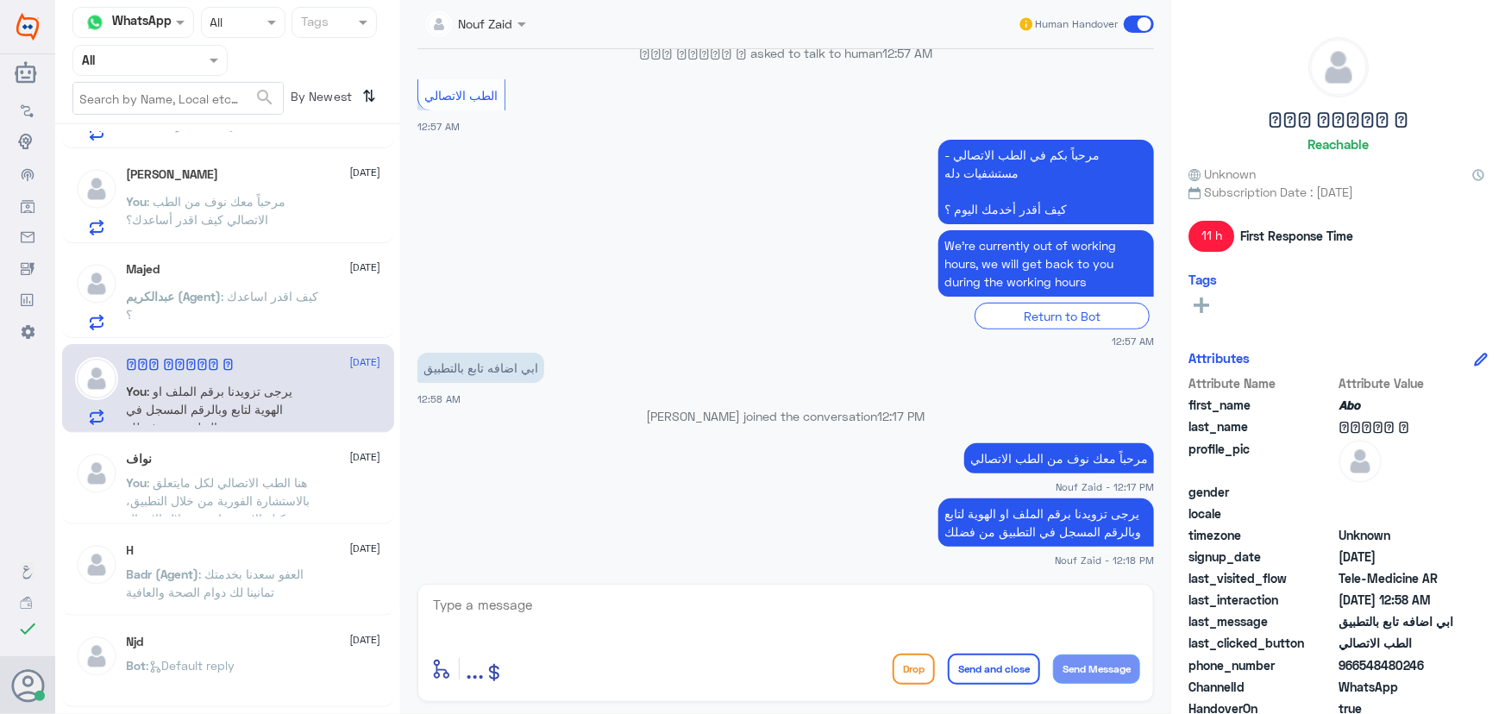
click at [337, 311] on div "عبدالكريم (Agent) : كيف اقدر اساعدك ؟" at bounding box center [254, 311] width 254 height 39
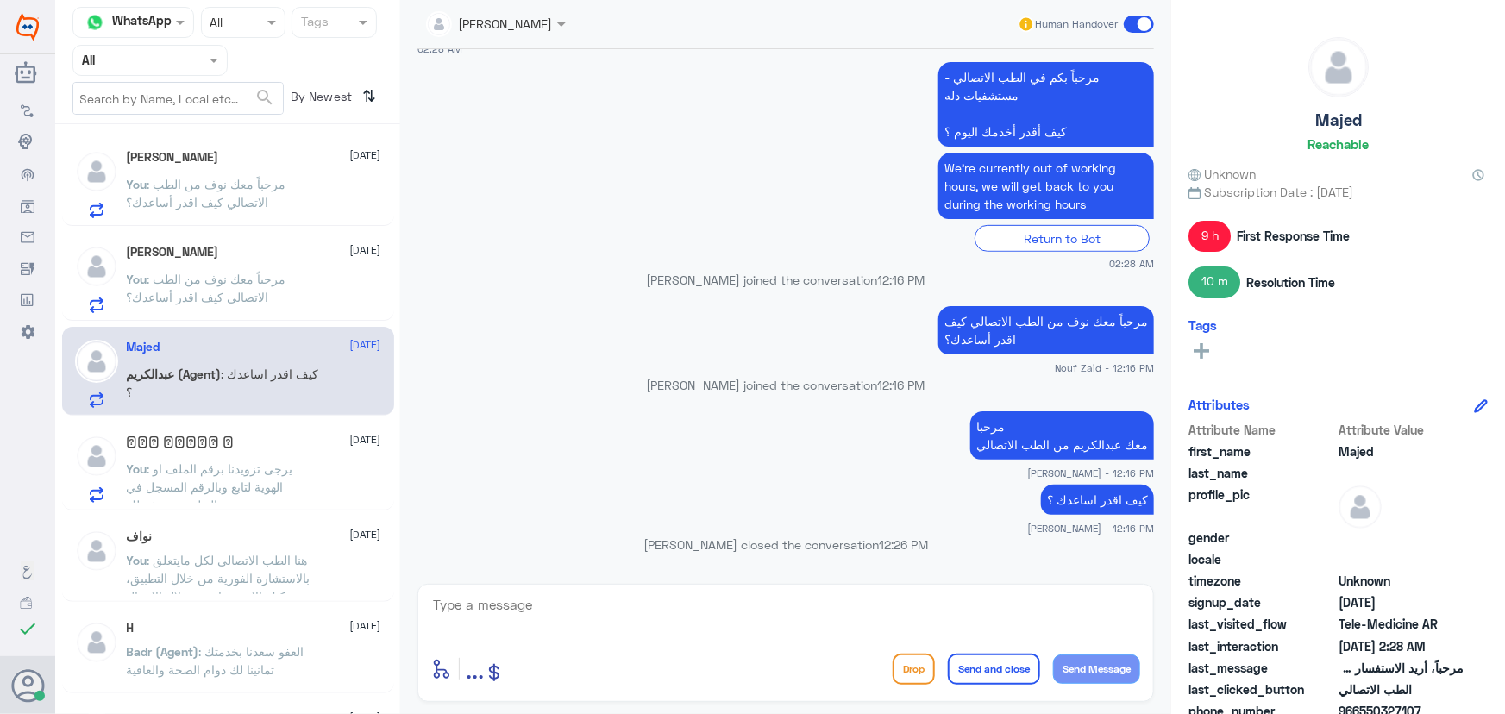
click at [274, 461] on span ": يرجى تزويدنا برقم الملف او الهوية لتابع وبالرقم المسجل في التطبيق من فضلك" at bounding box center [210, 486] width 166 height 51
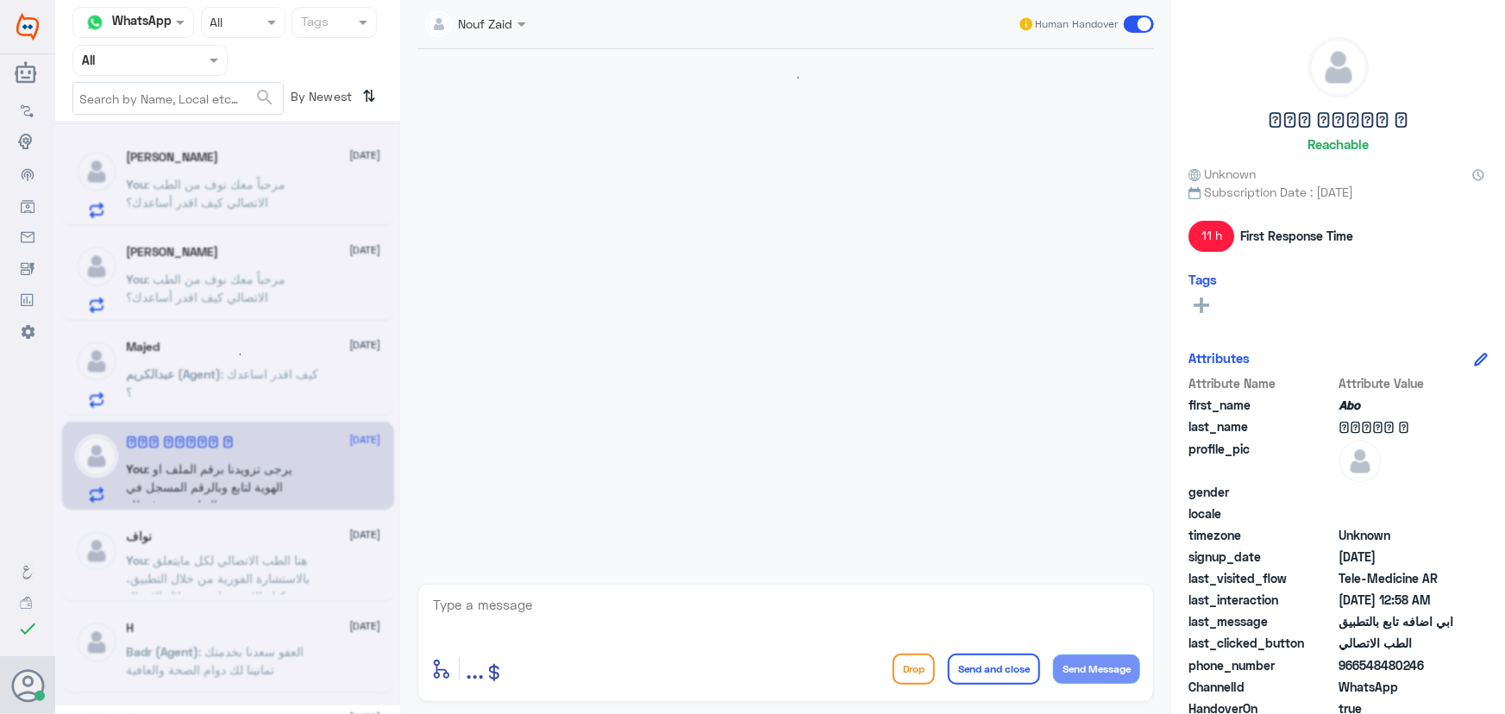
scroll to position [302, 0]
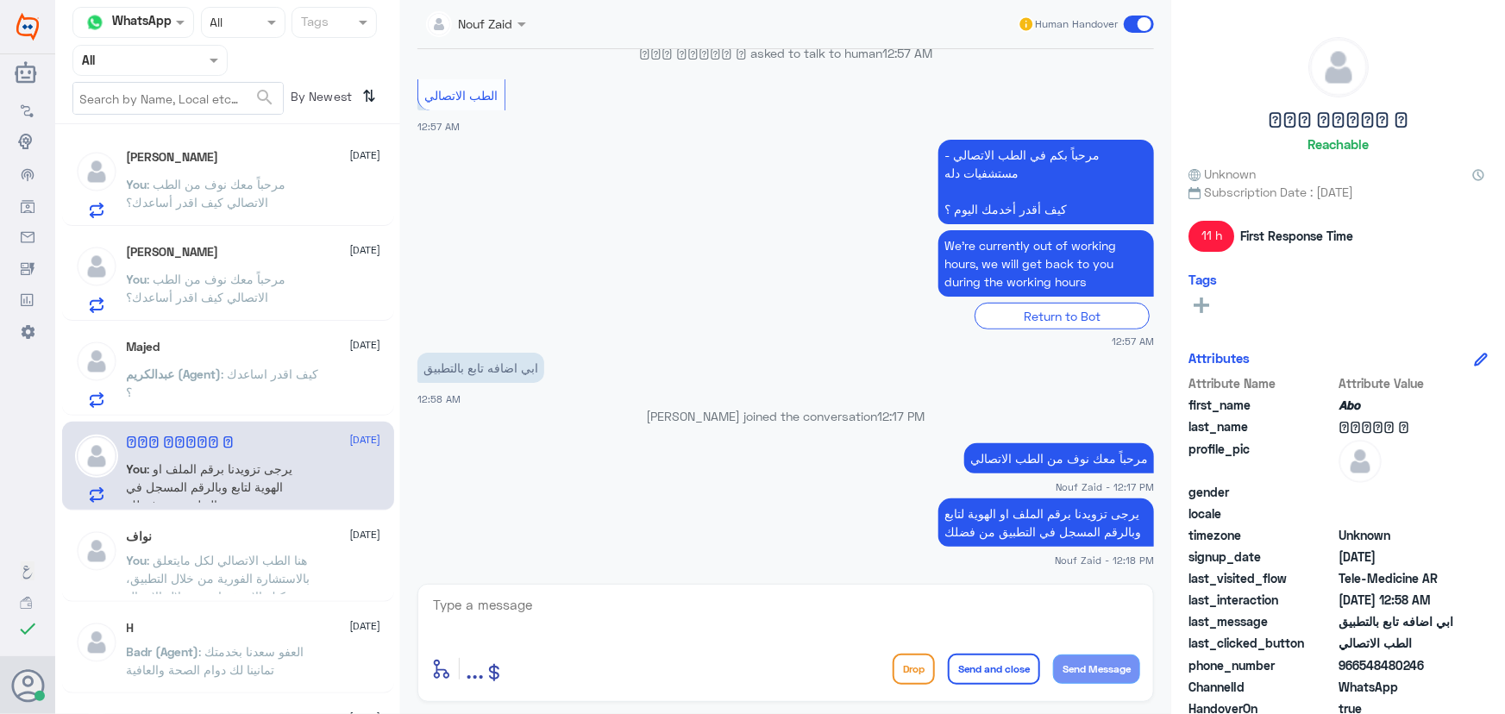
click at [1129, 24] on span at bounding box center [1139, 24] width 30 height 17
click at [0, 0] on input "checkbox" at bounding box center [0, 0] width 0 height 0
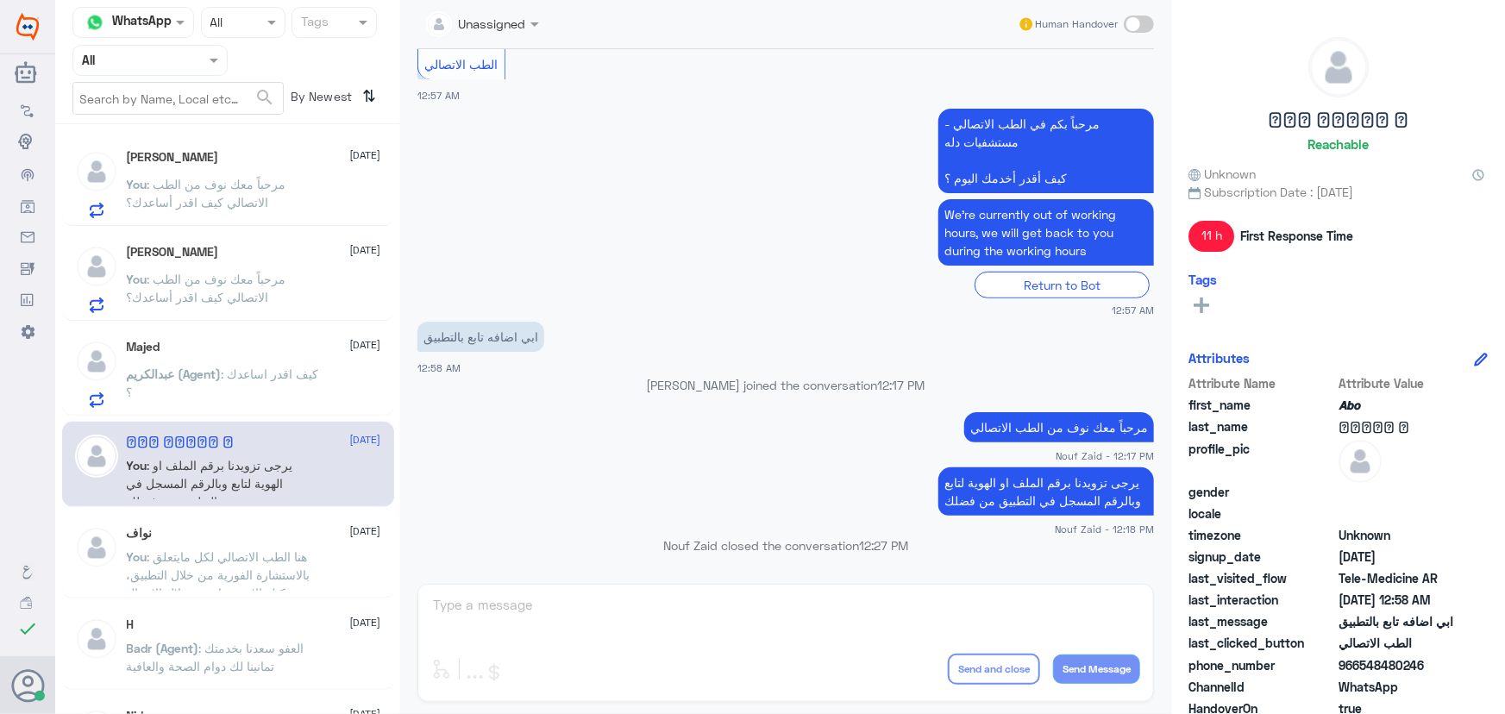
click at [291, 386] on p "عبدالكريم (Agent) : كيف اقدر اساعدك ؟" at bounding box center [224, 386] width 194 height 43
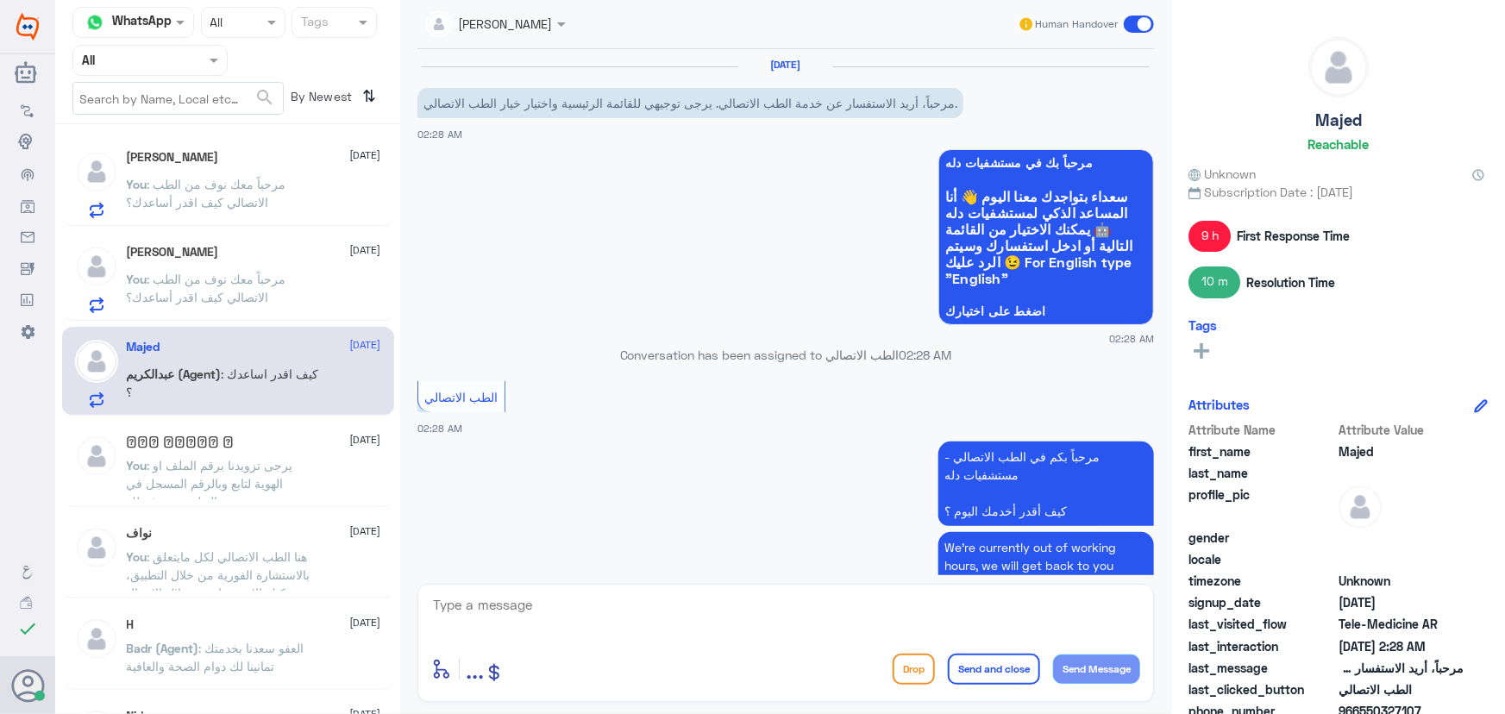
scroll to position [380, 0]
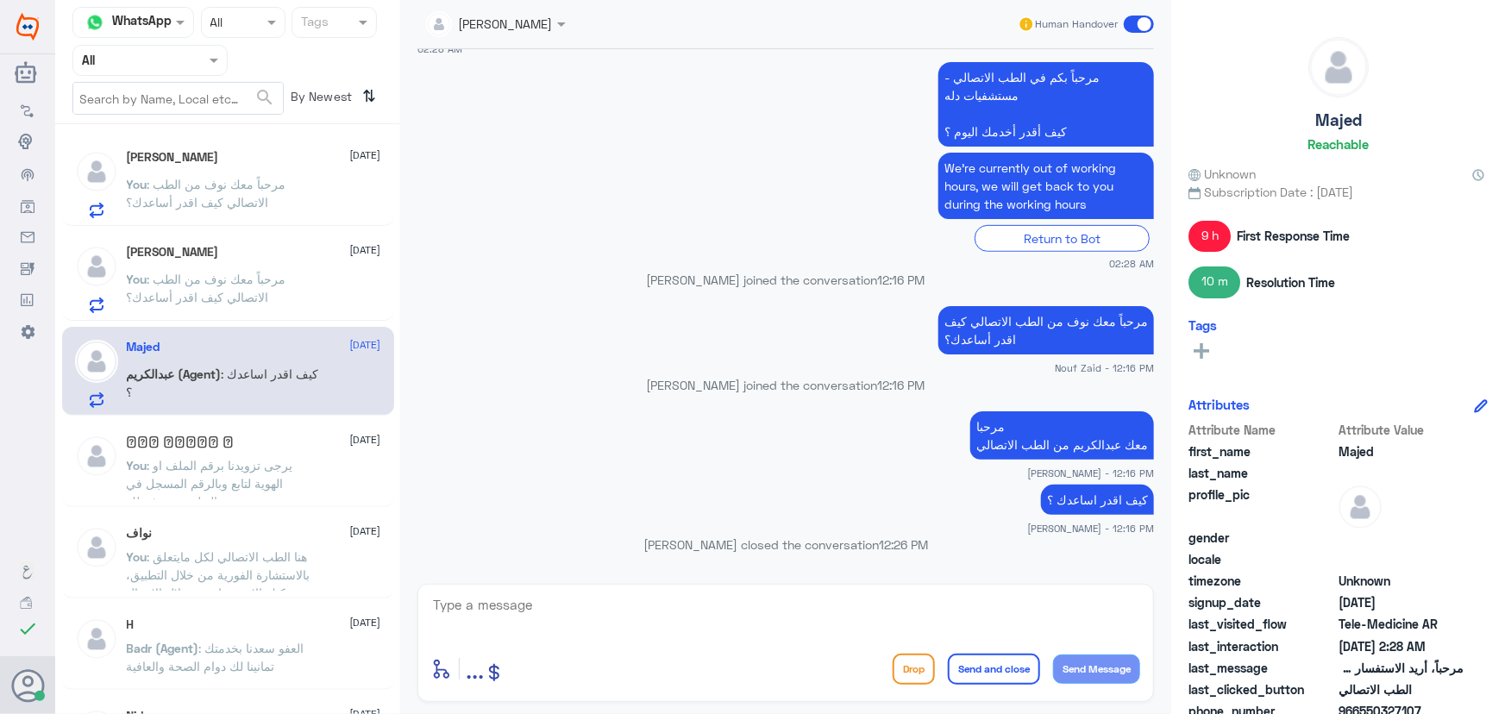
click at [260, 284] on span ": مرحباً معك نوف من الطب الاتصالي كيف اقدر أساعدك؟" at bounding box center [207, 288] width 160 height 33
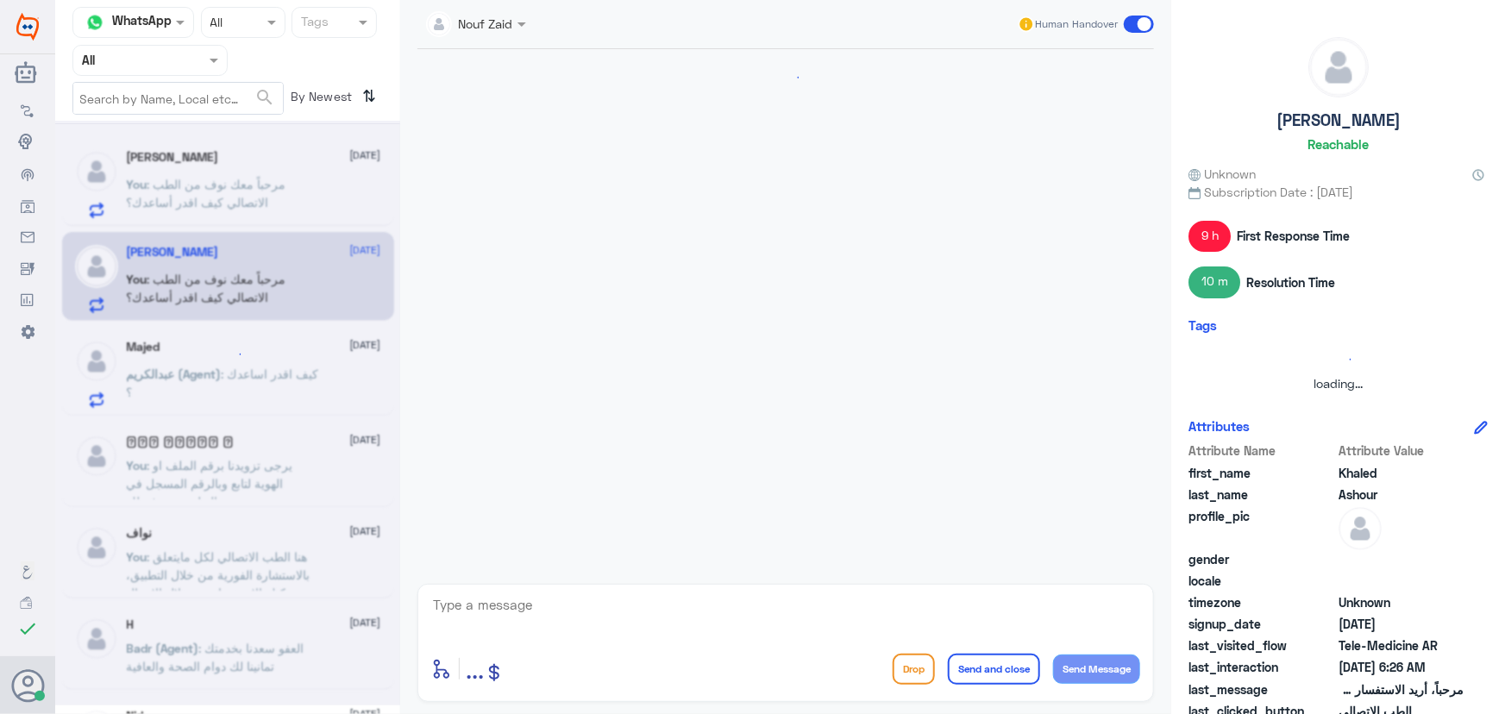
scroll to position [188, 0]
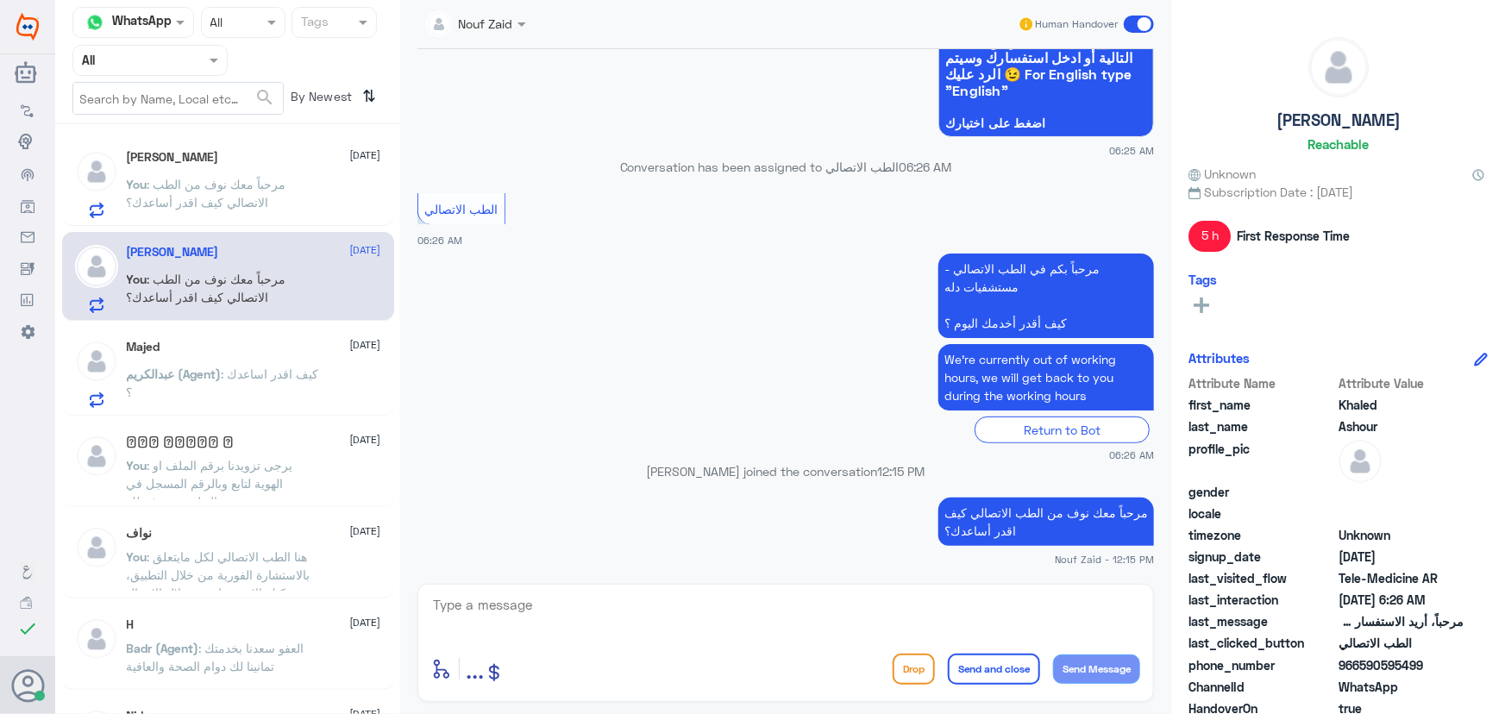
click at [1133, 22] on span at bounding box center [1139, 24] width 30 height 17
click at [0, 0] on input "checkbox" at bounding box center [0, 0] width 0 height 0
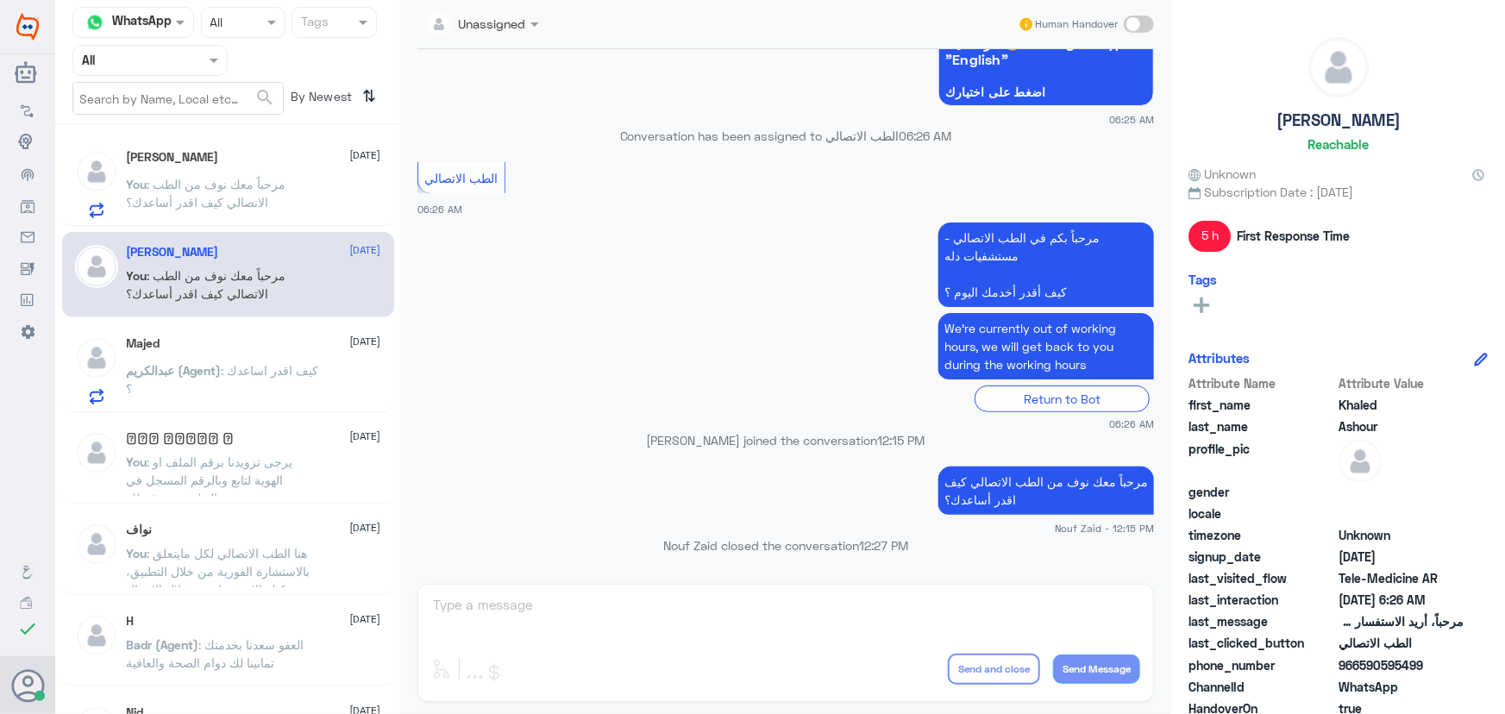
click at [282, 167] on div "Omar A 20 August You : مرحباً معك نوف من الطب الاتصالي كيف اقدر أساعدك؟" at bounding box center [254, 184] width 254 height 68
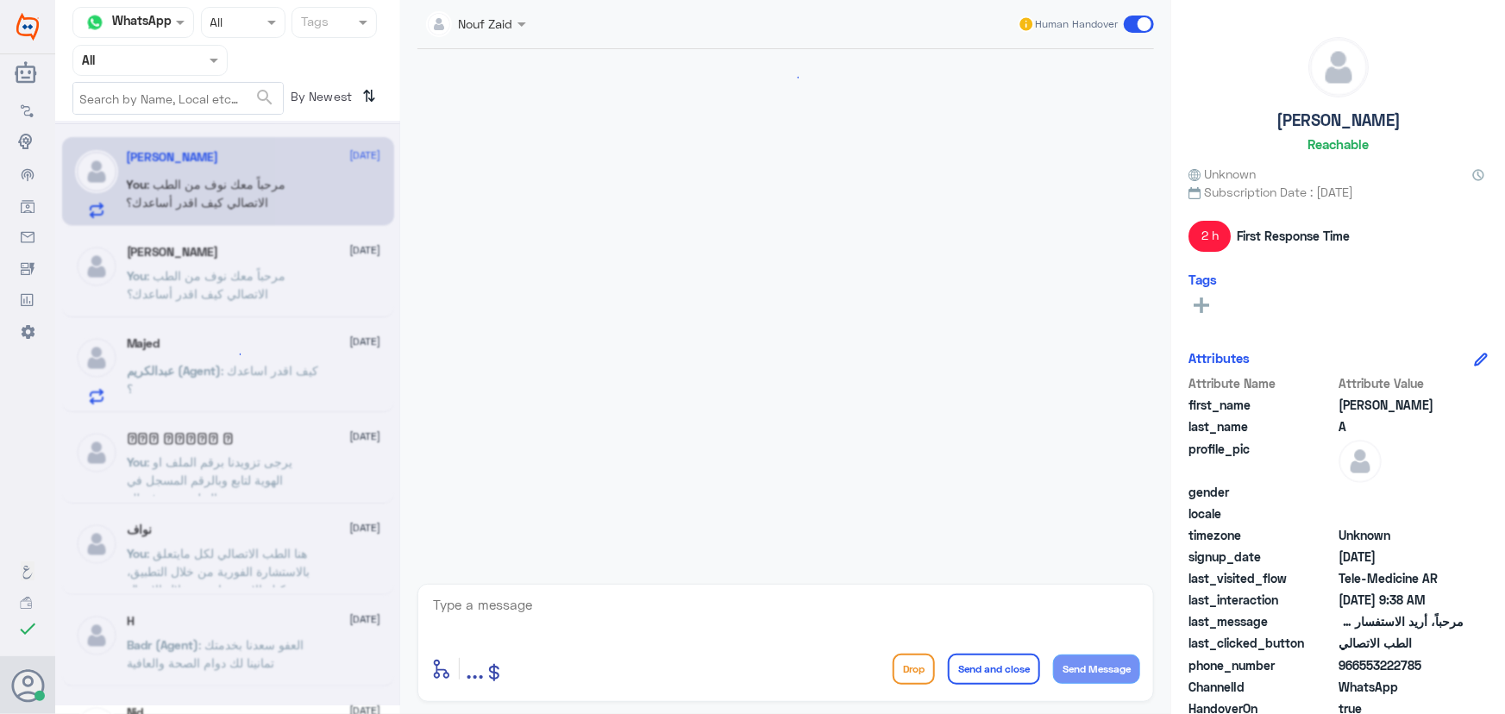
scroll to position [1025, 0]
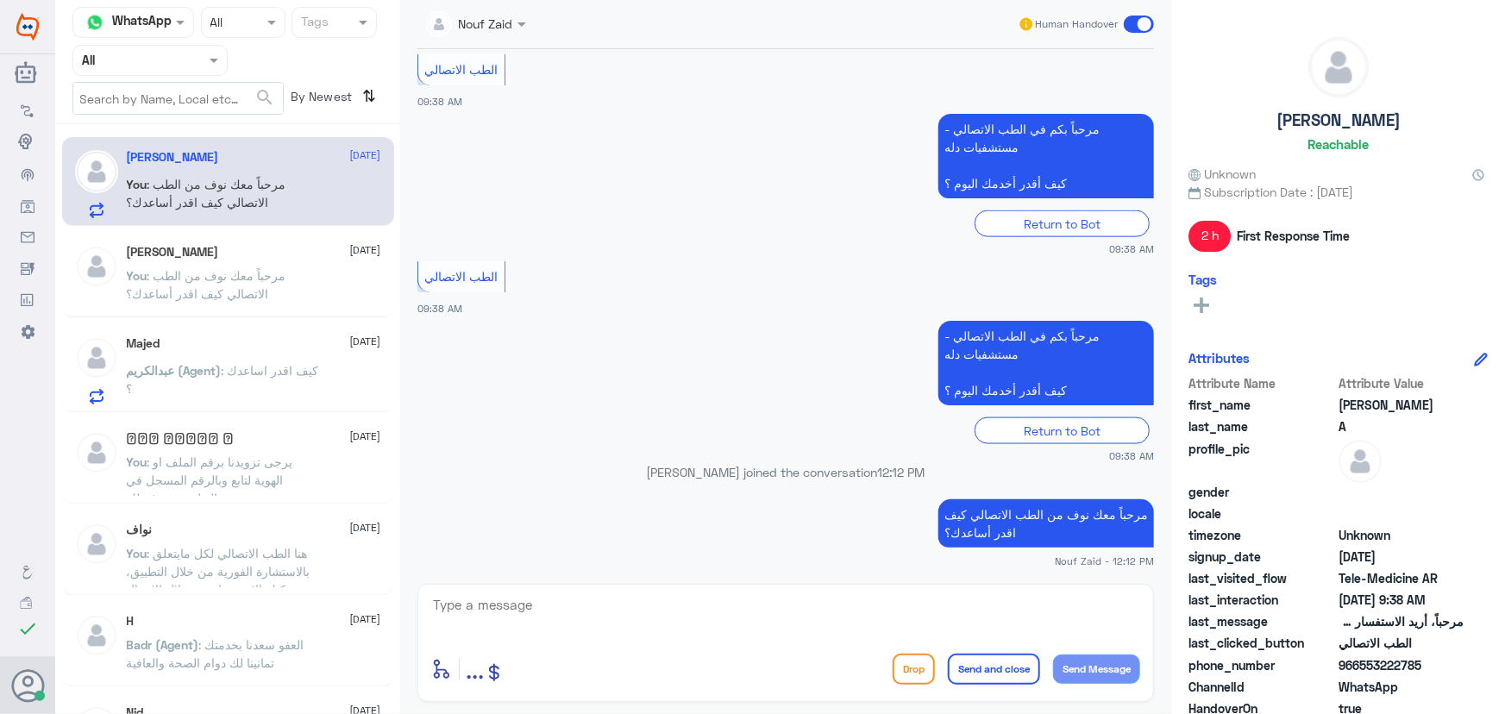
click at [1139, 18] on span at bounding box center [1139, 24] width 30 height 17
click at [0, 0] on input "checkbox" at bounding box center [0, 0] width 0 height 0
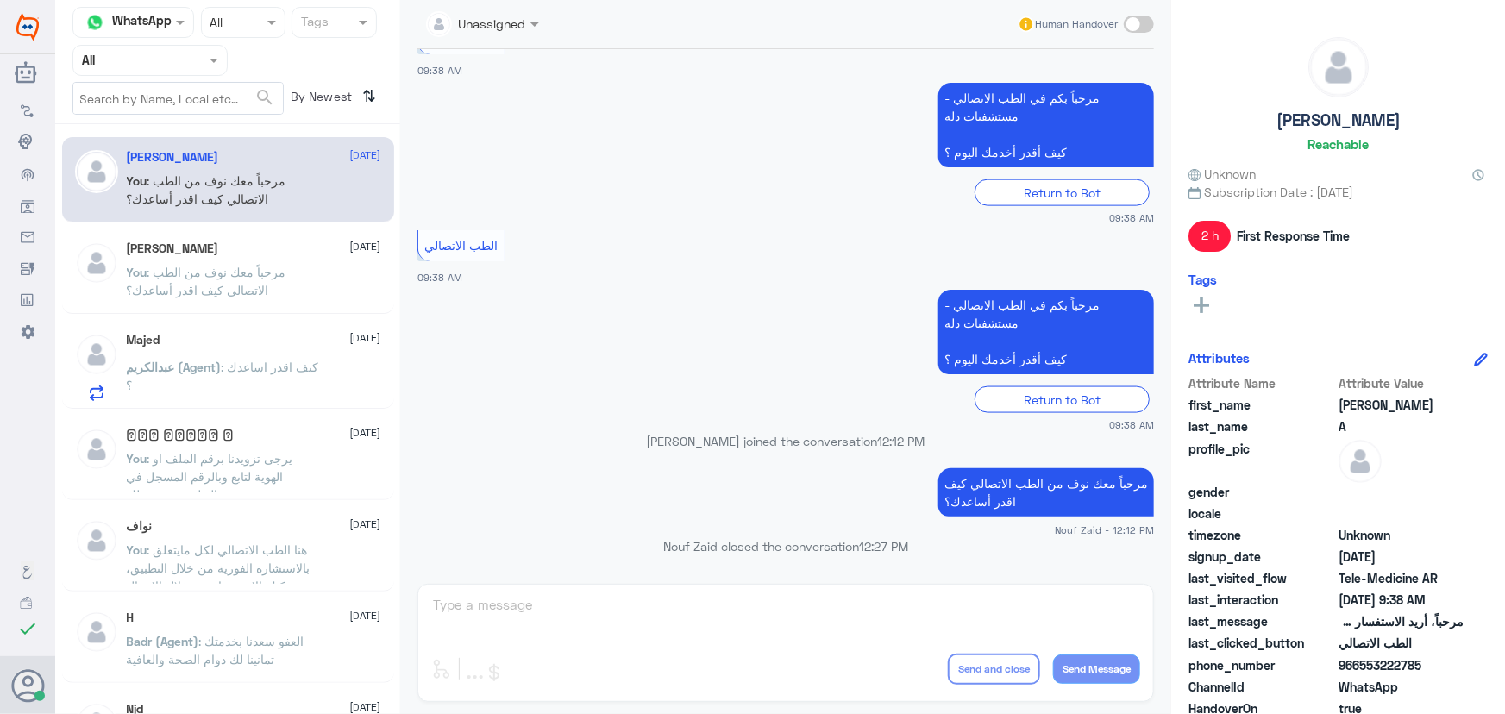
drag, startPoint x: 1361, startPoint y: 668, endPoint x: 1444, endPoint y: 663, distance: 82.9
click at [1444, 663] on span "966553222785" at bounding box center [1401, 665] width 125 height 18
copy span "553222785"
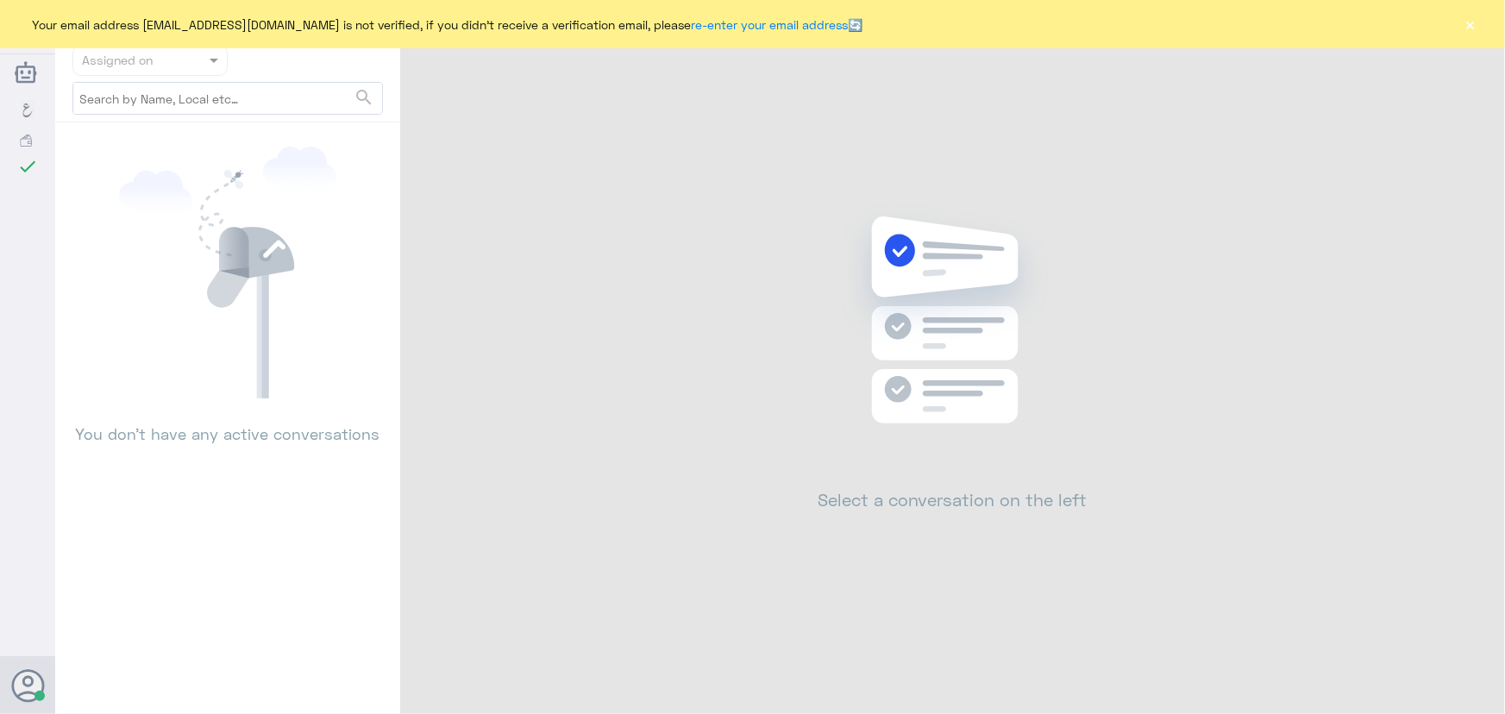
drag, startPoint x: 1465, startPoint y: 22, endPoint x: 1464, endPoint y: 36, distance: 14.8
click at [1465, 22] on button "×" at bounding box center [1470, 24] width 17 height 17
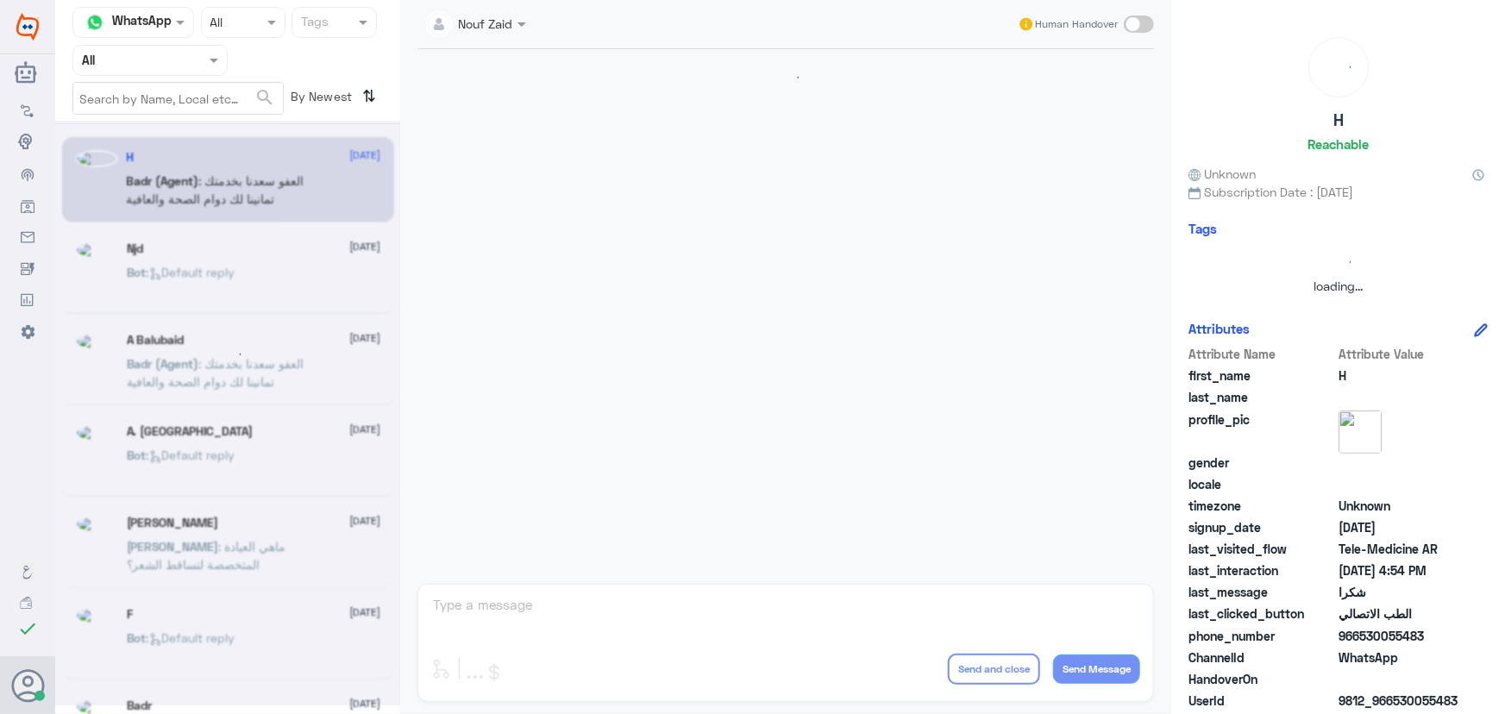
scroll to position [821, 0]
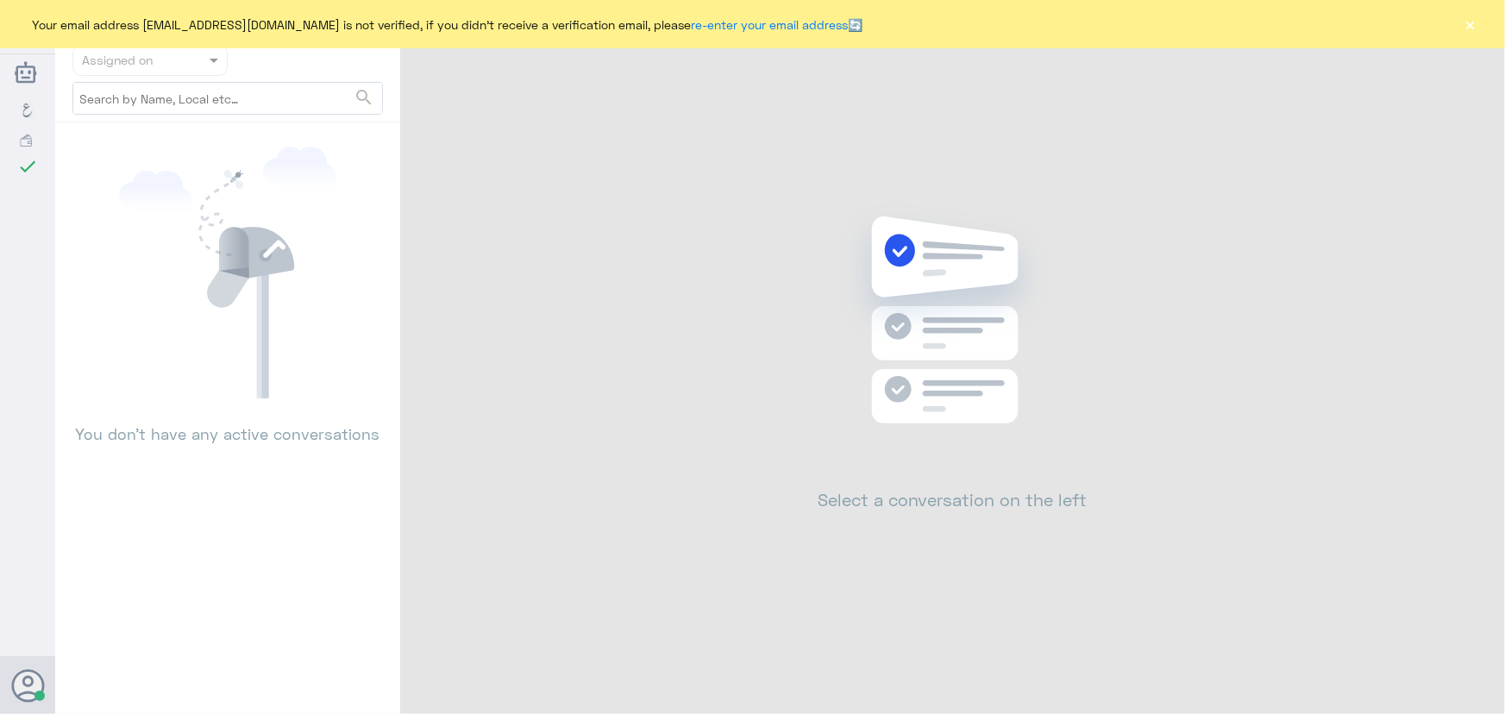
click at [1465, 24] on button "×" at bounding box center [1470, 24] width 17 height 17
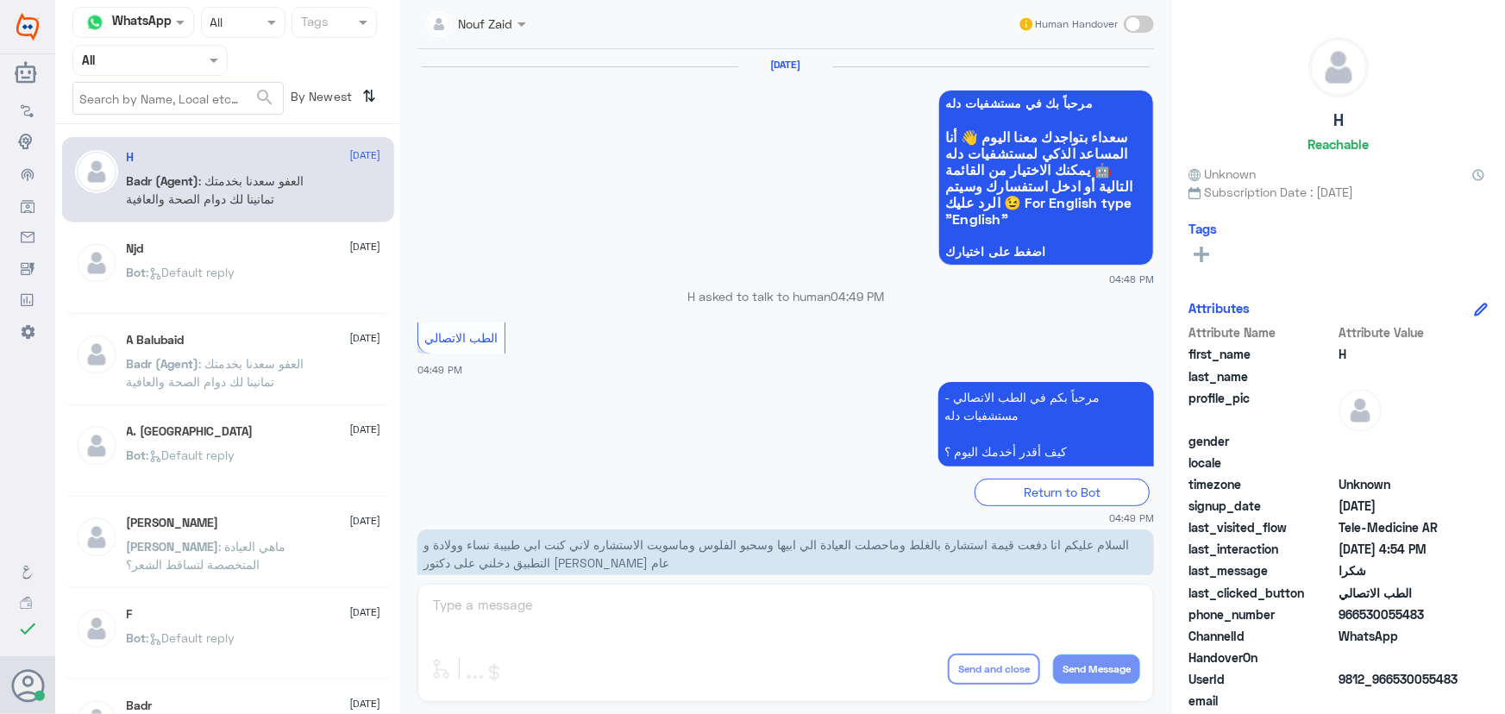
scroll to position [821, 0]
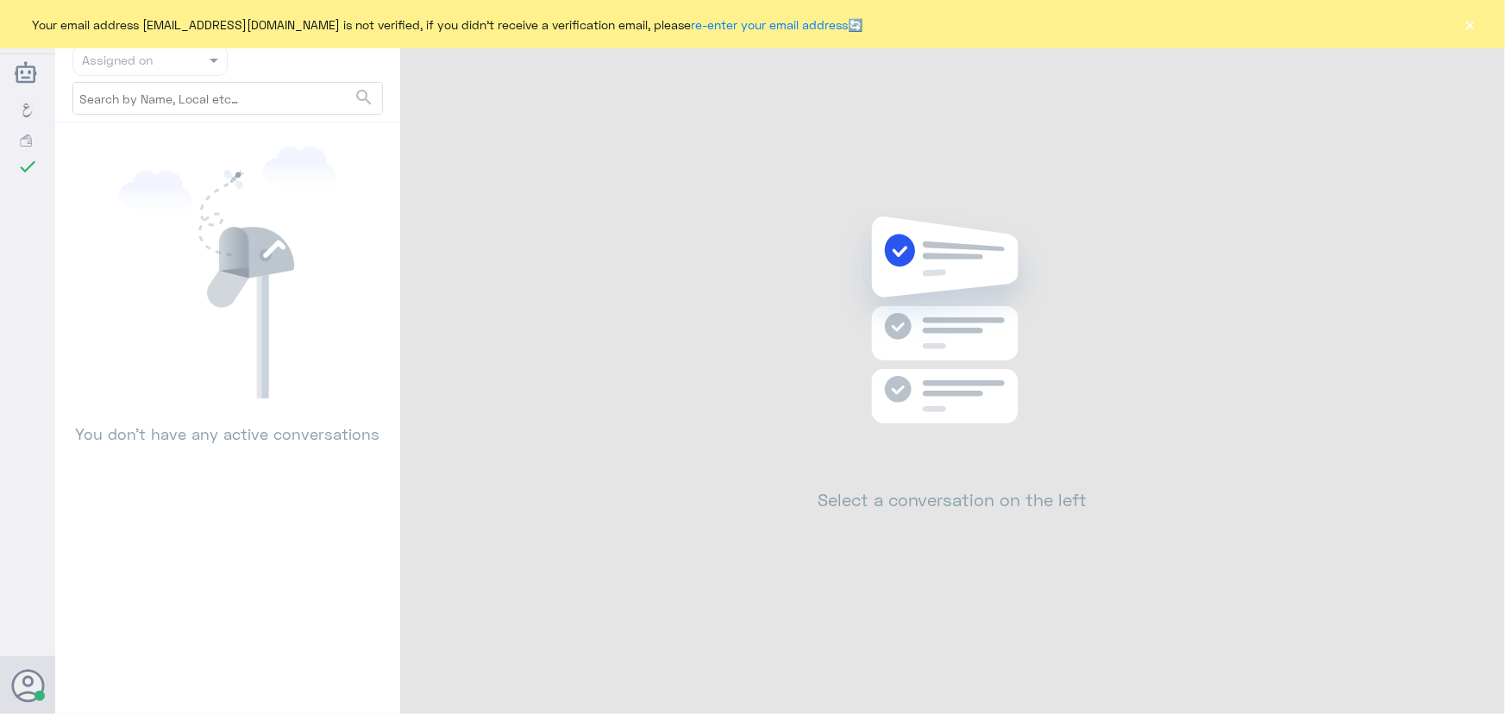
click at [1487, 29] on div "Your email address [EMAIL_ADDRESS][DOMAIN_NAME] is not verified, if you didn't …" at bounding box center [752, 24] width 1505 height 48
click at [1463, 19] on button "×" at bounding box center [1470, 24] width 17 height 17
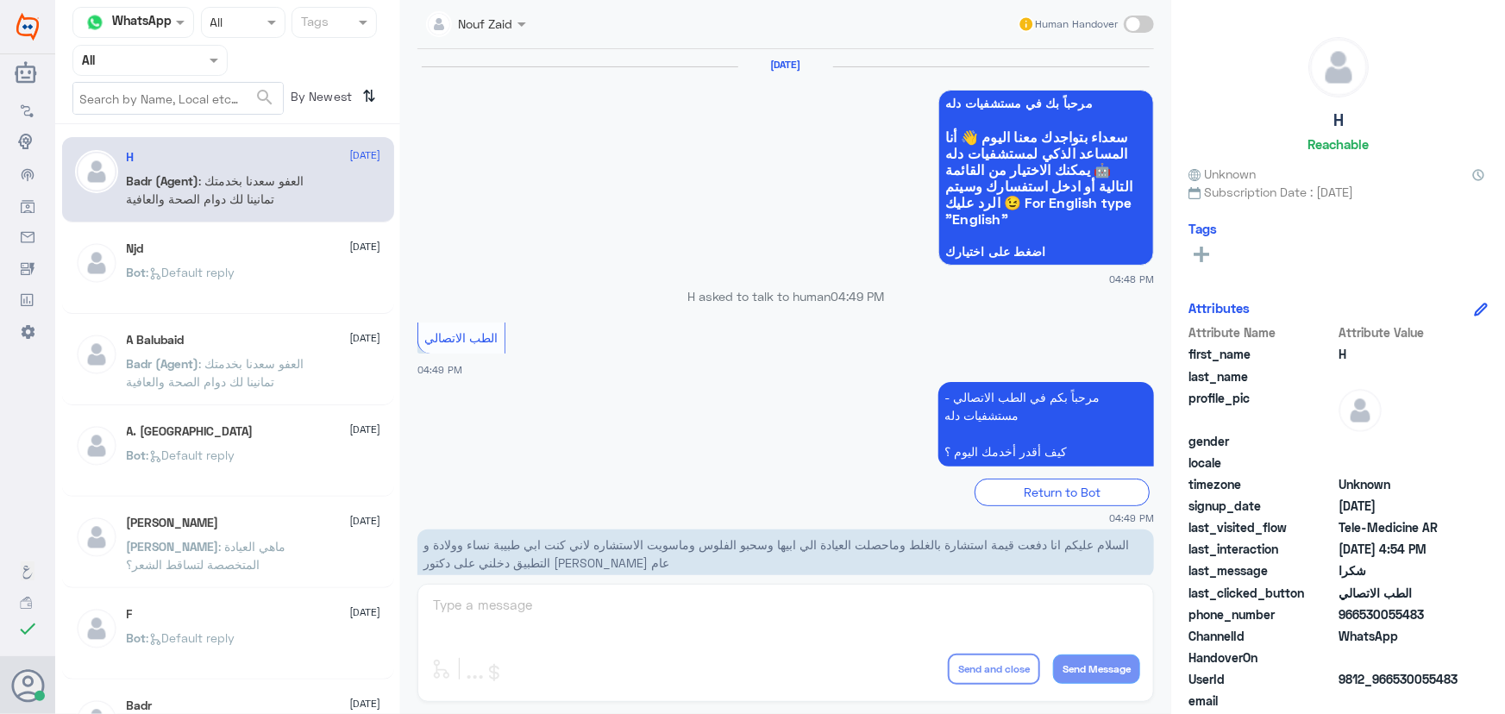
scroll to position [821, 0]
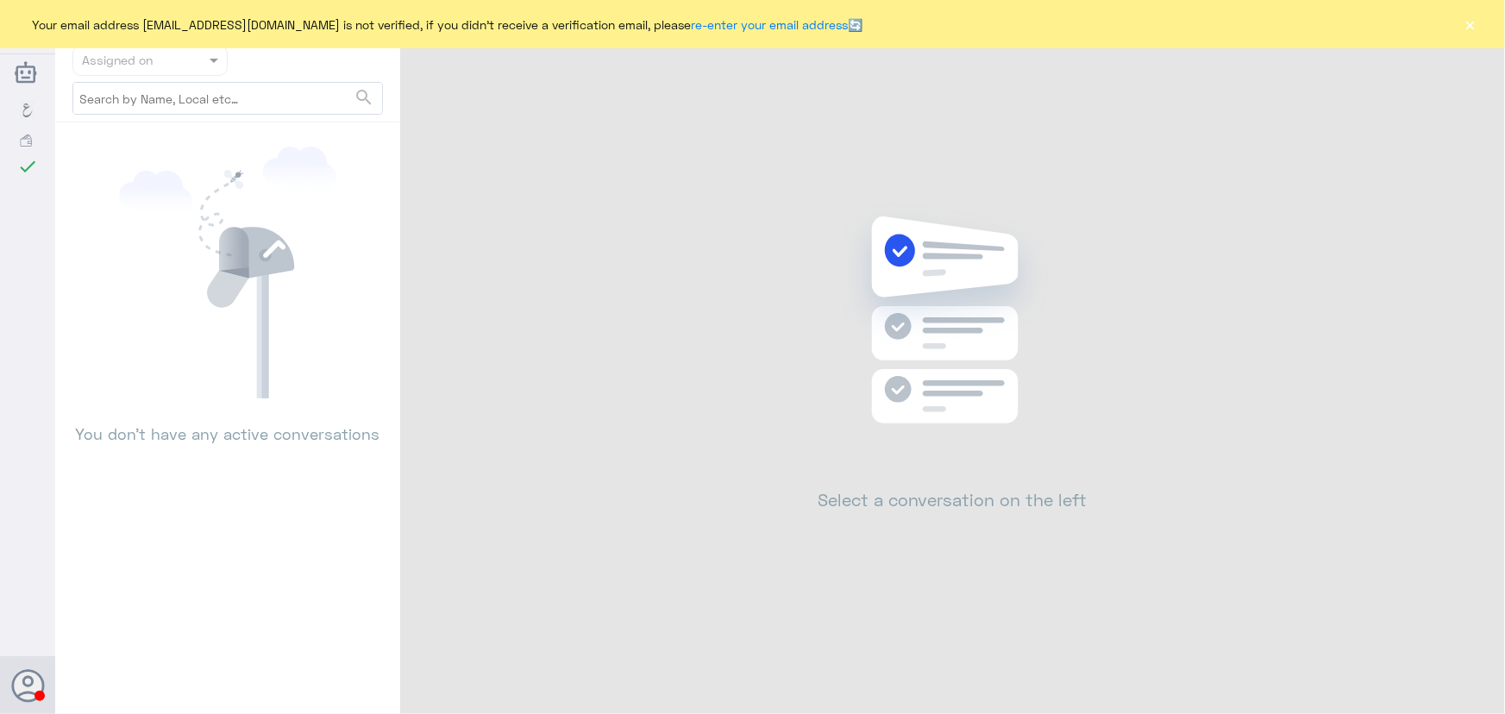
click at [1474, 22] on button "×" at bounding box center [1470, 24] width 17 height 17
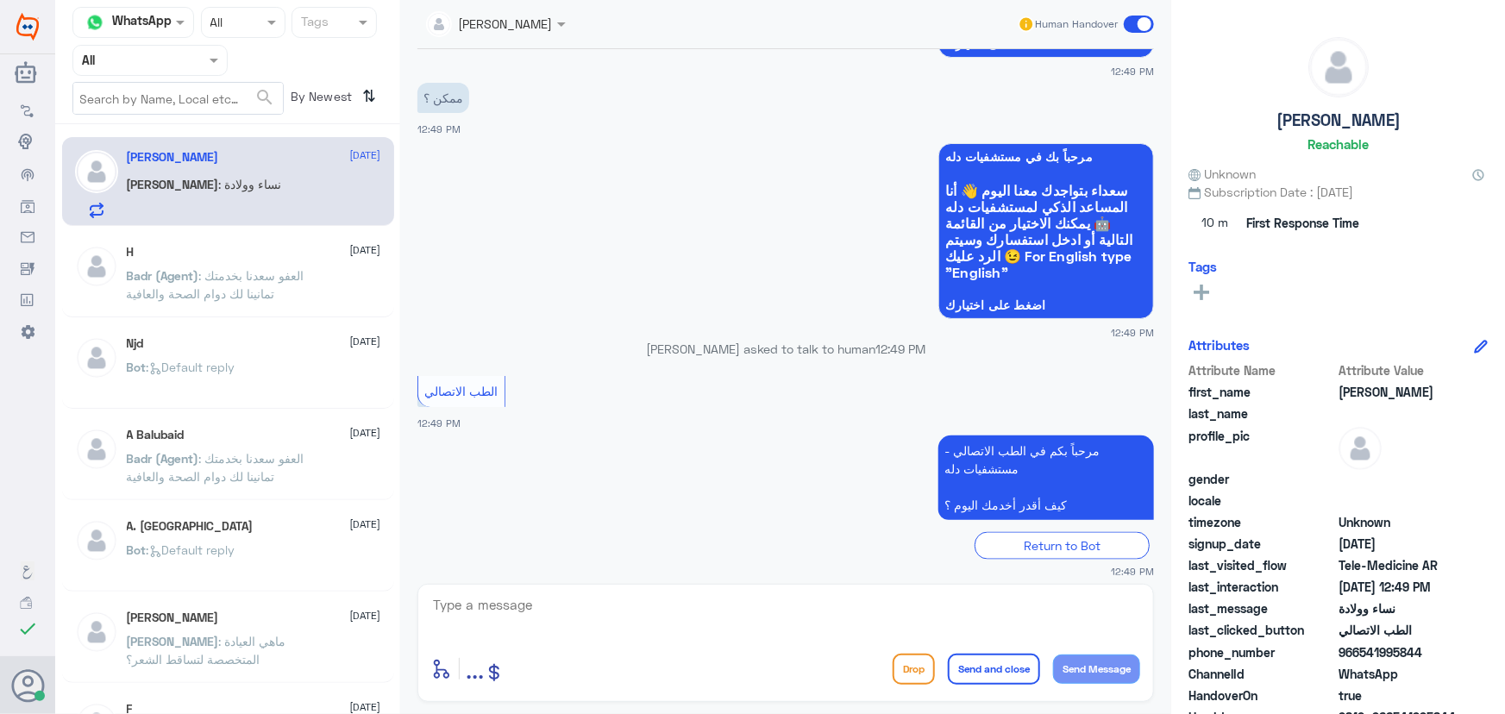
scroll to position [1164, 0]
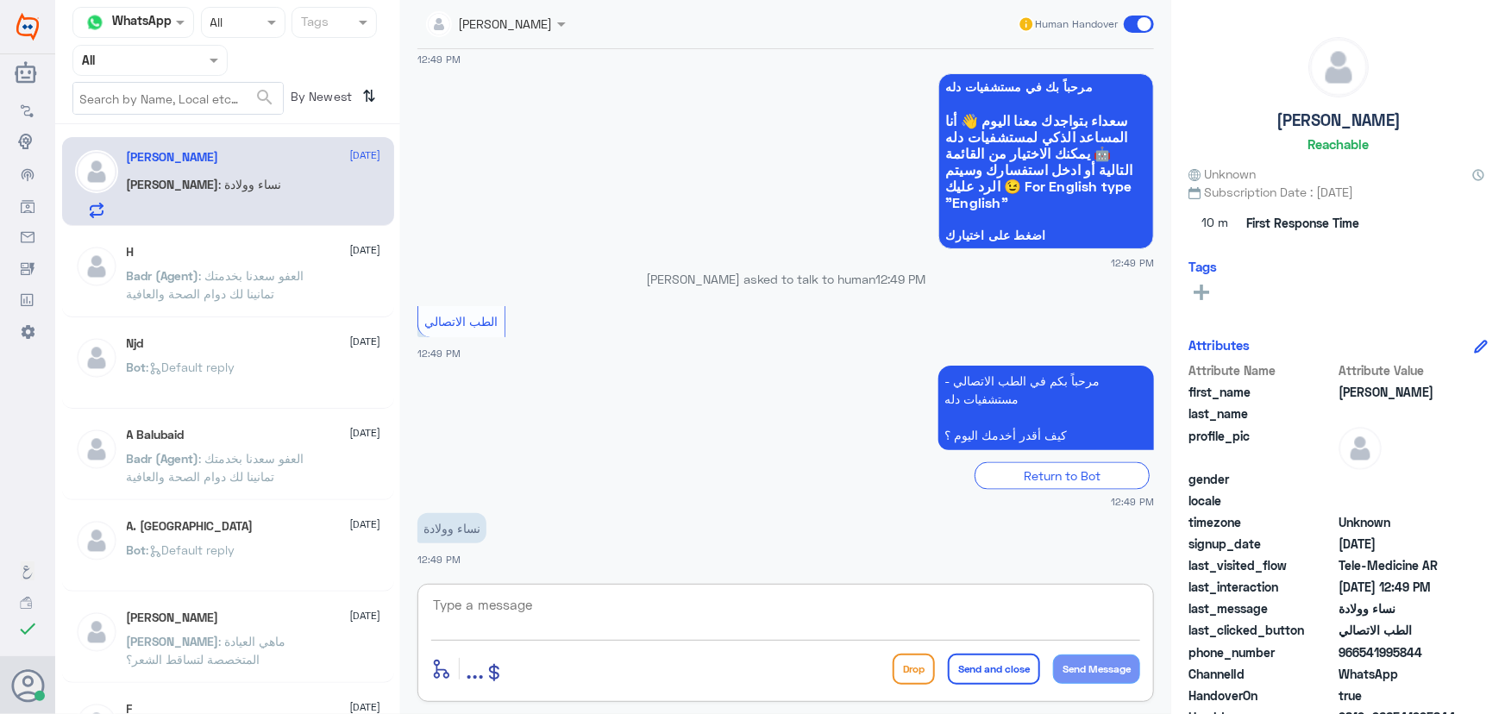
click at [696, 594] on textarea at bounding box center [785, 614] width 709 height 42
click at [334, 328] on div "Njd 10 August Bot : Default reply" at bounding box center [228, 365] width 332 height 85
drag, startPoint x: 422, startPoint y: 326, endPoint x: 422, endPoint y: 317, distance: 9.5
click at [422, 317] on div "الطب الاتصالي" at bounding box center [461, 321] width 86 height 31
click at [570, 609] on textarea at bounding box center [785, 614] width 709 height 42
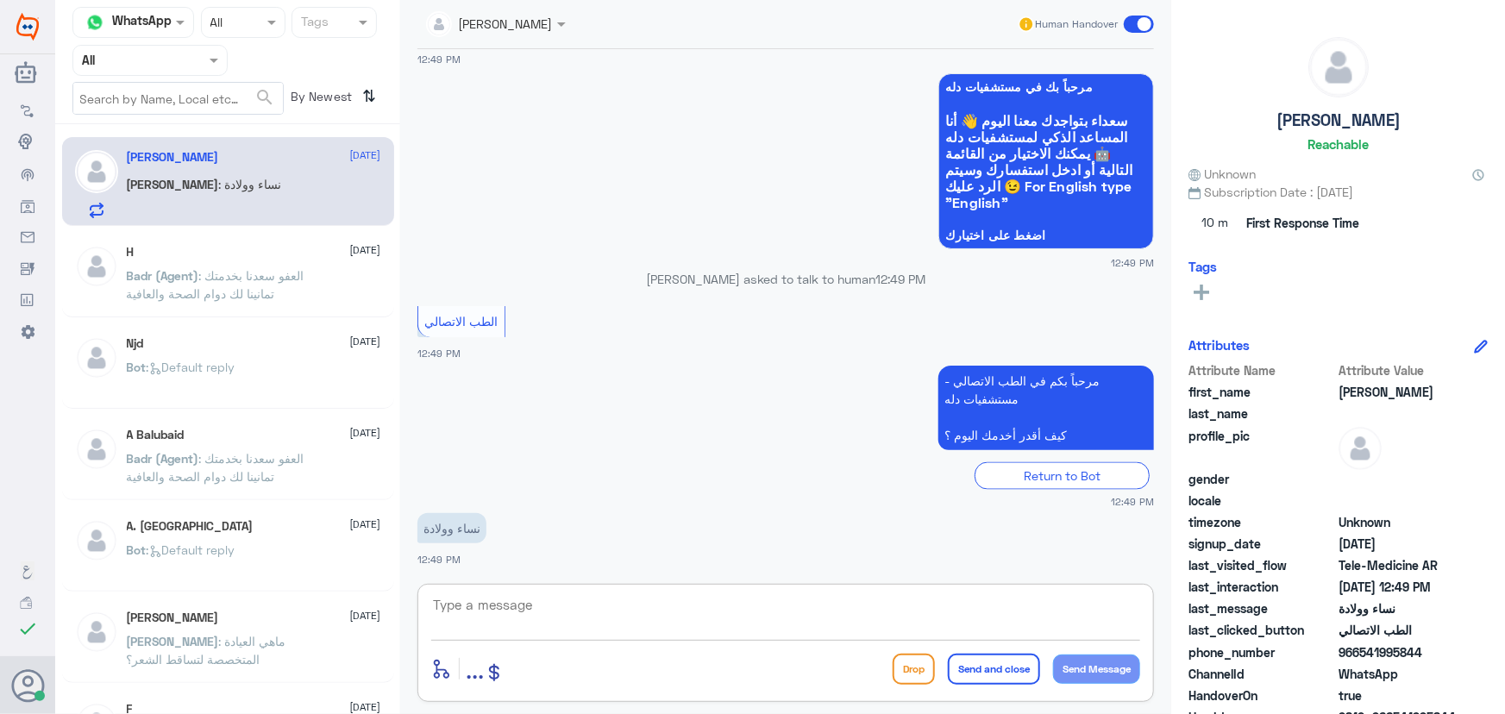
paste textarea "مرحبا، معك نوف من الطب الاتصالي"
type textarea "مرحبا، معك نوف من الطب الاتصالي"
click at [1077, 677] on button "Send Message" at bounding box center [1096, 669] width 87 height 29
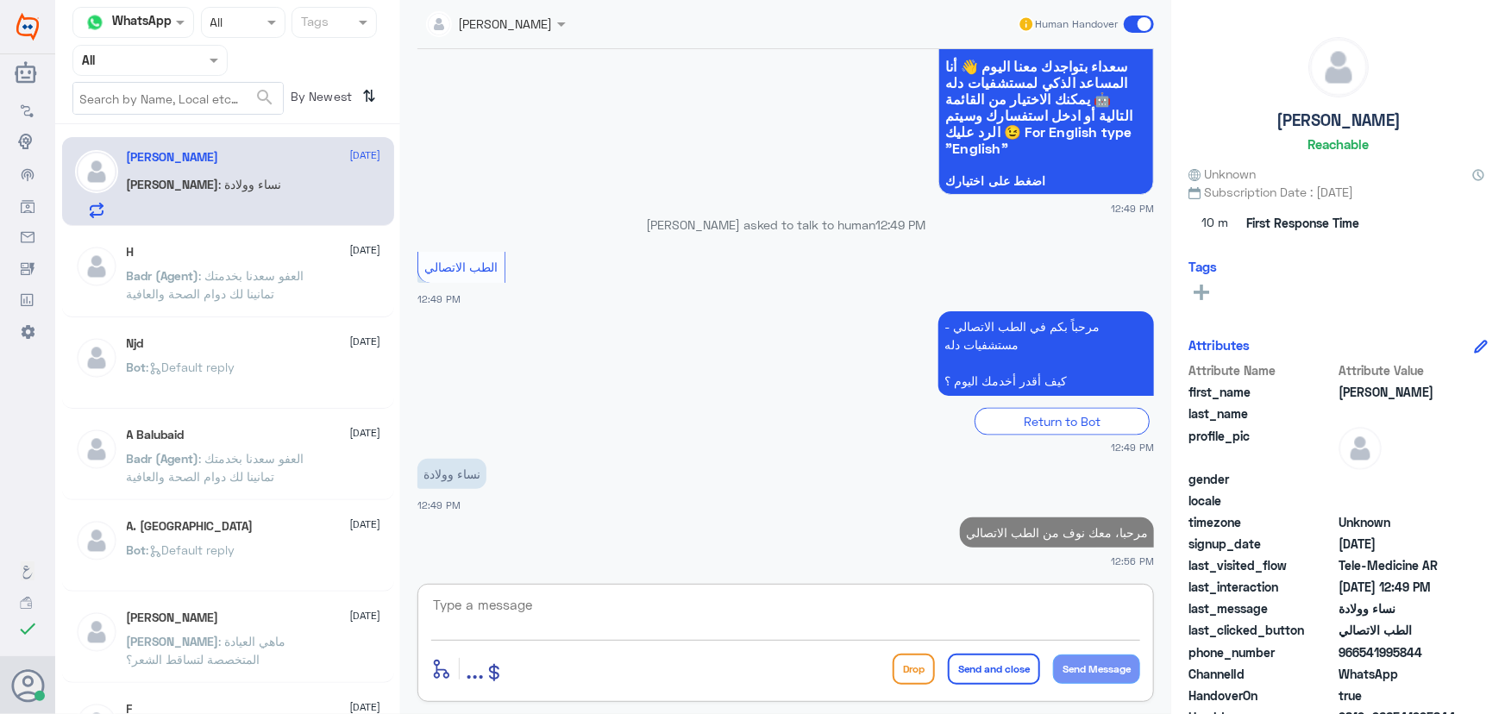
click at [707, 611] on textarea at bounding box center [785, 614] width 709 height 42
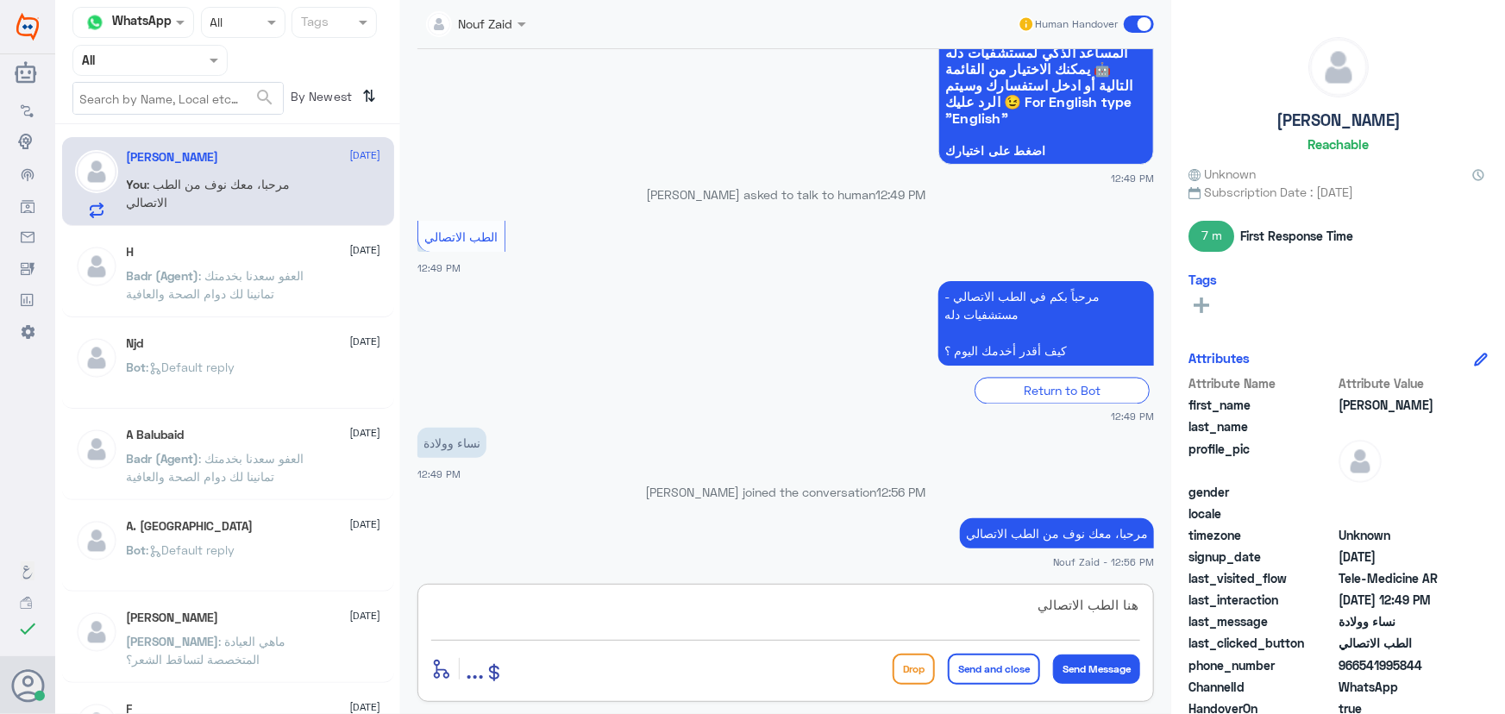
scroll to position [1508, 0]
click at [737, 608] on textarea "هنا الطب الاتصالي للاستشارة الفورية من خلال التطبيق، يمكنك حجز موعد من خلال الت…" at bounding box center [785, 614] width 709 height 42
click at [742, 608] on textarea "هنا الطب الاتصالي للاستشارة الفورية من خلال التطبيق، يمكنك حجز موعد من خلال الت…" at bounding box center [785, 614] width 709 height 42
click at [743, 608] on textarea "هنا الطب الاتصالي للاستشارة الفورية من خلال التطبيق، يمكنك حجز موعد من خلال الت…" at bounding box center [785, 614] width 709 height 42
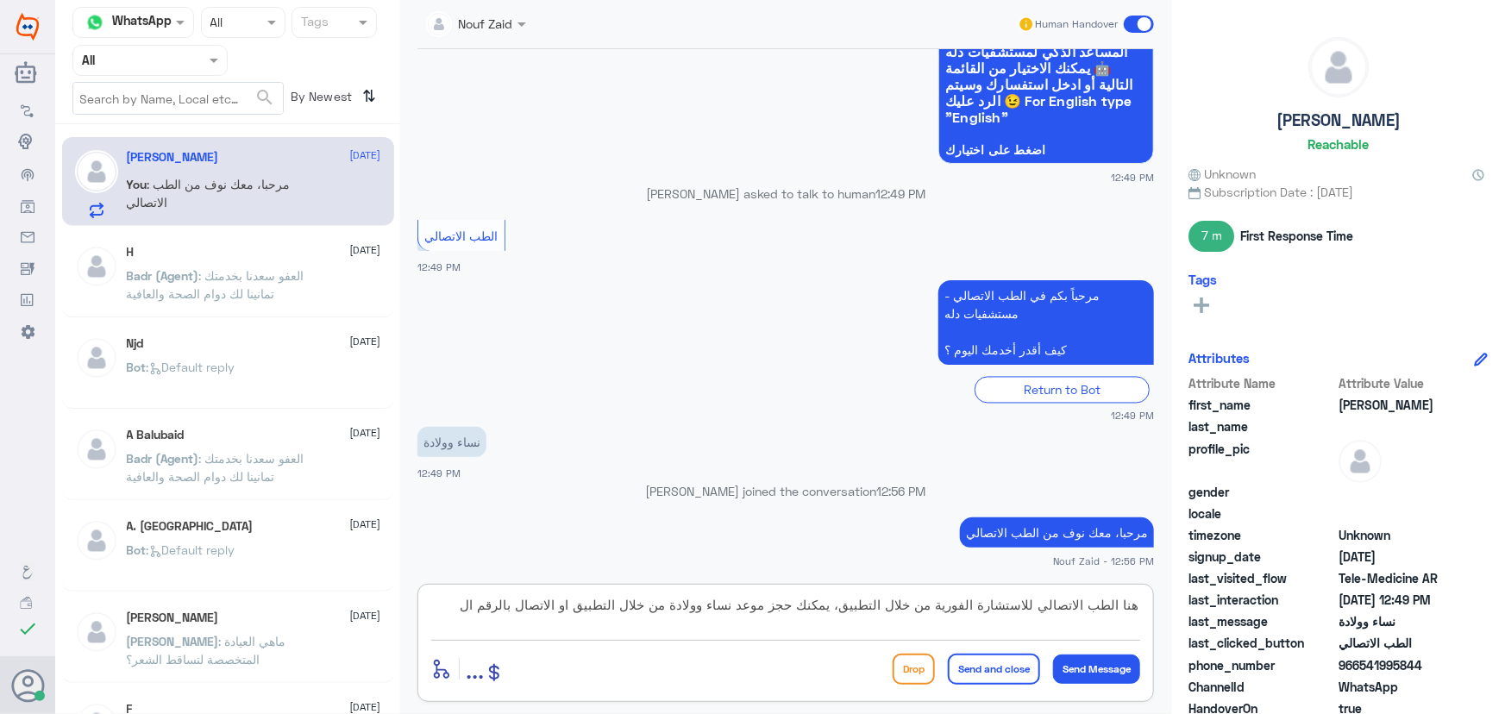
click at [449, 606] on textarea "هنا الطب الاتصالي للاستشارة الفورية من خلال التطبيق، يمكنك حجز موعد نساء وولادة…" at bounding box center [785, 614] width 709 height 42
type textarea "هنا الطب الاتصالي للاستشارة الفورية من خلال التطبيق، يمكنك حجز موعد نساء وولادة…"
click at [1040, 656] on div "Drop Send and close Send Message" at bounding box center [1017, 669] width 248 height 31
click at [1022, 661] on button "Send and close" at bounding box center [994, 669] width 92 height 31
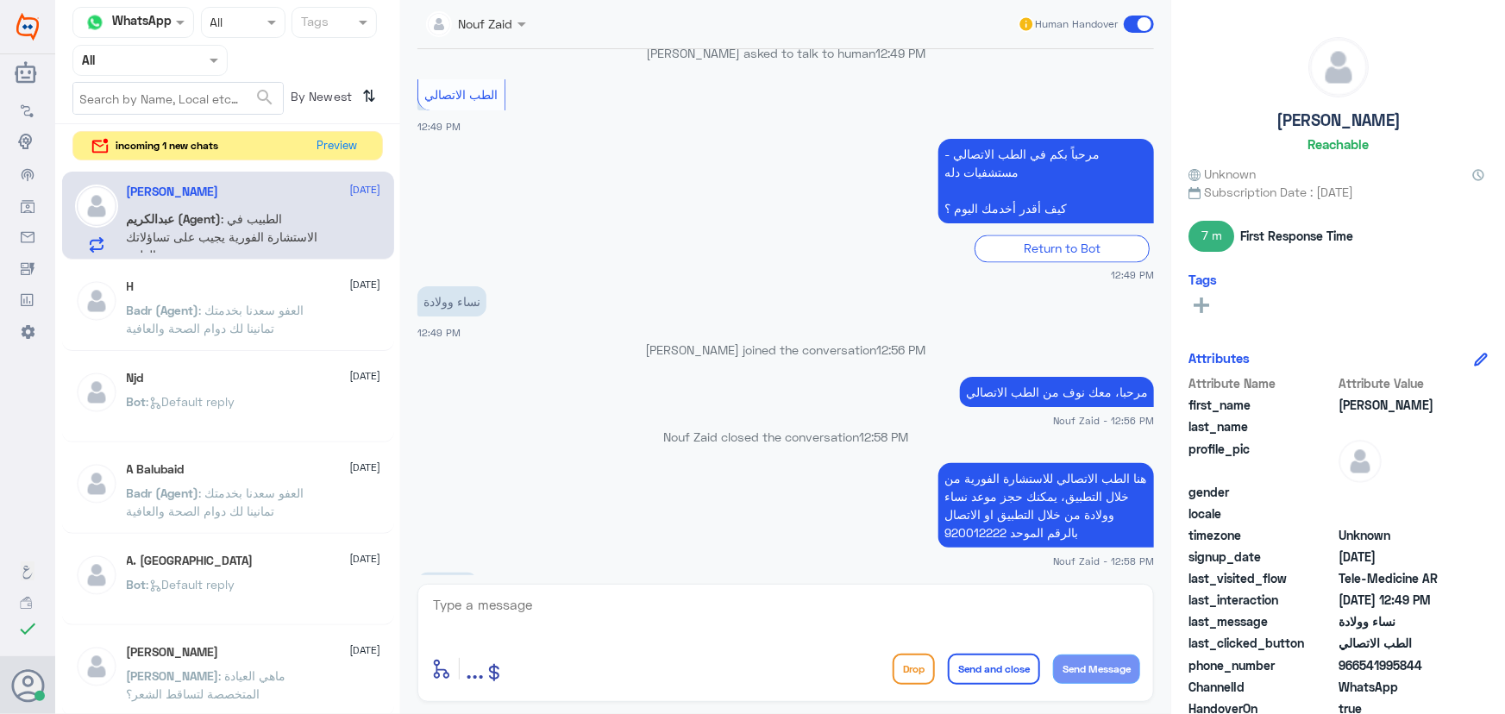
scroll to position [2607, 0]
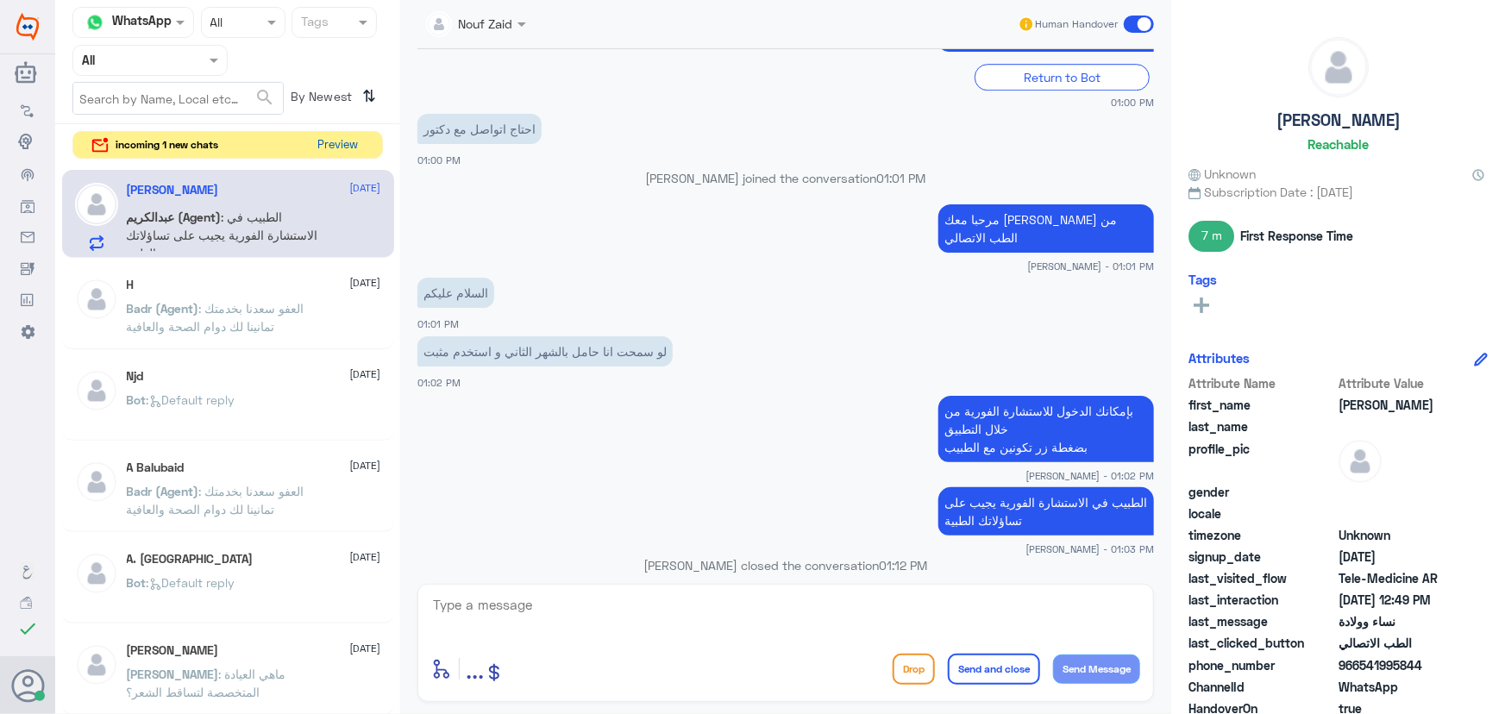
click at [346, 135] on button "Preview" at bounding box center [337, 145] width 53 height 27
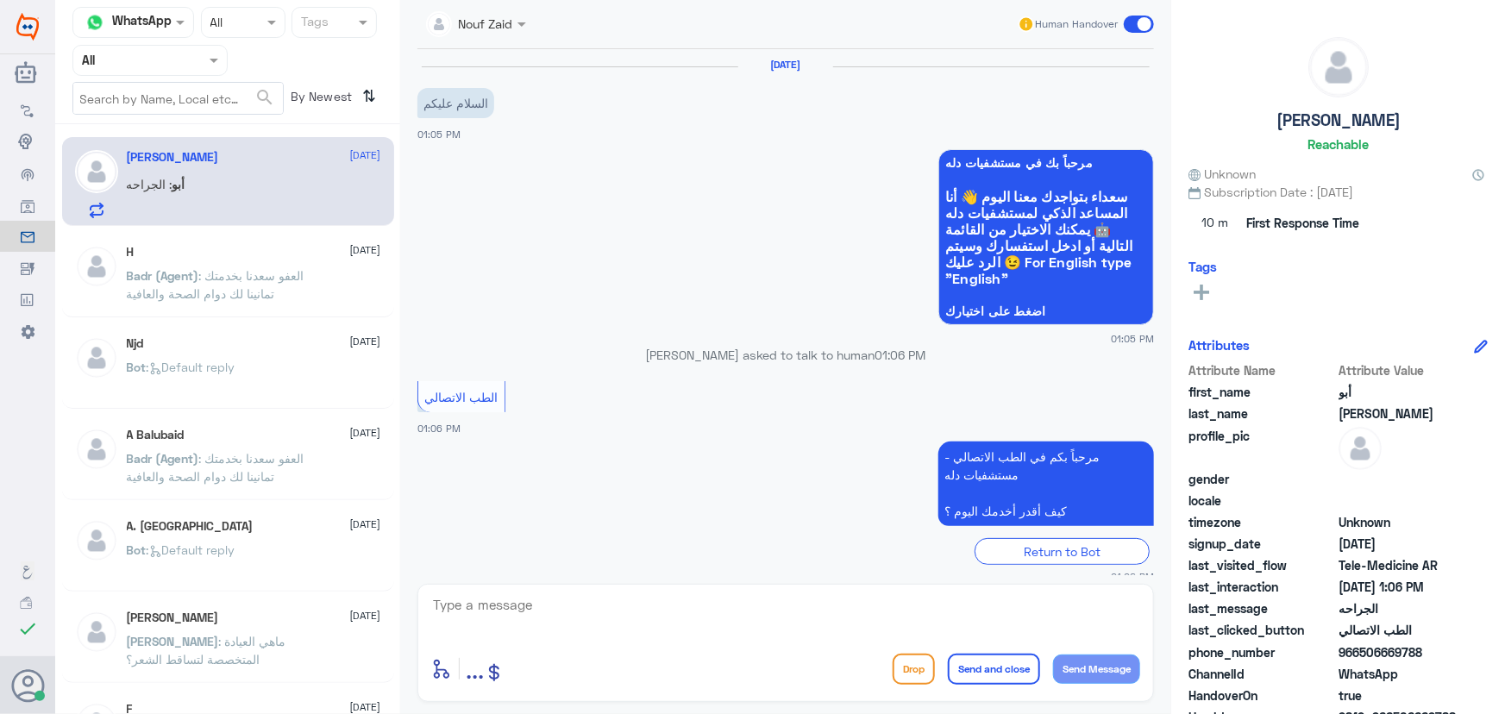
scroll to position [135, 0]
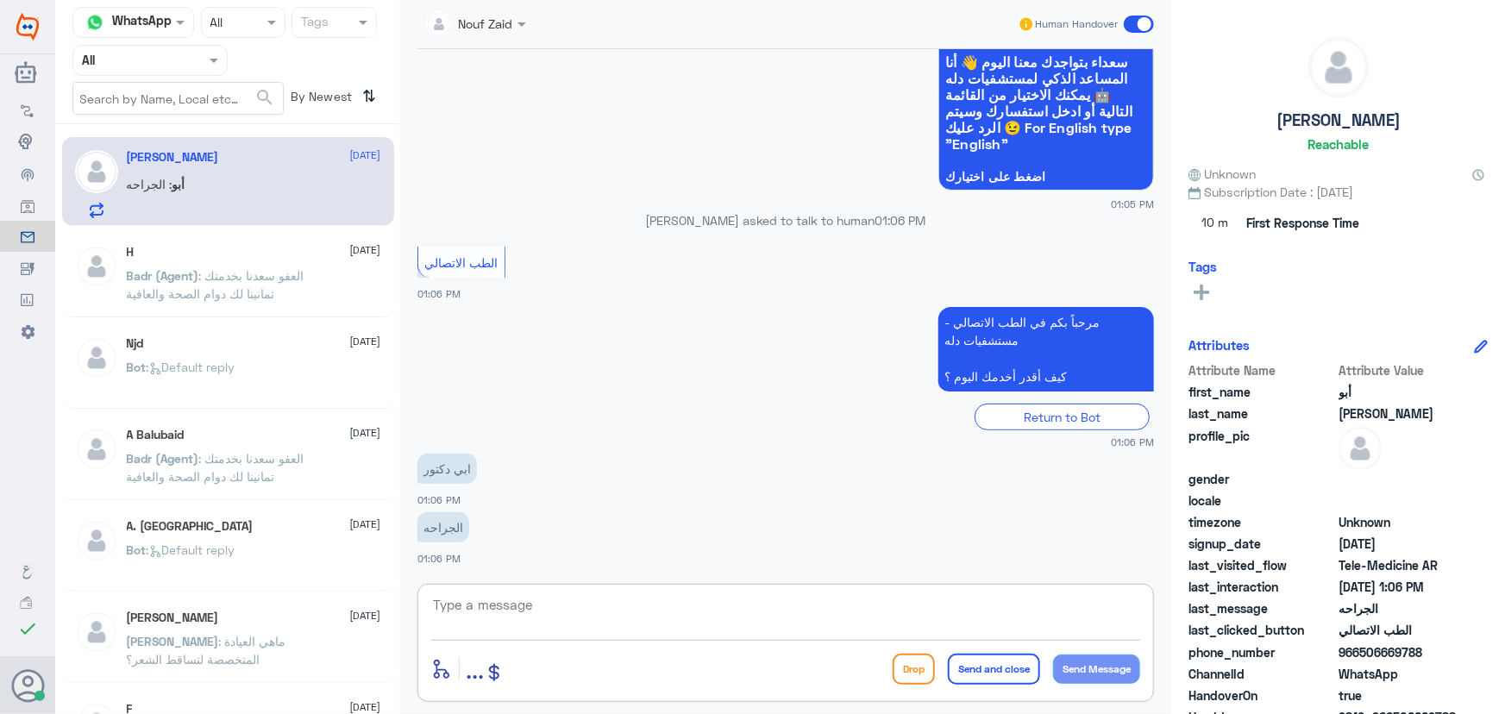
click at [657, 600] on textarea at bounding box center [785, 614] width 709 height 42
paste textarea "مرحبا، معك نوف من الطب الاتصالي"
type textarea "مرحبا، معك نوف من الطب الاتصالي"
click at [1064, 662] on button "Send Message" at bounding box center [1096, 669] width 87 height 29
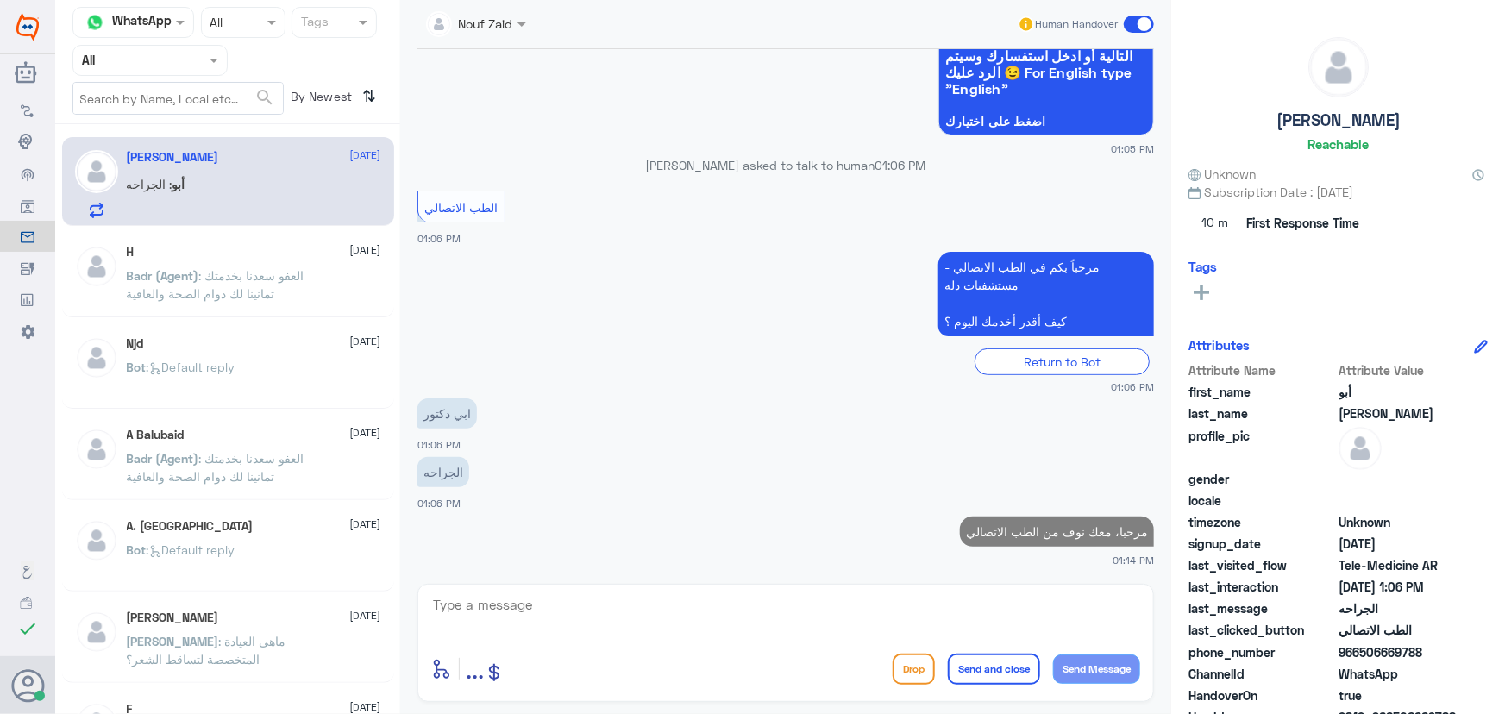
click at [860, 607] on textarea at bounding box center [785, 614] width 709 height 42
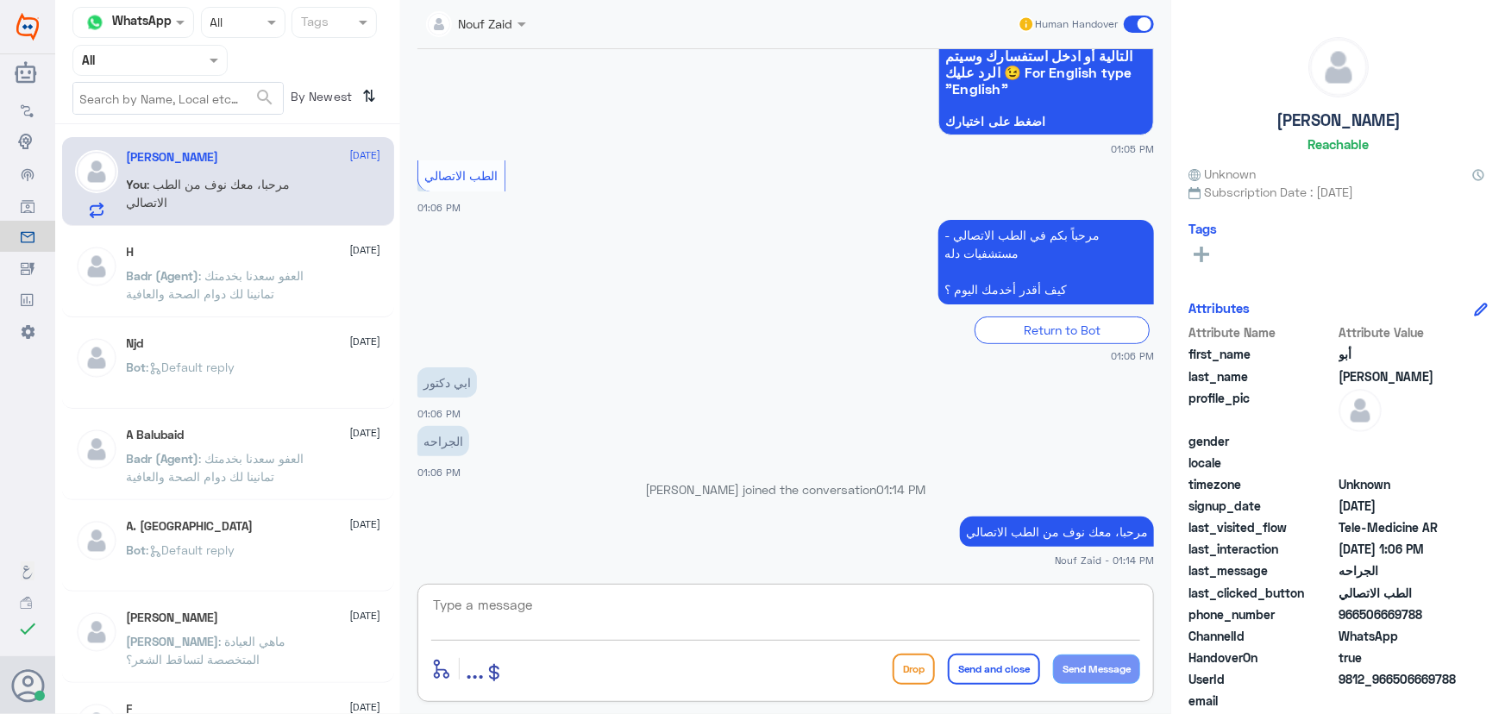
paste textarea "هنا الطب الاتصالي لكل مايخص الاستشارة الفورية من خلال التطبيق، يمكنك التواصل مع…"
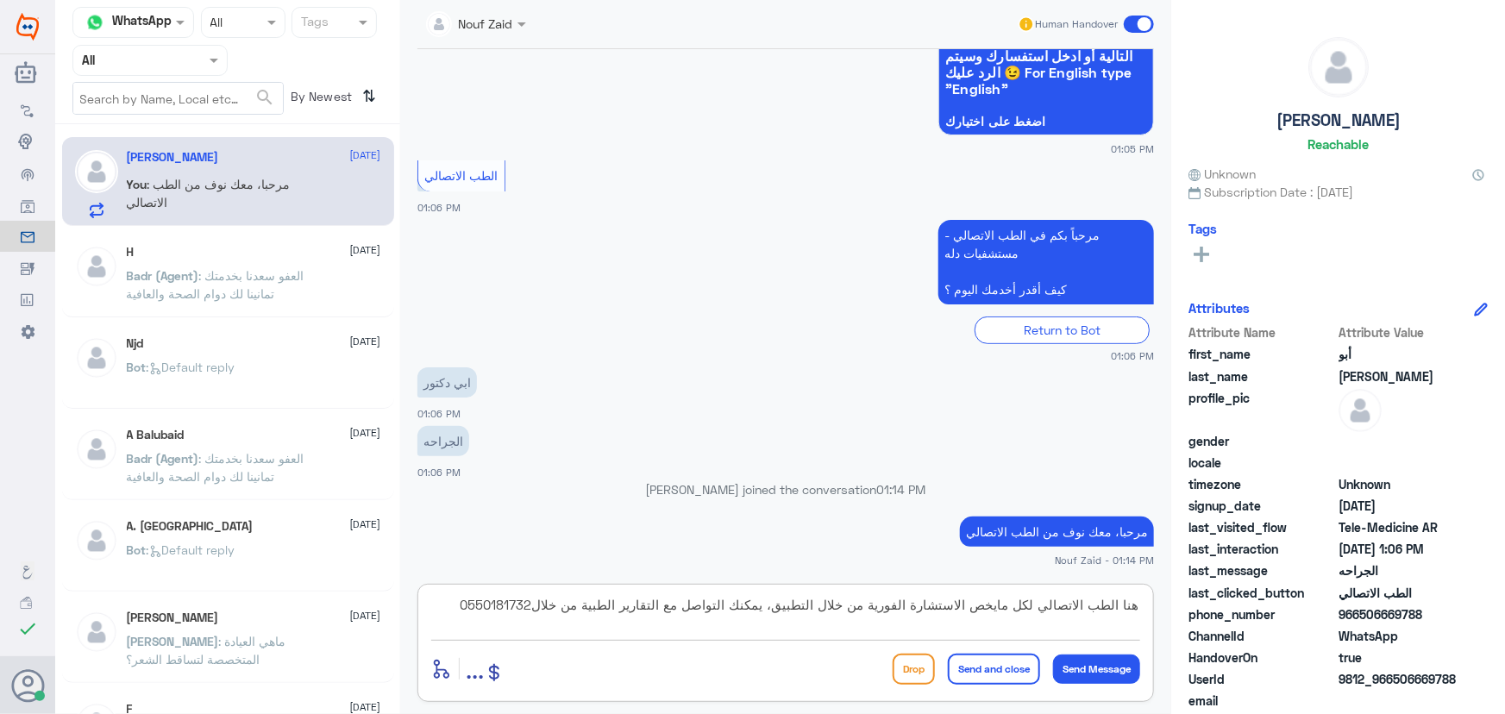
drag, startPoint x: 549, startPoint y: 604, endPoint x: 829, endPoint y: 587, distance: 280.9
click at [730, 604] on textarea "هنا الطب الاتصالي لكل مايخص الاستشارة الفورية من خلال التطبيق، يمكنك التواصل مع…" at bounding box center [785, 614] width 709 height 42
drag, startPoint x: 503, startPoint y: 605, endPoint x: 415, endPoint y: 608, distance: 88.0
click at [415, 608] on div "Nouf Zaid Human Handover 20 Aug 2025 السلام عليكم 01:05 PM مرحباً بك في مستشفيا…" at bounding box center [785, 359] width 771 height 719
type textarea "هنا الطب الاتصالي لكل مايخص الاستشارة الفورية من خلال التطبيق، يمكنك الاستفسار …"
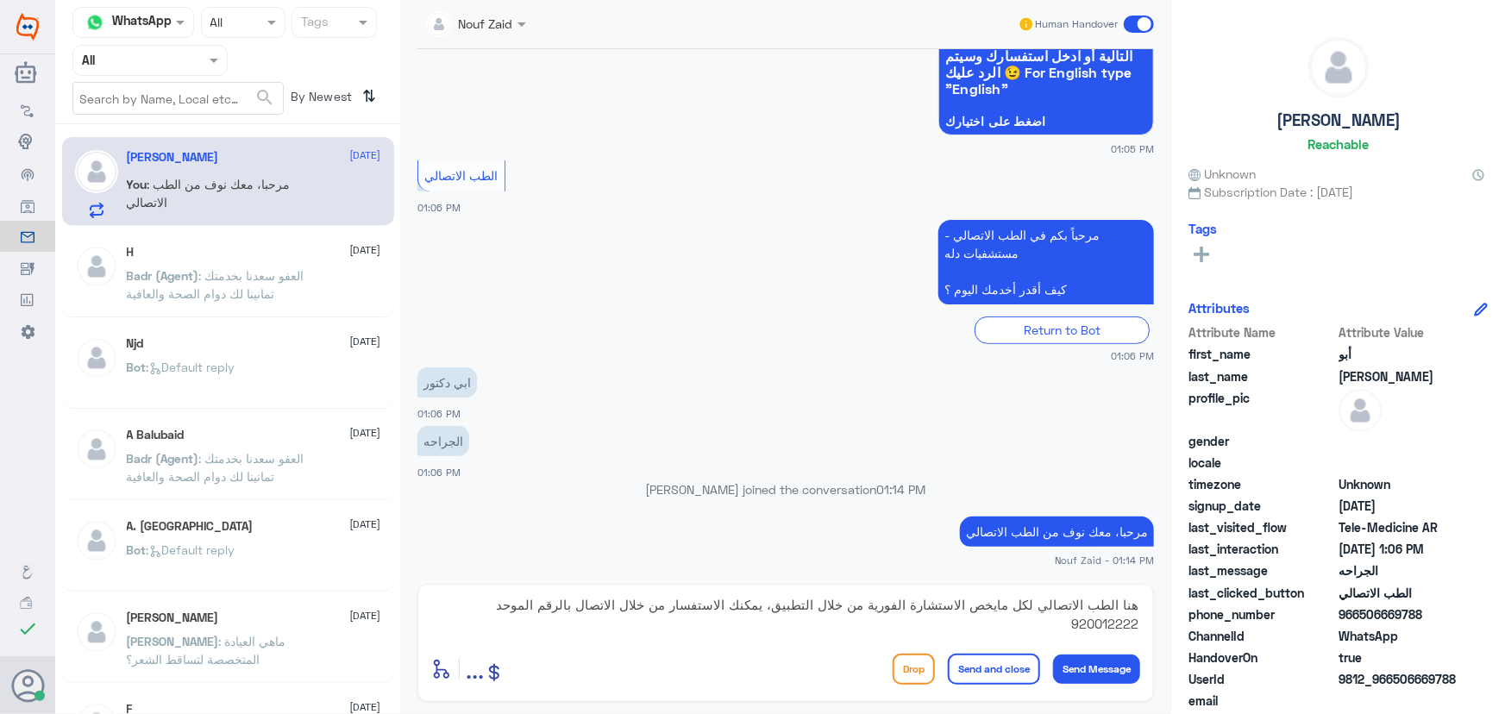
click at [965, 673] on button "Send and close" at bounding box center [994, 669] width 92 height 31
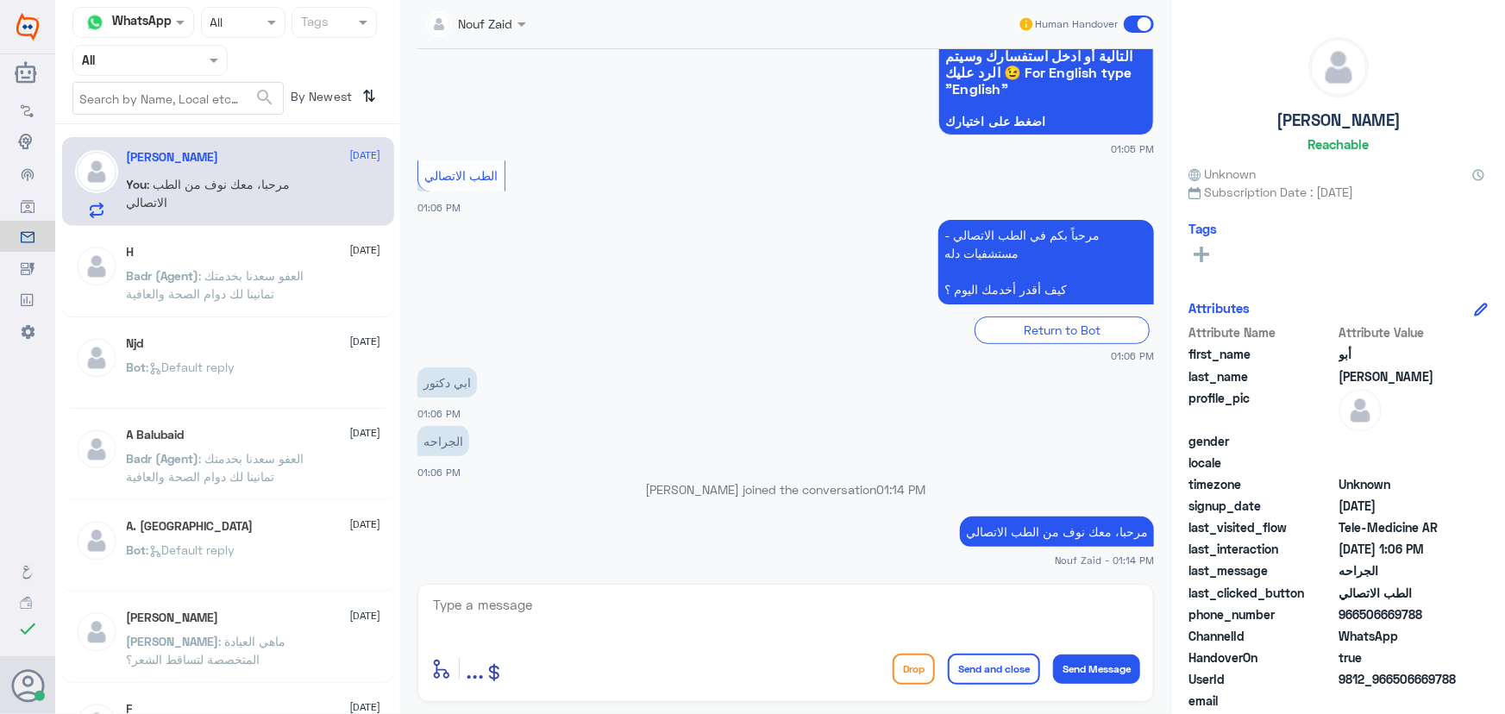
scroll to position [299, 0]
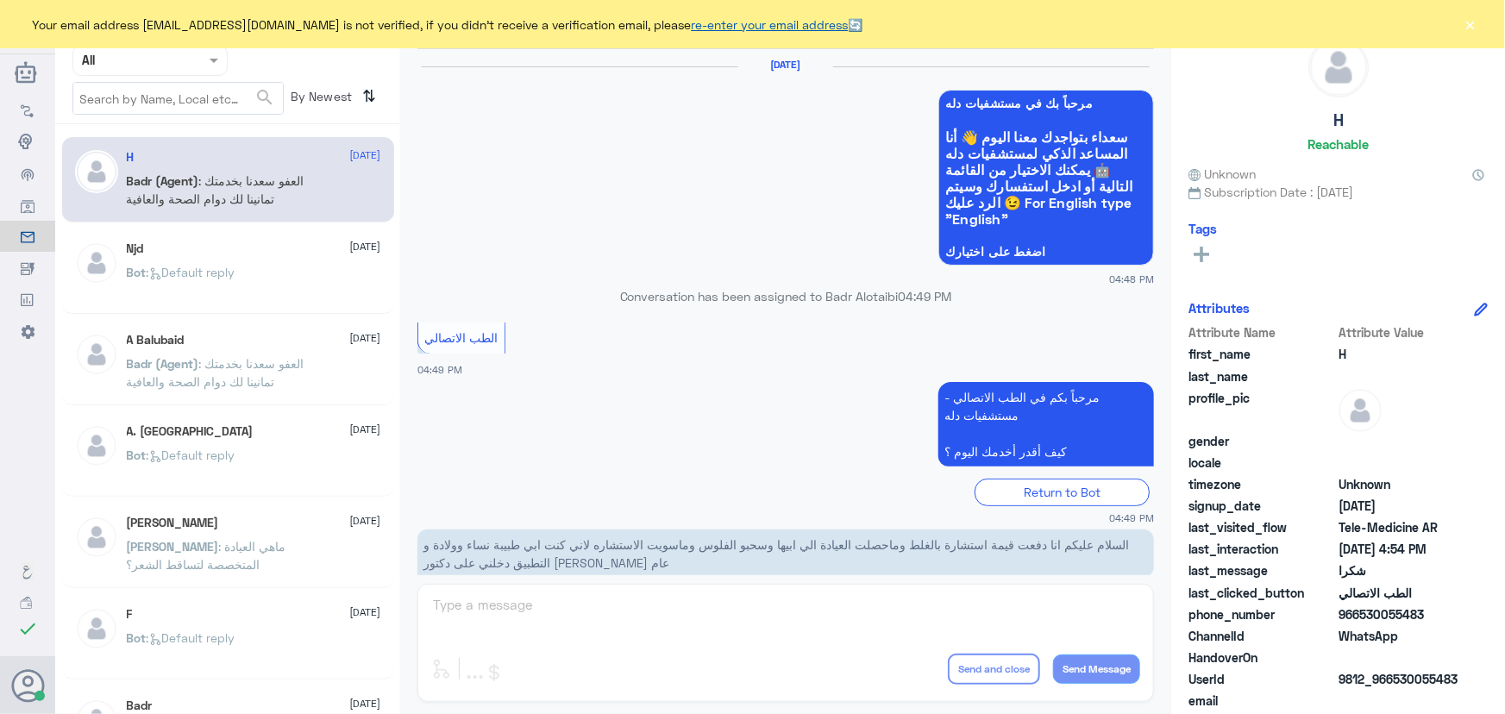
scroll to position [821, 0]
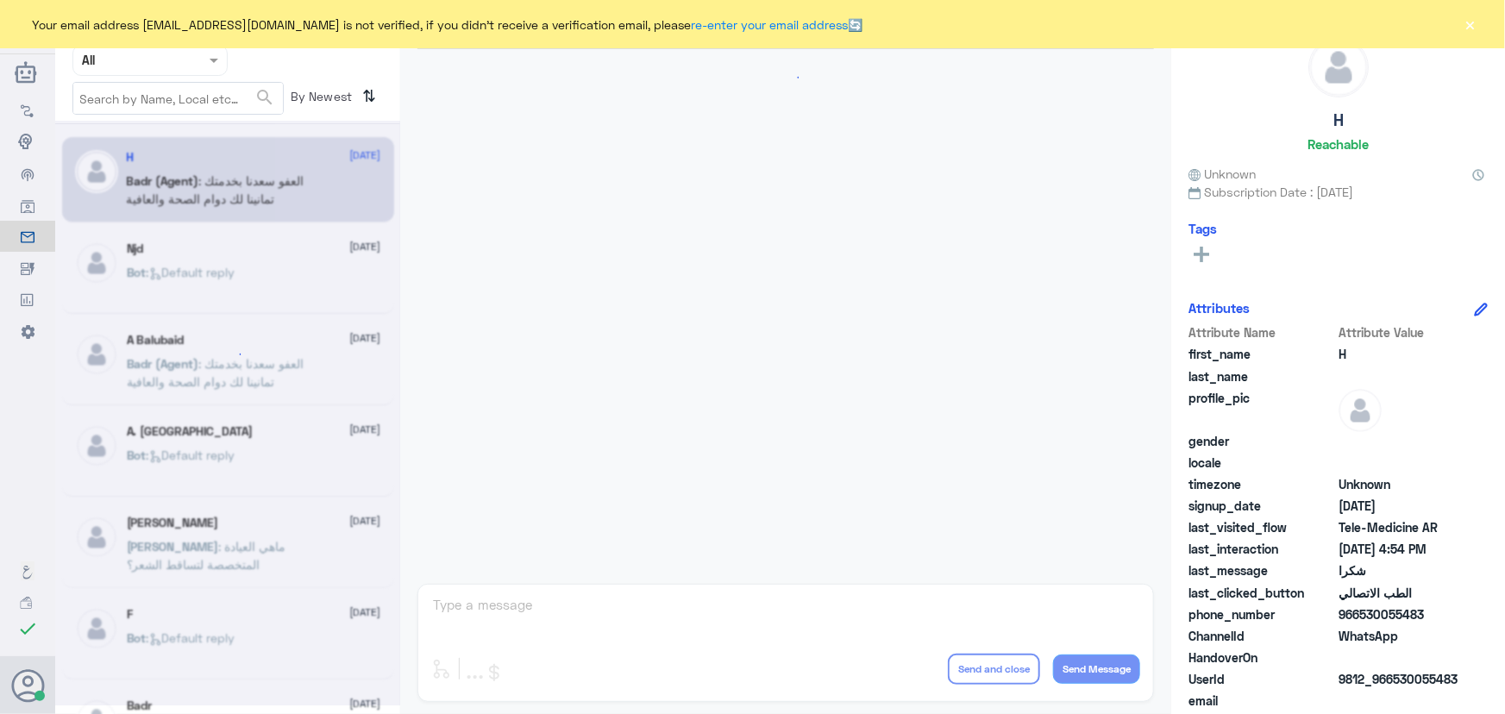
scroll to position [821, 0]
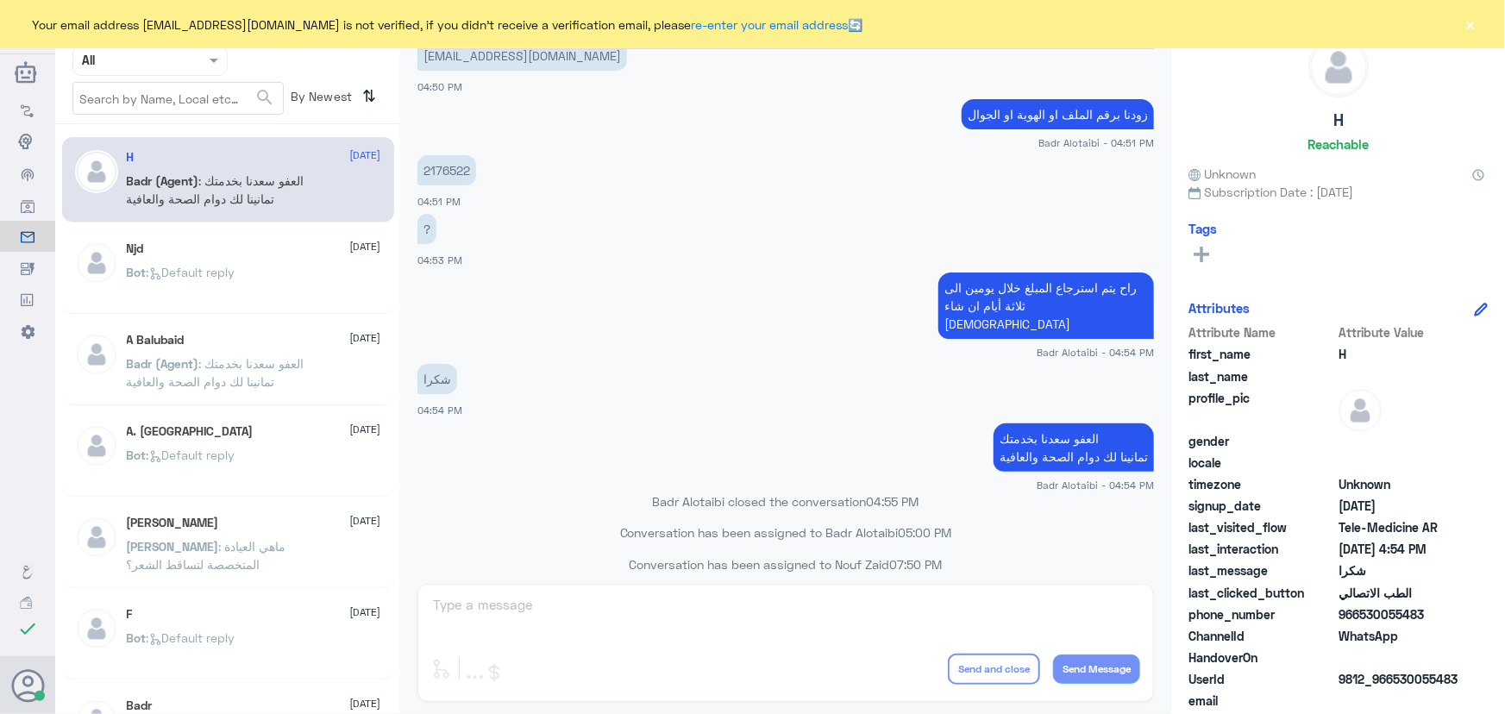
click at [1466, 27] on button "×" at bounding box center [1470, 24] width 17 height 17
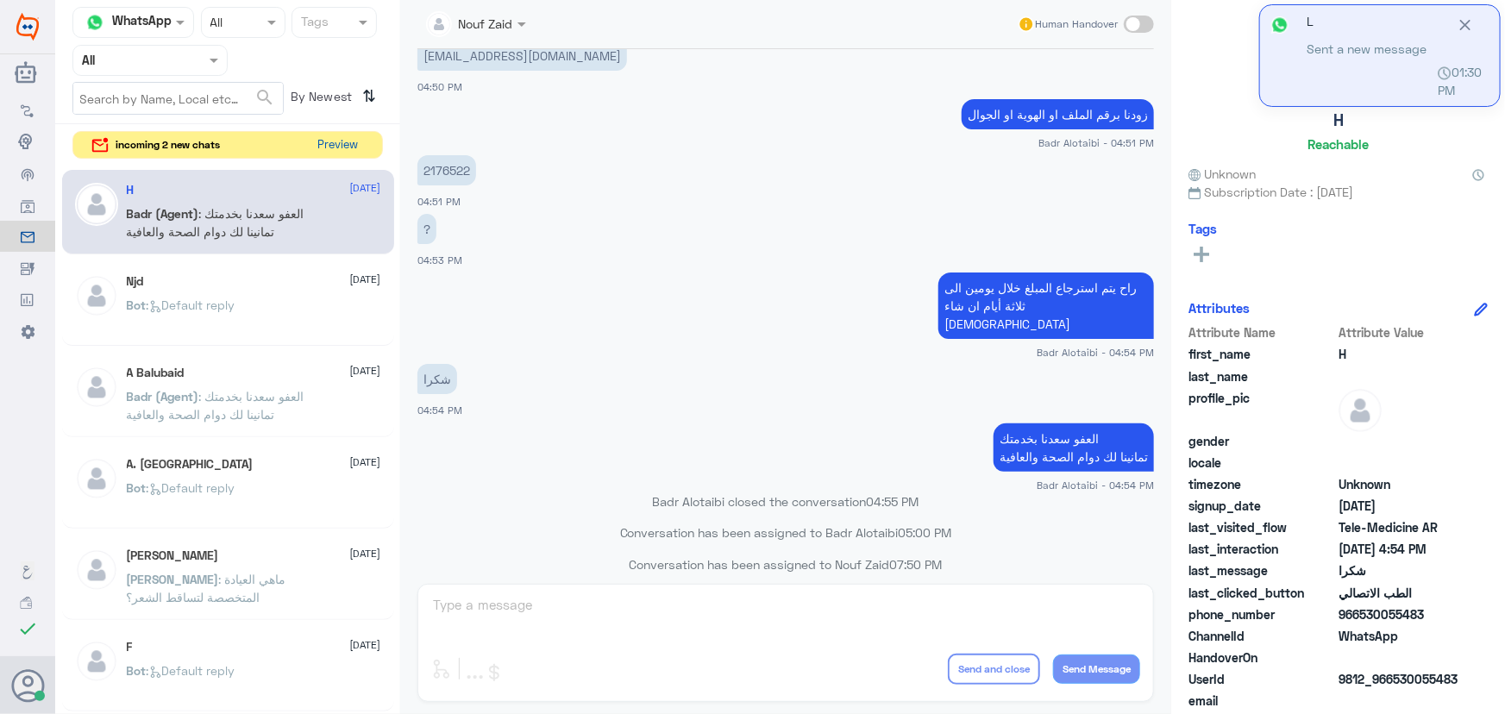
click at [354, 142] on button "Preview" at bounding box center [337, 145] width 53 height 27
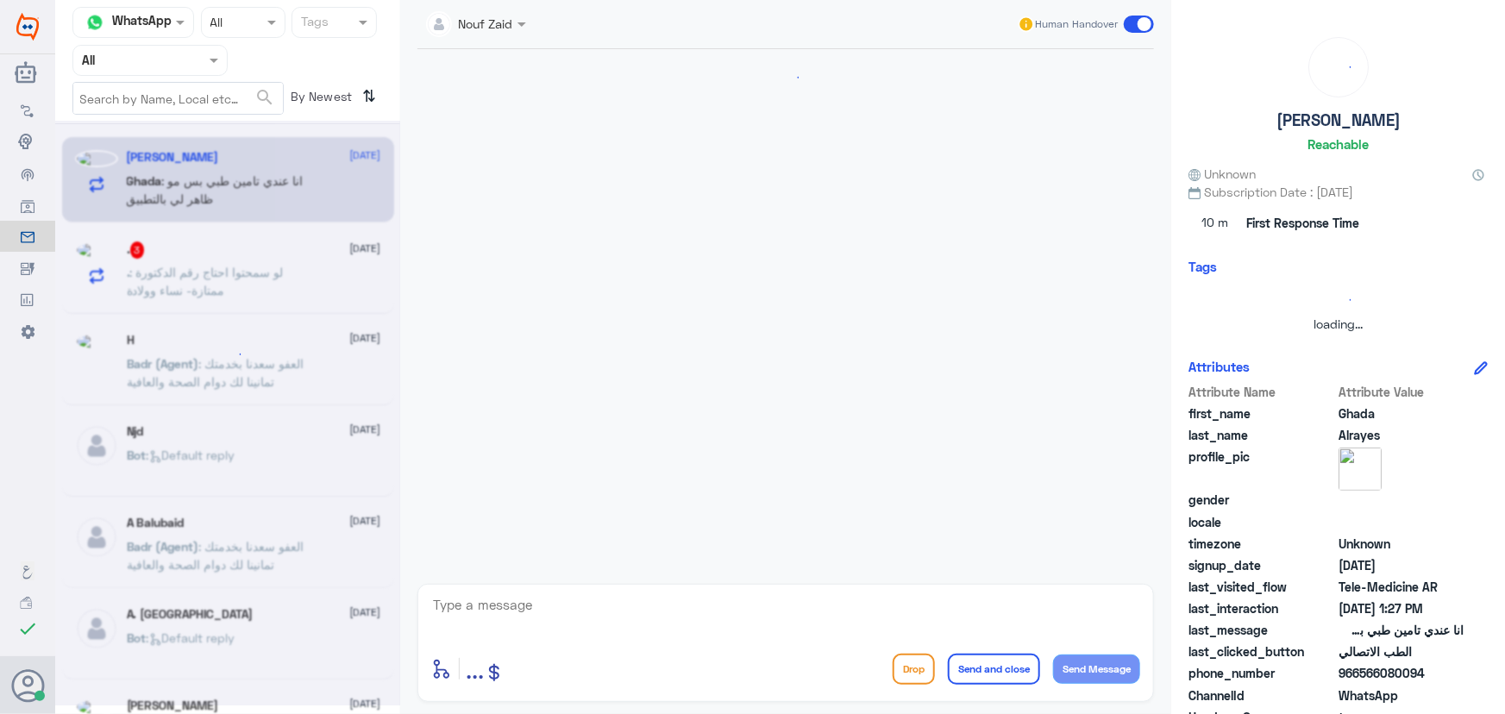
scroll to position [106, 0]
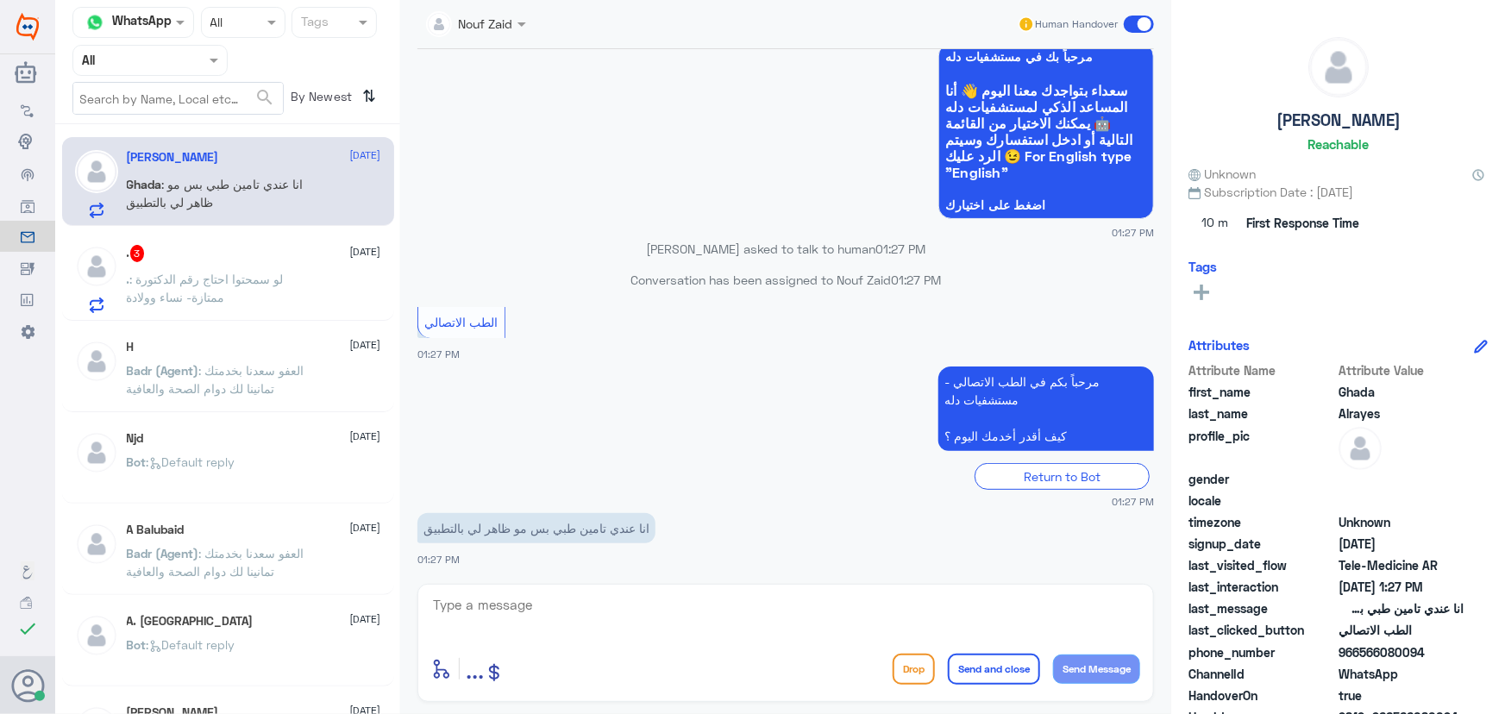
click at [559, 596] on textarea at bounding box center [785, 614] width 709 height 42
paste textarea "مرحباً معك نوف من الطب الاتصالي"
type textarea "مرحباً معك نوف من الطب الاتصالي"
click at [1076, 655] on button "Send Message" at bounding box center [1096, 669] width 87 height 29
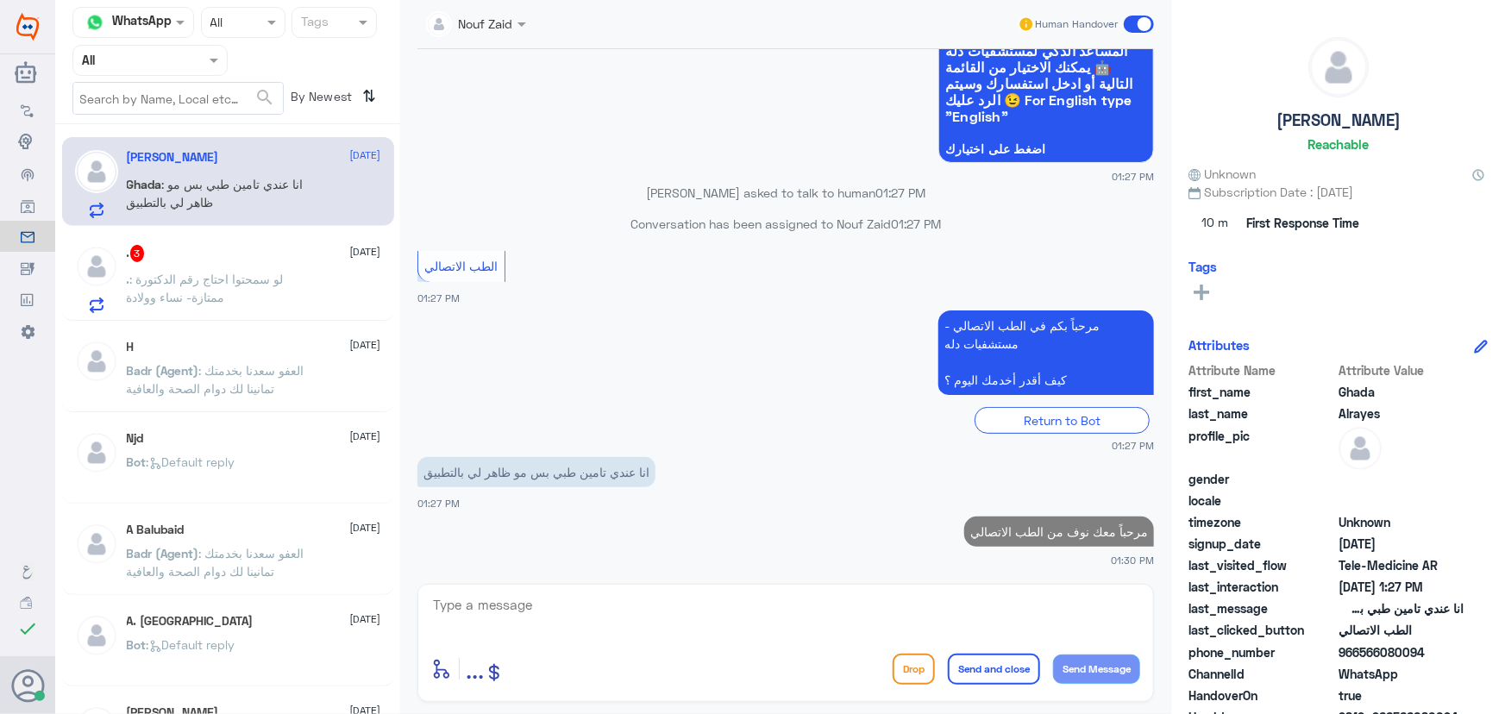
click at [806, 568] on div "20 Aug 2025 اهلا 01:27 PM مرحباً بك في مستشفيات دله سعداء بتواجدك معنا اليوم 👋 …" at bounding box center [786, 312] width 754 height 526
click at [808, 602] on textarea at bounding box center [785, 614] width 709 height 42
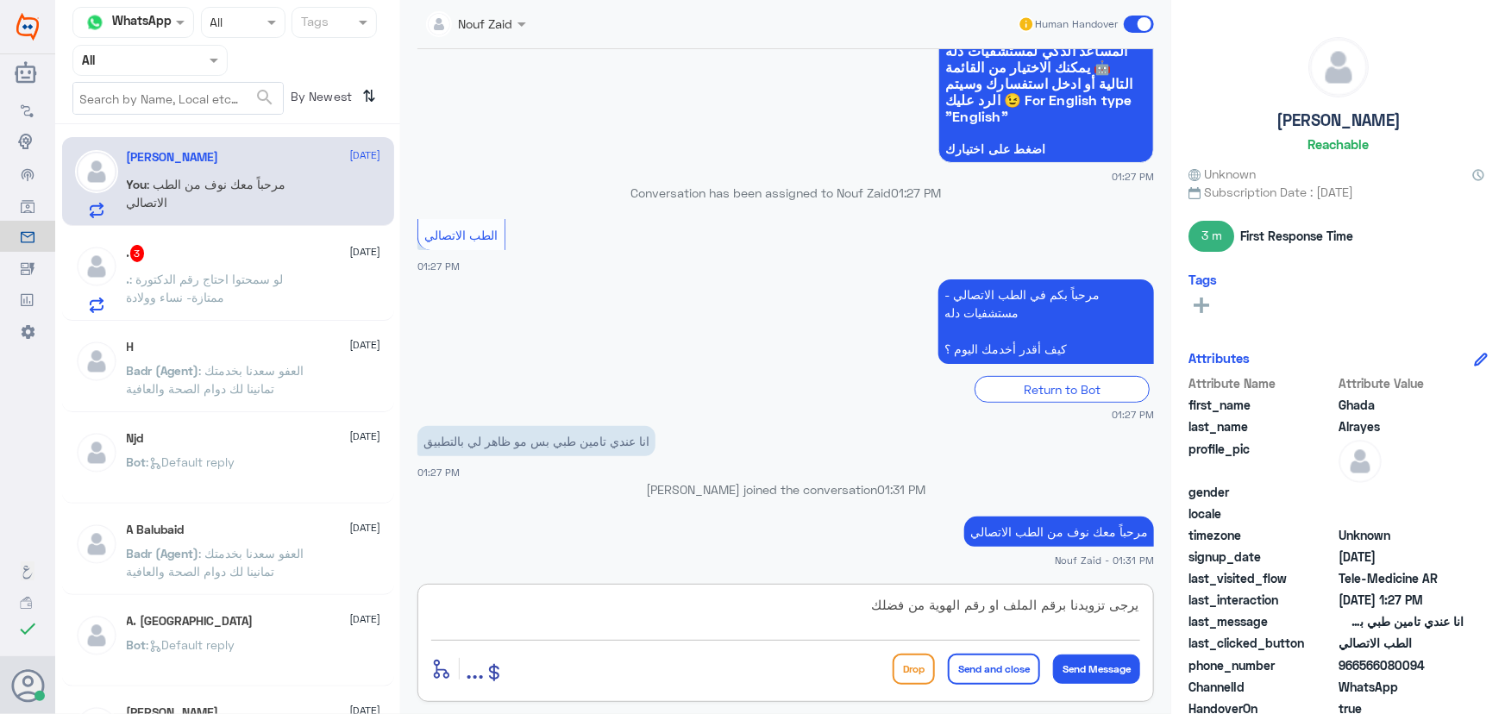
type textarea "يرجى تزويدنا برقم الملف او رقم الهوية من فضلك"
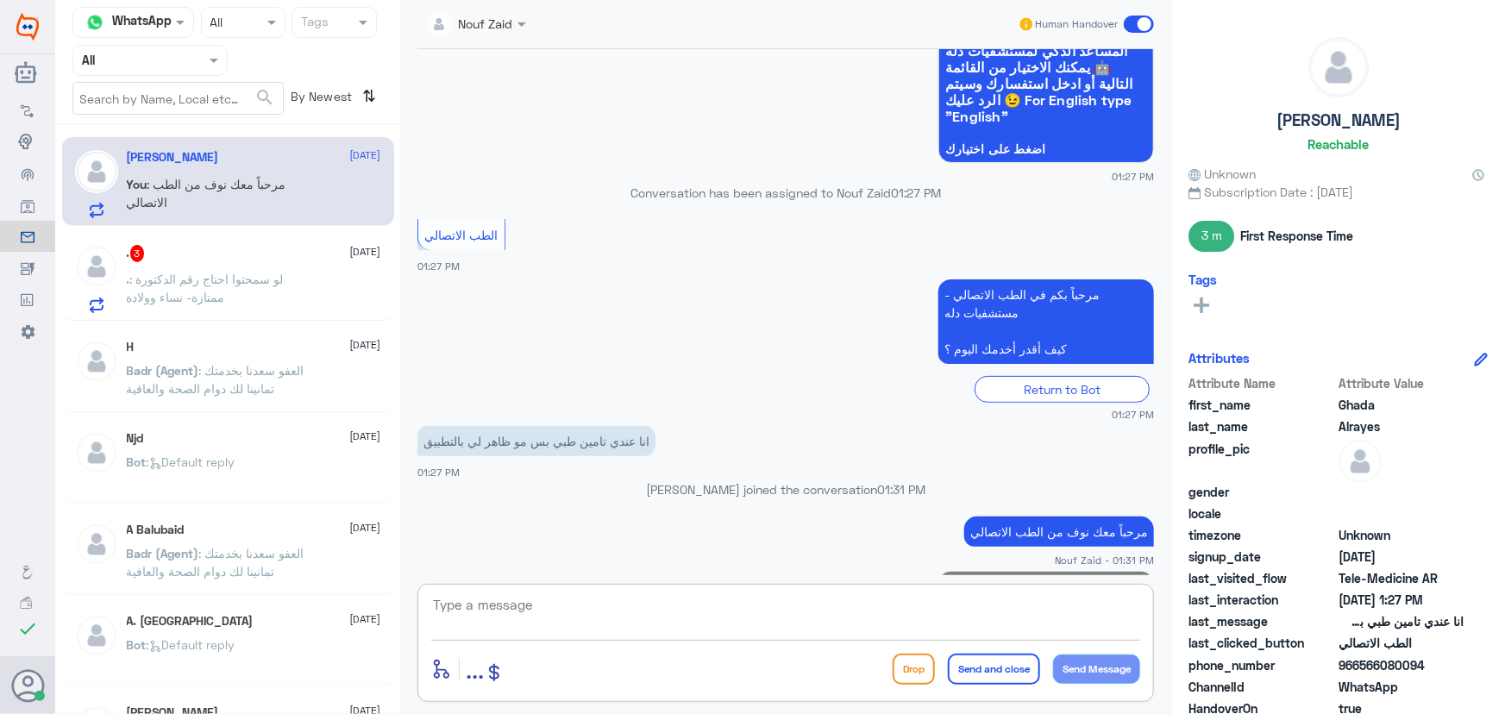
scroll to position [235, 0]
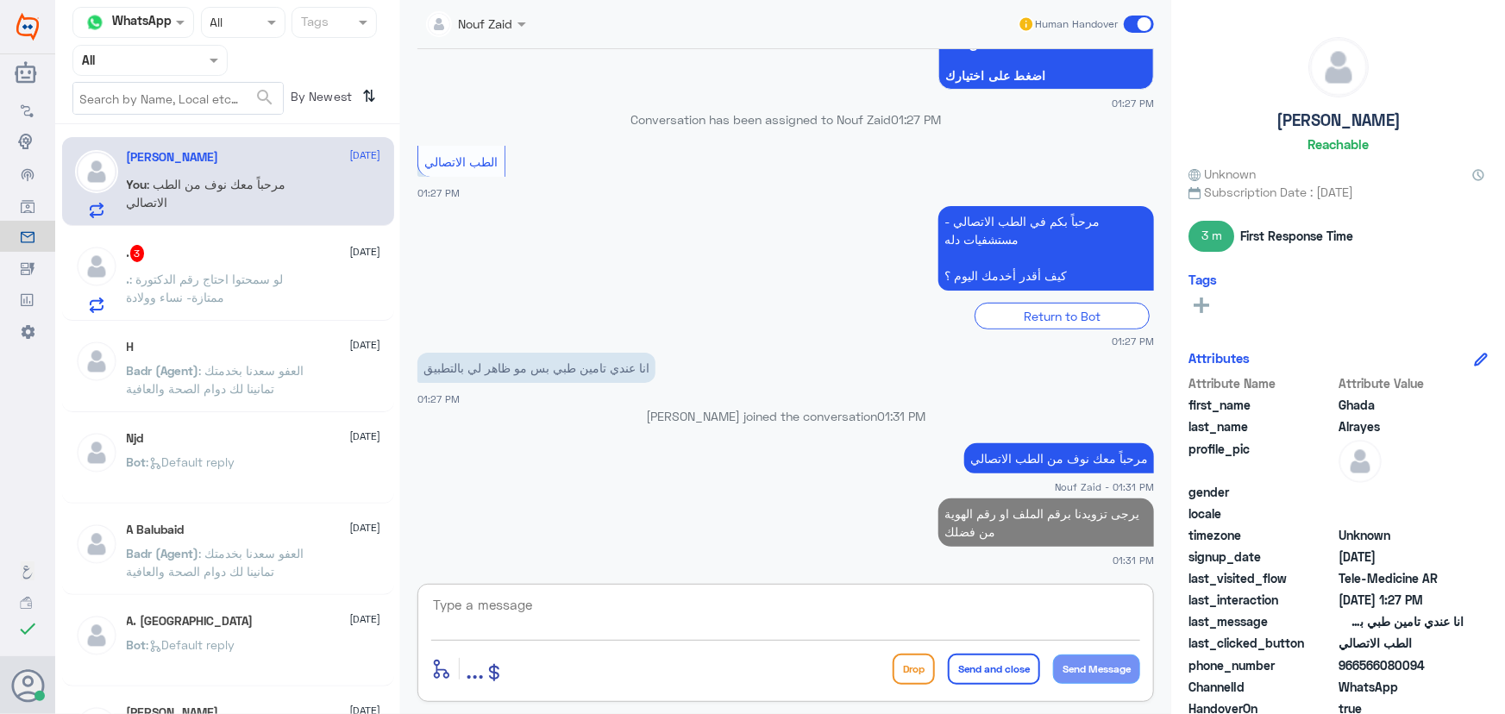
click at [228, 282] on span ": لو سمحتوا احتاج رقم الدكتورة ممتازة- نساء وولادة" at bounding box center [205, 288] width 157 height 33
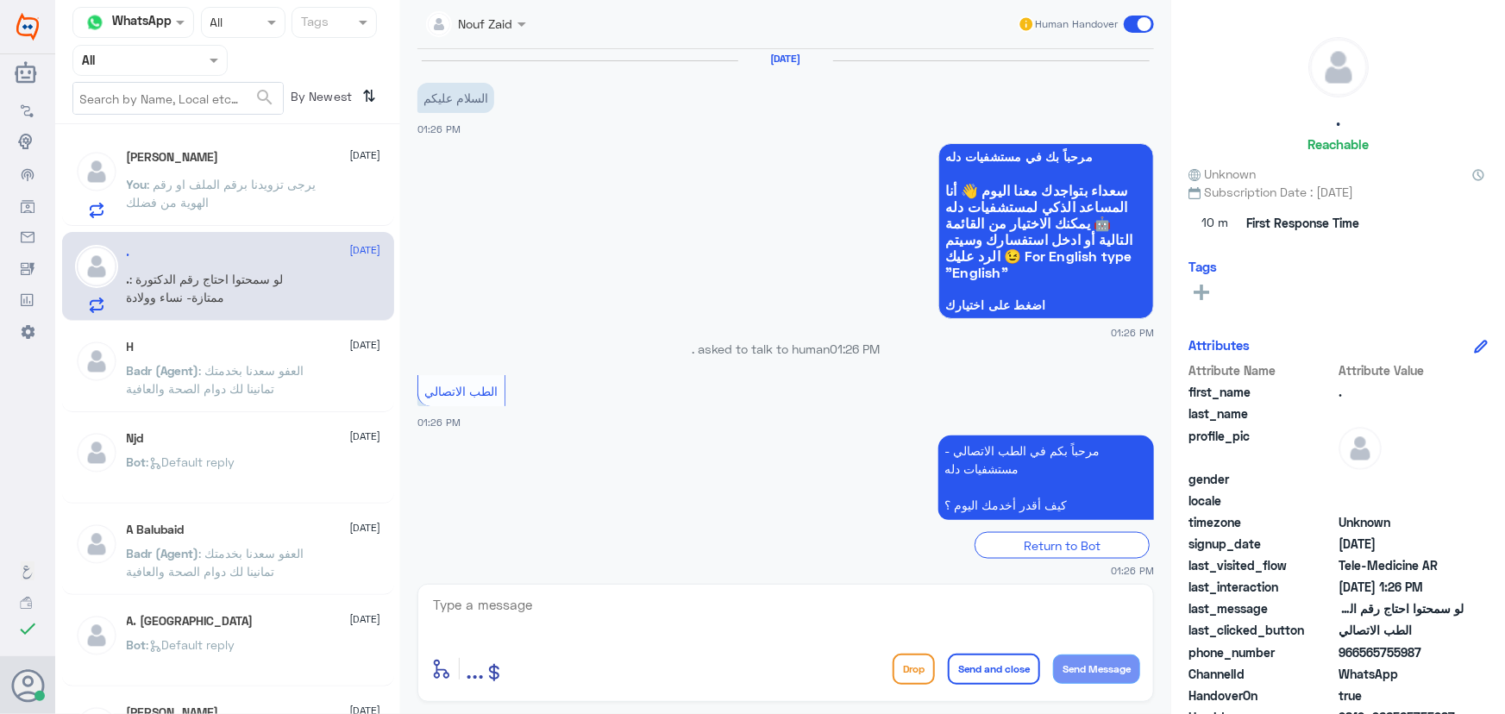
scroll to position [1087, 0]
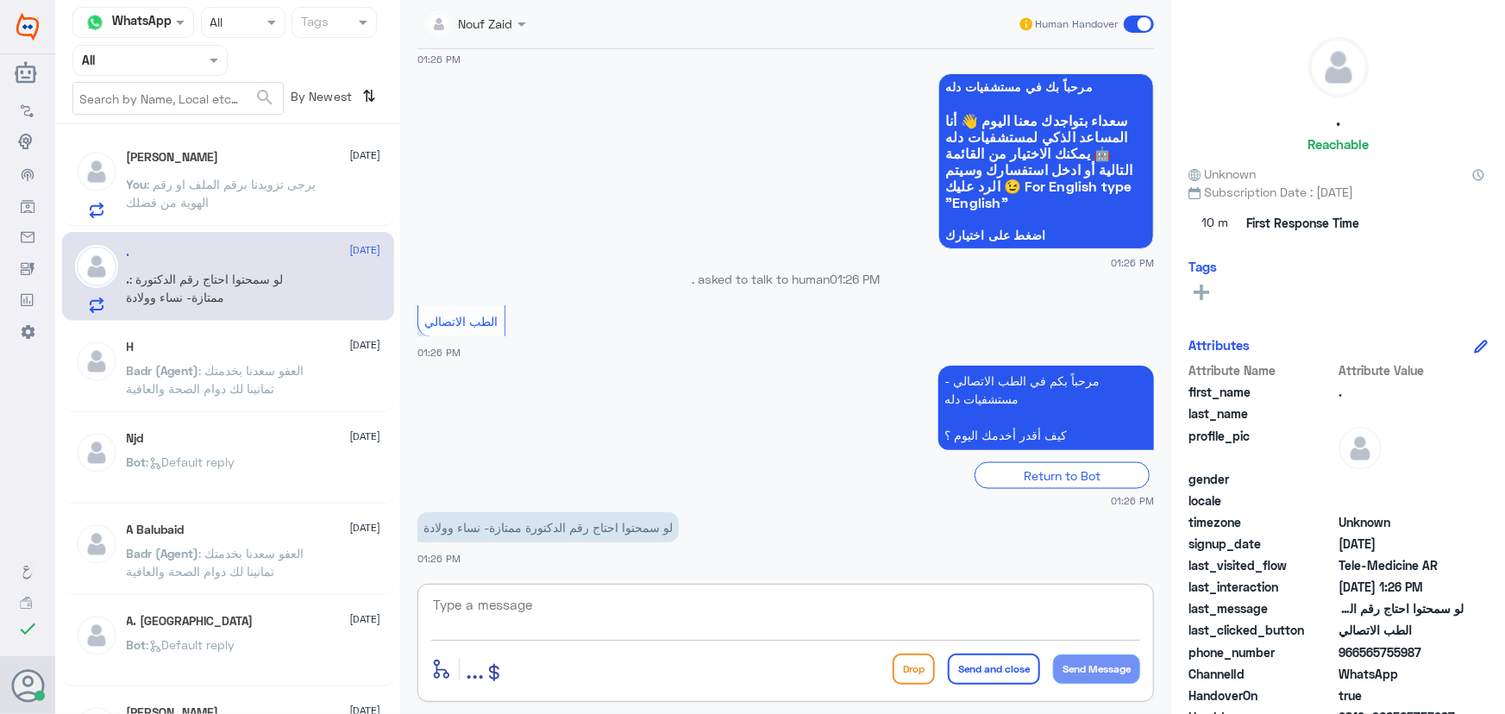
click at [612, 606] on textarea at bounding box center [785, 614] width 709 height 42
paste textarea "مرحباً معك نوف من الطب الاتصالي"
type textarea "مرحباً معك نوف من الطب الاتصالي"
drag, startPoint x: 1070, startPoint y: 664, endPoint x: 831, endPoint y: 598, distance: 248.0
click at [1068, 664] on button "Send Message" at bounding box center [1096, 669] width 87 height 29
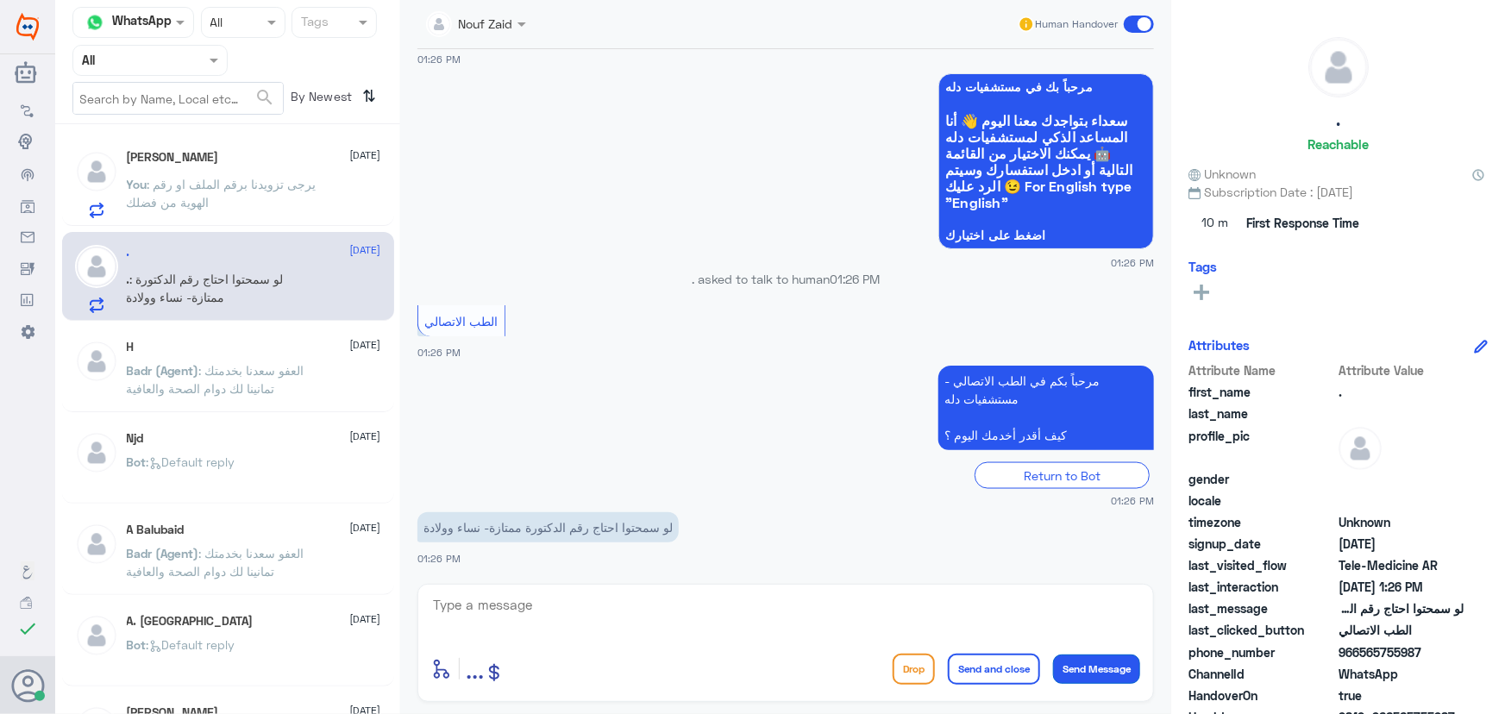
scroll to position [1141, 0]
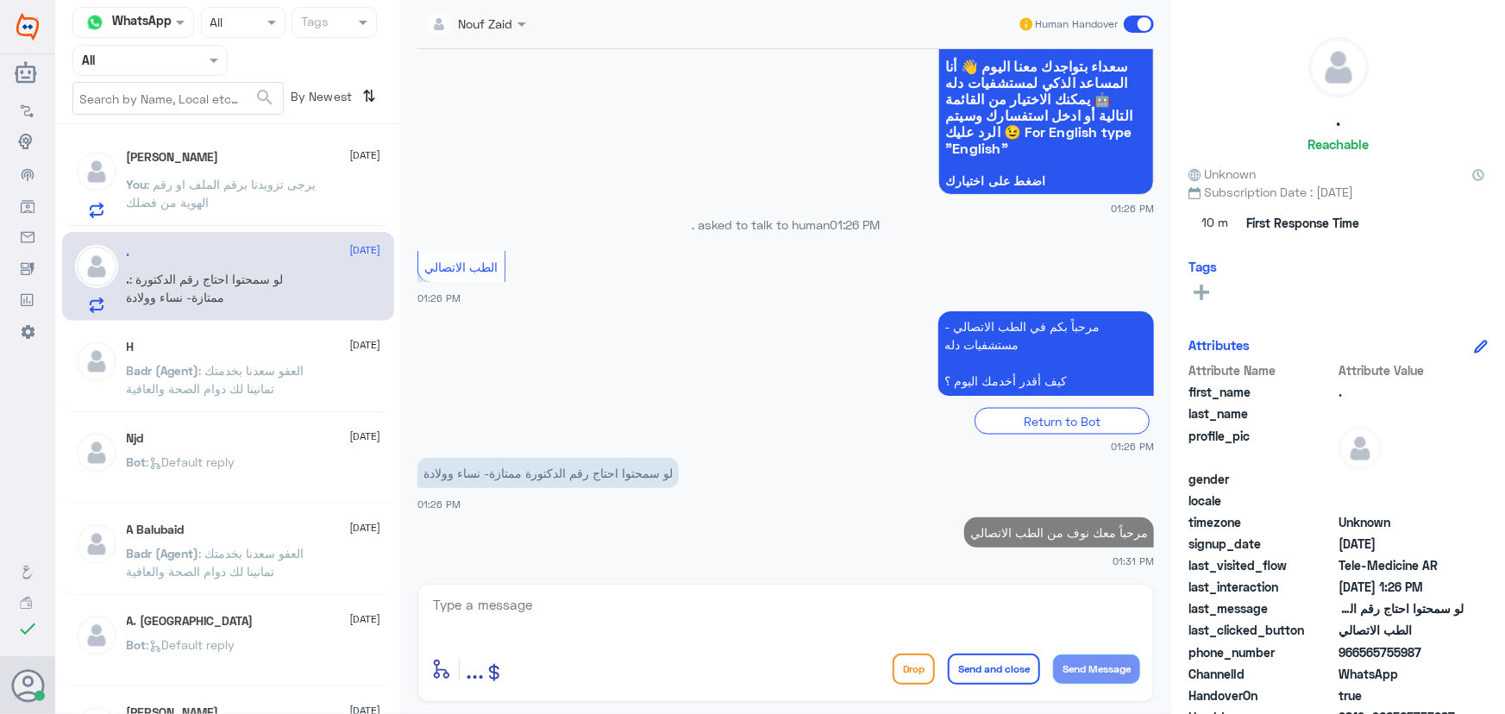
click at [1053, 655] on button "Send Message" at bounding box center [1096, 669] width 87 height 29
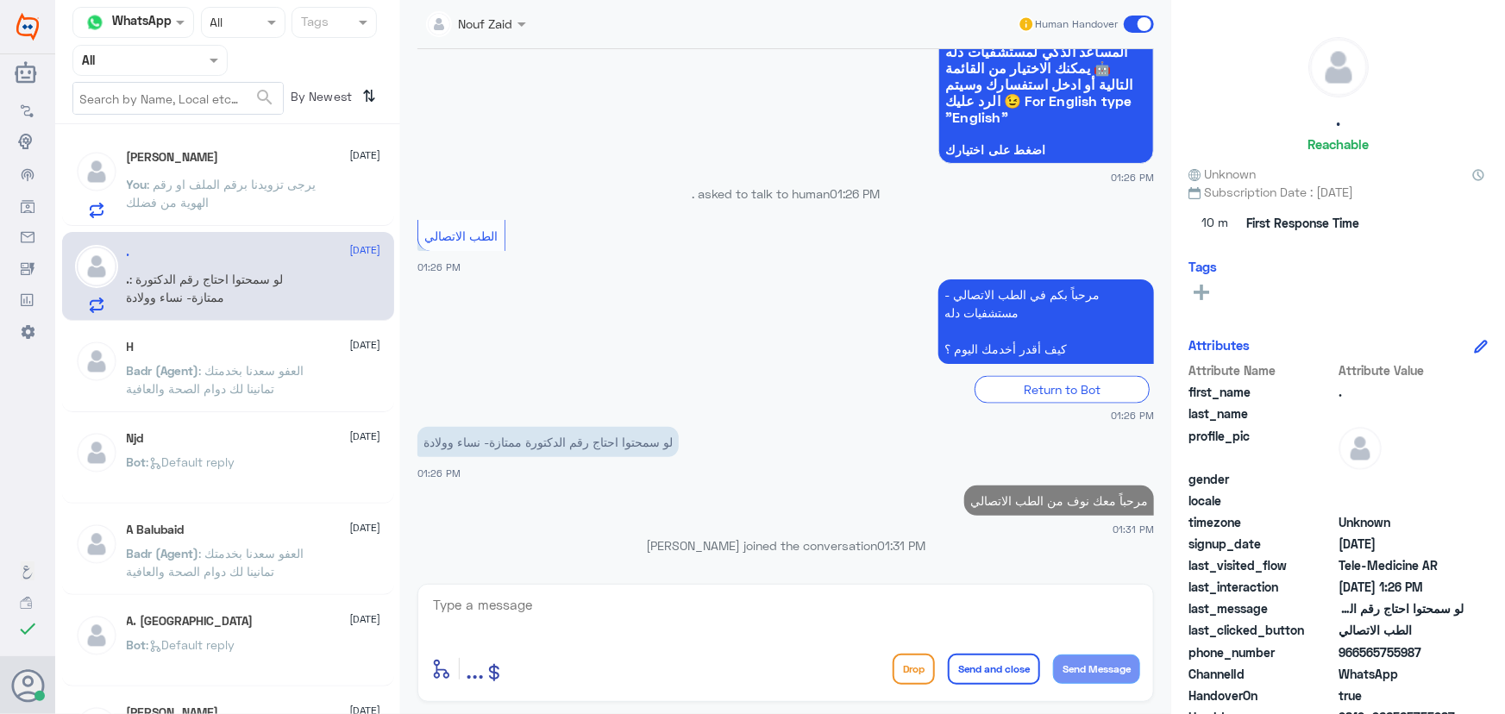
click at [1053, 655] on button "Send Message" at bounding box center [1096, 669] width 87 height 29
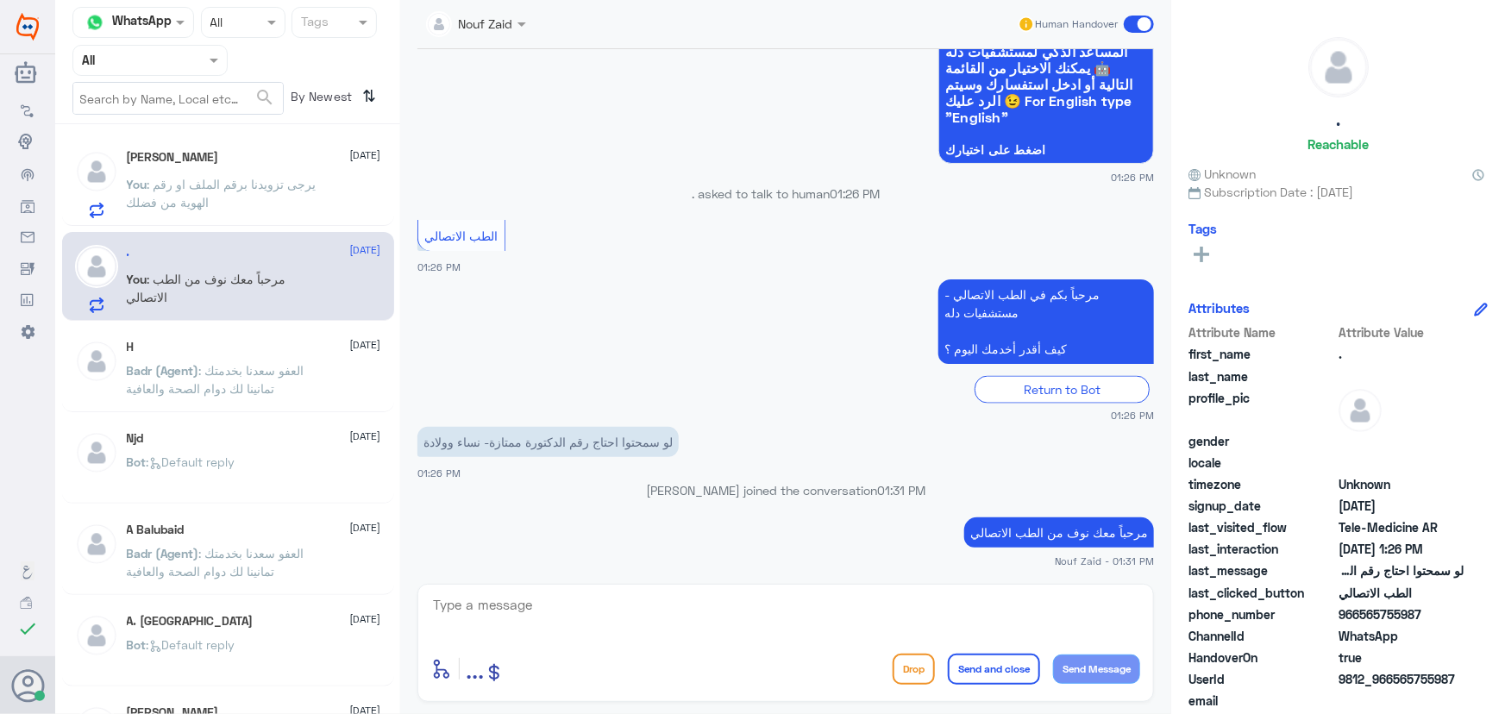
drag, startPoint x: 762, startPoint y: 627, endPoint x: 755, endPoint y: 632, distance: 9.3
click at [758, 628] on textarea at bounding box center [785, 614] width 709 height 42
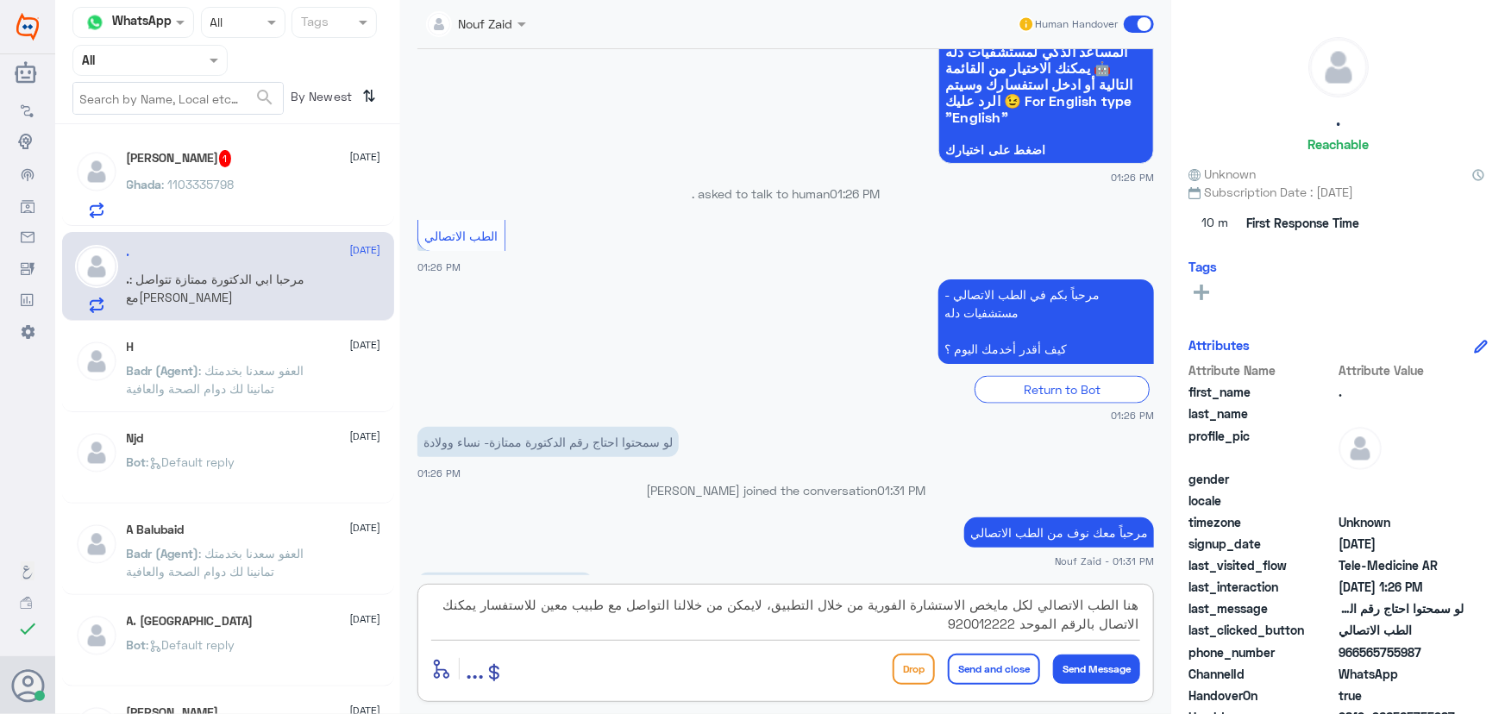
scroll to position [1218, 0]
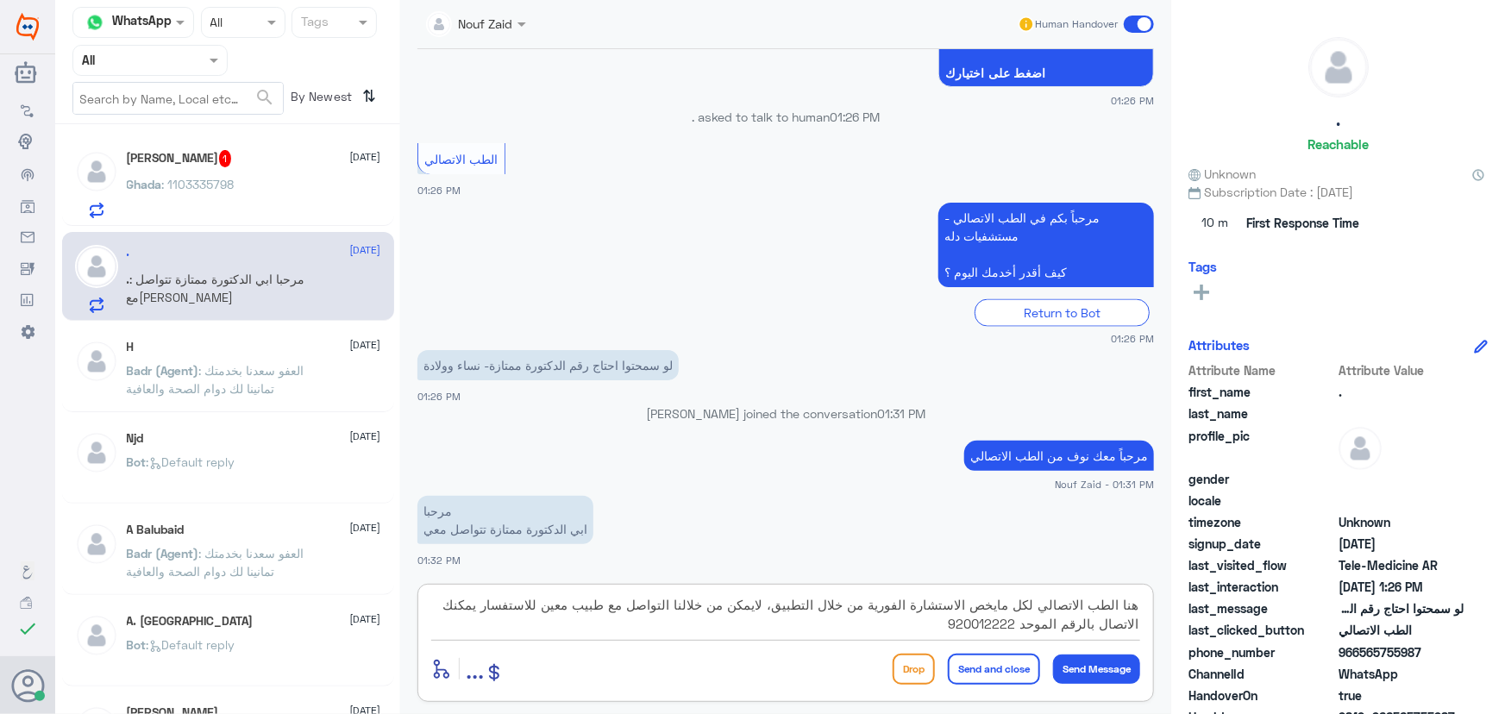
type textarea "هنا الطب الاتصالي لكل مايخص الاستشارة الفورية من خلال التطبيق، لايمكن من خلالنا…"
click at [1013, 665] on button "Send and close" at bounding box center [994, 669] width 92 height 31
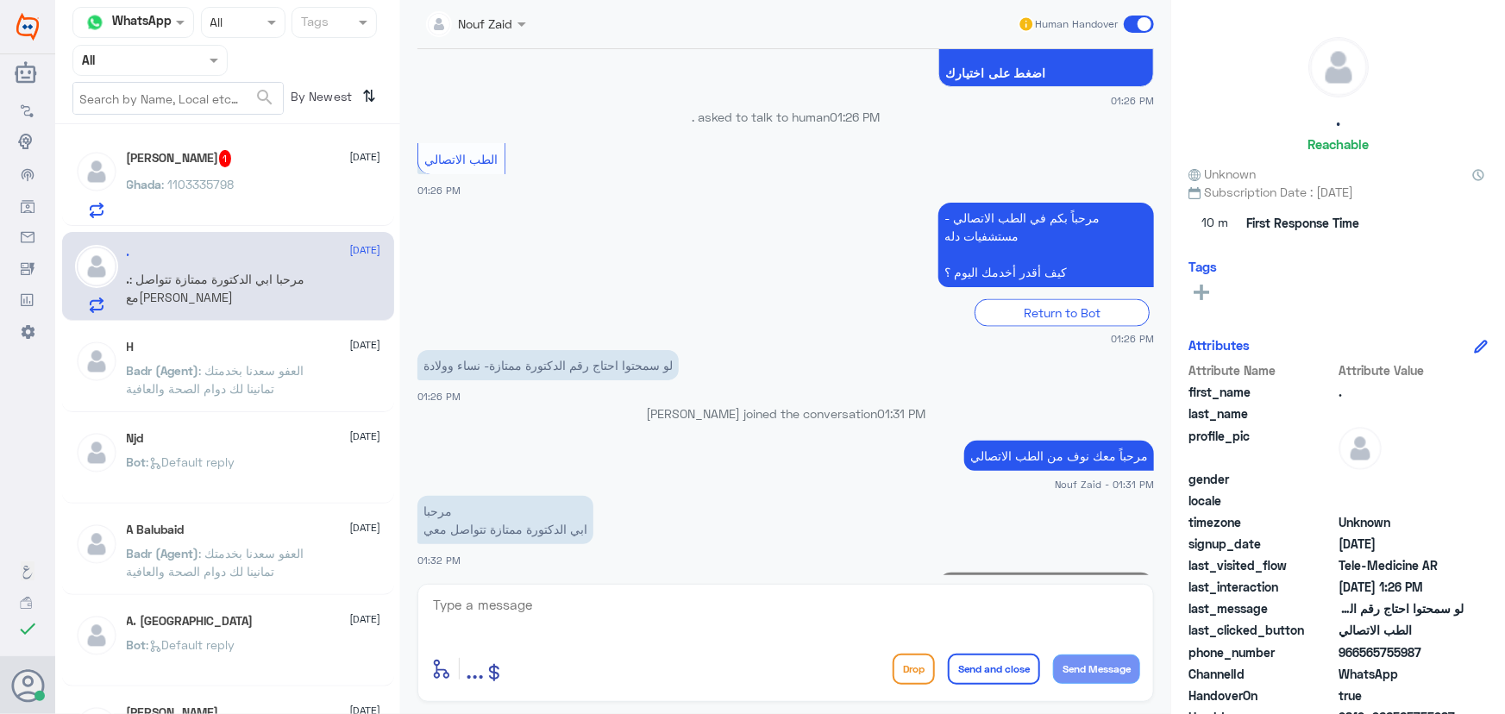
scroll to position [1346, 0]
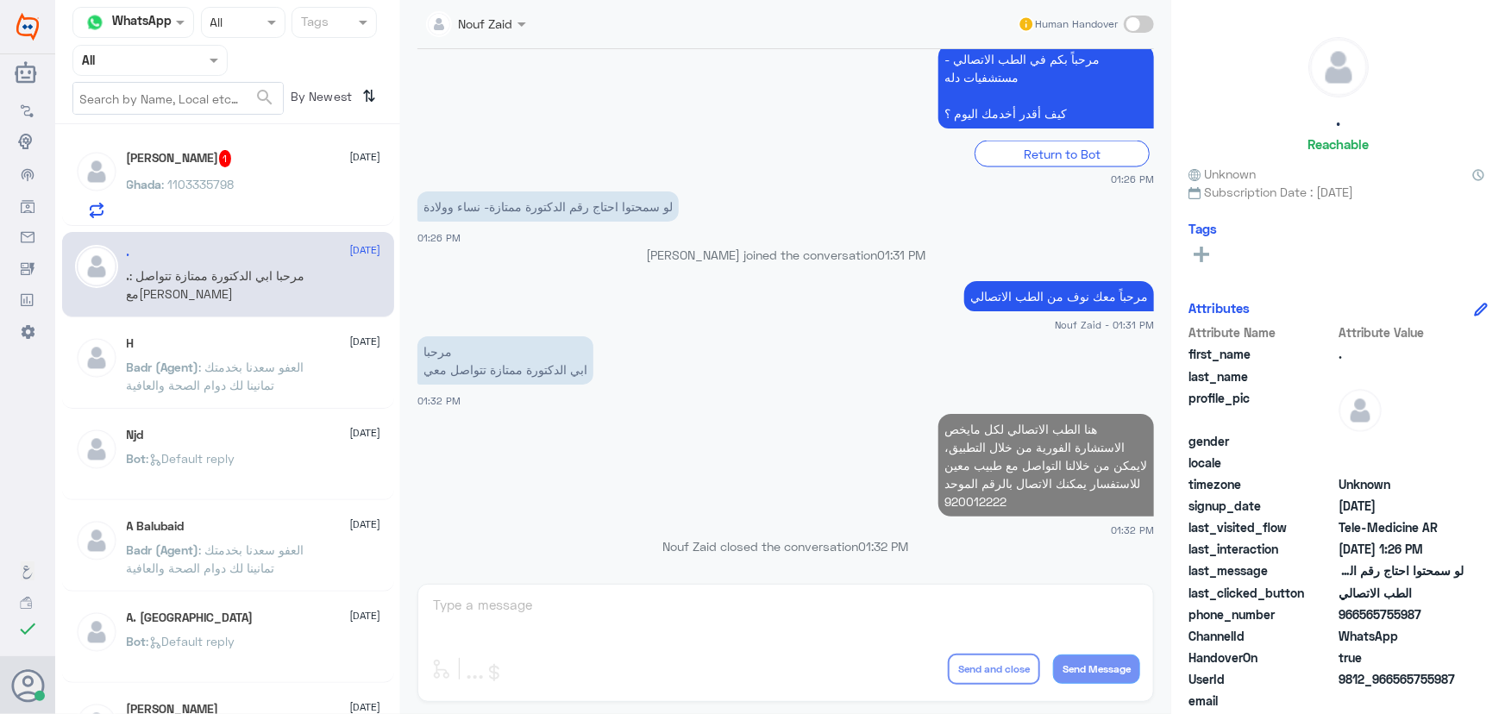
click at [167, 166] on h5 "Ghada Alrayes 1" at bounding box center [179, 158] width 105 height 17
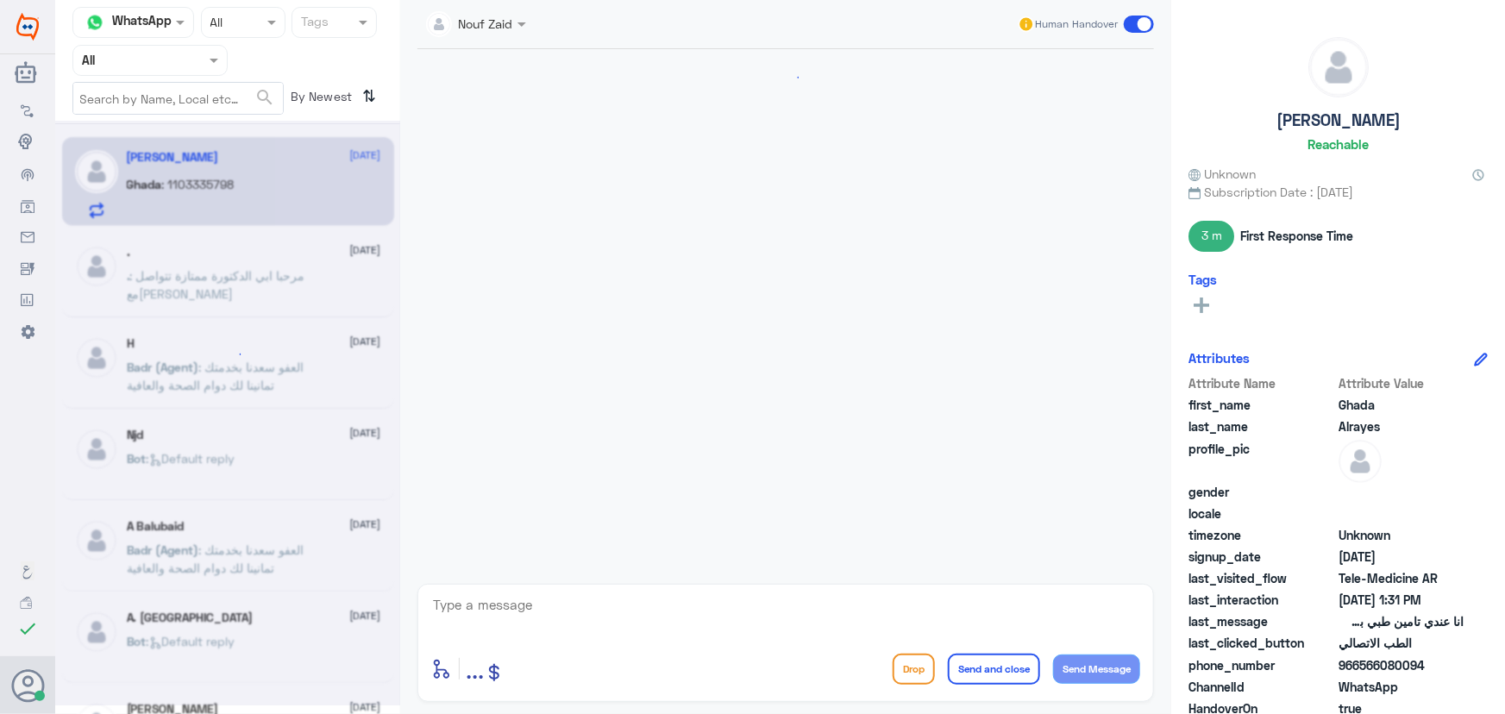
scroll to position [326, 0]
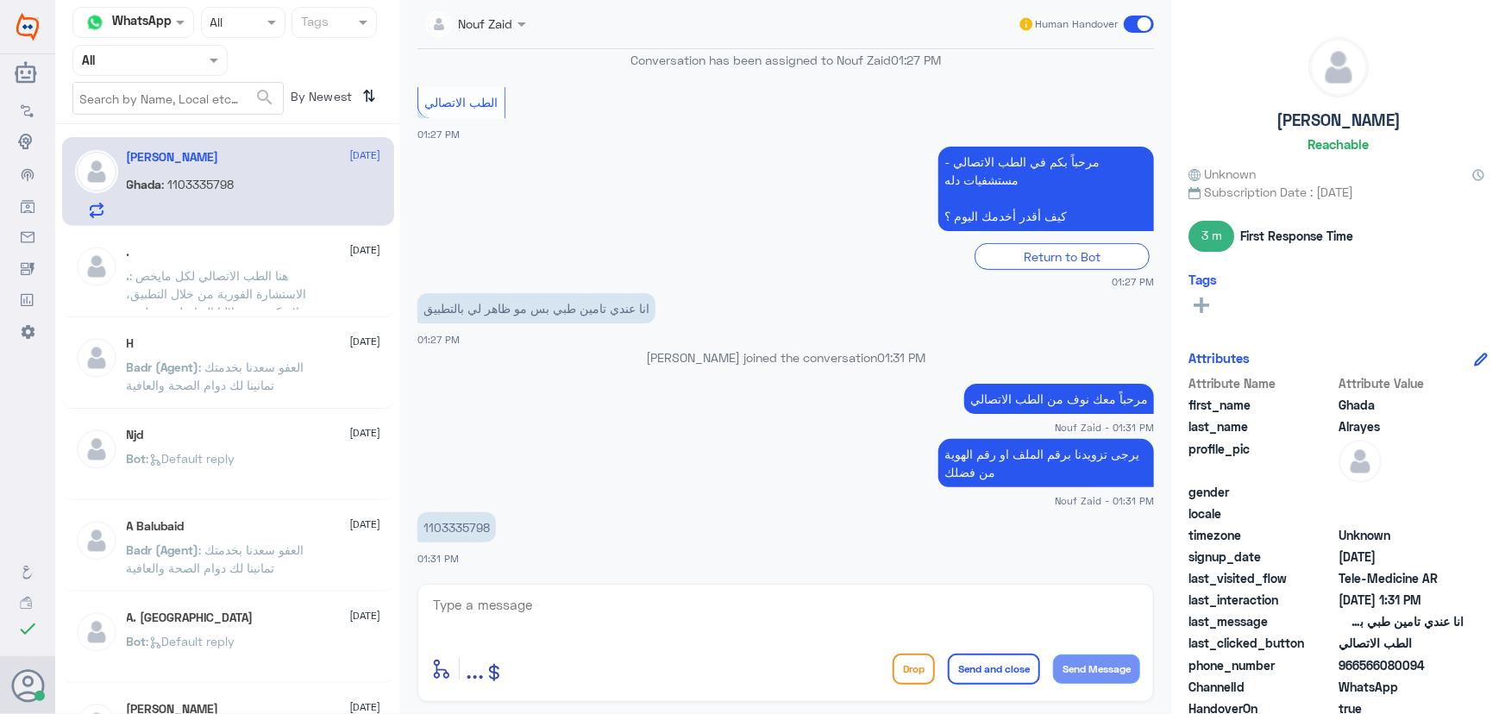
click at [454, 531] on p "1103335798" at bounding box center [456, 527] width 78 height 30
copy p "1103335798"
click at [706, 599] on textarea at bounding box center [785, 614] width 709 height 42
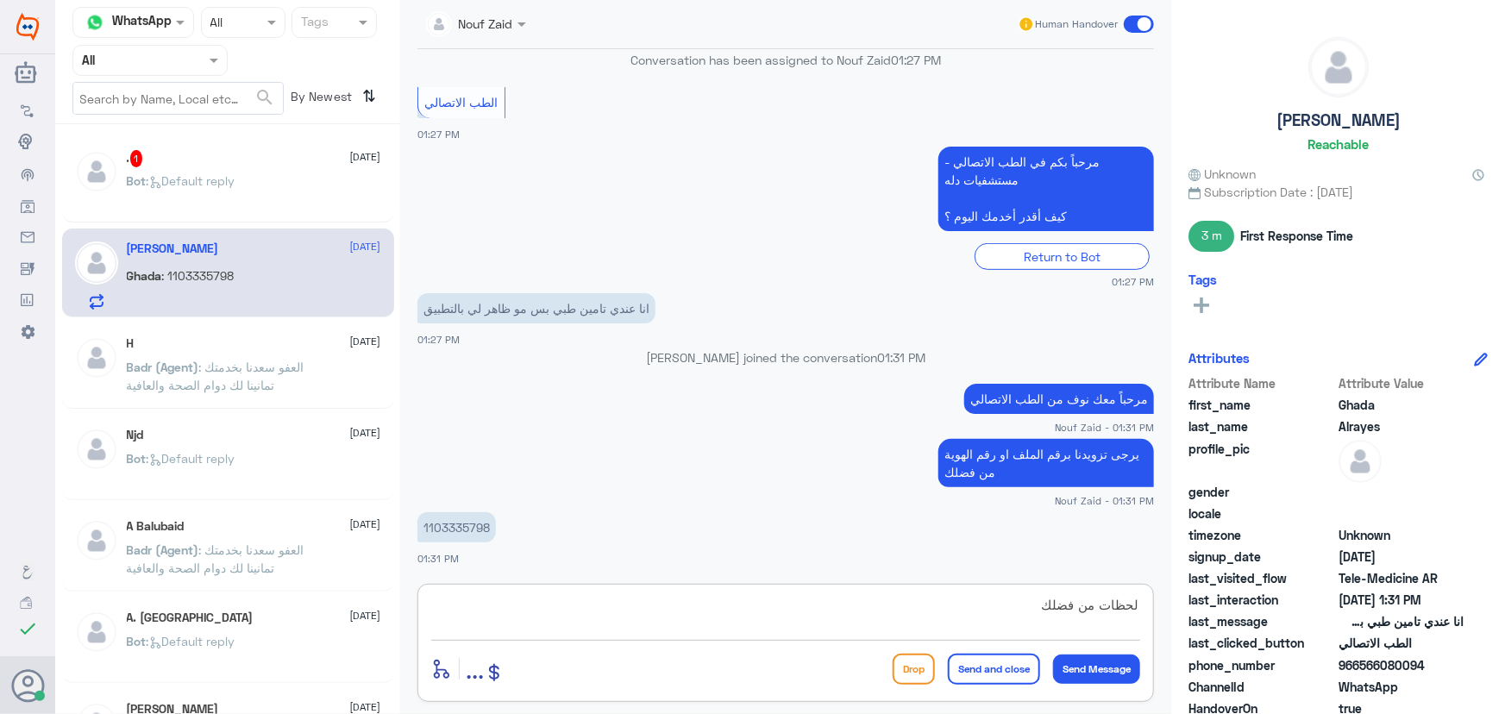
type textarea "لحظات من فضلك"
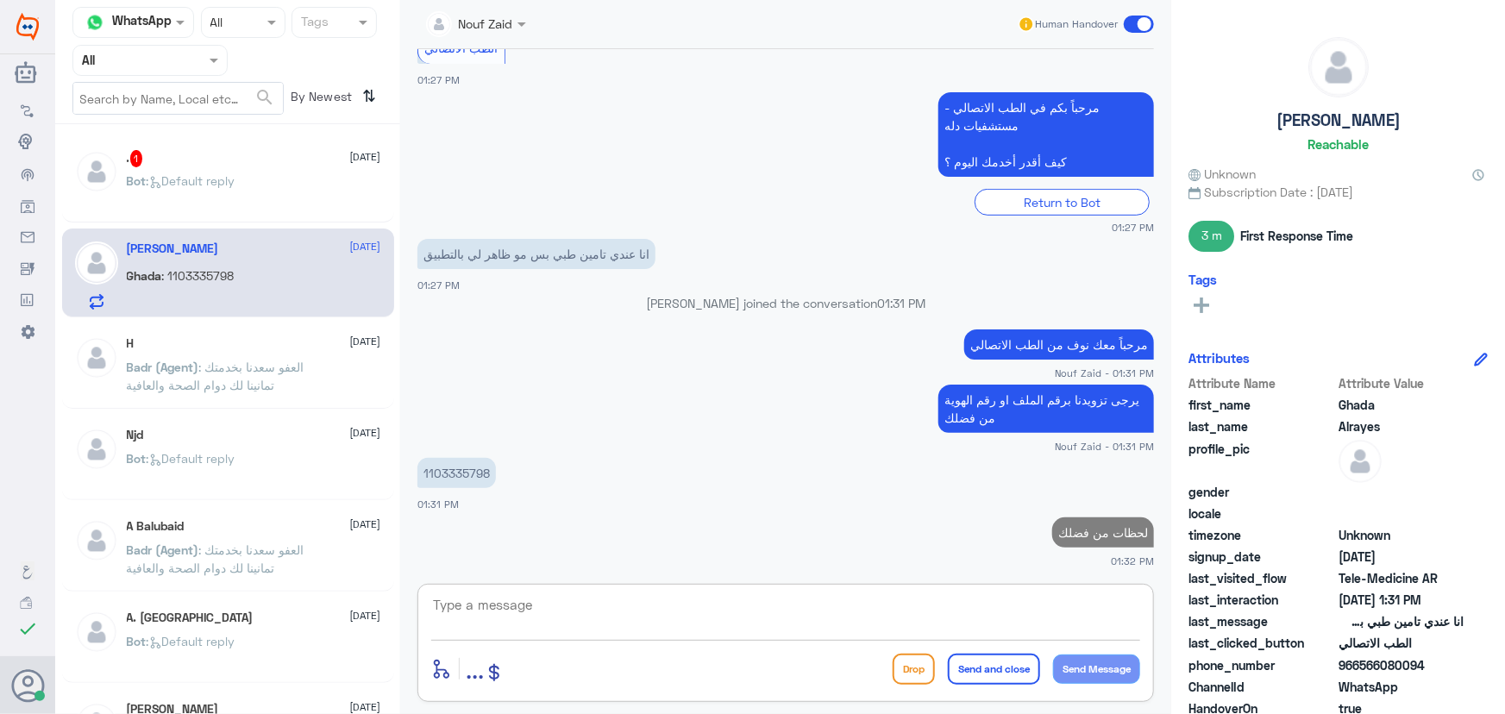
click at [259, 166] on div ". 1 20 August" at bounding box center [254, 158] width 254 height 17
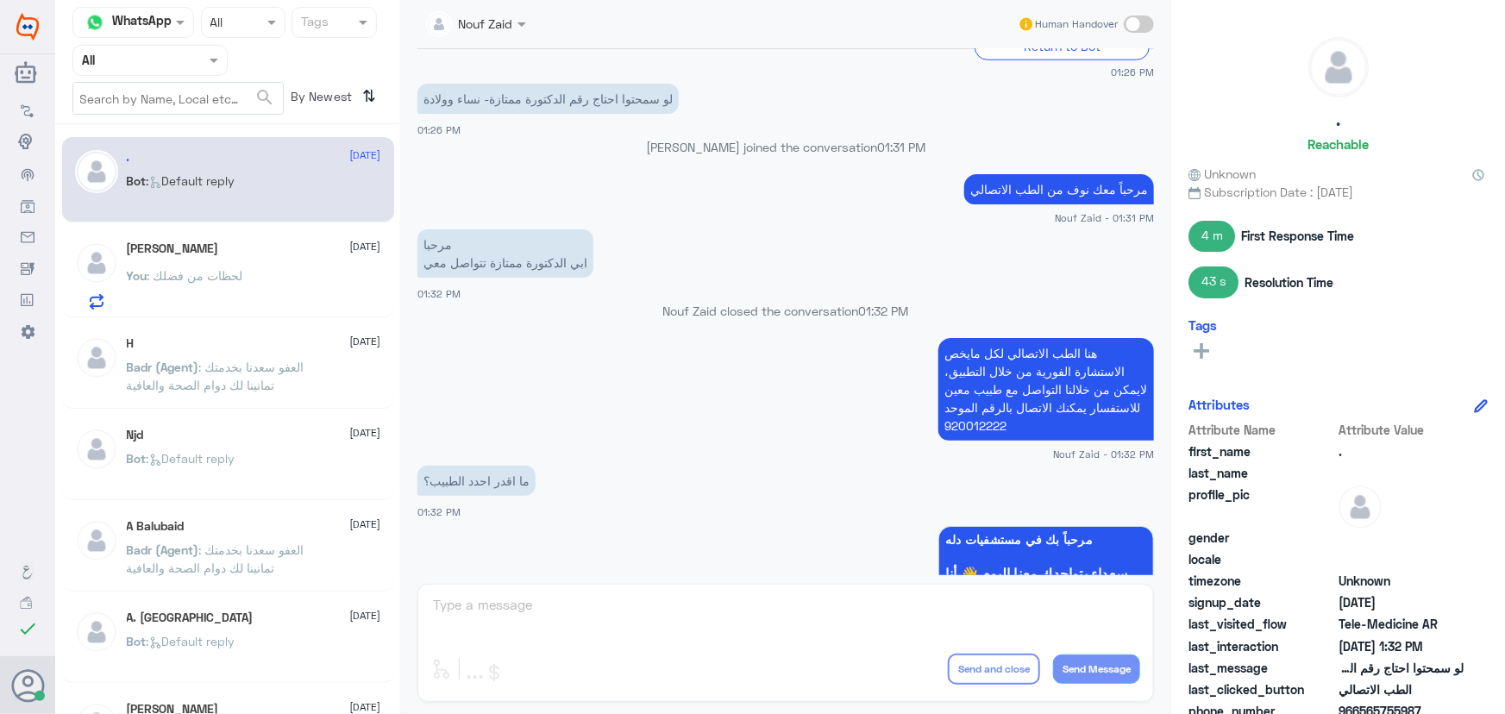
scroll to position [1037, 0]
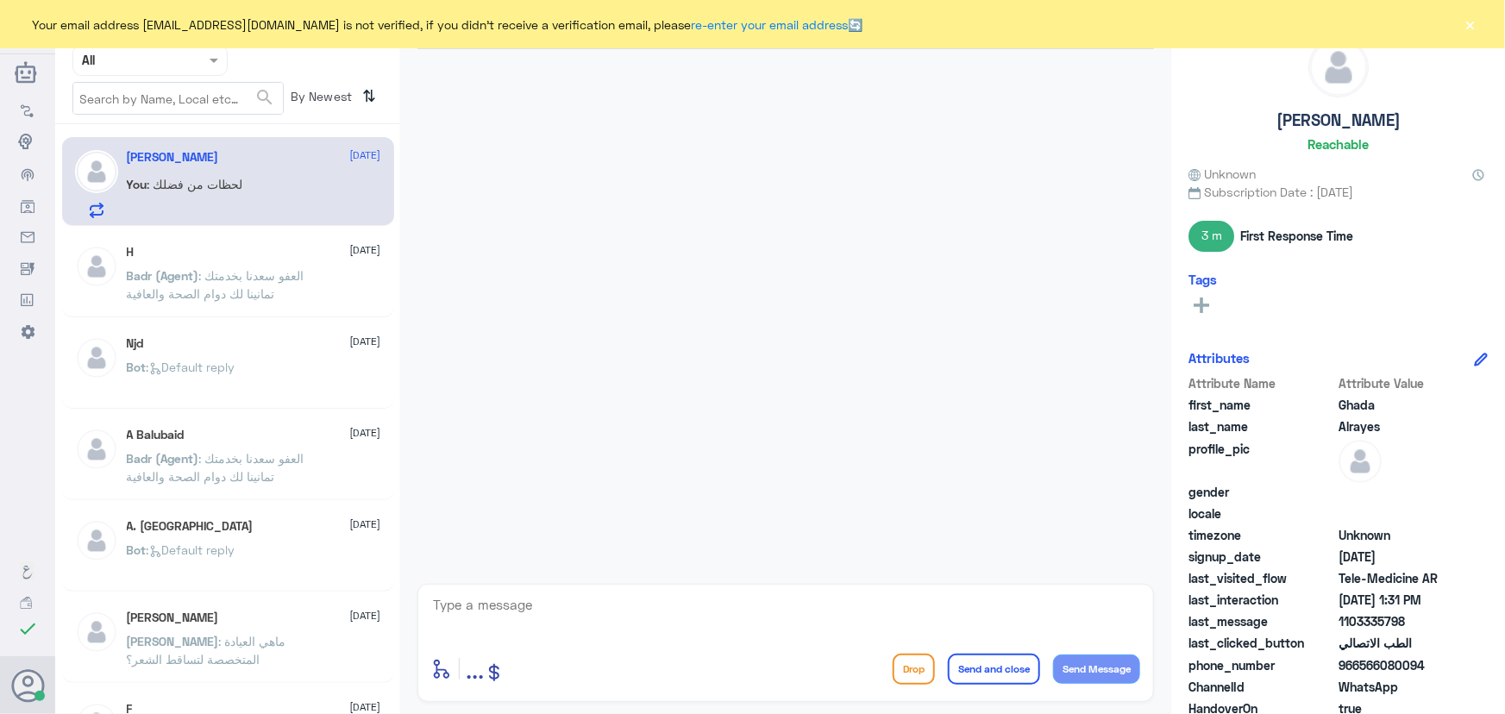
click at [281, 274] on span ": العفو سعدنا بخدمتك تمانينا لك دوام الصحة والعافية" at bounding box center [216, 284] width 178 height 33
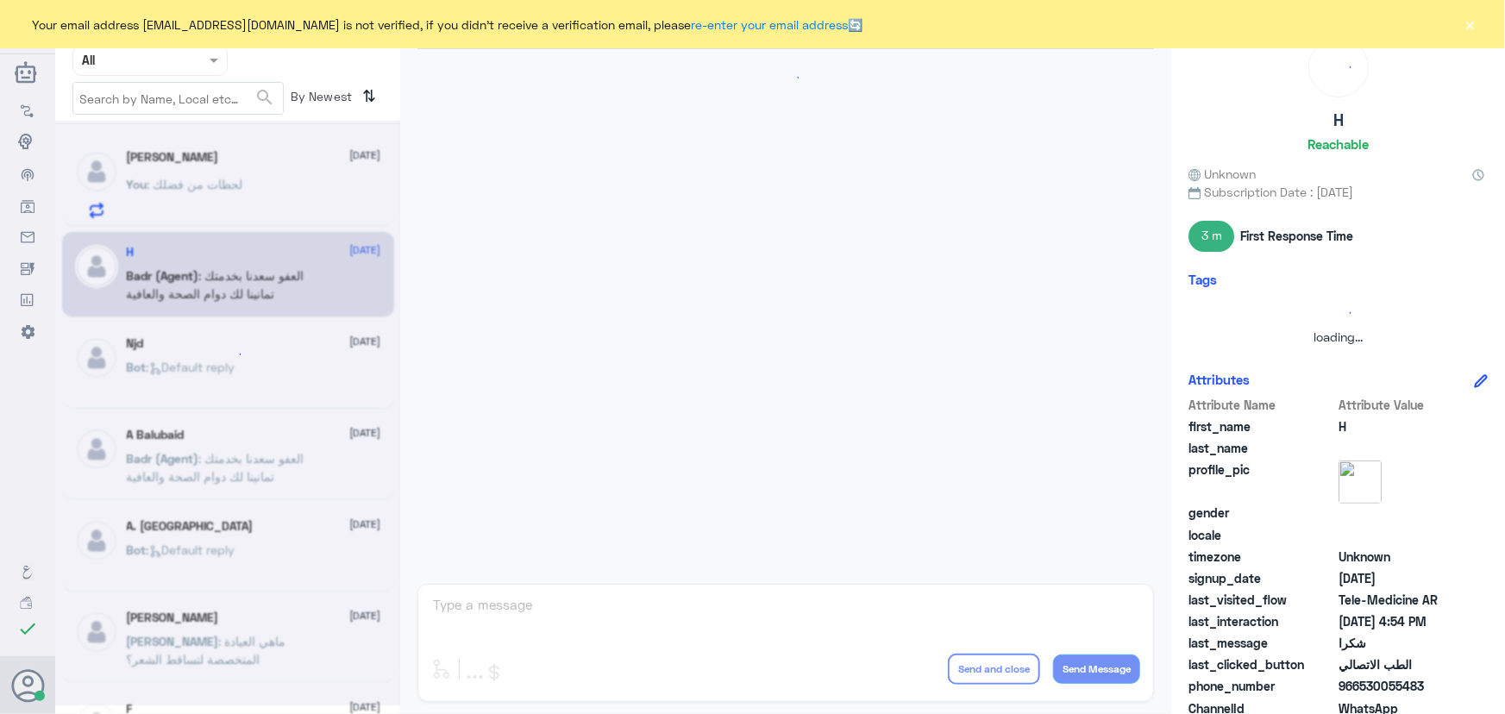
click at [256, 181] on div at bounding box center [227, 413] width 345 height 585
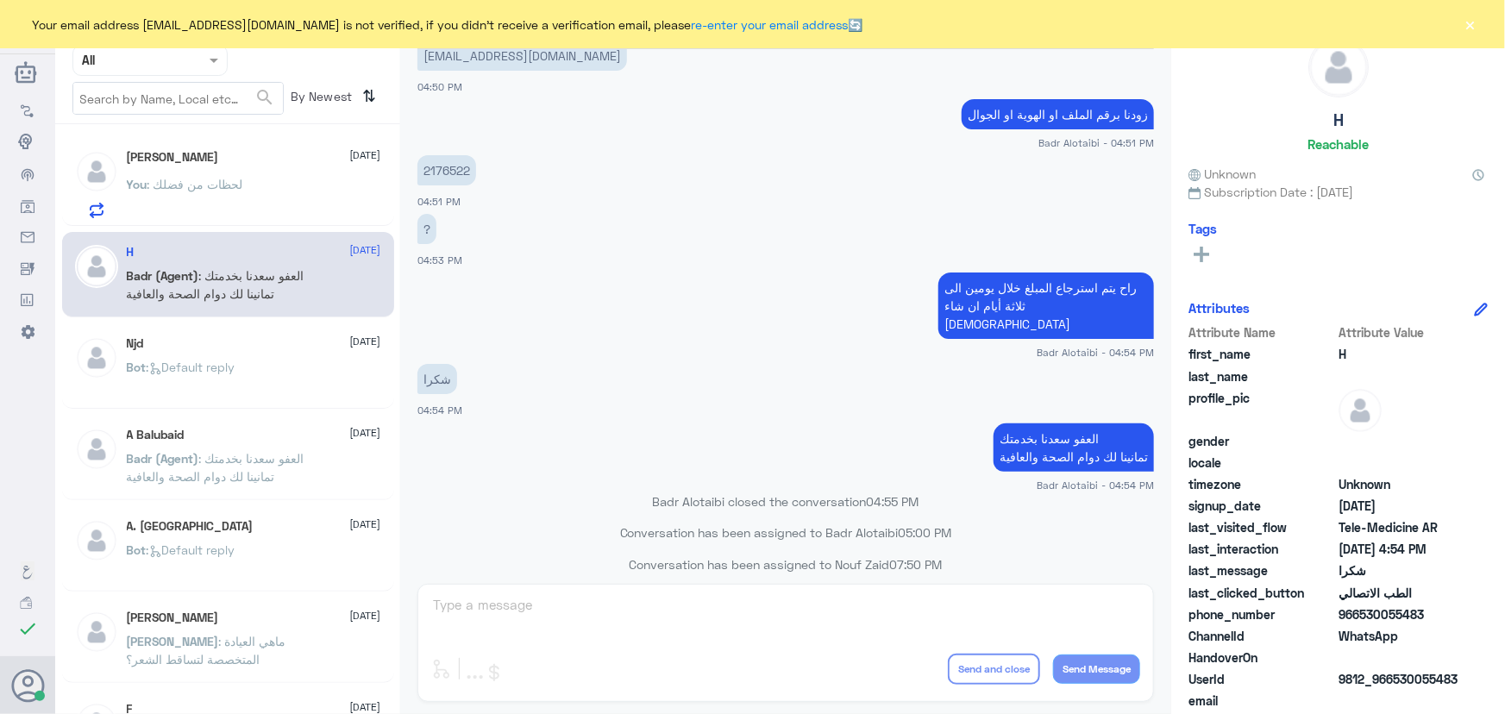
click at [260, 184] on div "You : لحظات من فضلك" at bounding box center [254, 198] width 254 height 39
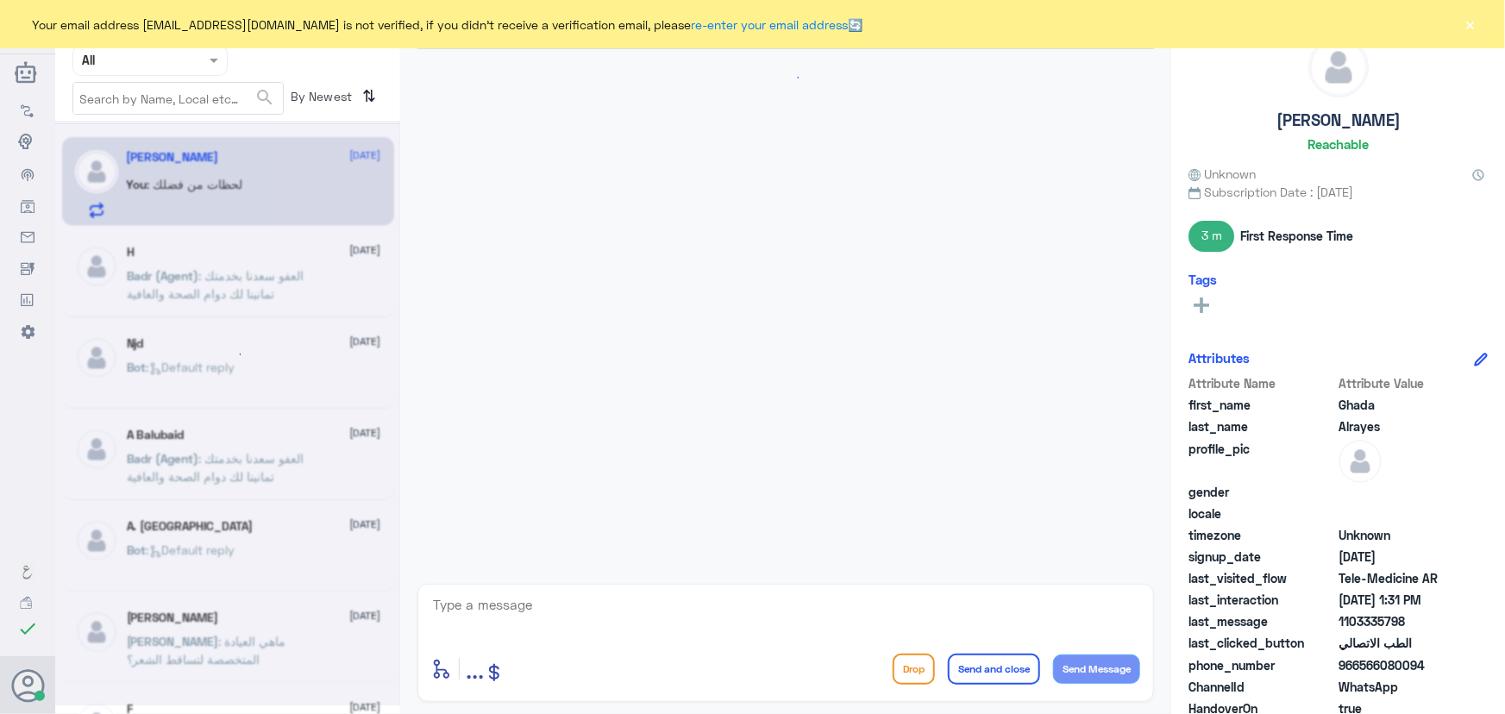
scroll to position [380, 0]
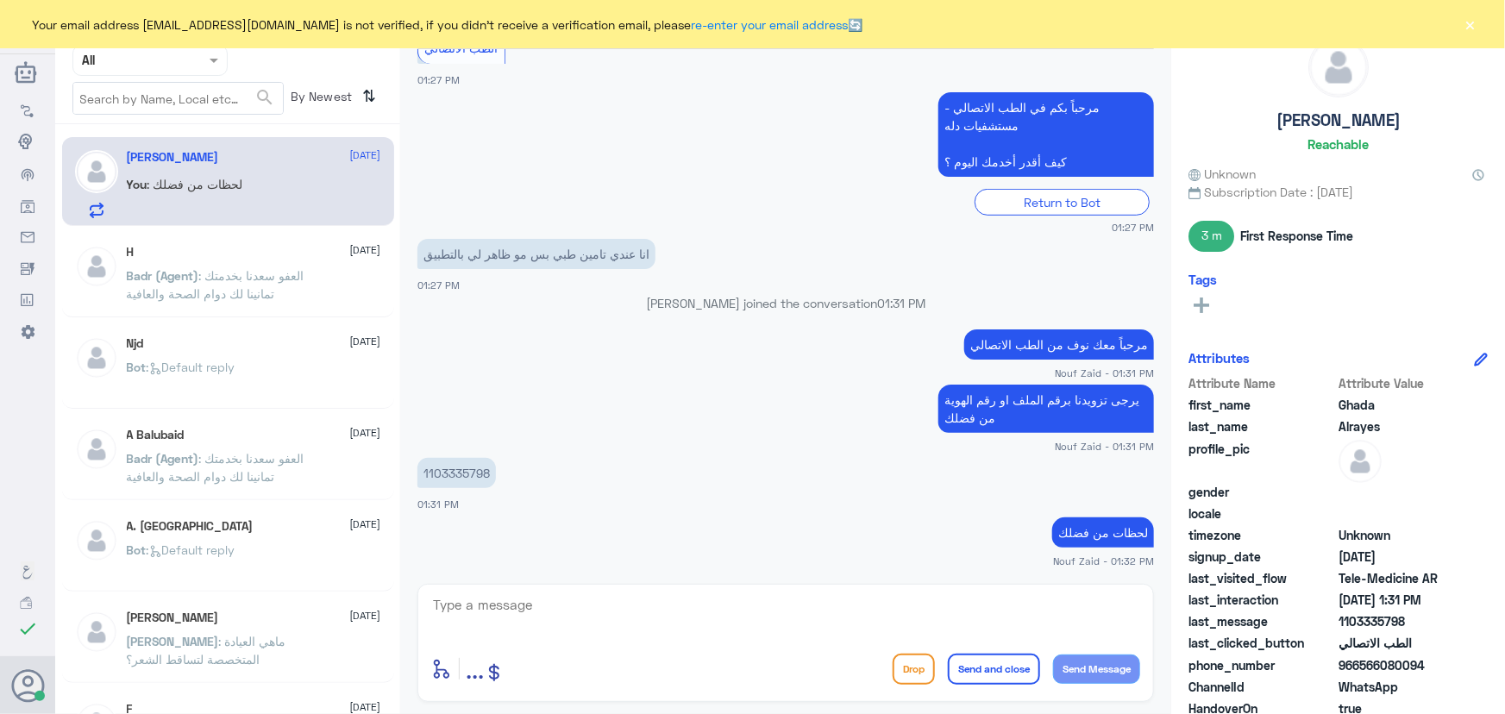
click at [465, 470] on p "1103335798" at bounding box center [456, 473] width 78 height 30
copy p "1103335798"
click at [612, 613] on textarea at bounding box center [785, 614] width 709 height 42
type textarea "تم تحديث التأمين الخاص بكم"
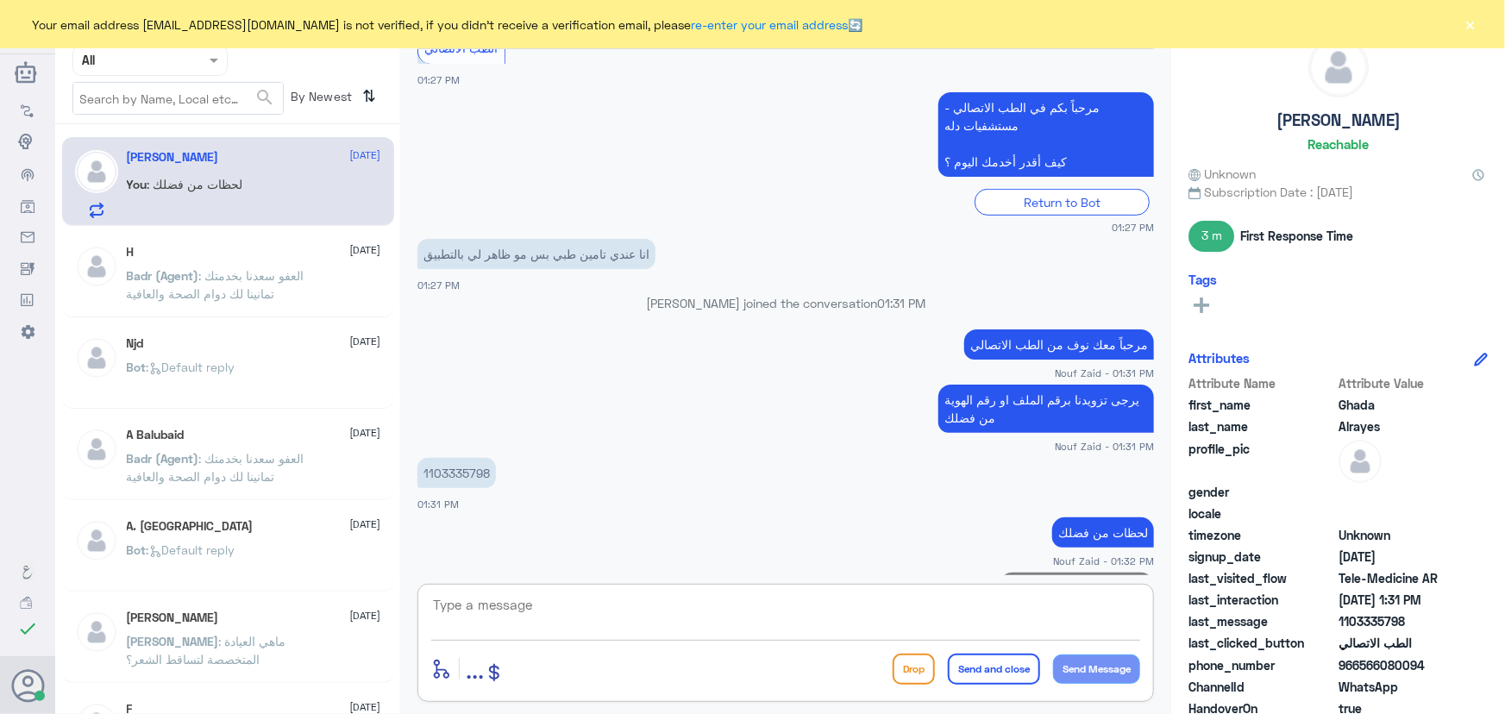
scroll to position [436, 0]
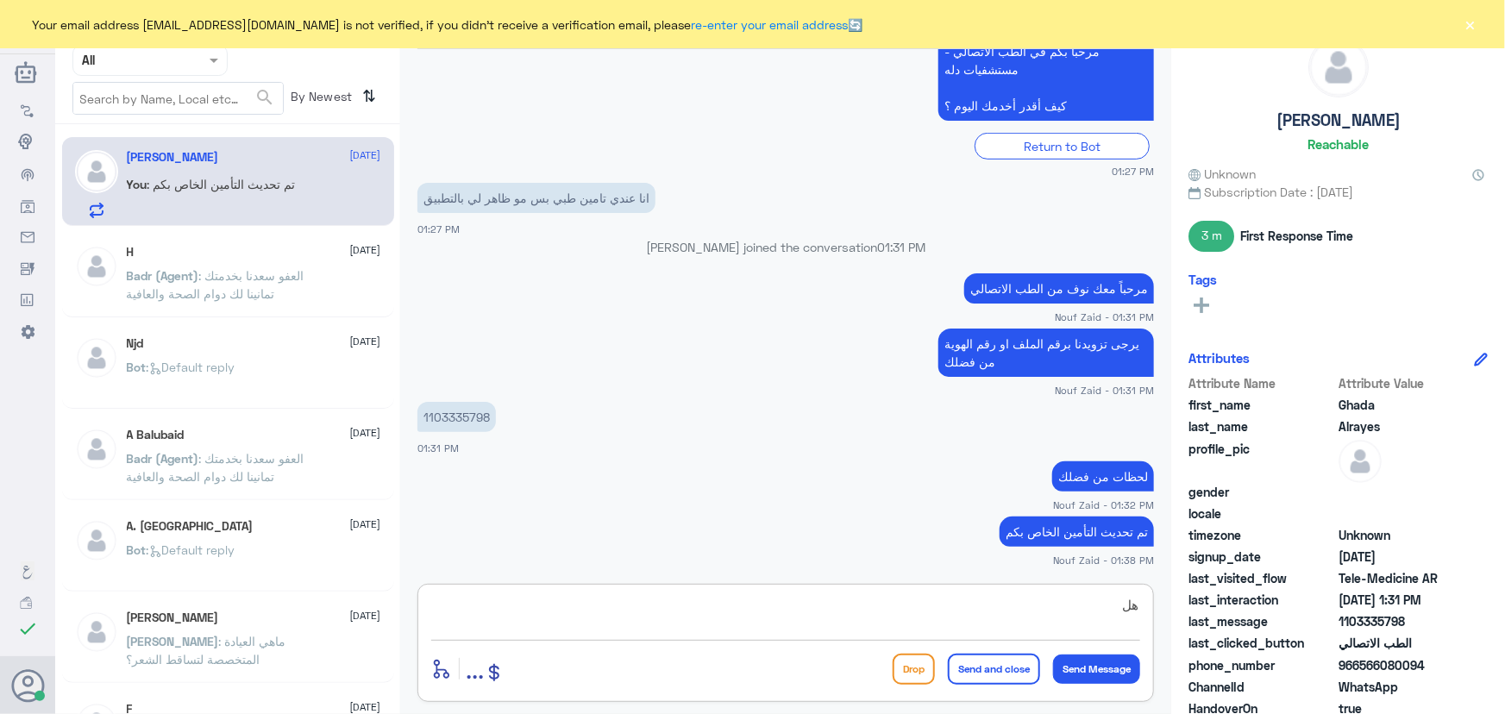
type textarea "ه"
type textarea "اي خدمة آخرى؟"
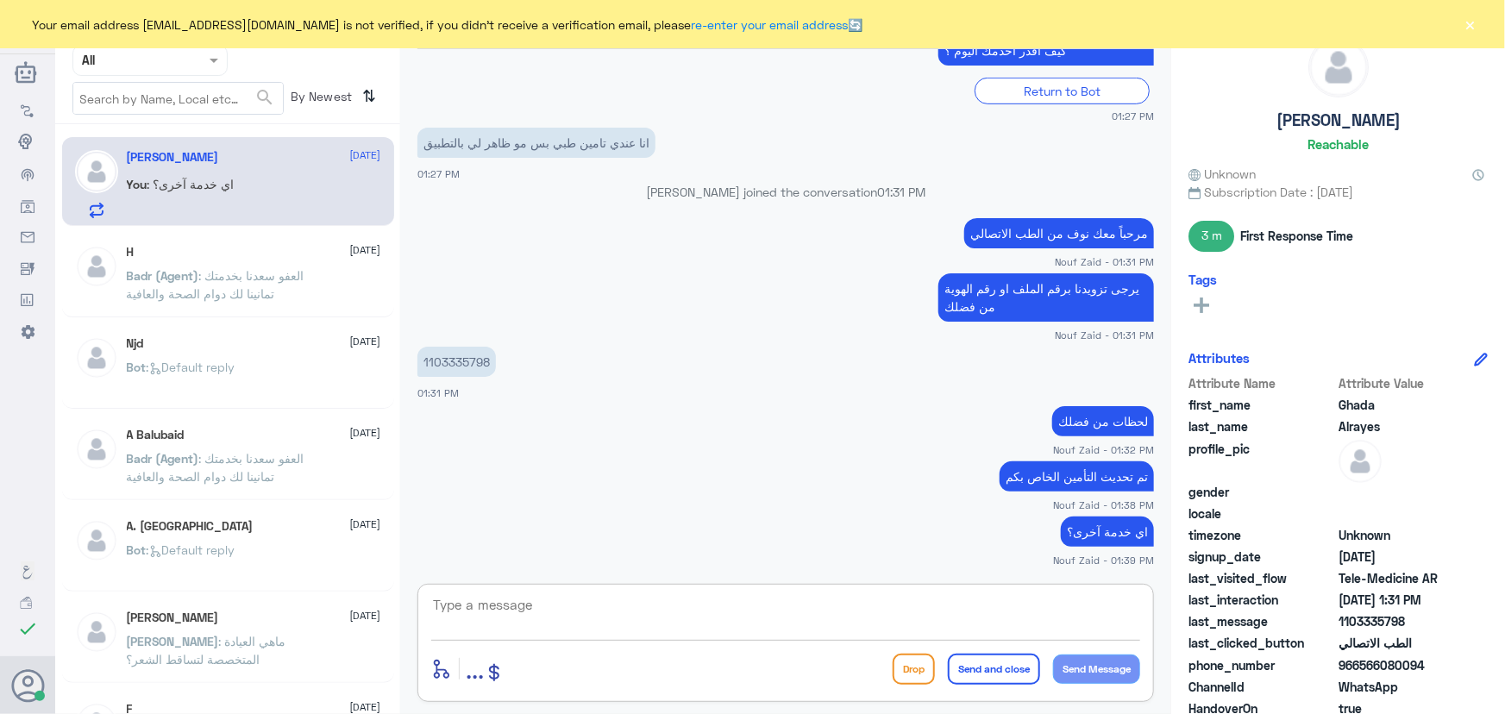
click at [1470, 25] on button "×" at bounding box center [1470, 24] width 17 height 17
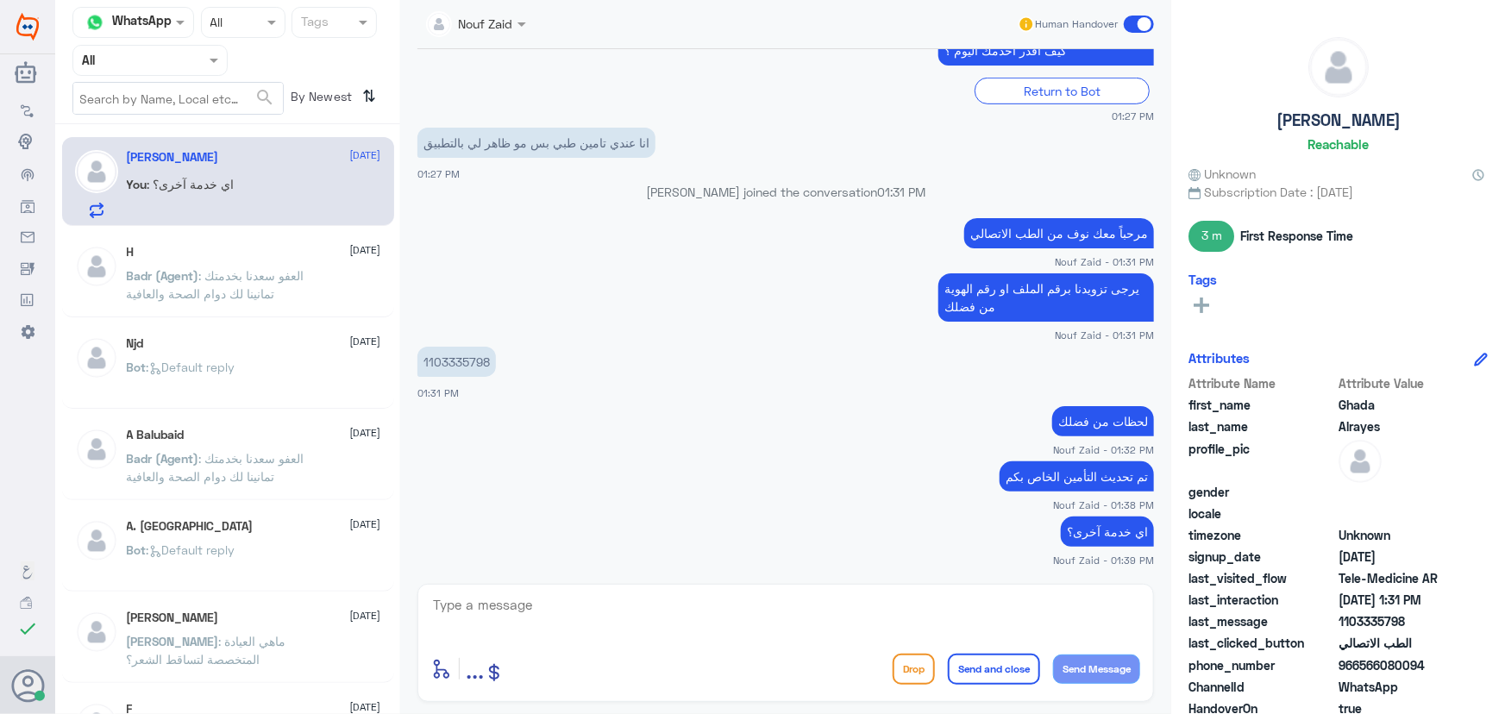
click at [1135, 21] on span at bounding box center [1139, 24] width 30 height 17
click at [0, 0] on input "checkbox" at bounding box center [0, 0] width 0 height 0
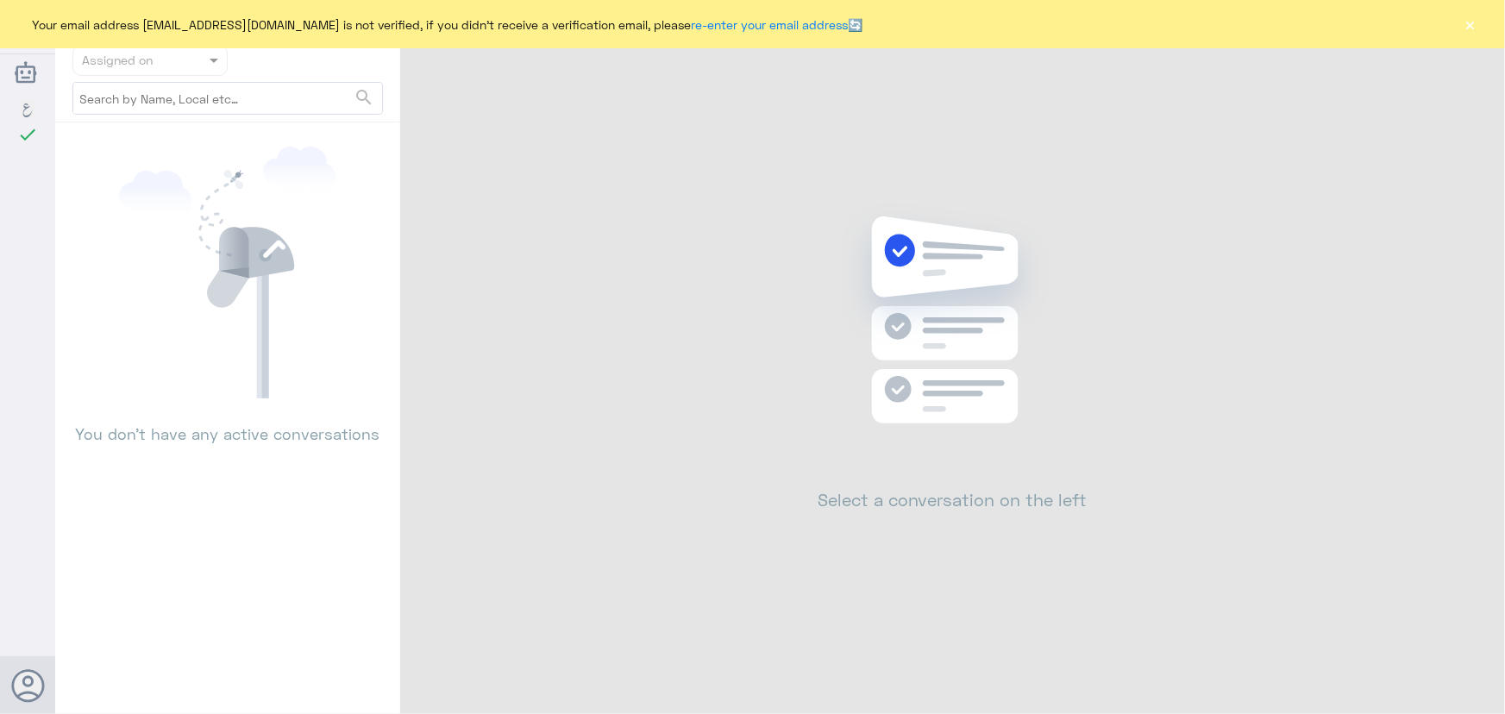
click at [1474, 24] on button "×" at bounding box center [1470, 24] width 17 height 17
click at [1465, 25] on button "×" at bounding box center [1470, 24] width 17 height 17
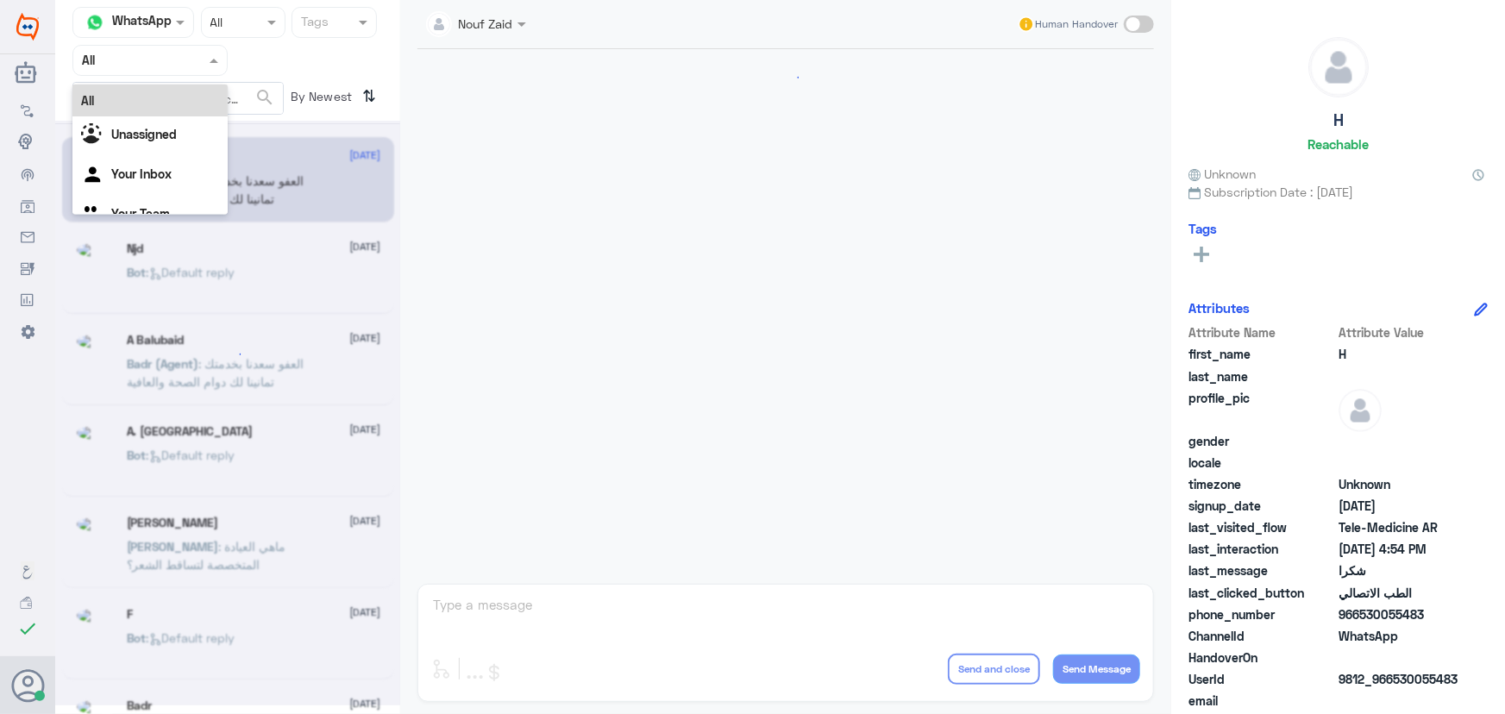
click at [173, 69] on div "Agent Filter All" at bounding box center [149, 60] width 155 height 31
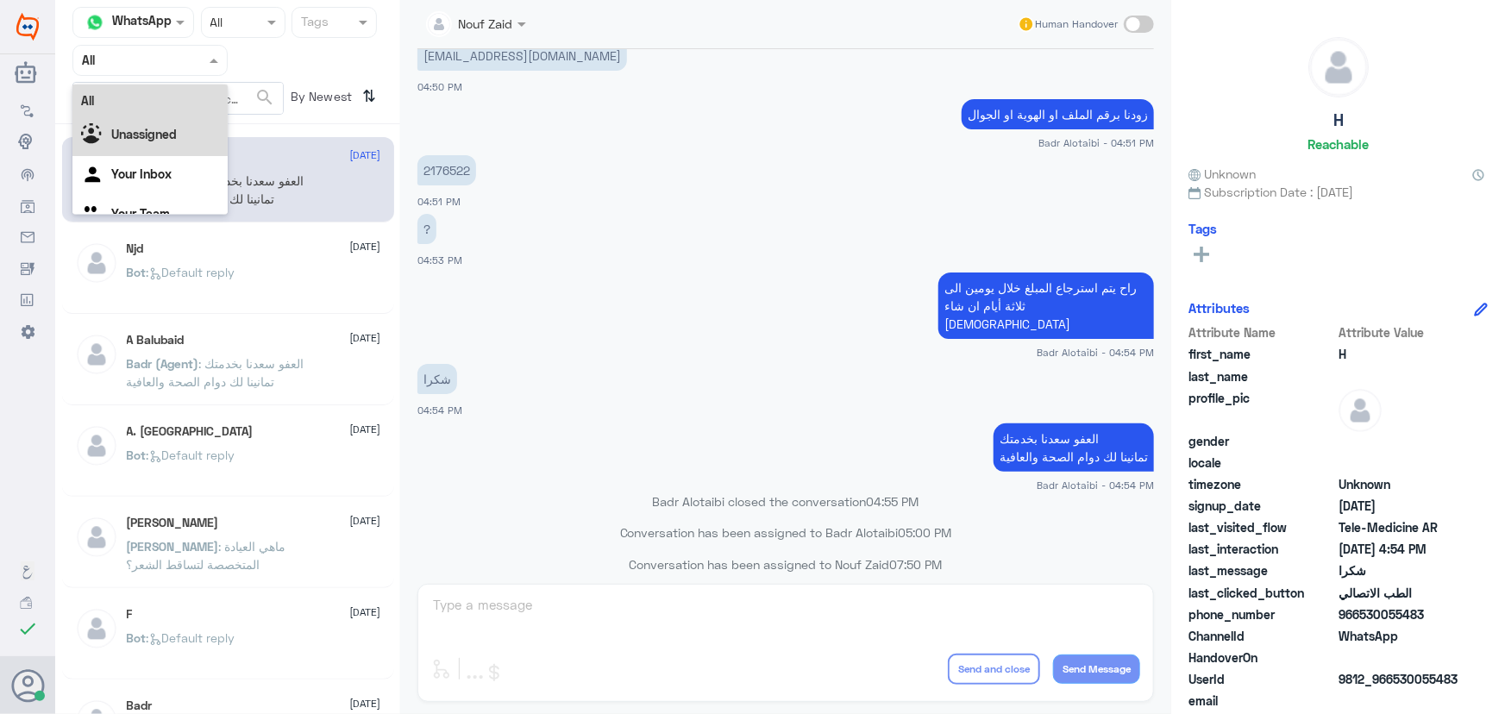
click at [180, 146] on div "Unassigned" at bounding box center [149, 136] width 155 height 40
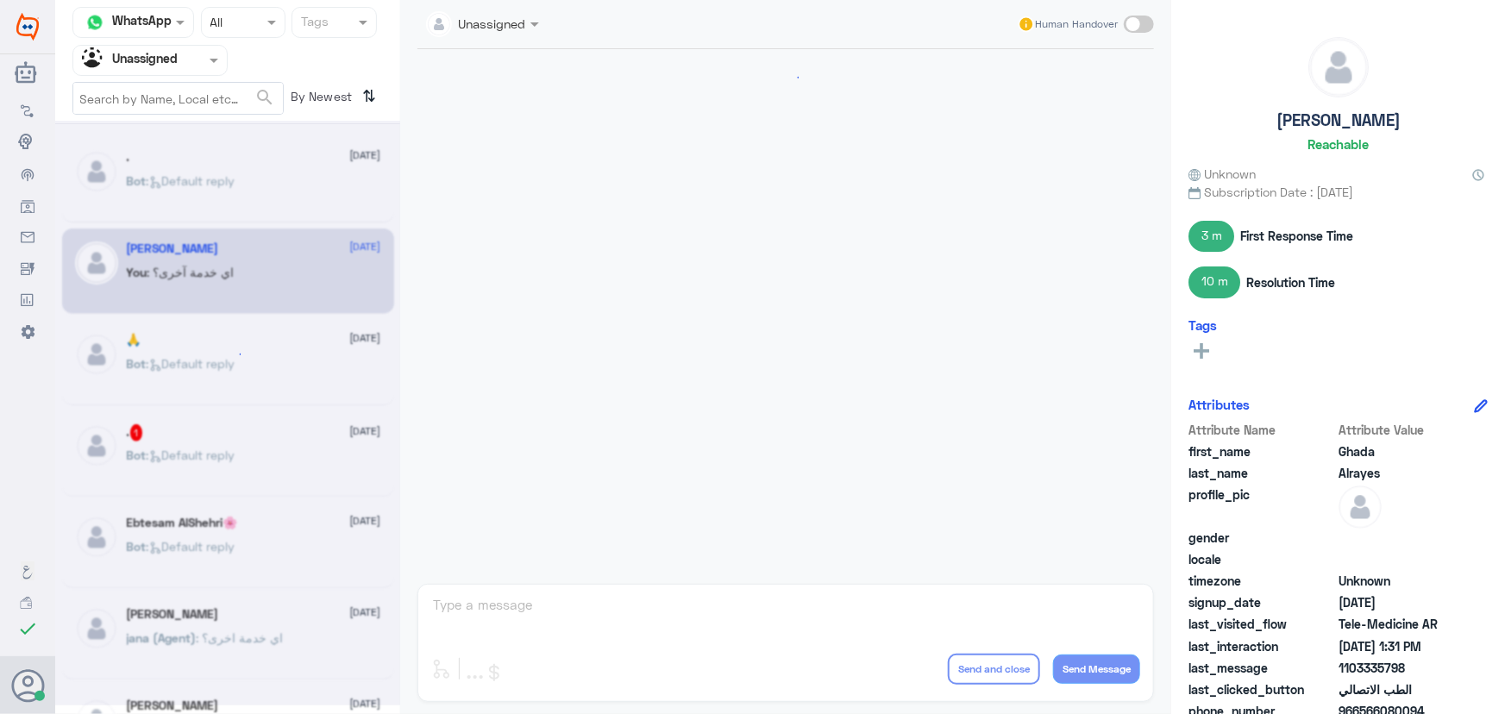
scroll to position [523, 0]
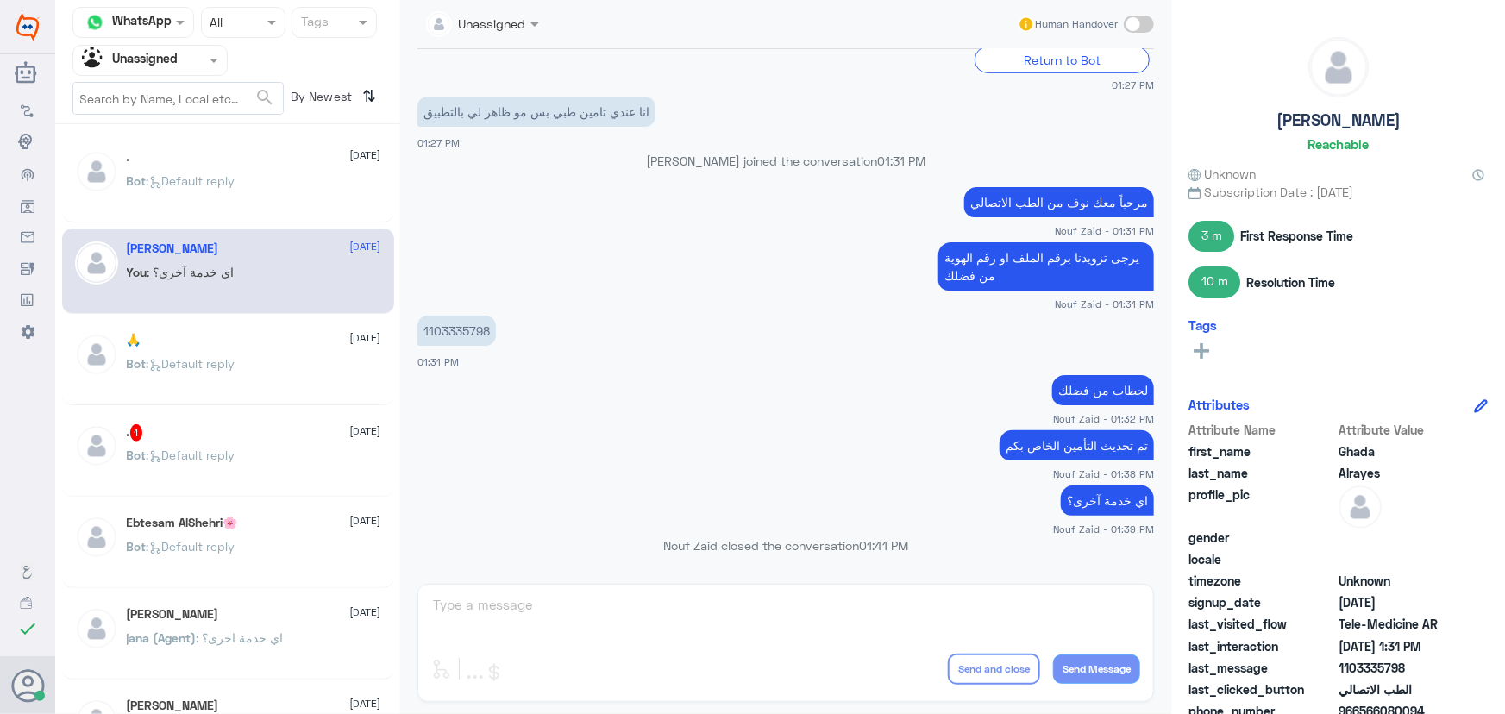
click at [317, 199] on div "Bot : Default reply" at bounding box center [254, 195] width 254 height 39
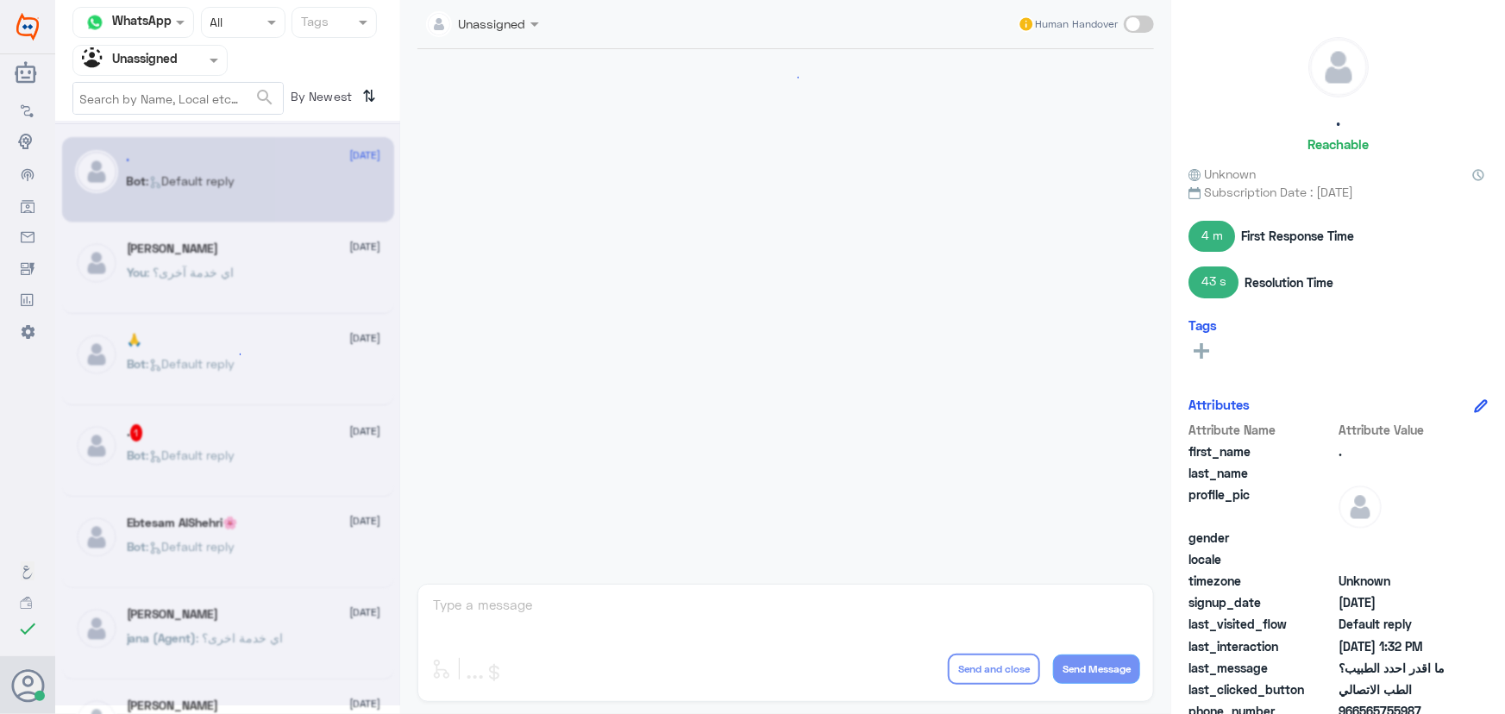
scroll to position [1037, 0]
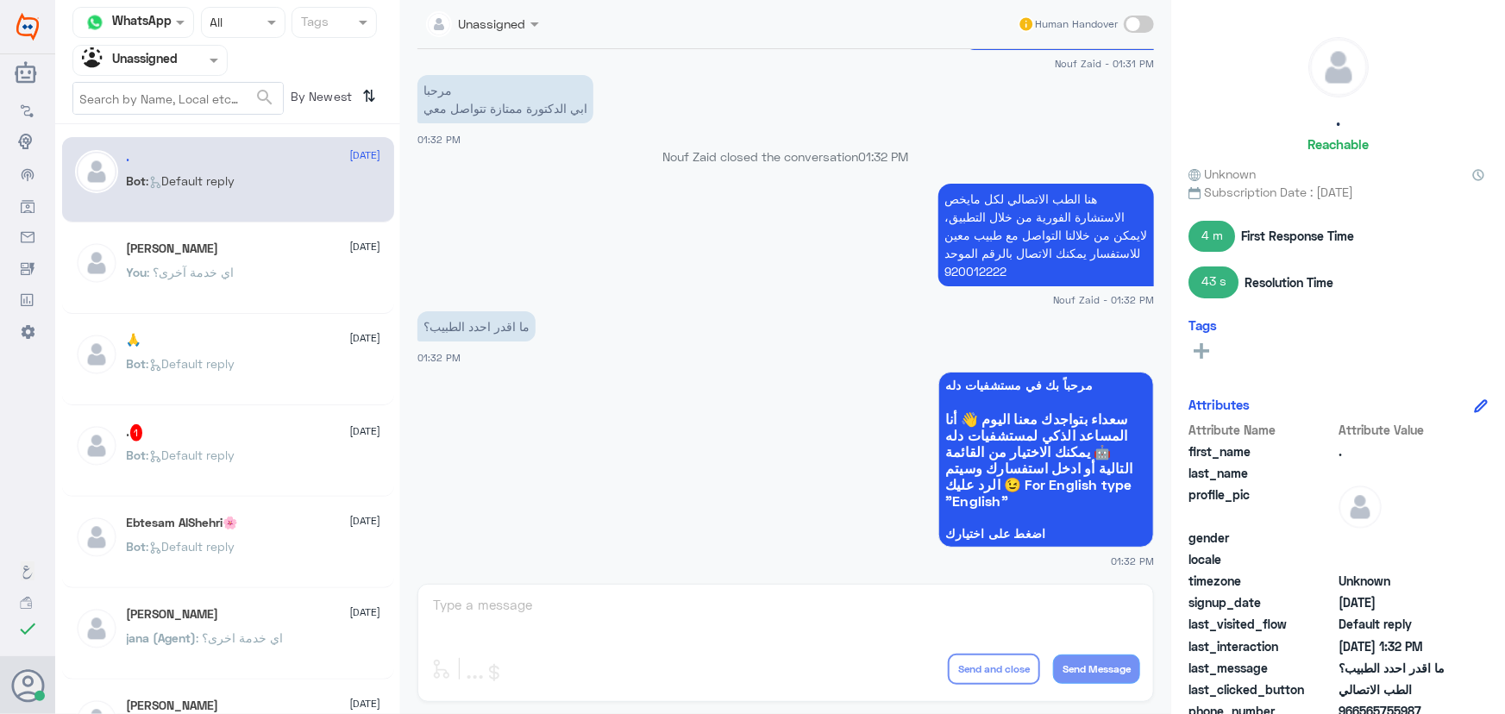
click at [323, 267] on div "You : اي خدمة آخرى؟" at bounding box center [254, 286] width 254 height 39
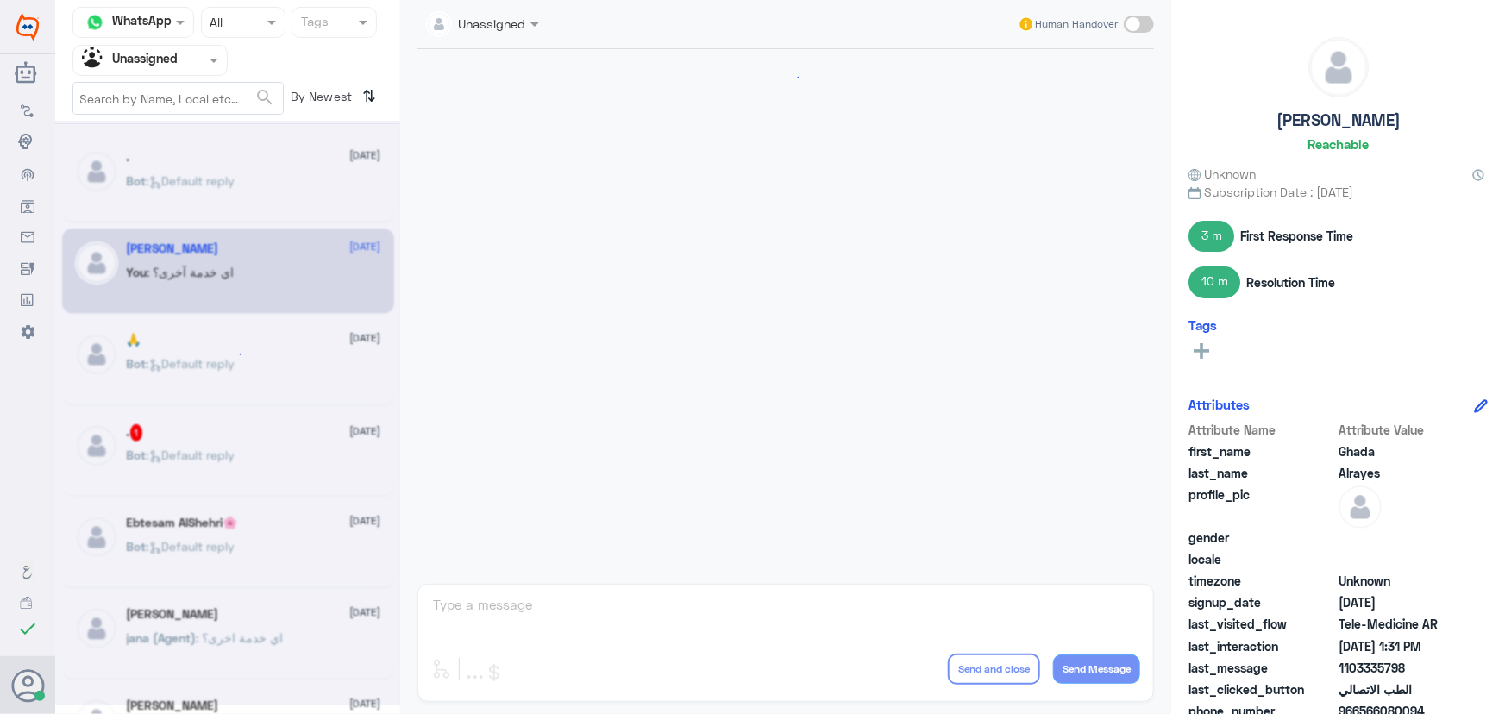
scroll to position [523, 0]
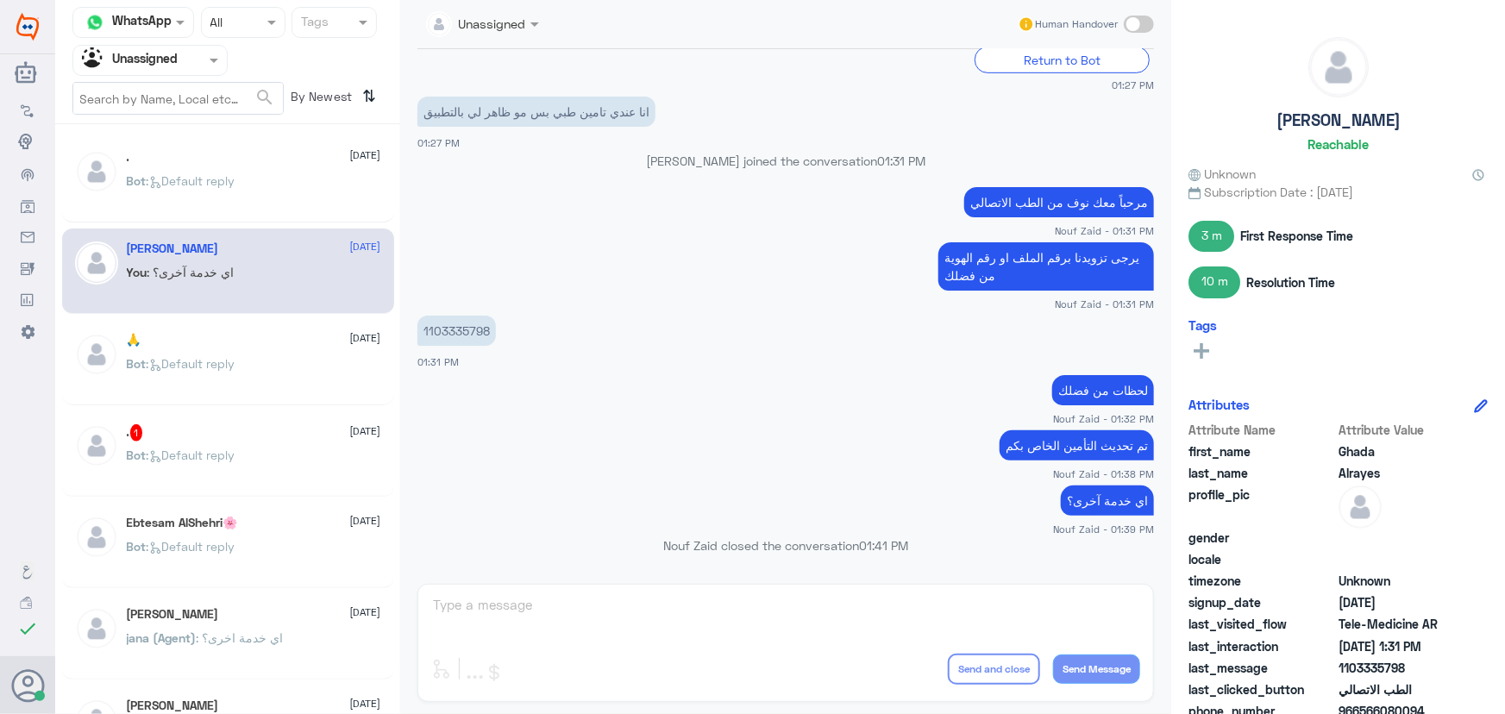
click at [307, 354] on div "🙏 20 August Bot : Default reply" at bounding box center [254, 365] width 254 height 65
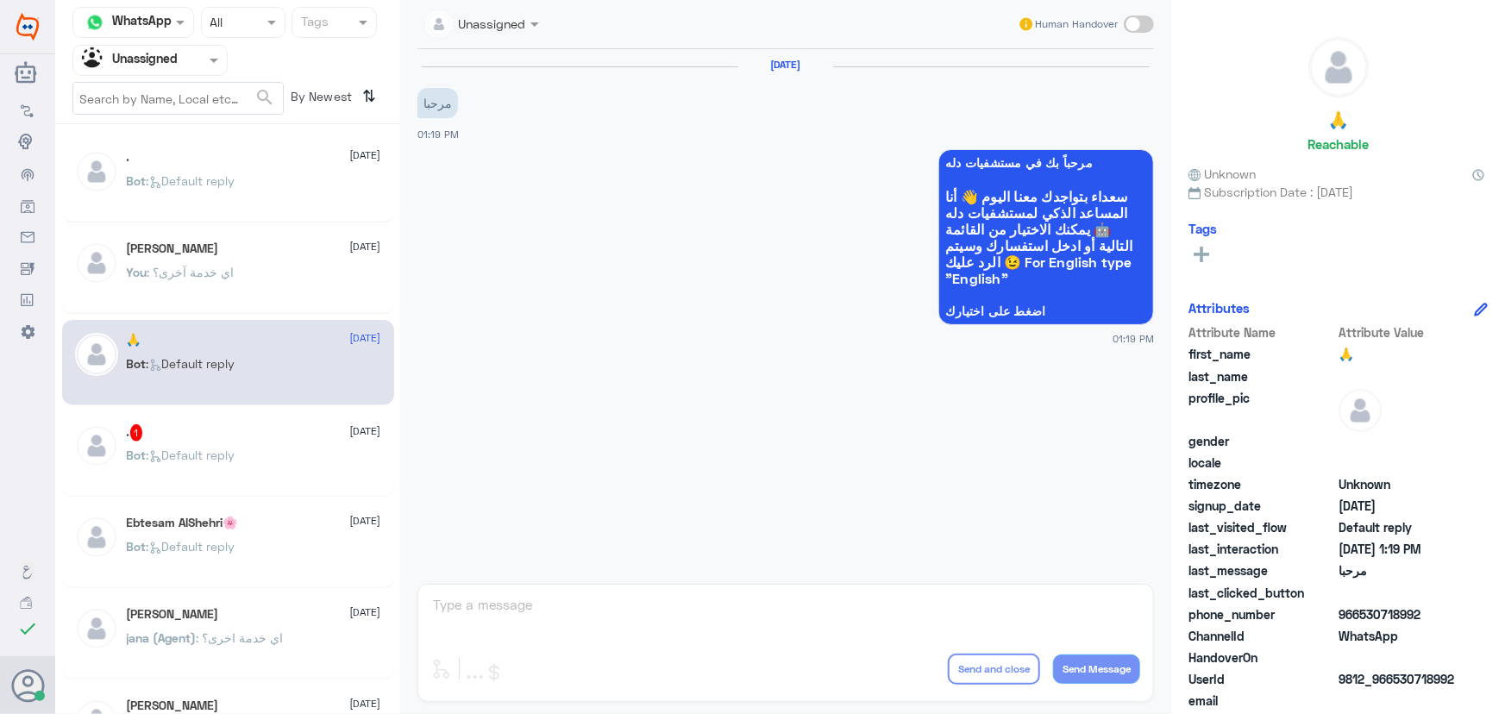
click at [280, 468] on div "Bot : Default reply" at bounding box center [254, 469] width 254 height 39
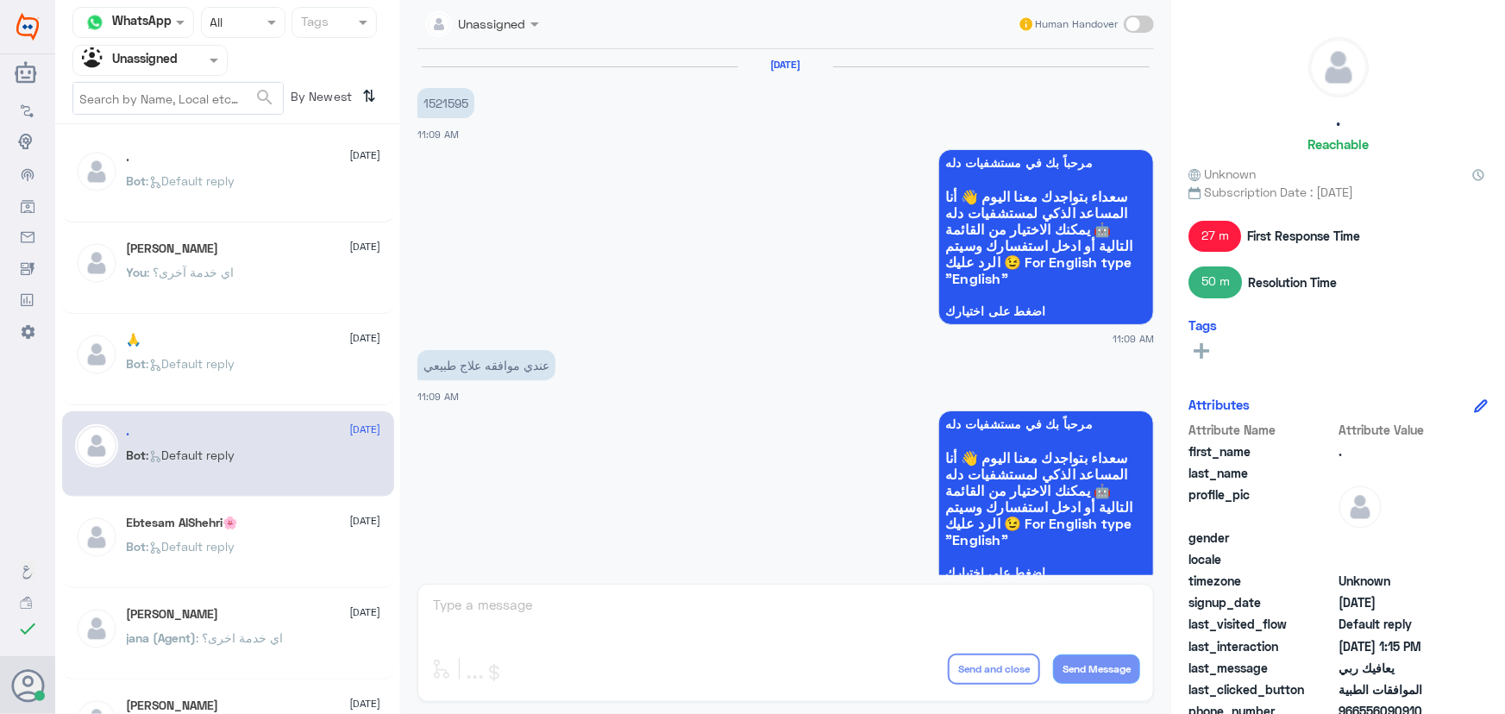
scroll to position [1708, 0]
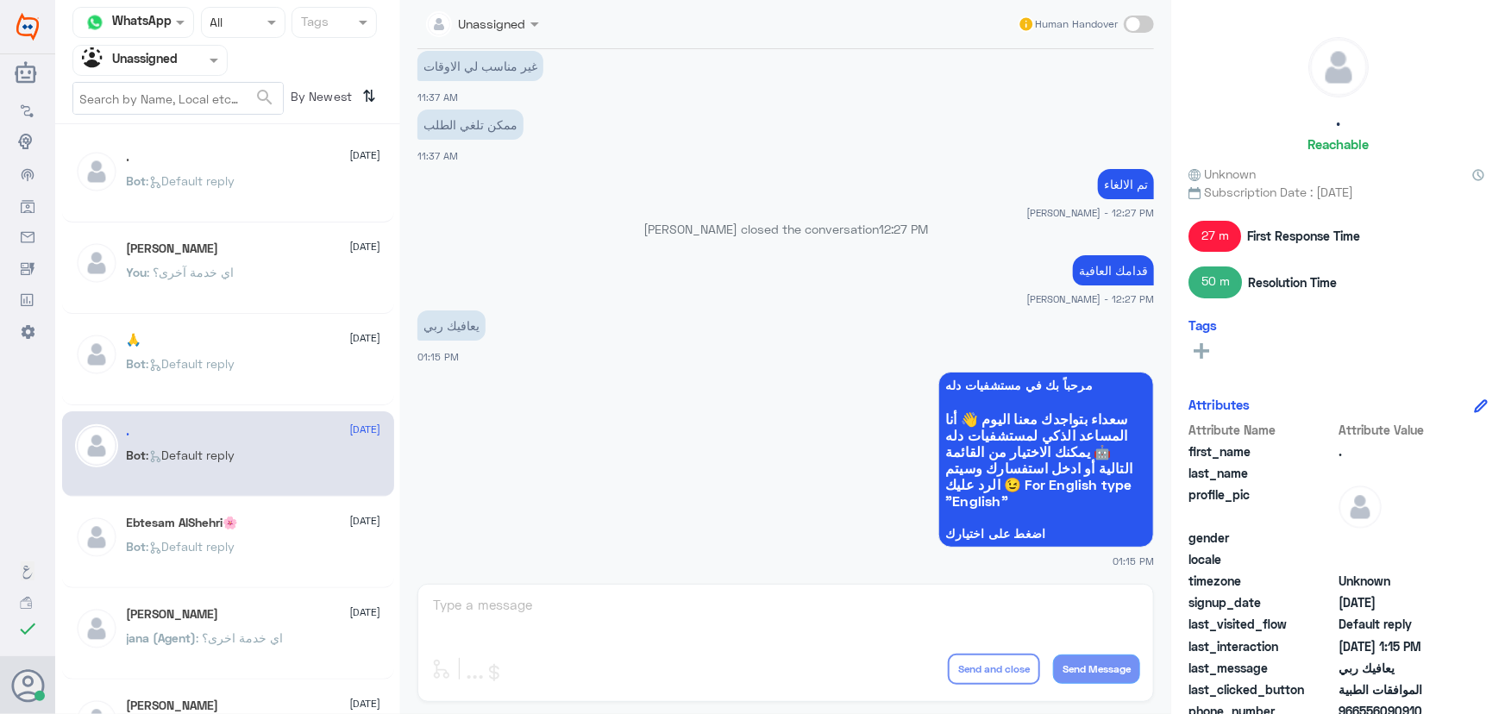
click at [174, 181] on span ": Default reply" at bounding box center [191, 180] width 89 height 15
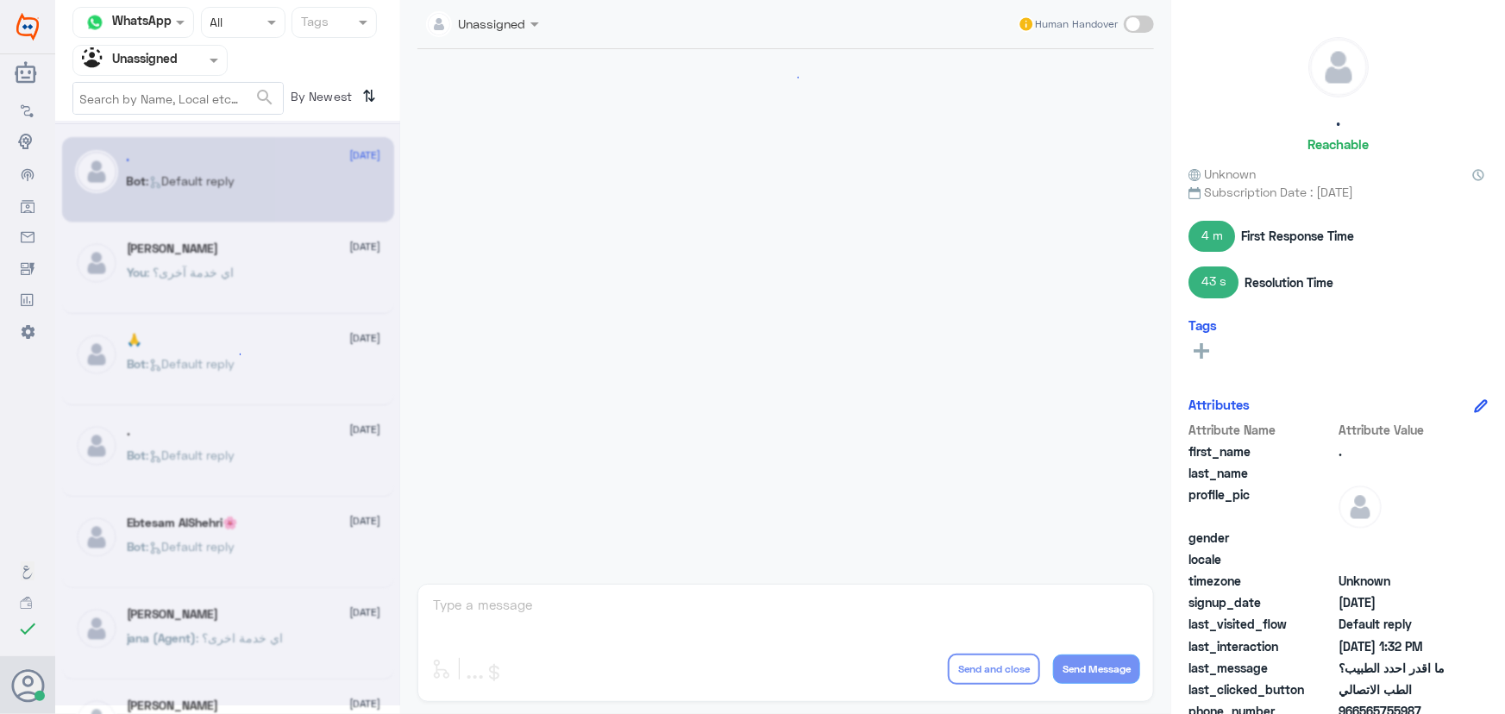
scroll to position [1037, 0]
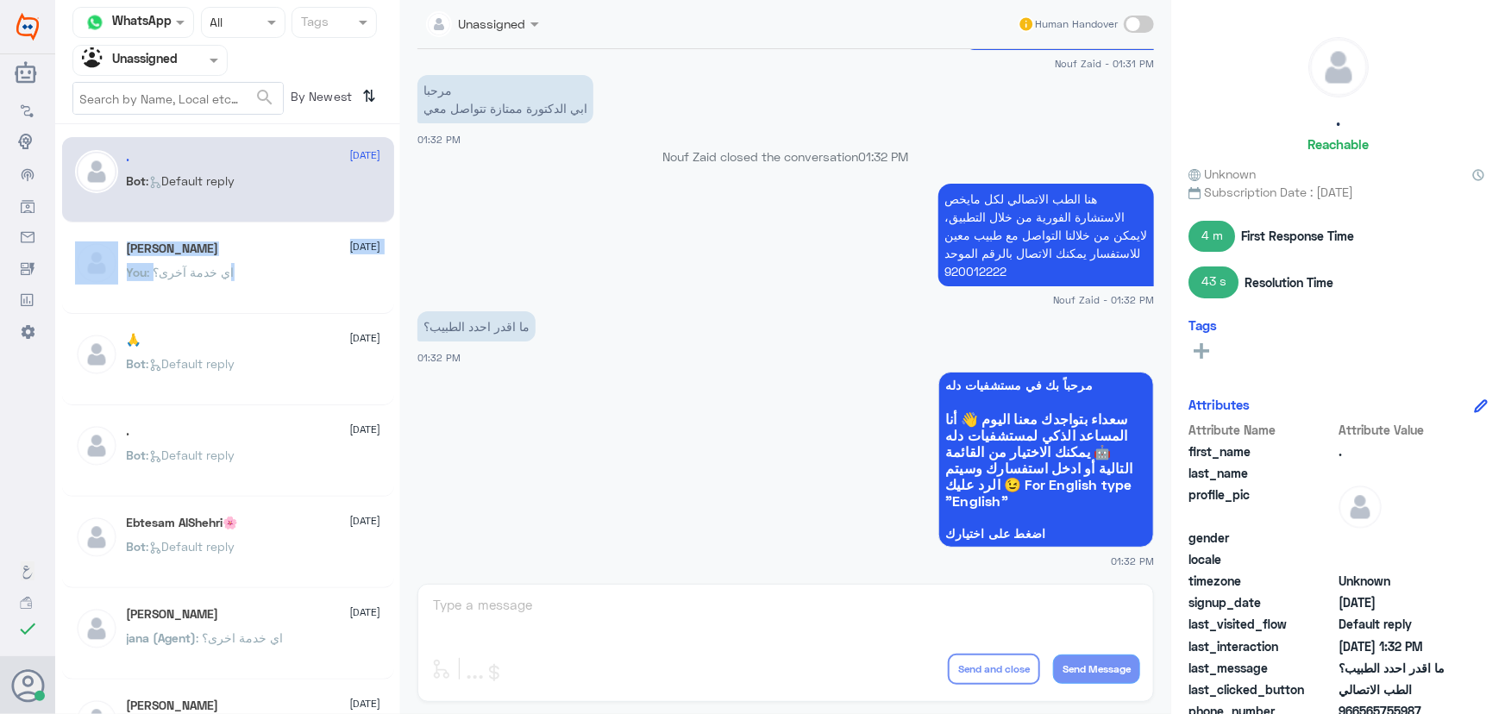
drag, startPoint x: 226, startPoint y: 287, endPoint x: 237, endPoint y: 210, distance: 78.4
click at [237, 210] on div ". 20 August Bot : Default reply Ghada Alrayes 20 August You : اي خدمة آخرى؟ 🙏 2…" at bounding box center [227, 425] width 345 height 589
click at [471, 385] on app-msgs-whats-app-list "مرحباً بك في مستشفيات دله سعداء بتواجدك معنا اليوم 👋 أنا المساعد الذكي لمستشفيا…" at bounding box center [785, 461] width 737 height 178
click at [146, 61] on input "text" at bounding box center [129, 60] width 95 height 20
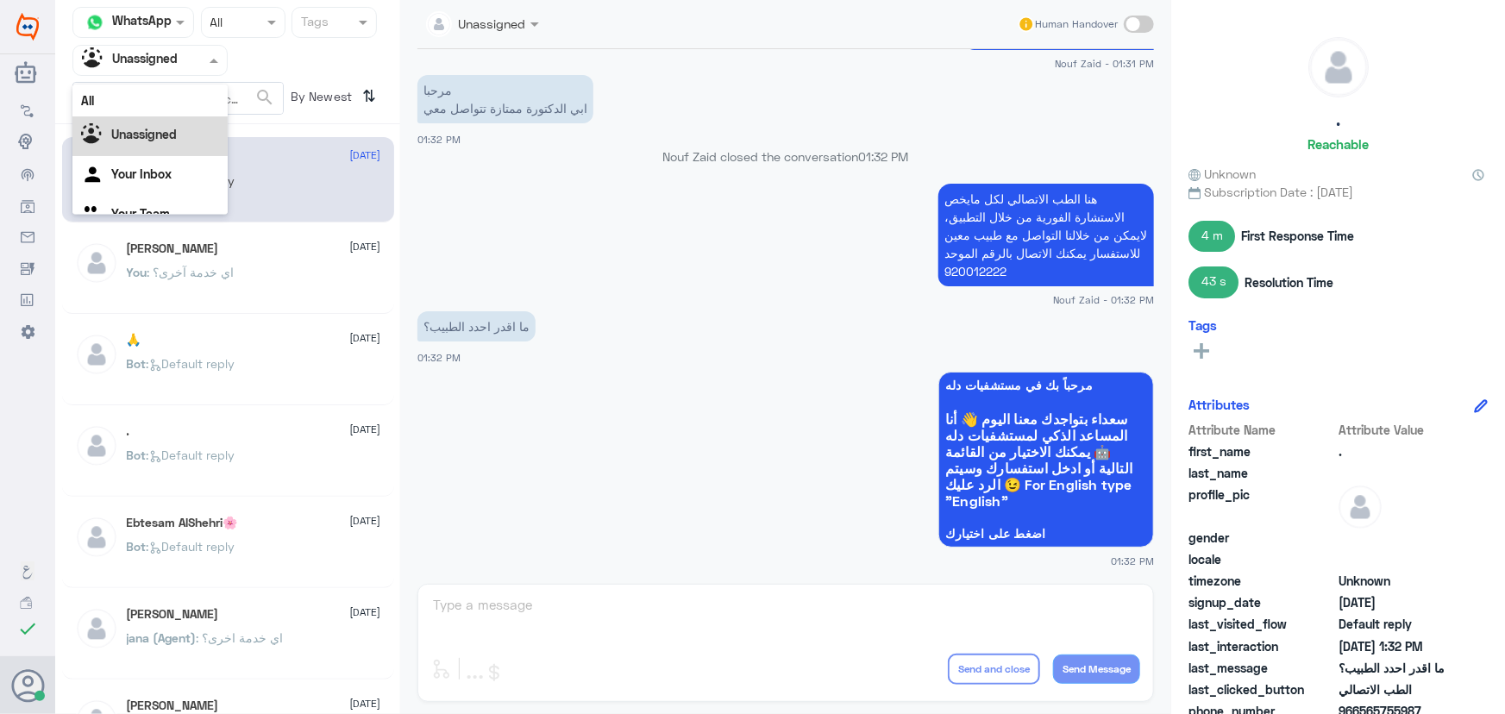
scroll to position [22, 0]
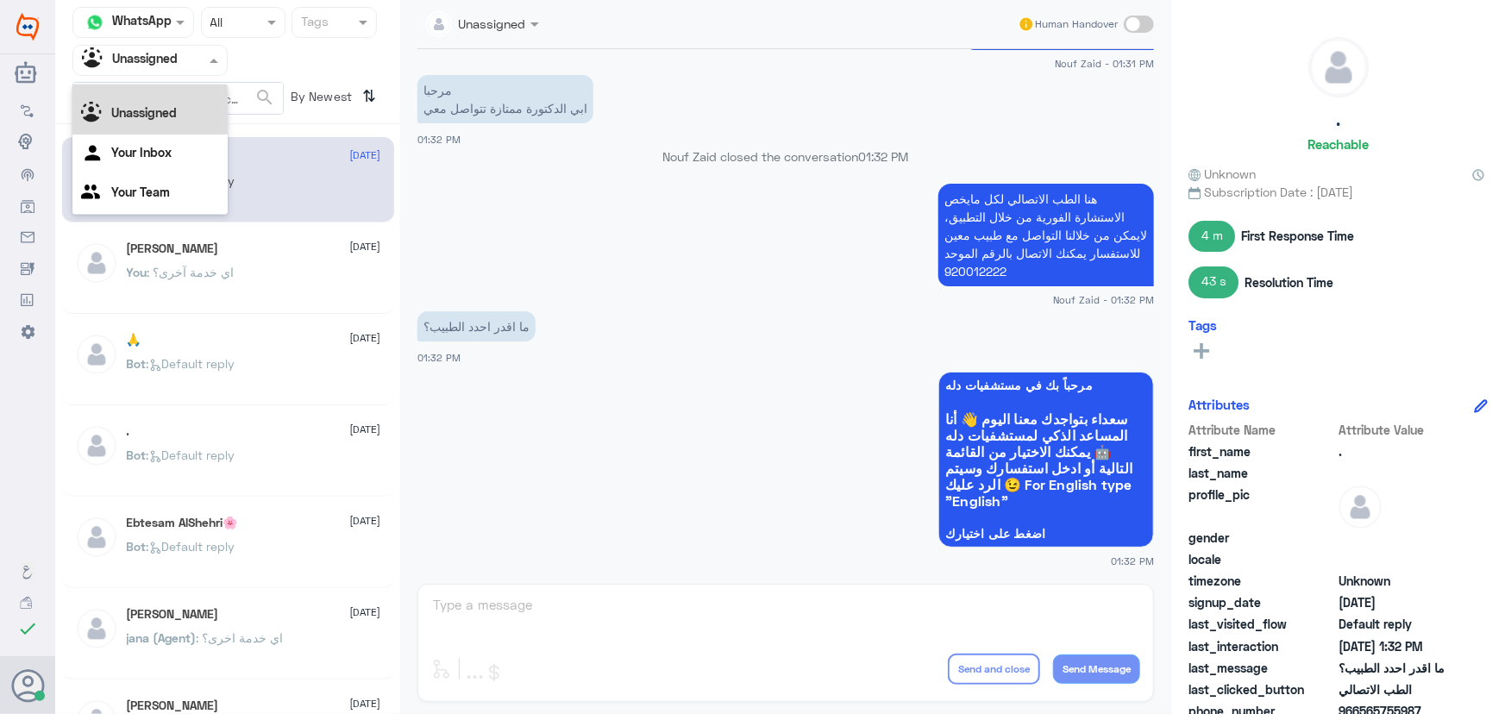
click at [160, 93] on div "All" at bounding box center [149, 79] width 155 height 32
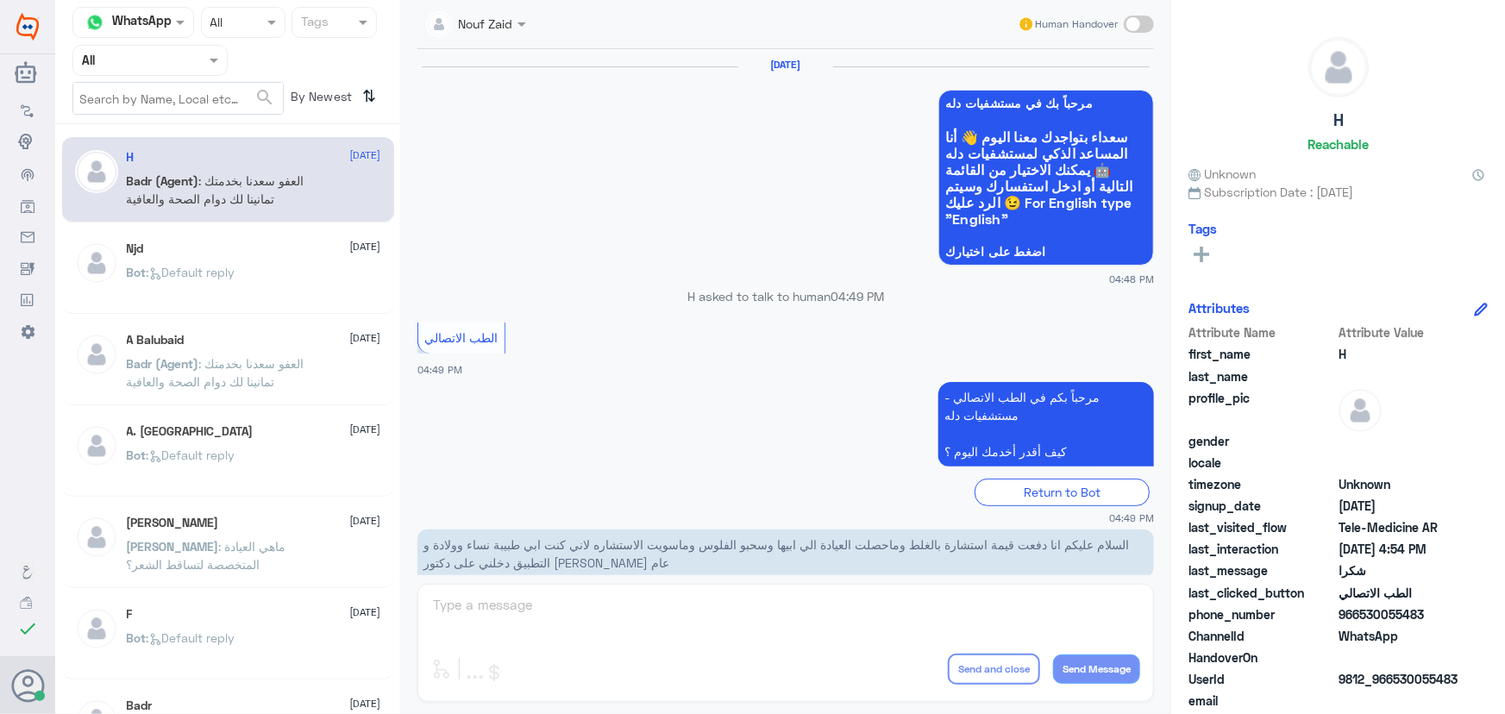
scroll to position [821, 0]
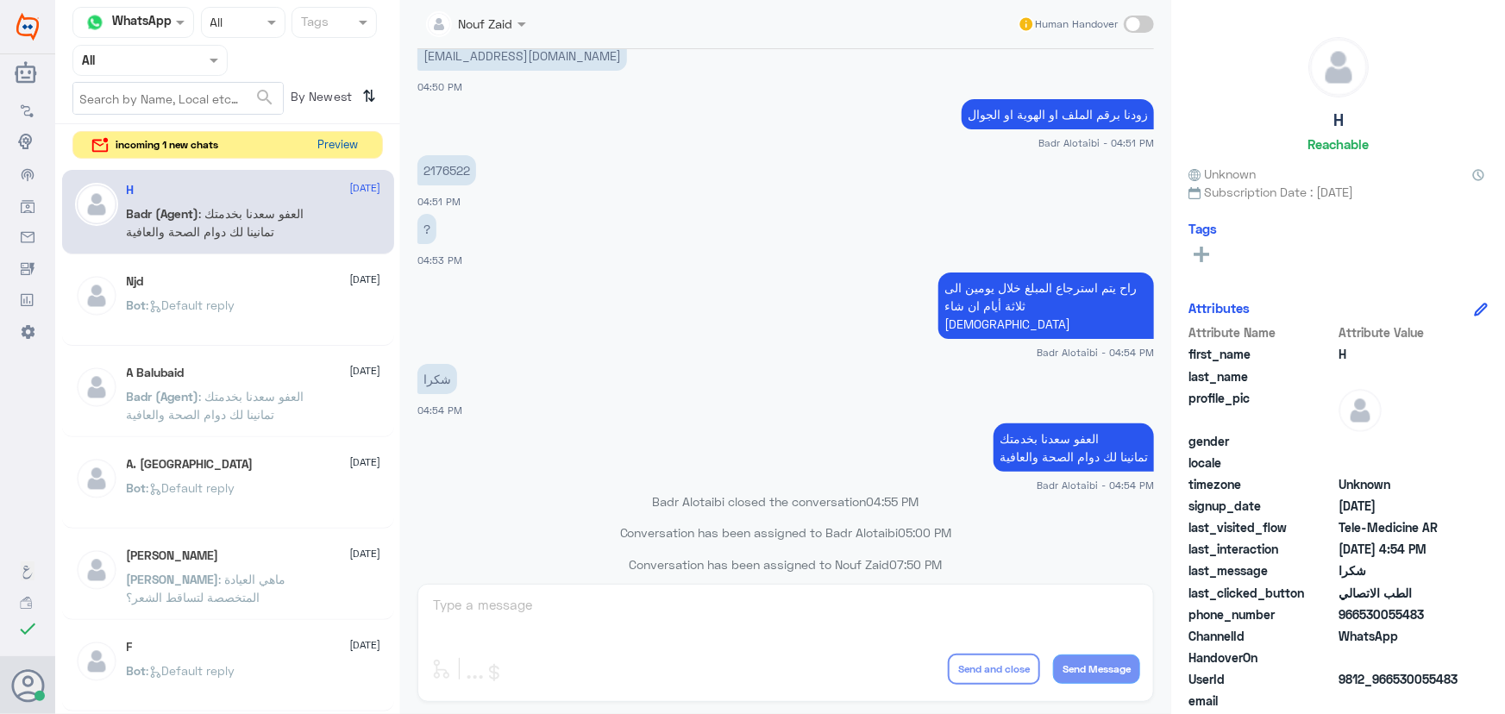
click at [312, 147] on button "Preview" at bounding box center [337, 145] width 53 height 27
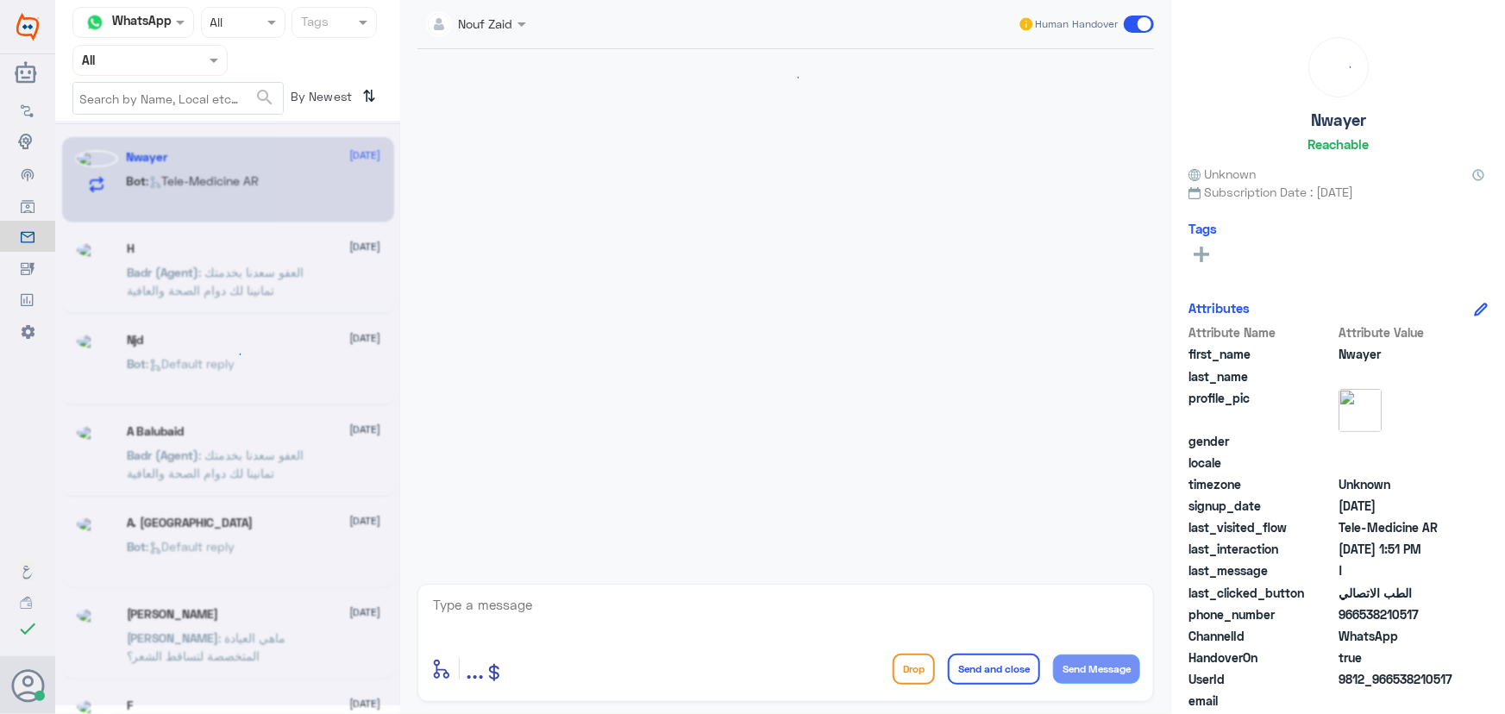
scroll to position [17, 0]
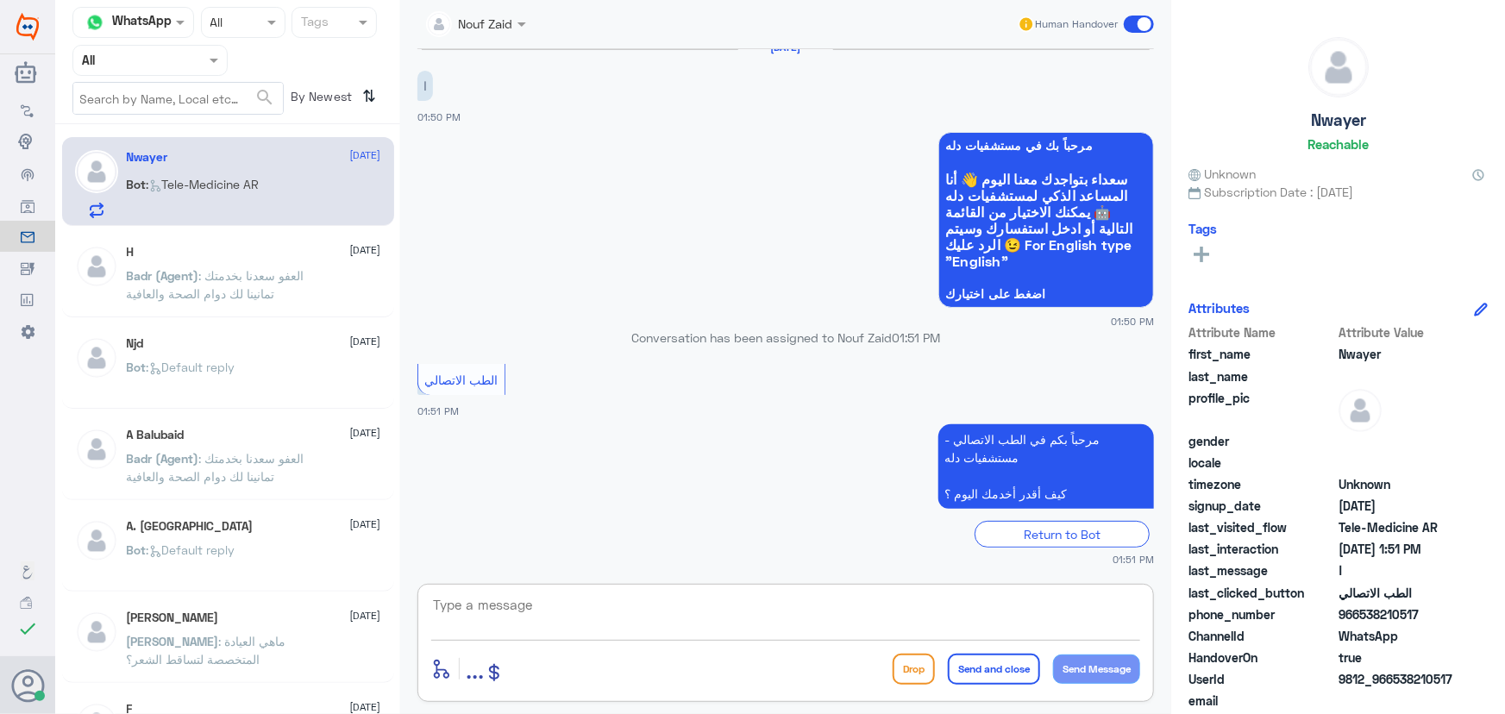
click at [687, 616] on textarea at bounding box center [785, 614] width 709 height 42
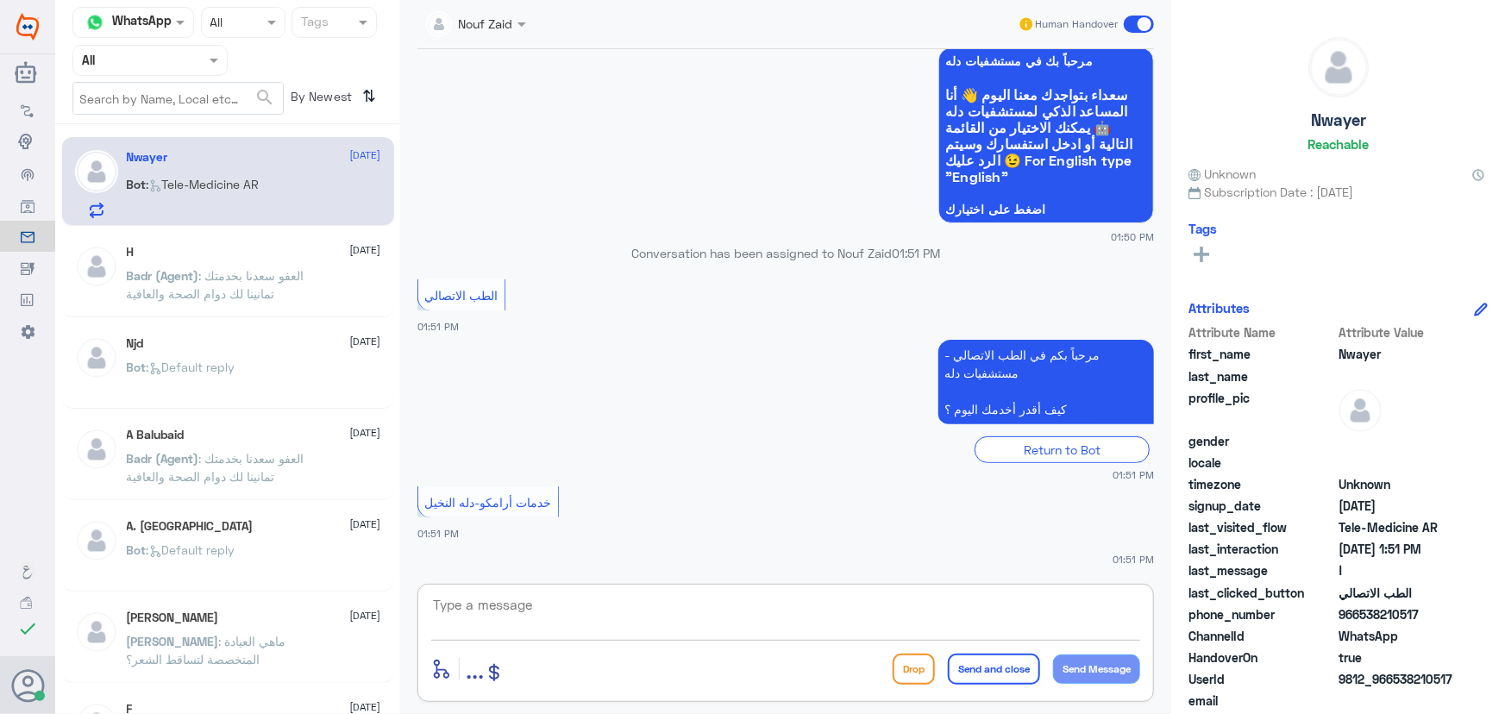
paste textarea "مرحباً معك نوف من الطب الاتصالي كيف اقدر أساعدك؟"
type textarea "مرحباً معك نوف من الطب الاتصالي كيف اقدر أساعدك؟"
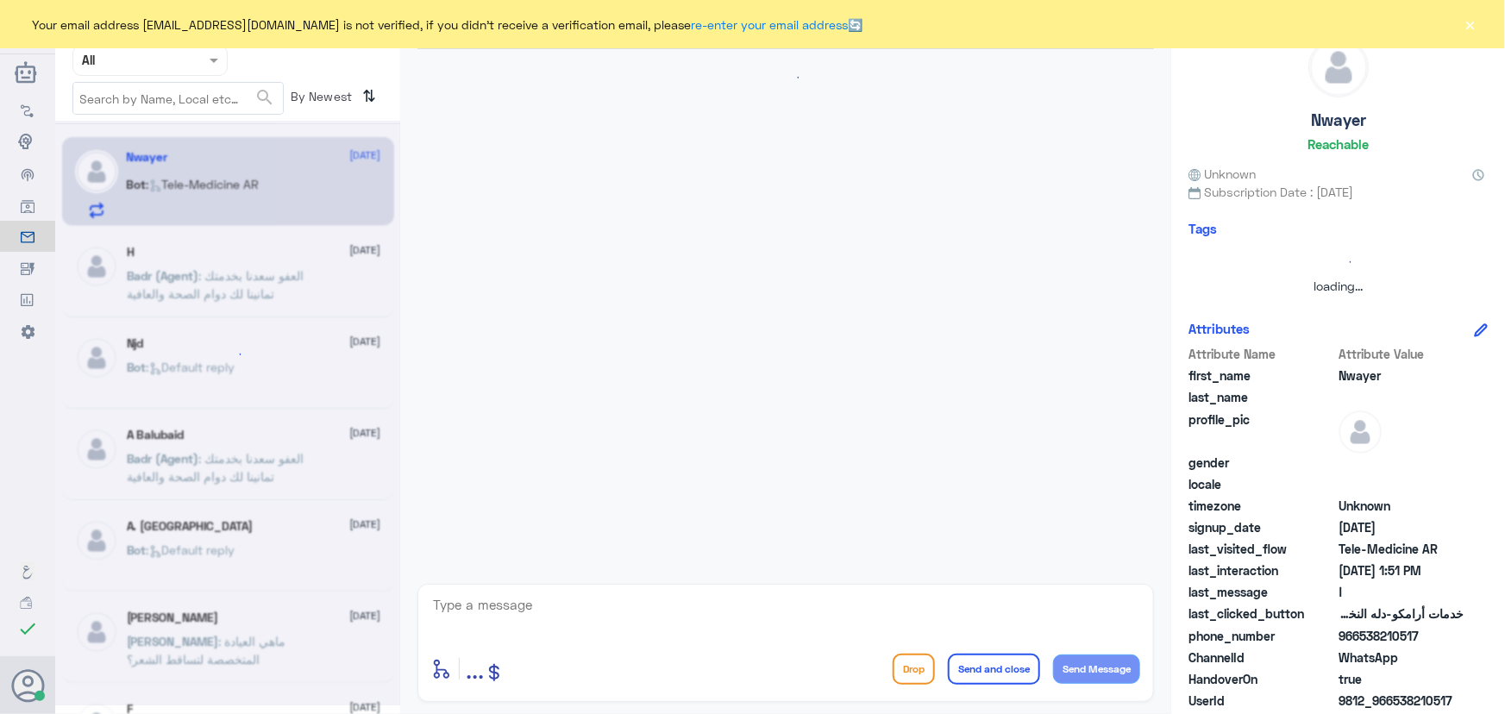
scroll to position [102, 0]
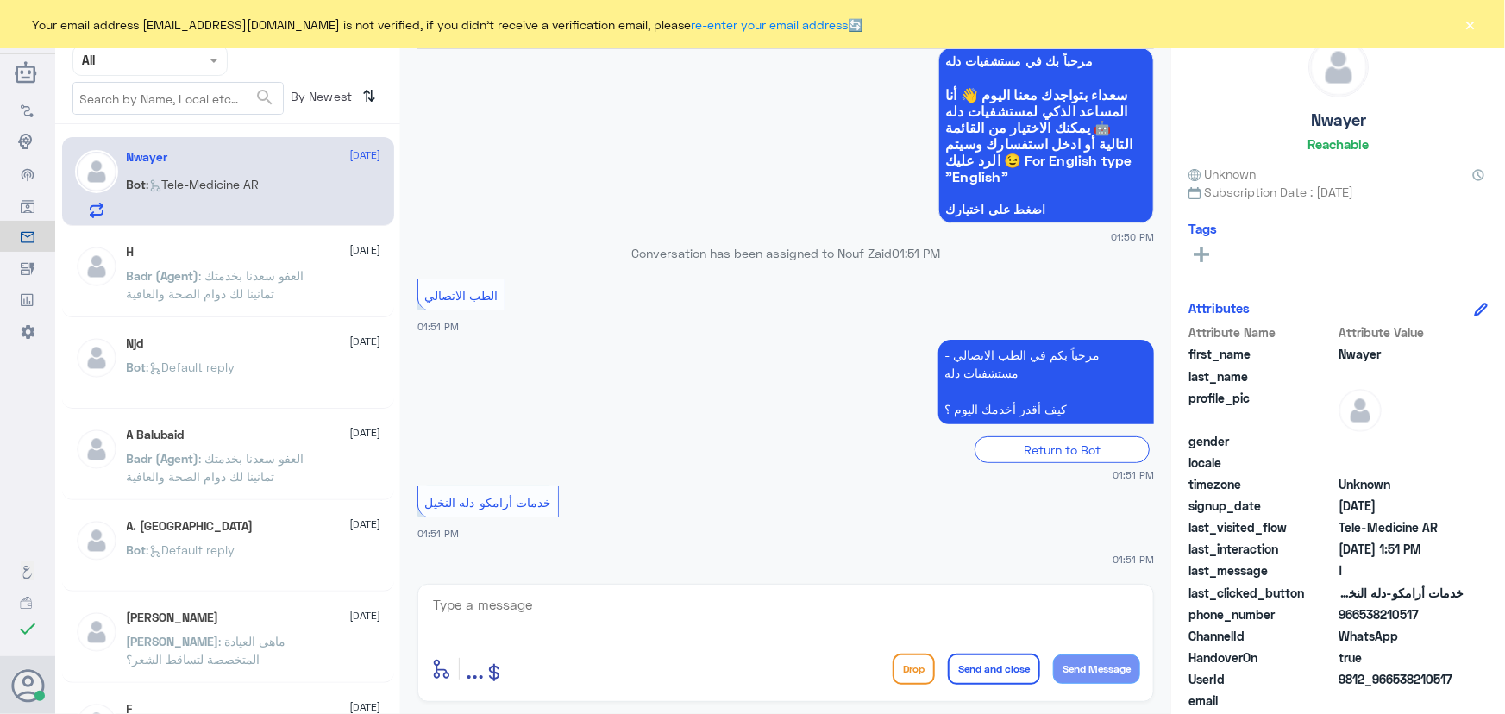
click at [565, 607] on textarea at bounding box center [785, 614] width 709 height 42
paste textarea "مرحباً معك نوف من الطب الاتصالي كيف اقدر أساعدك؟"
type textarea "مرحباً معك نوف من الطب الاتصالي كيف اقدر أساعدك؟"
click at [1057, 663] on button "Send Message" at bounding box center [1096, 669] width 87 height 29
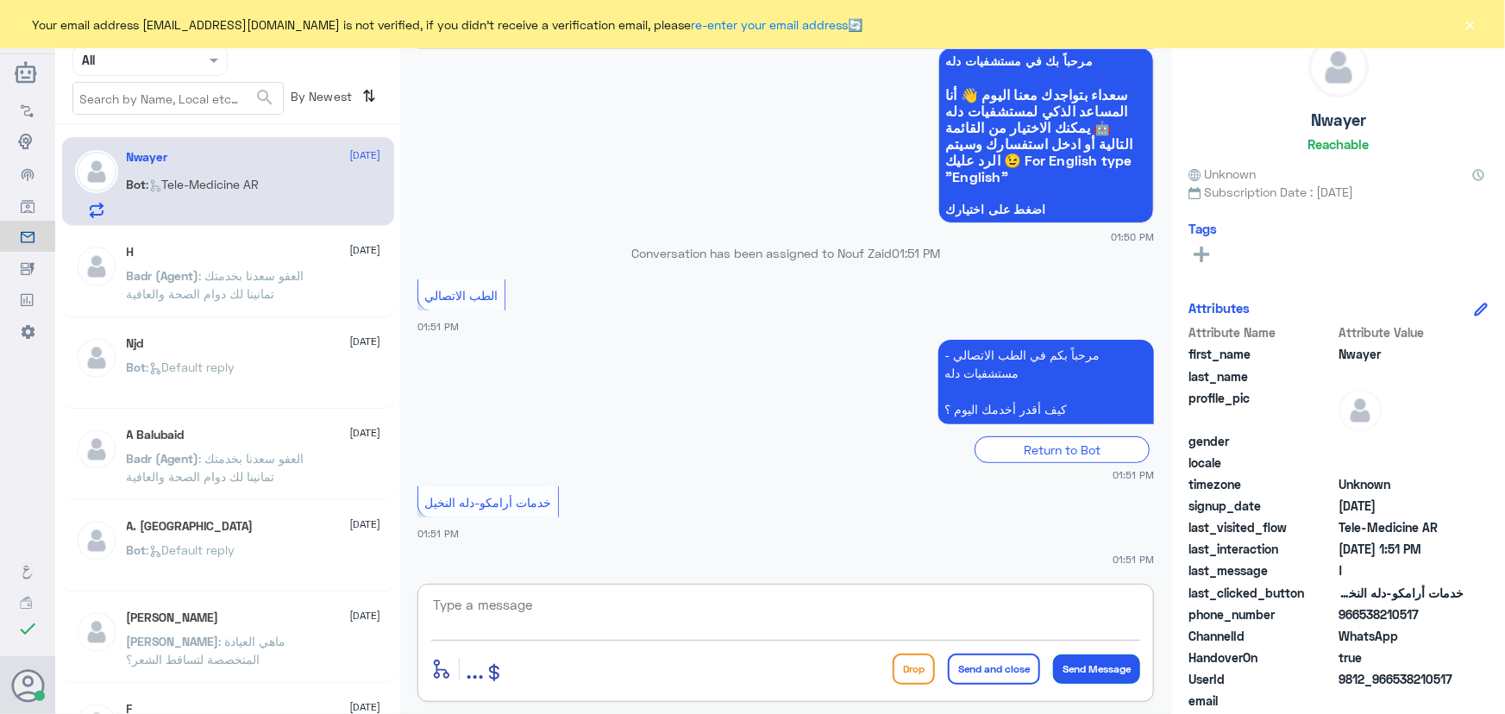
scroll to position [174, 0]
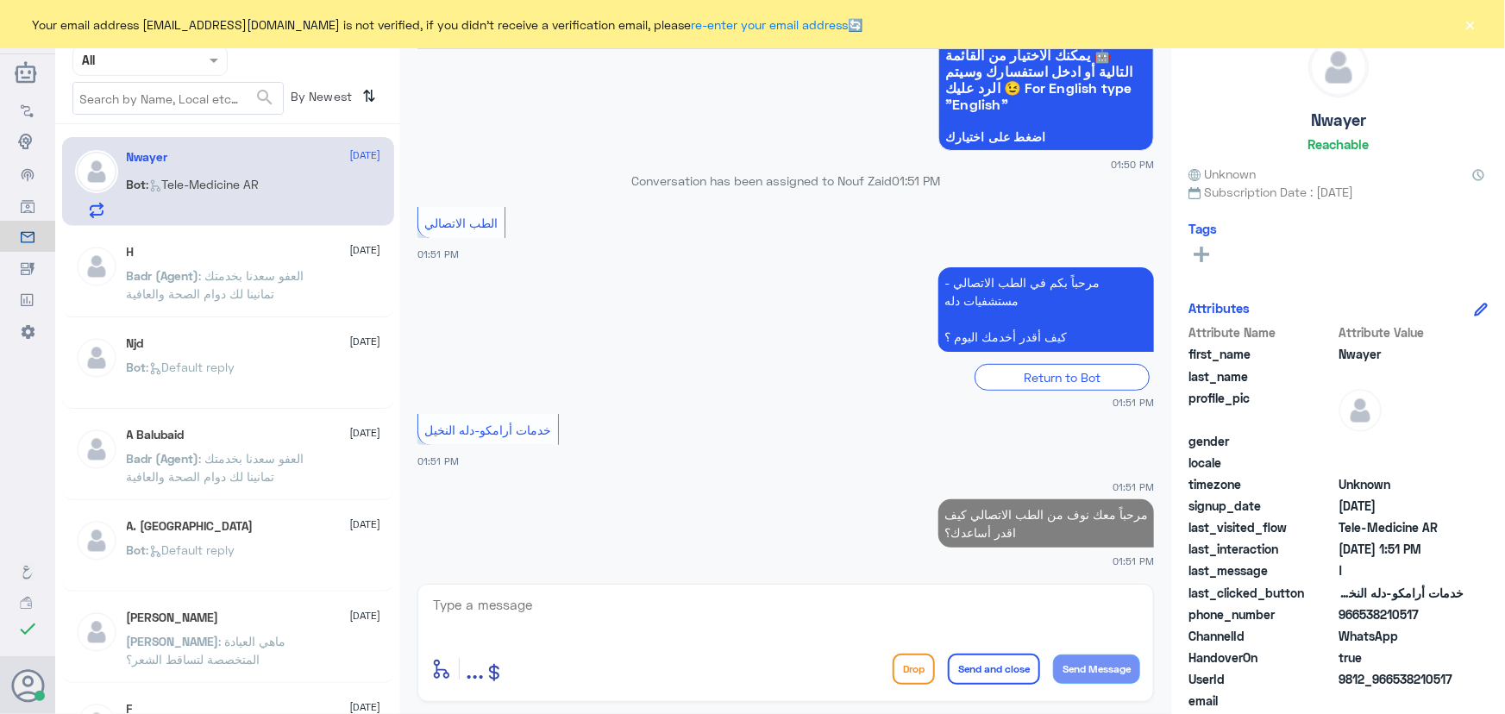
click at [1474, 27] on button "×" at bounding box center [1470, 24] width 17 height 17
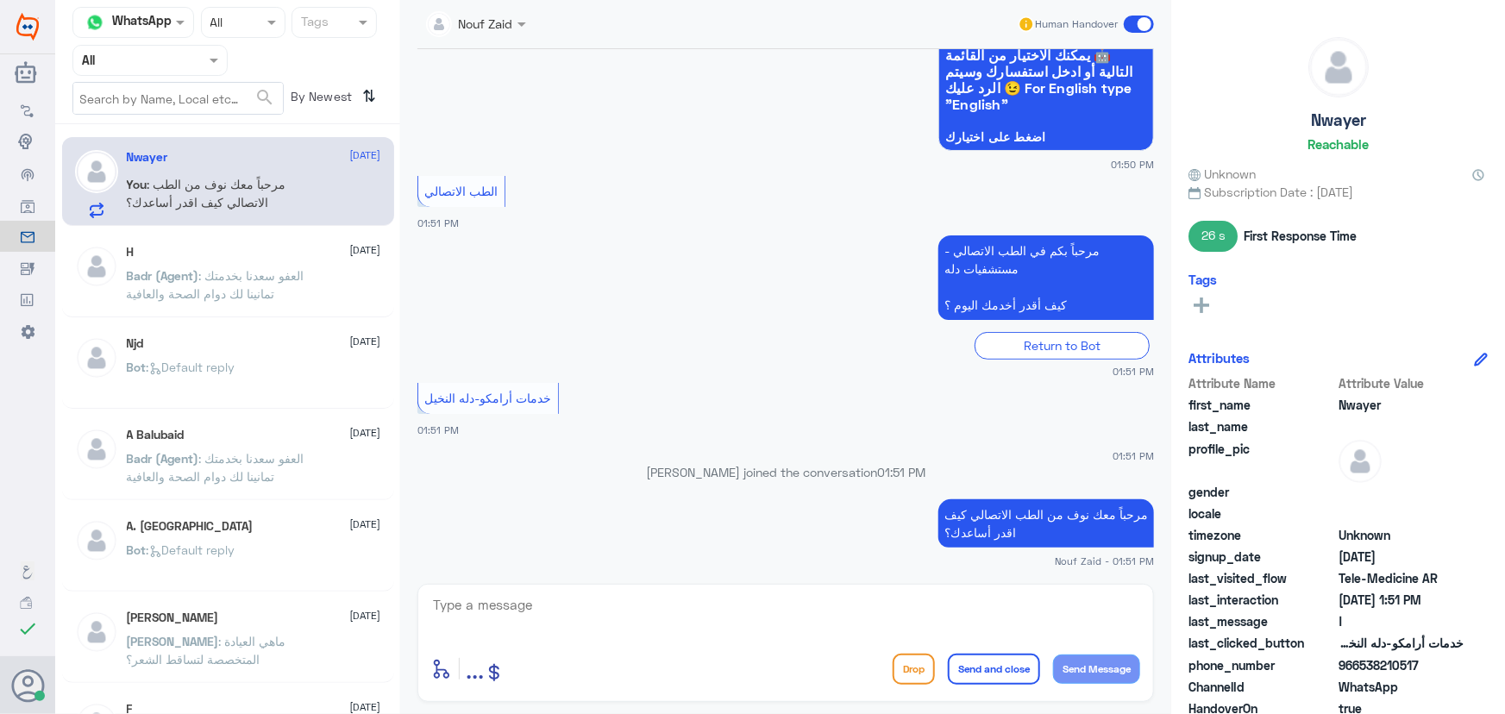
scroll to position [234, 0]
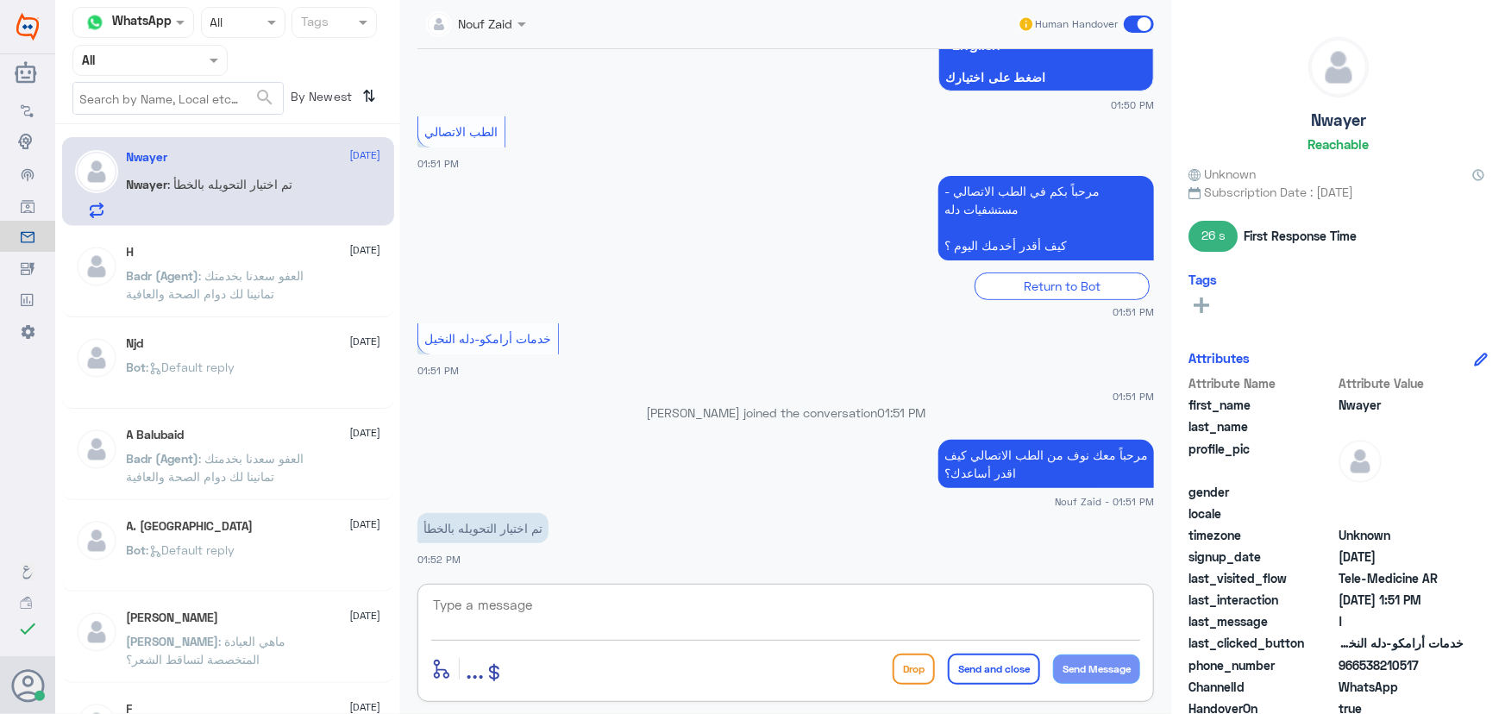
click at [538, 606] on textarea at bounding box center [785, 614] width 709 height 42
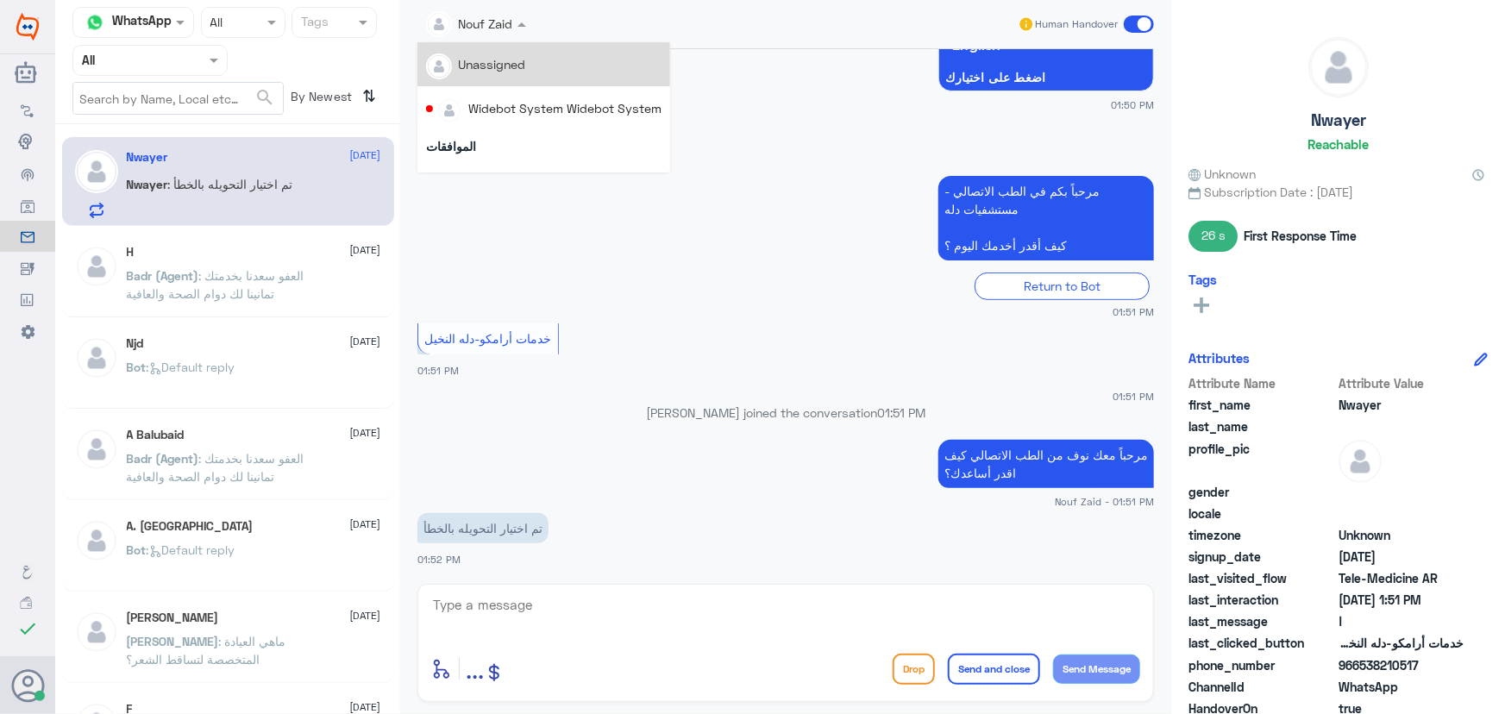
click at [501, 29] on div at bounding box center [475, 23] width 117 height 20
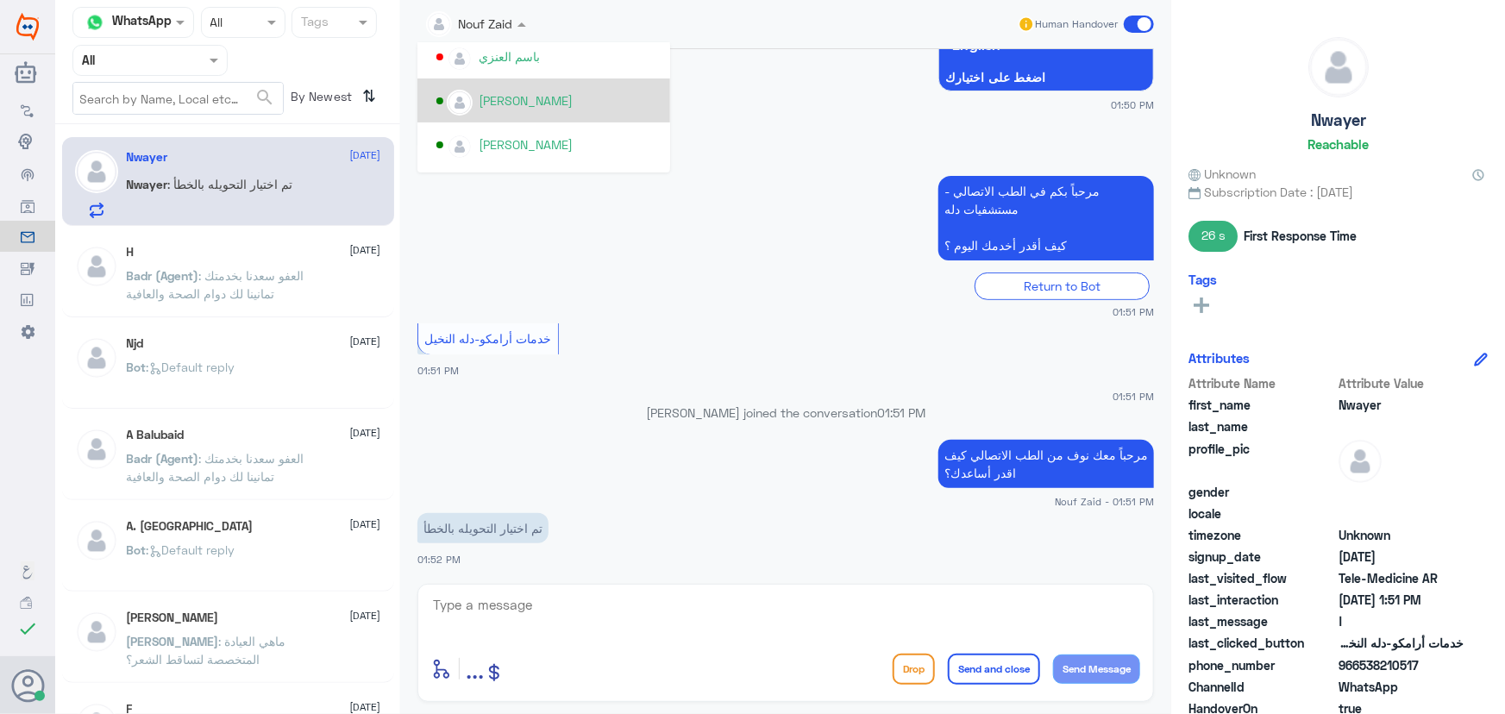
scroll to position [706, 0]
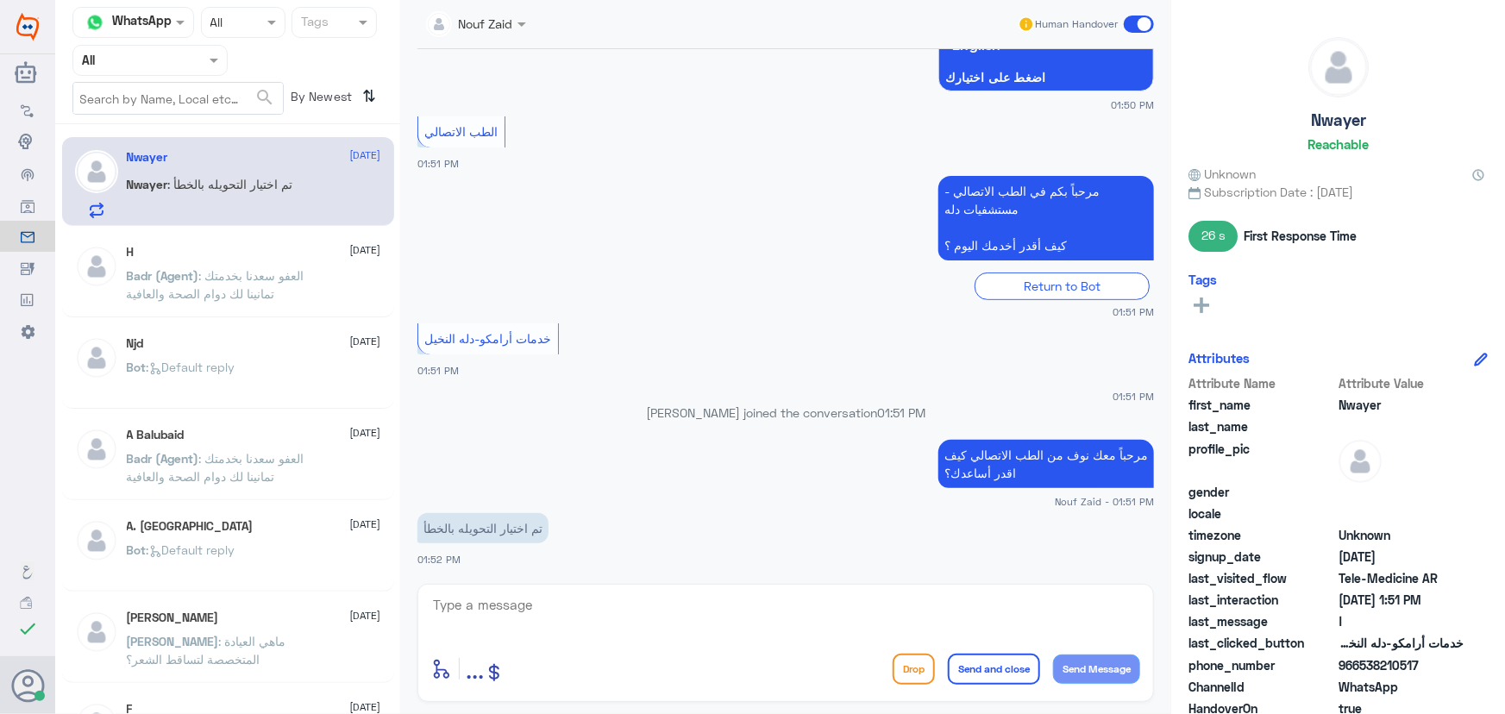
click at [727, 319] on div "خدمات أرامكو-دله النخيل 01:51 PM" at bounding box center [785, 349] width 737 height 60
click at [646, 599] on textarea at bounding box center [785, 614] width 709 height 42
drag, startPoint x: 1131, startPoint y: 25, endPoint x: 1106, endPoint y: 24, distance: 25.0
click at [1131, 26] on span at bounding box center [1139, 24] width 30 height 17
click at [0, 0] on input "checkbox" at bounding box center [0, 0] width 0 height 0
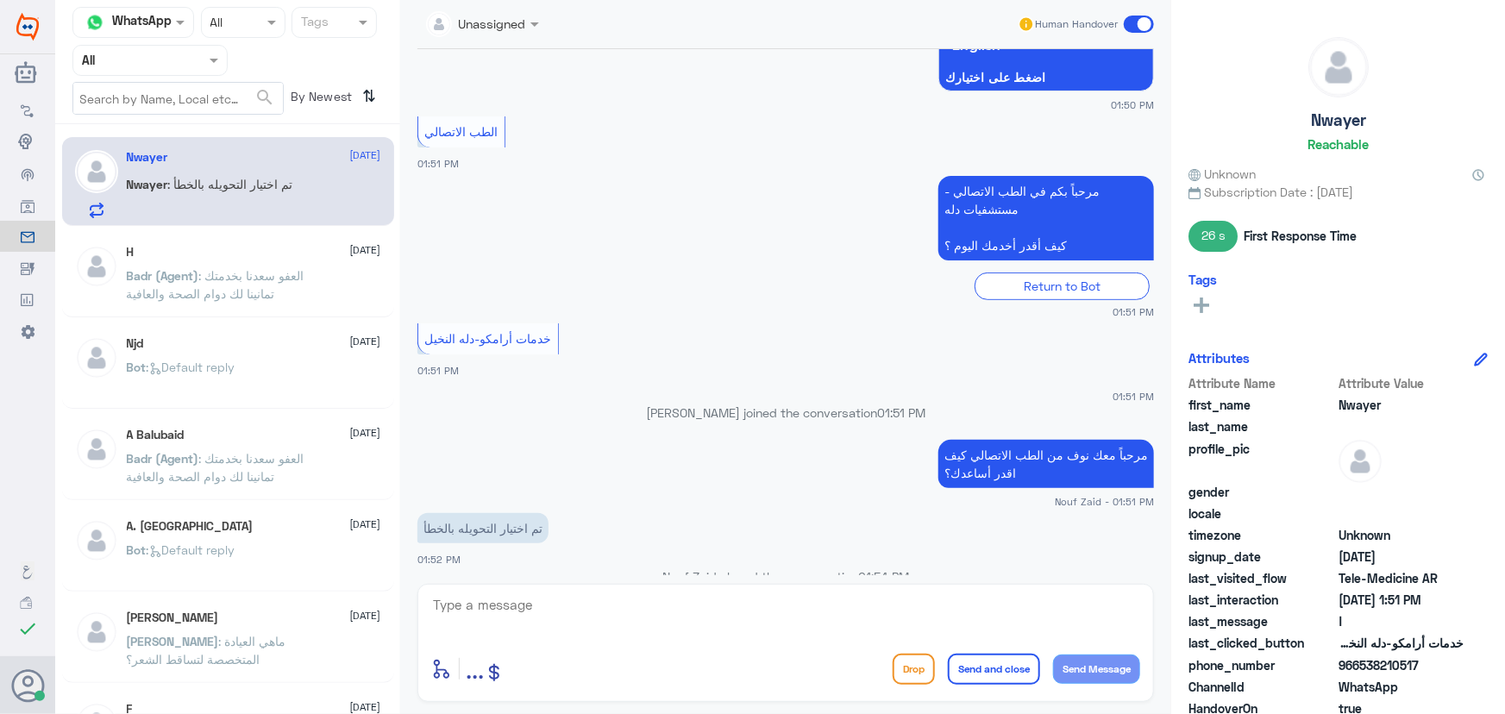
scroll to position [266, 0]
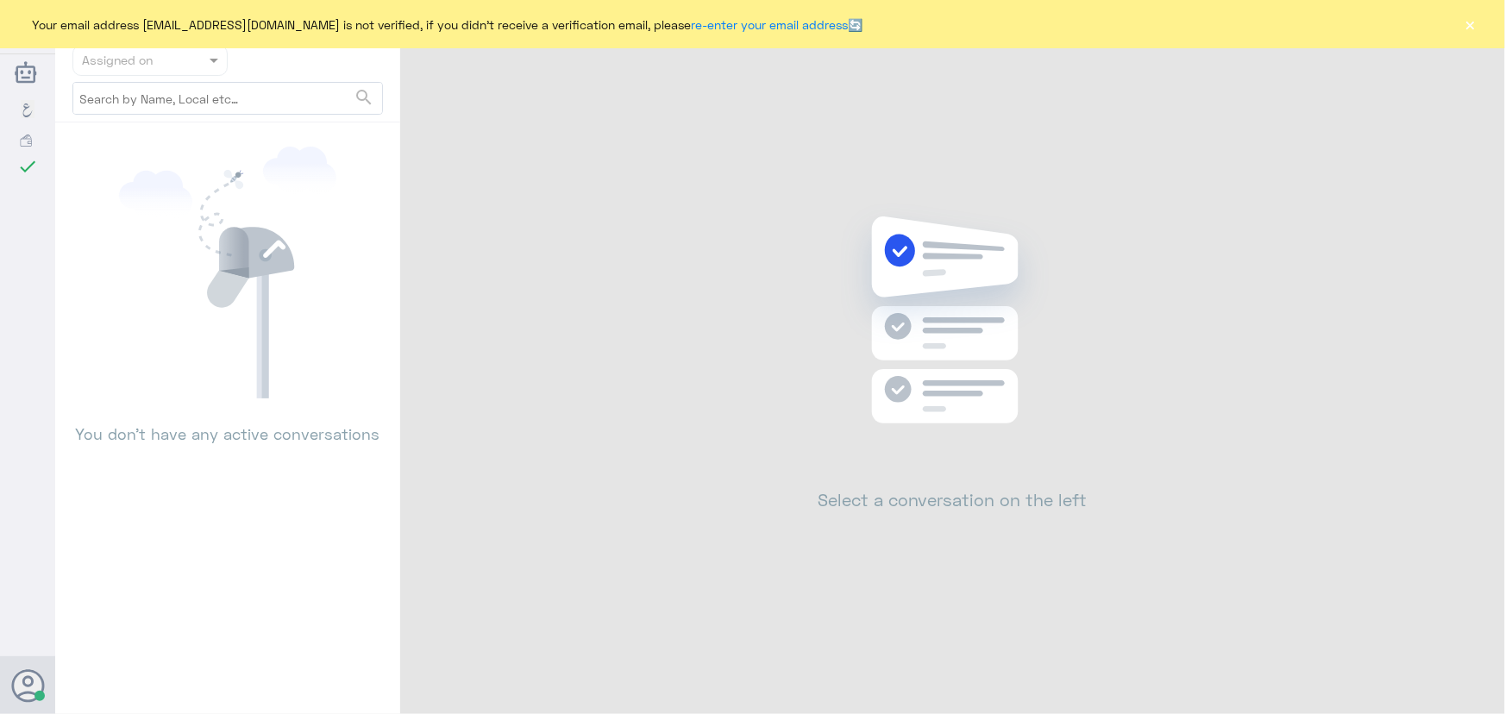
click at [1479, 26] on div "Your email address [EMAIL_ADDRESS][DOMAIN_NAME] is not verified, if you didn't …" at bounding box center [752, 24] width 1505 height 48
click at [1471, 28] on button "×" at bounding box center [1470, 24] width 17 height 17
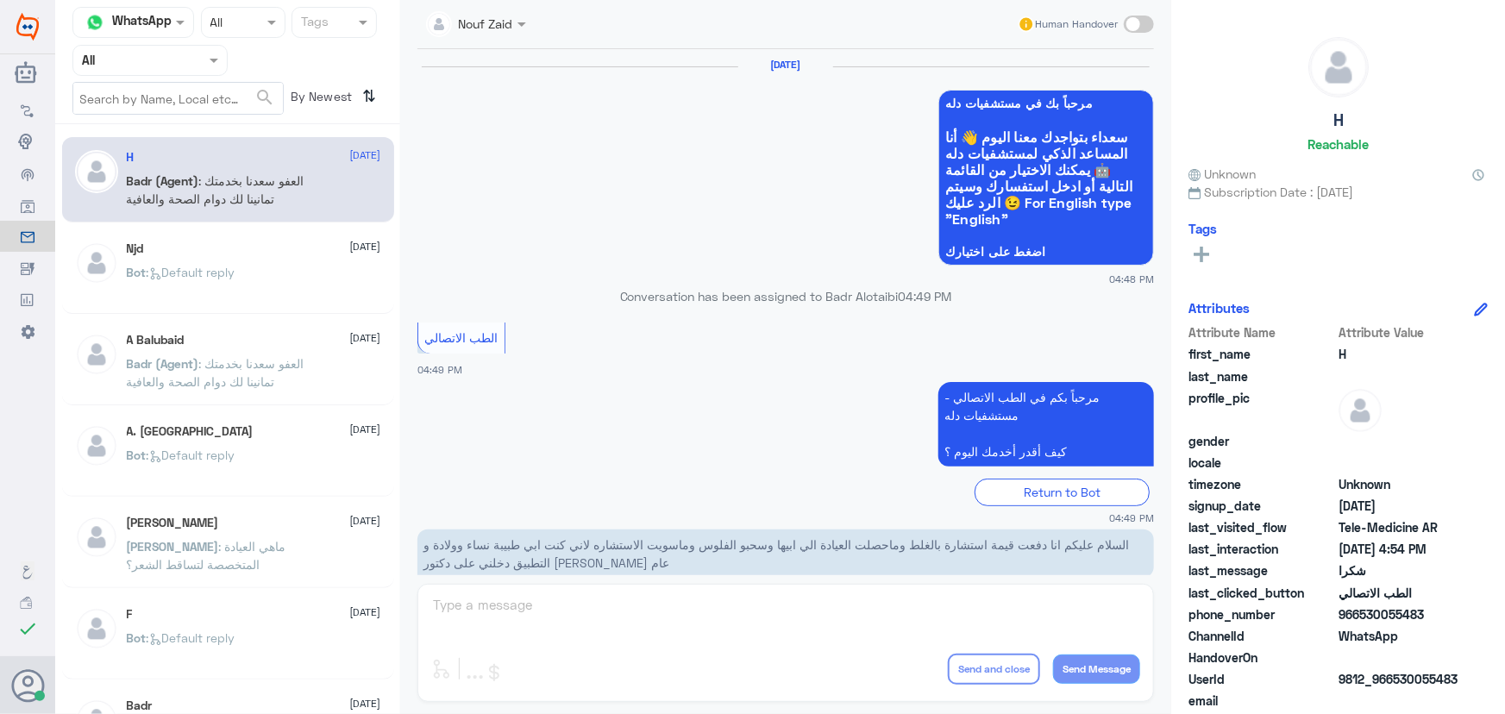
scroll to position [821, 0]
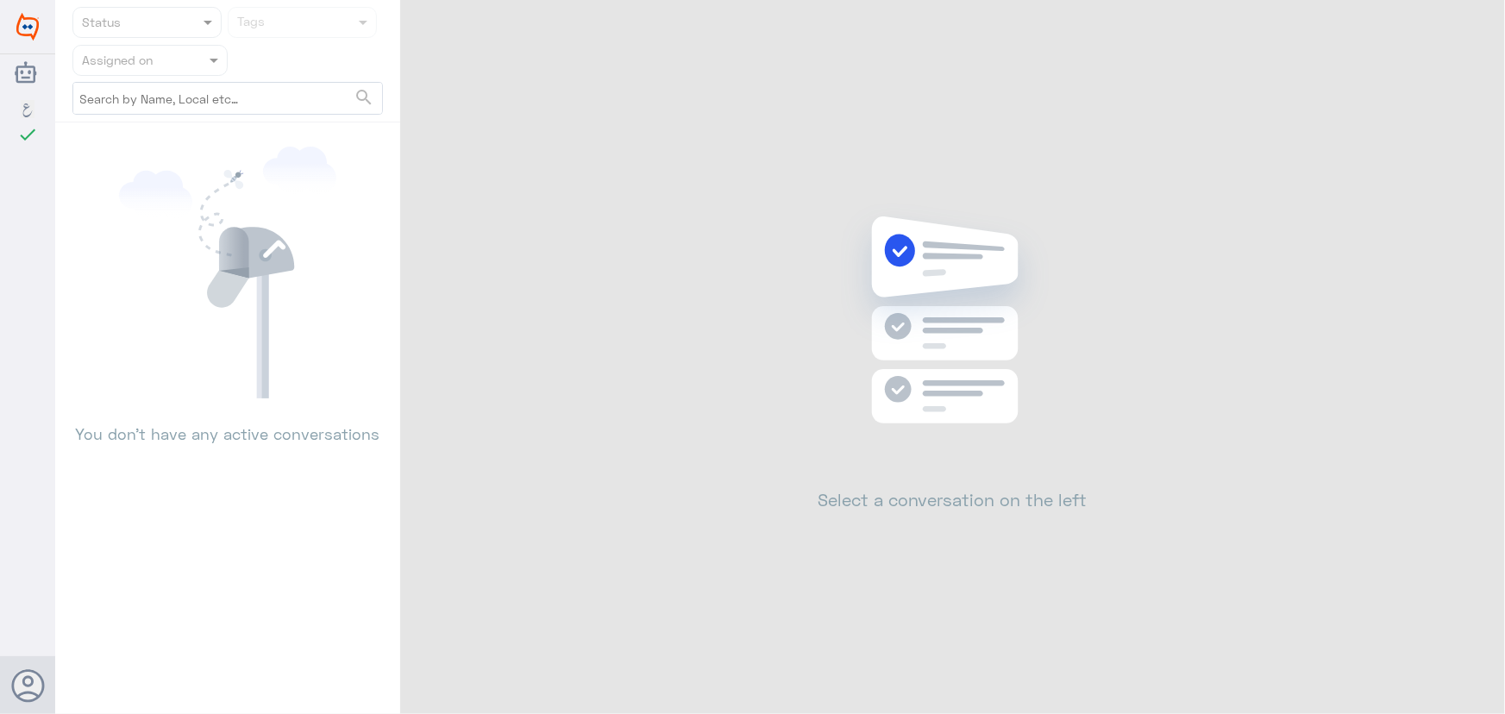
click at [1469, 21] on div "Status Tags Assigned on search You don’t have any active conversations Select a…" at bounding box center [780, 359] width 1450 height 719
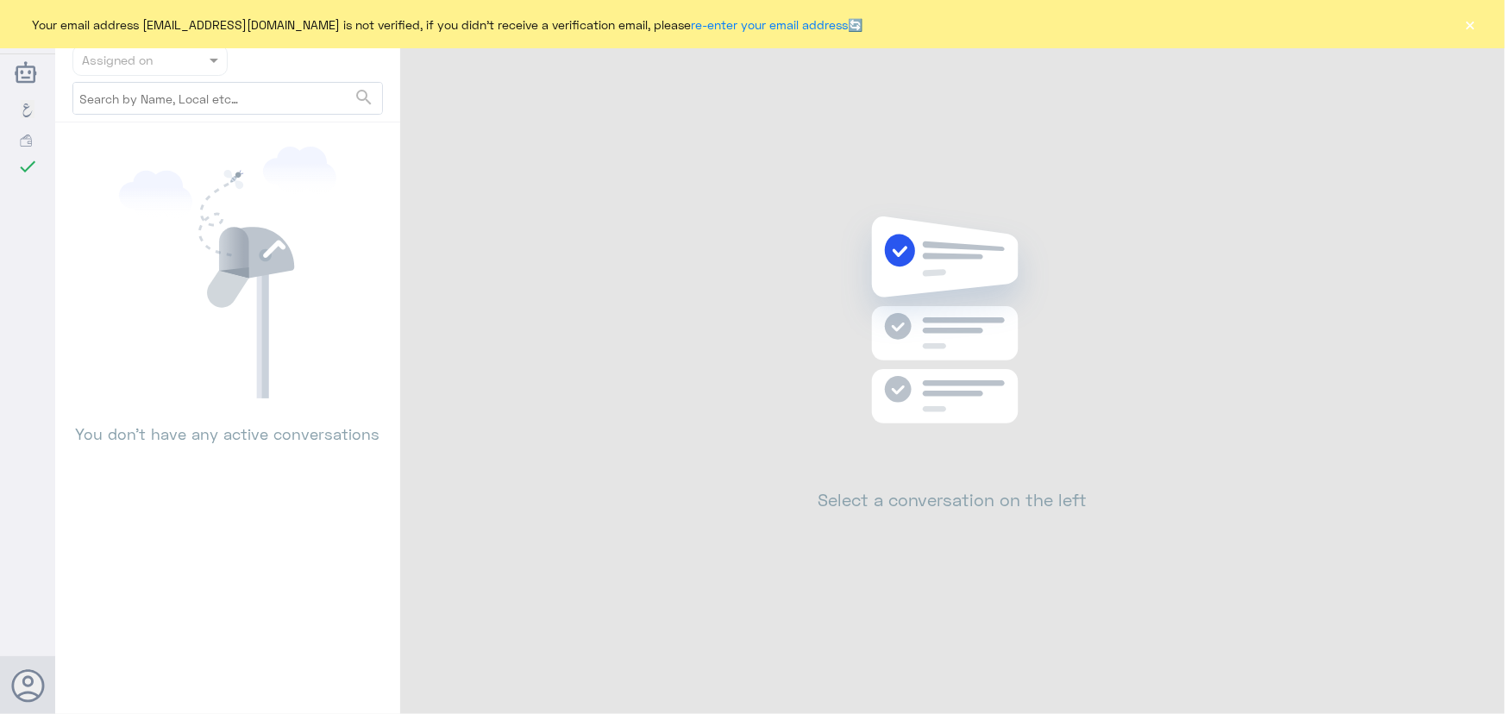
click at [1469, 27] on button "×" at bounding box center [1470, 24] width 17 height 17
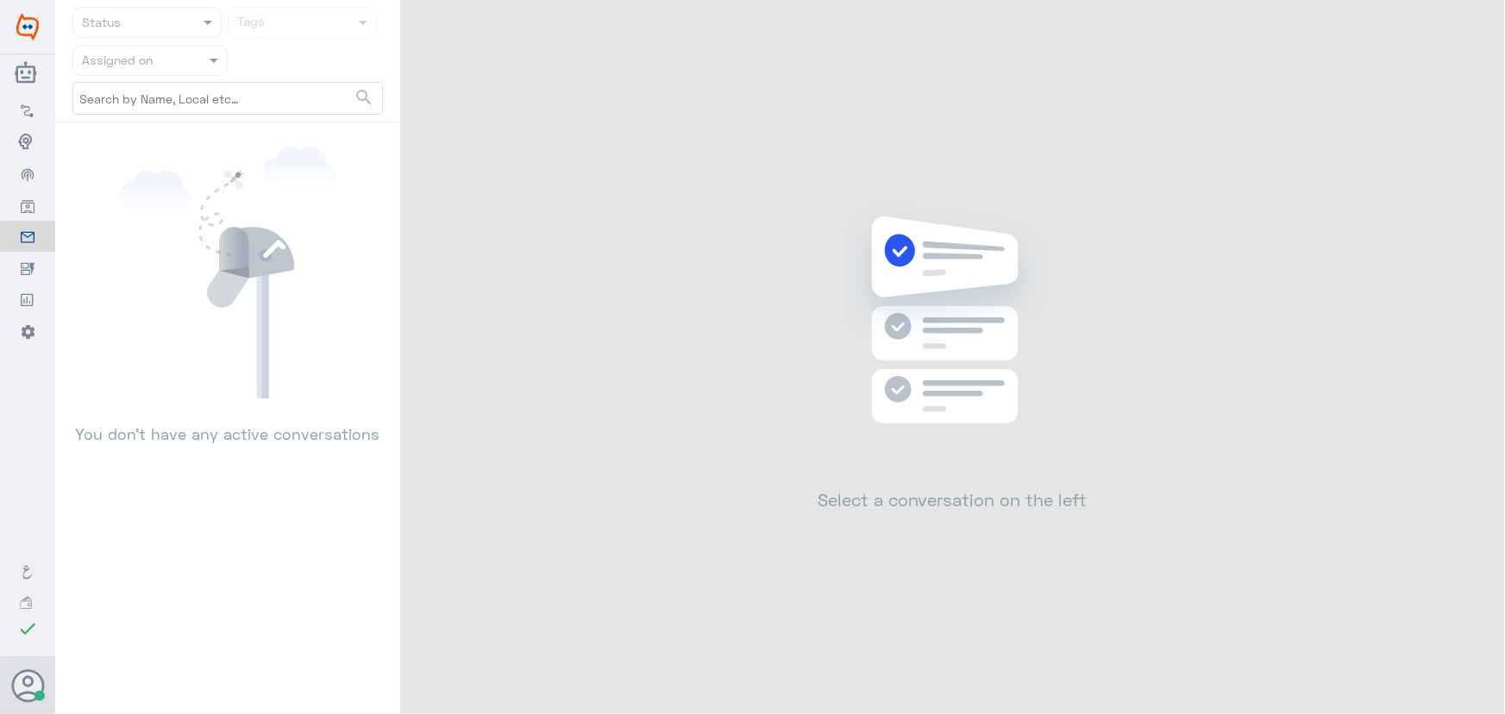
drag, startPoint x: 897, startPoint y: 263, endPoint x: 919, endPoint y: 242, distance: 30.5
click at [923, 251] on icon at bounding box center [952, 346] width 249 height 286
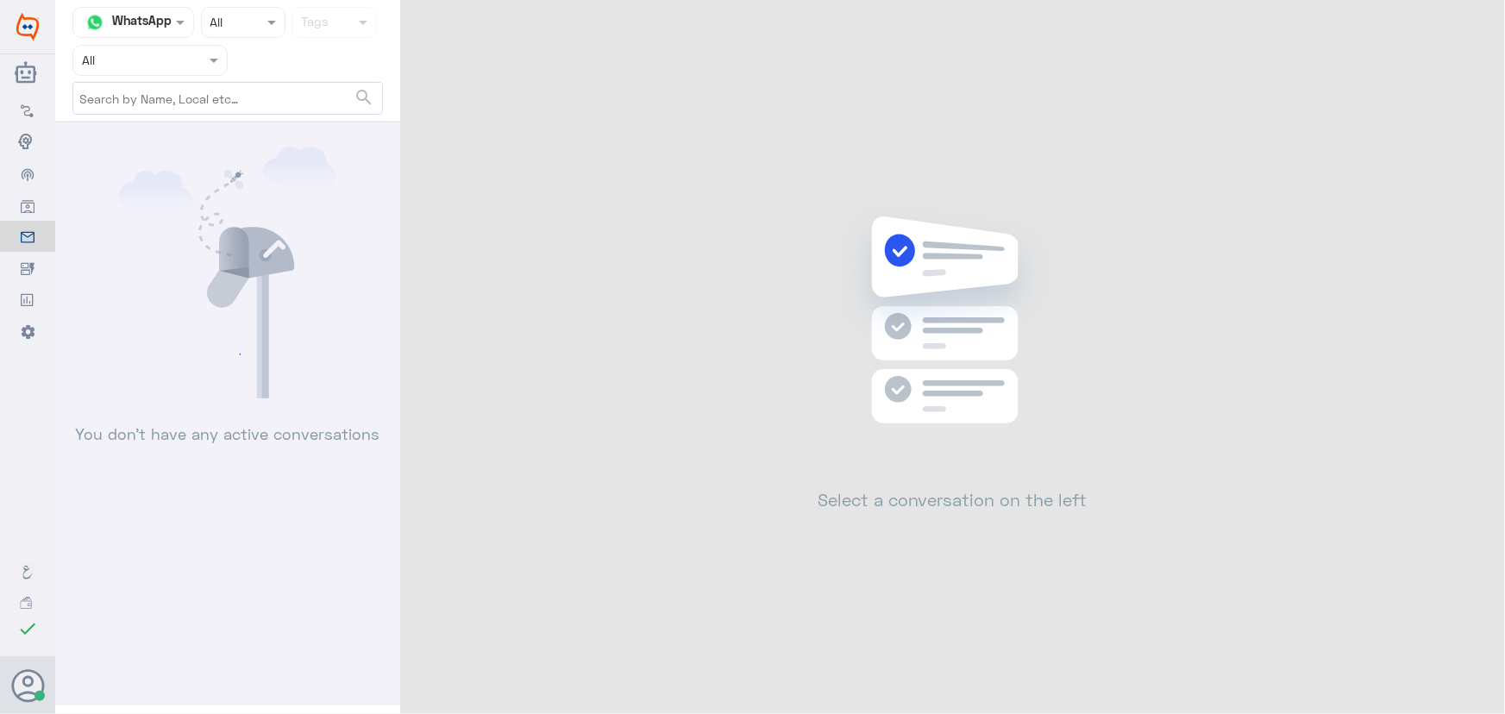
drag, startPoint x: 897, startPoint y: 261, endPoint x: 907, endPoint y: 266, distance: 11.2
click at [911, 276] on icon at bounding box center [952, 346] width 249 height 286
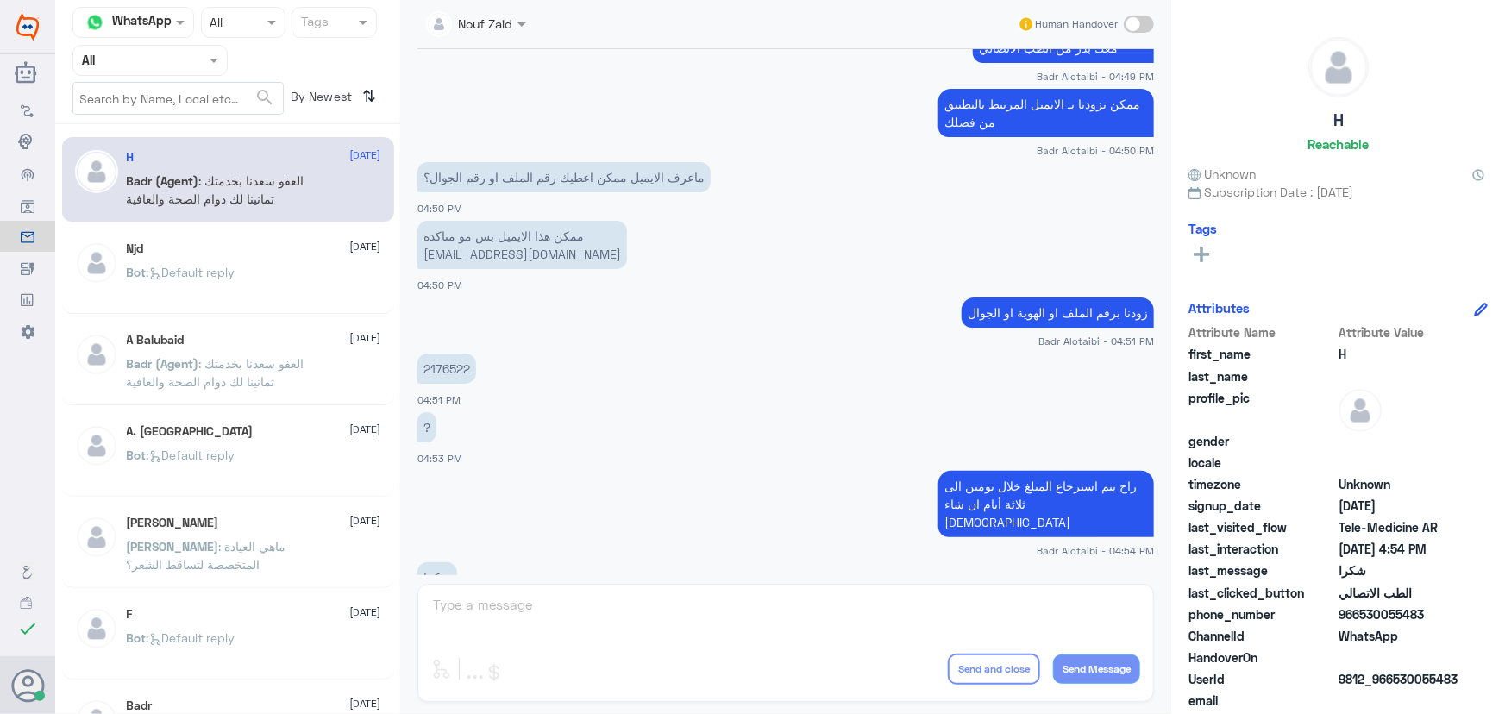
scroll to position [821, 0]
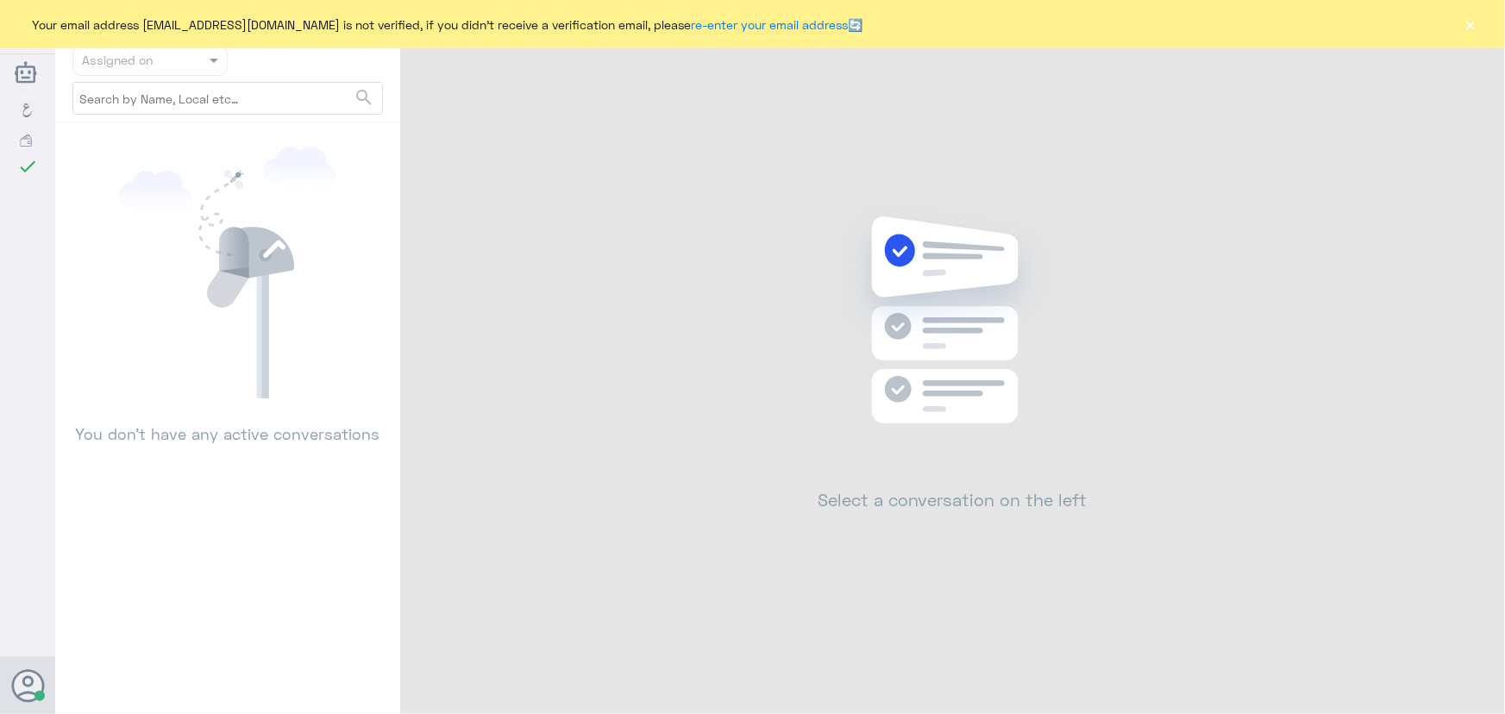
click at [1477, 32] on button "×" at bounding box center [1470, 24] width 17 height 17
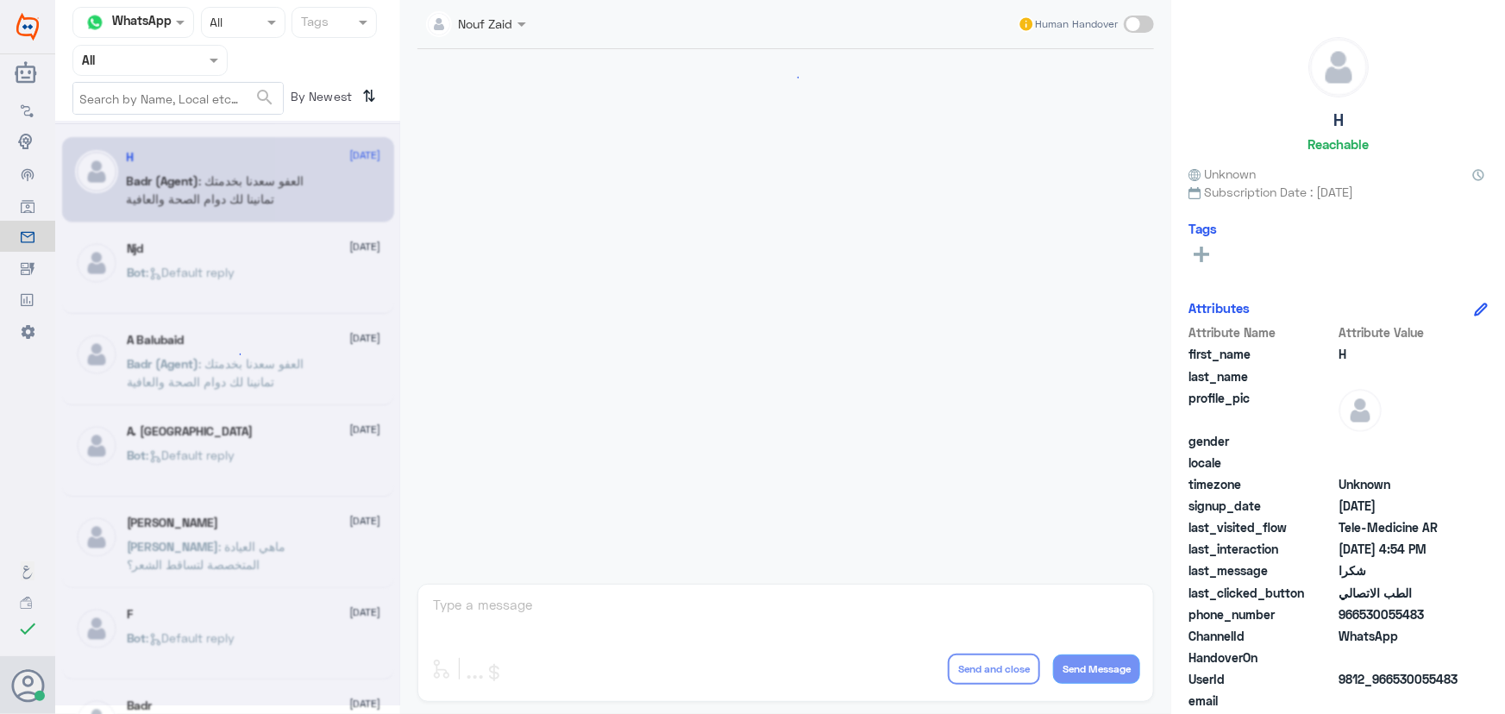
scroll to position [821, 0]
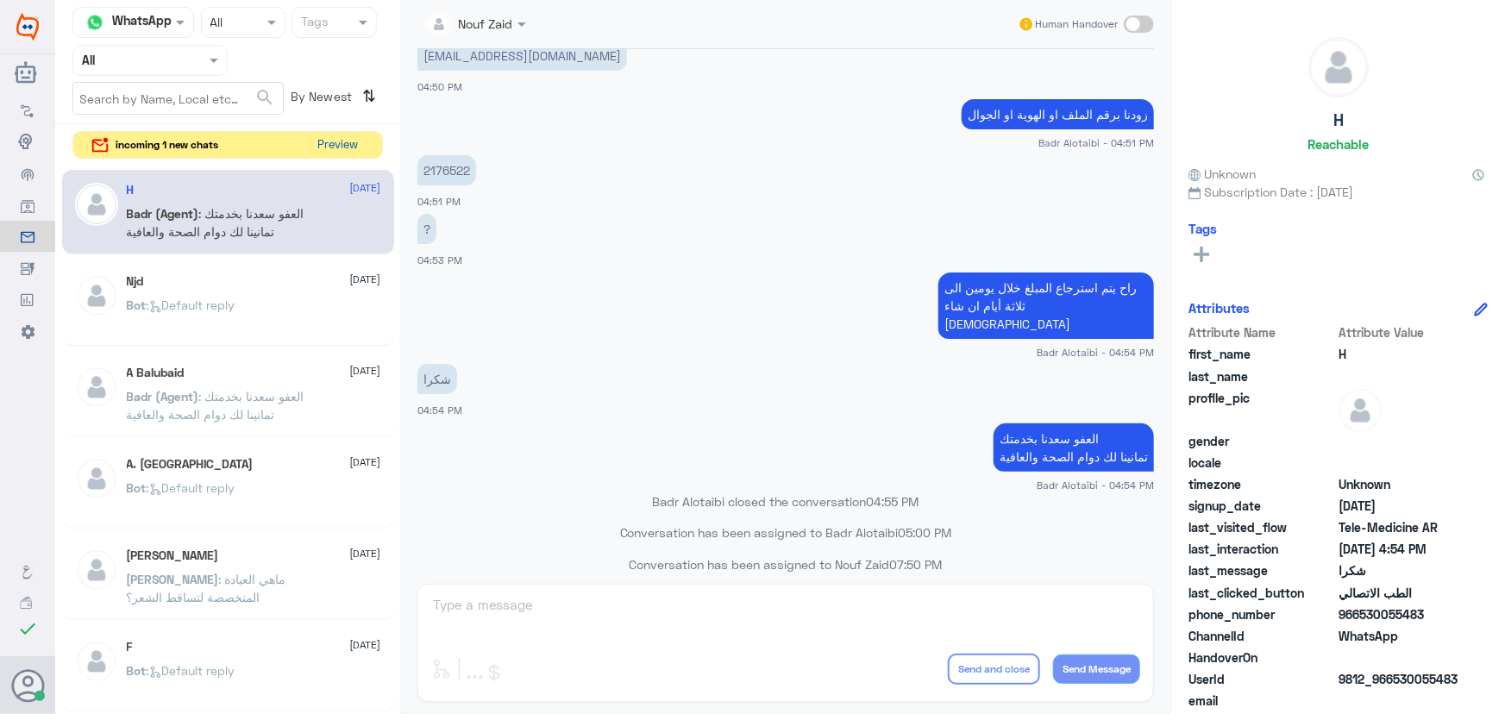
click at [329, 141] on button "Preview" at bounding box center [337, 145] width 53 height 27
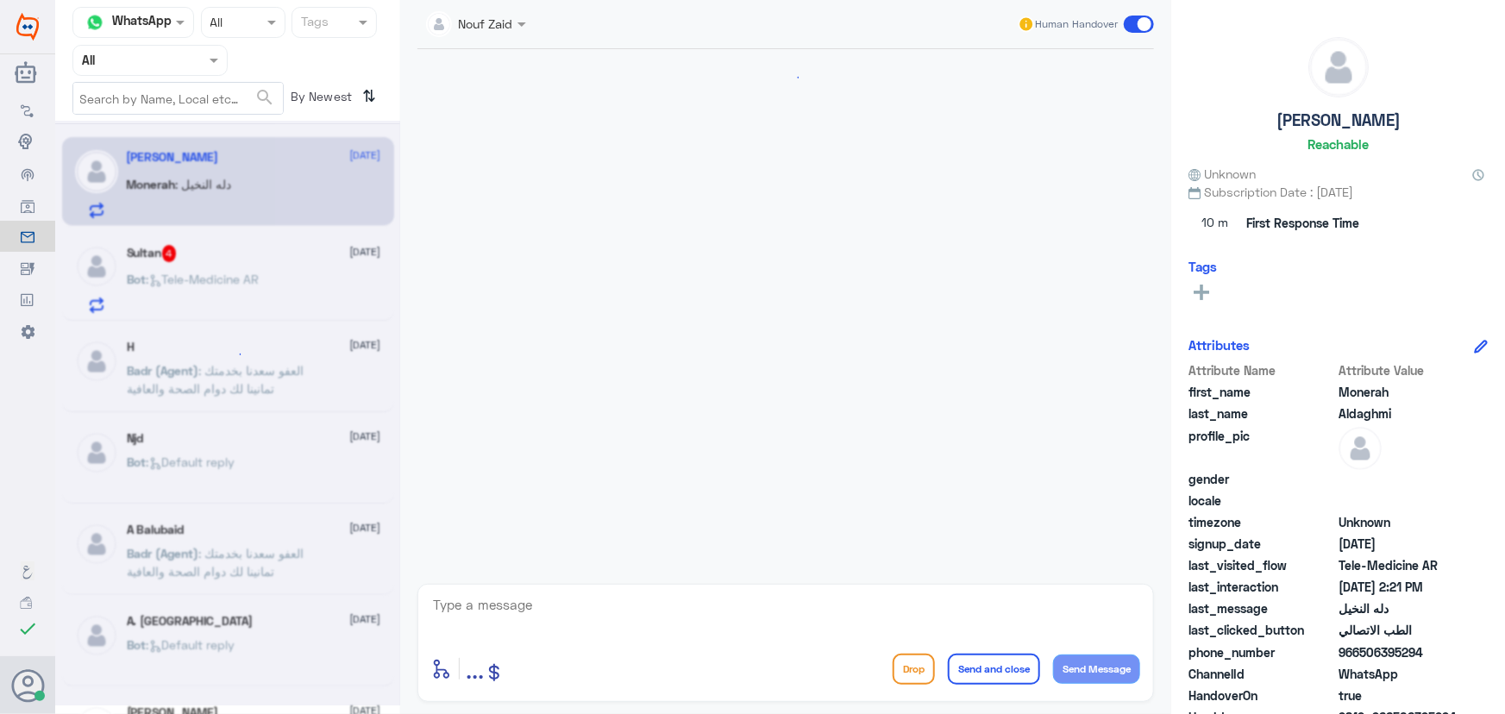
scroll to position [135, 0]
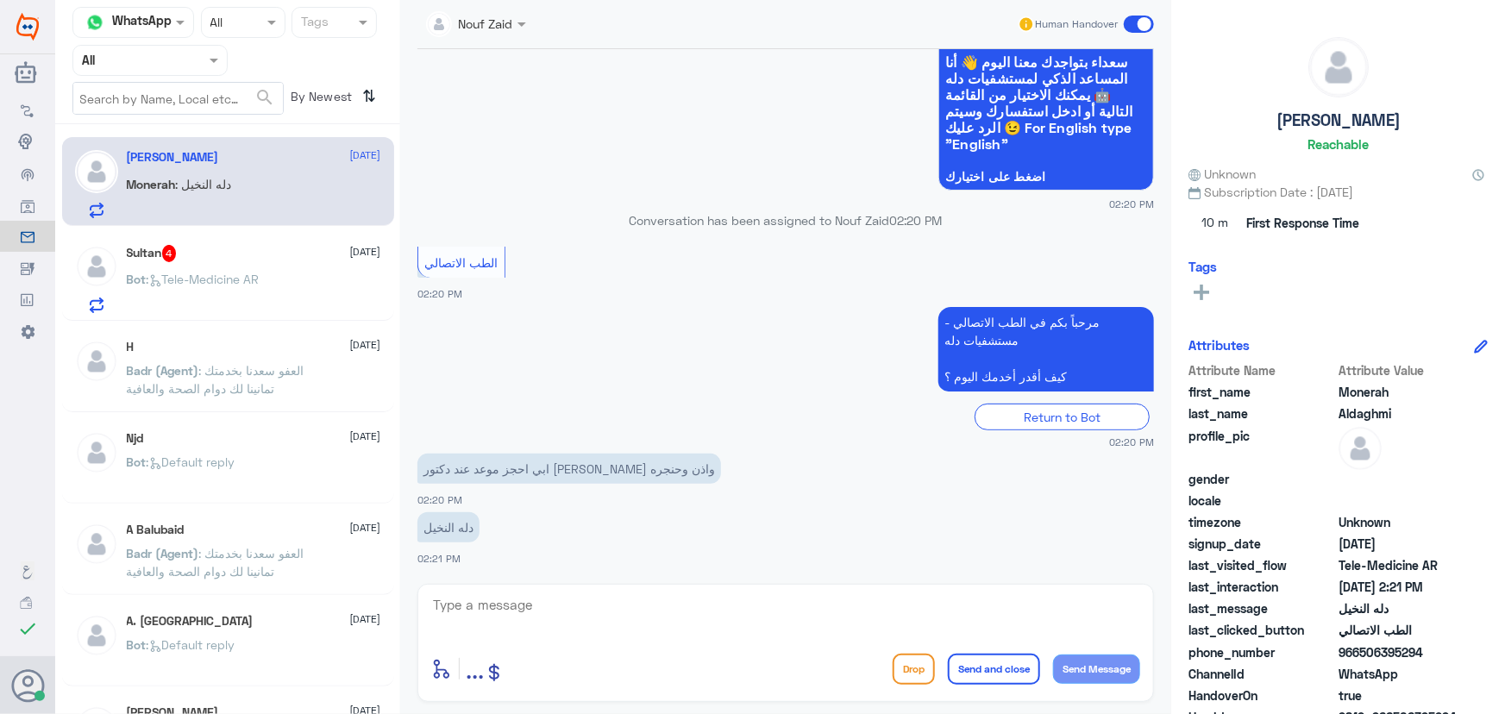
click at [257, 265] on div "Sultan 4 [DATE] Bot : Tele-Medicine AR" at bounding box center [254, 279] width 254 height 68
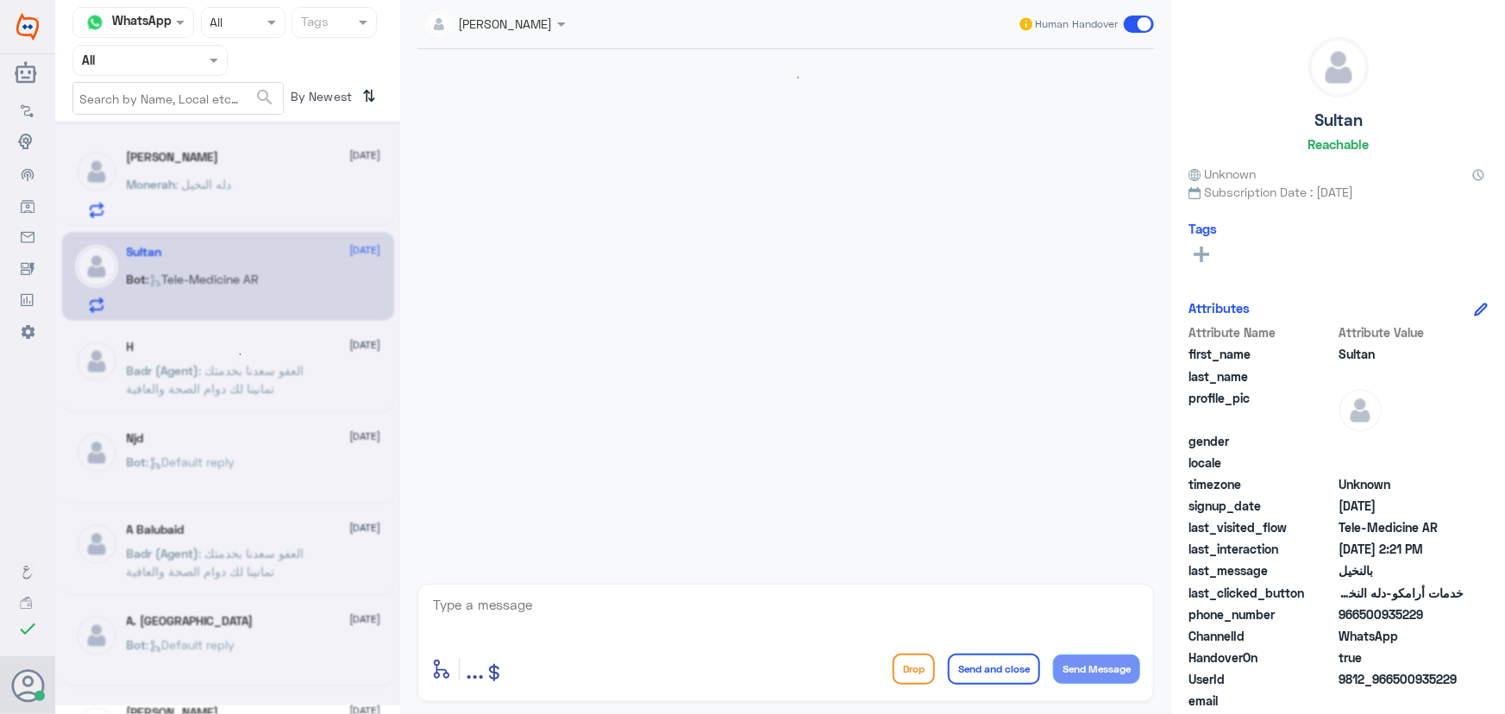
scroll to position [913, 0]
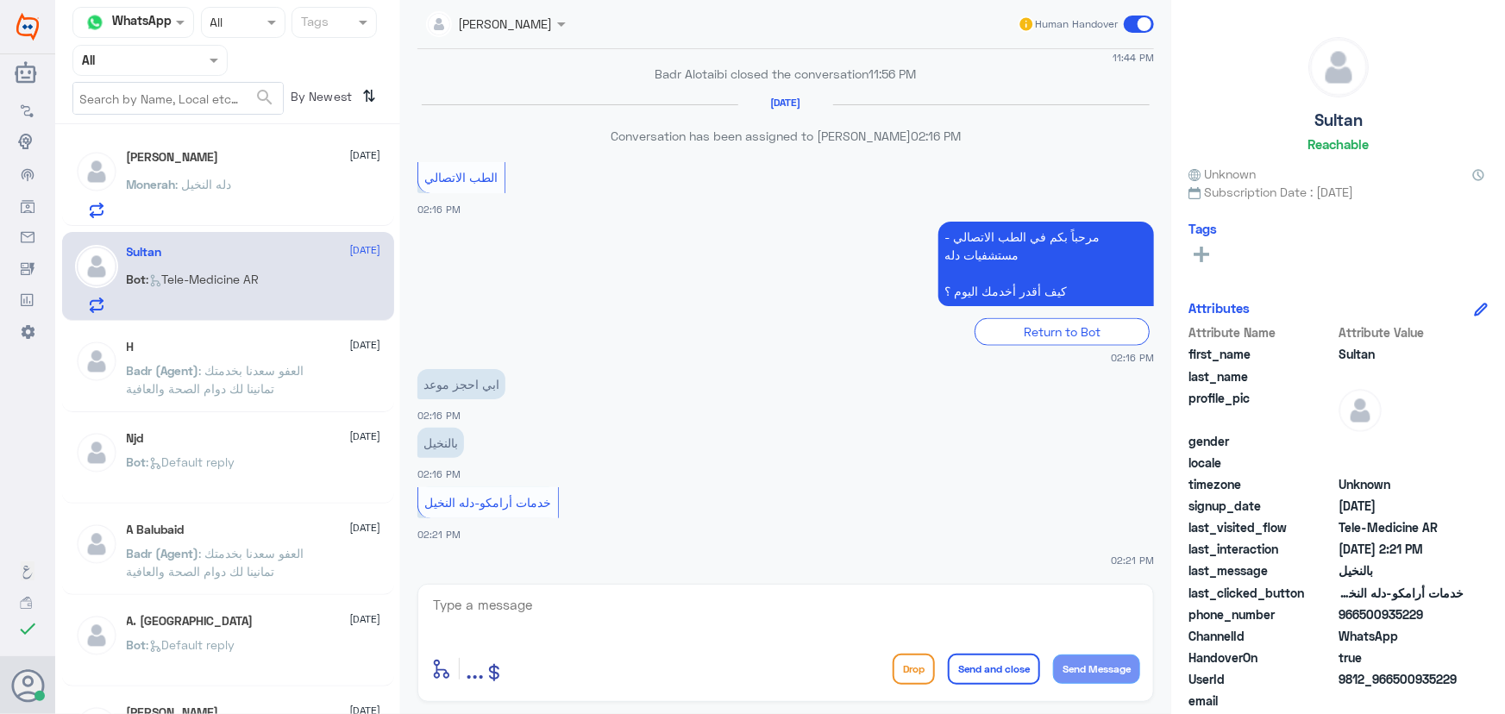
click at [193, 227] on div "[PERSON_NAME] [DATE][PERSON_NAME] : دله النخيل Sultan [DATE] Bot : Tele-Medicin…" at bounding box center [227, 425] width 345 height 589
click at [199, 217] on p "Monerah : دله النخيل" at bounding box center [179, 196] width 105 height 43
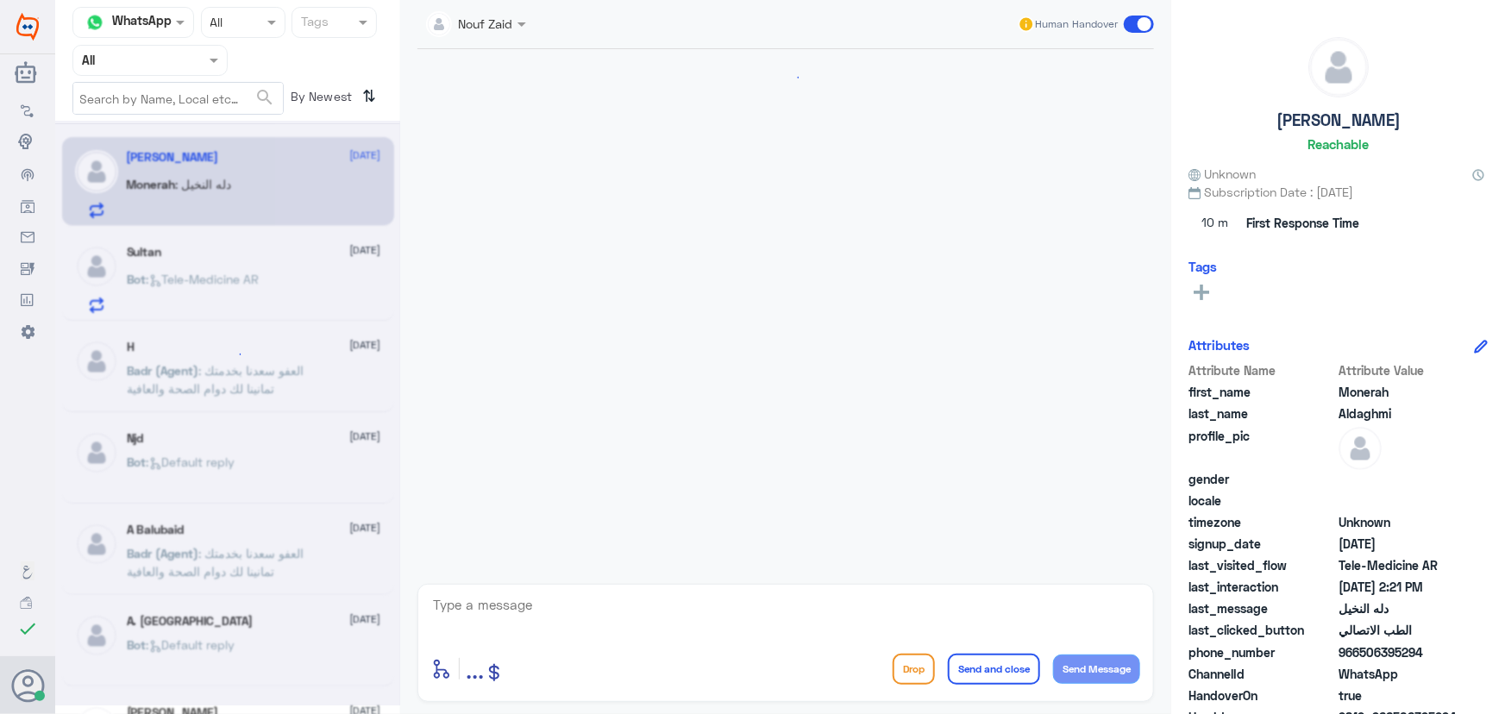
scroll to position [135, 0]
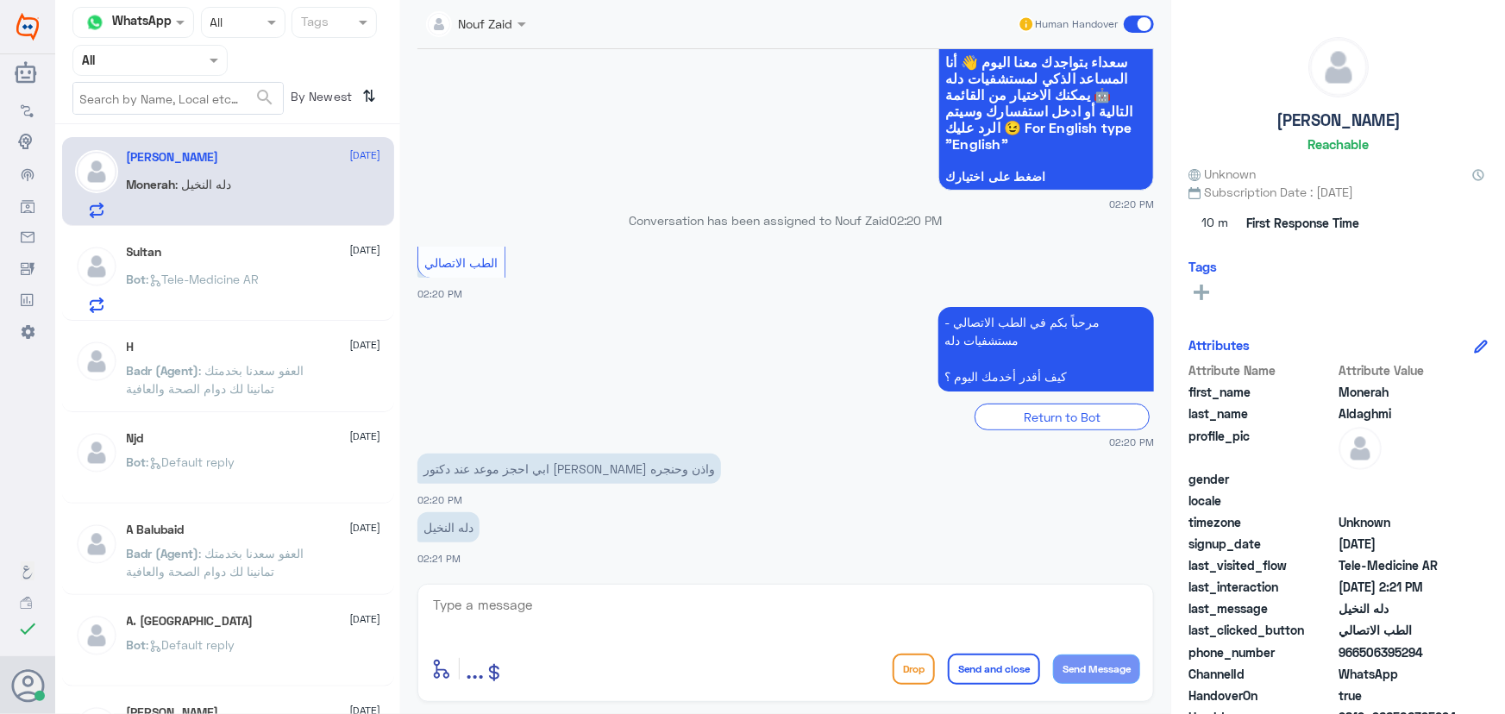
drag, startPoint x: 467, startPoint y: 42, endPoint x: 468, endPoint y: 22, distance: 20.7
click at [467, 38] on div "Nouf Zaid Human Handover" at bounding box center [785, 24] width 737 height 49
click at [470, 20] on input "text" at bounding box center [457, 23] width 62 height 20
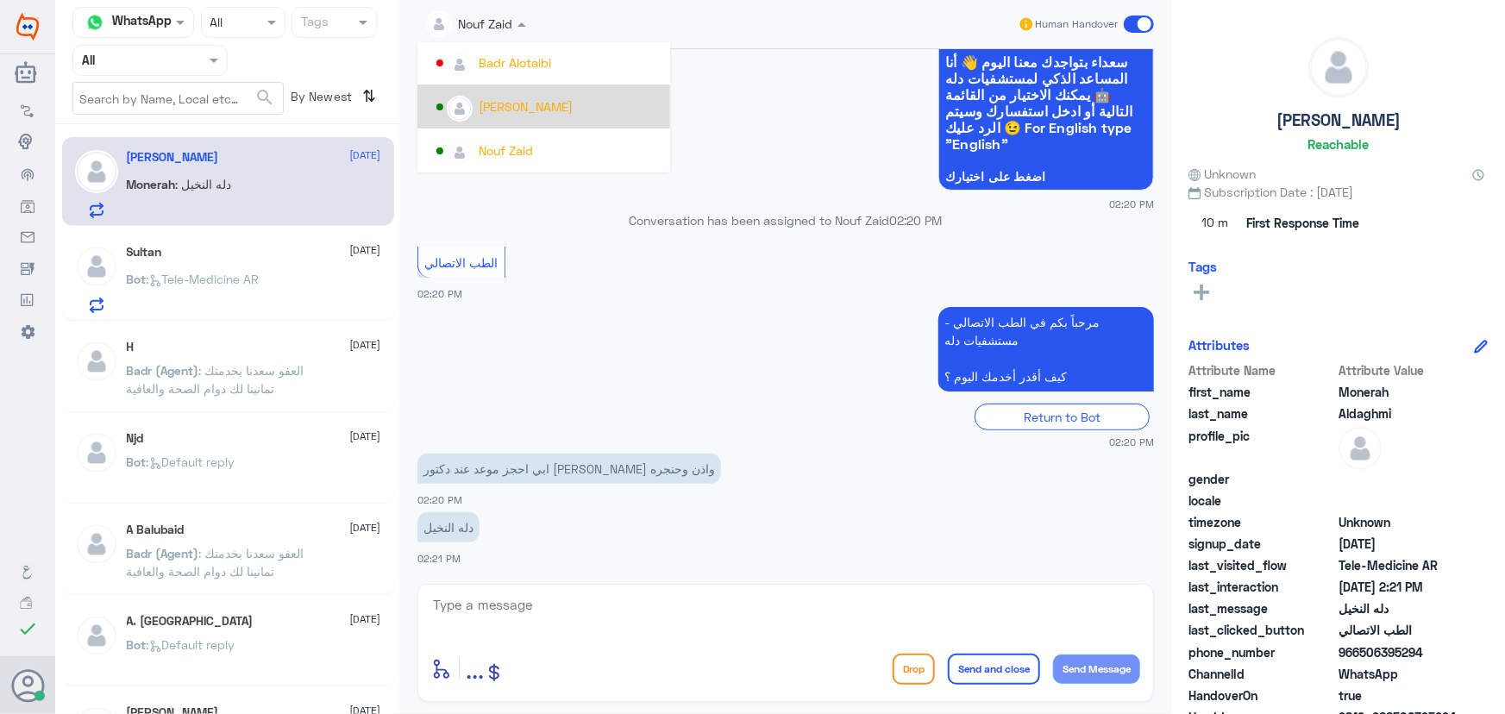
click at [560, 110] on div "[PERSON_NAME]" at bounding box center [526, 106] width 94 height 18
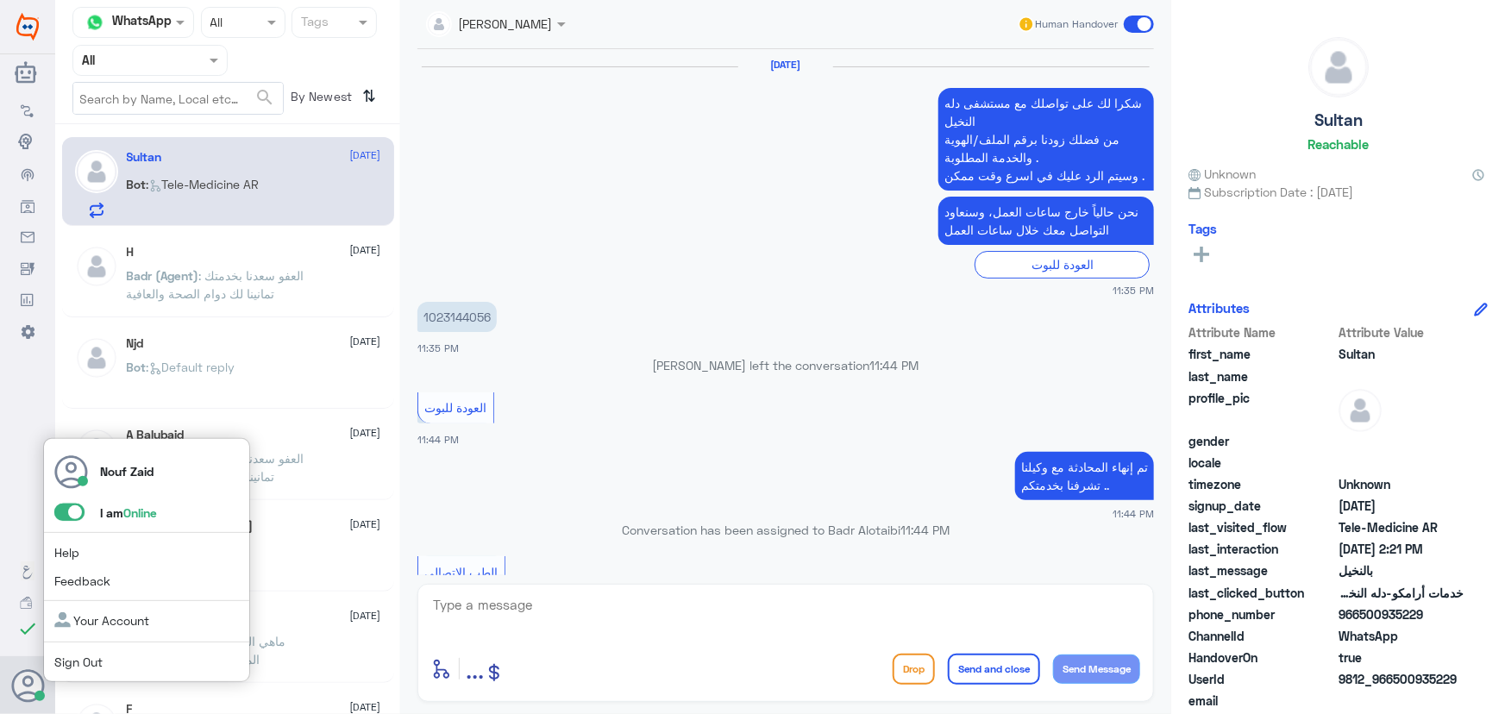
scroll to position [913, 0]
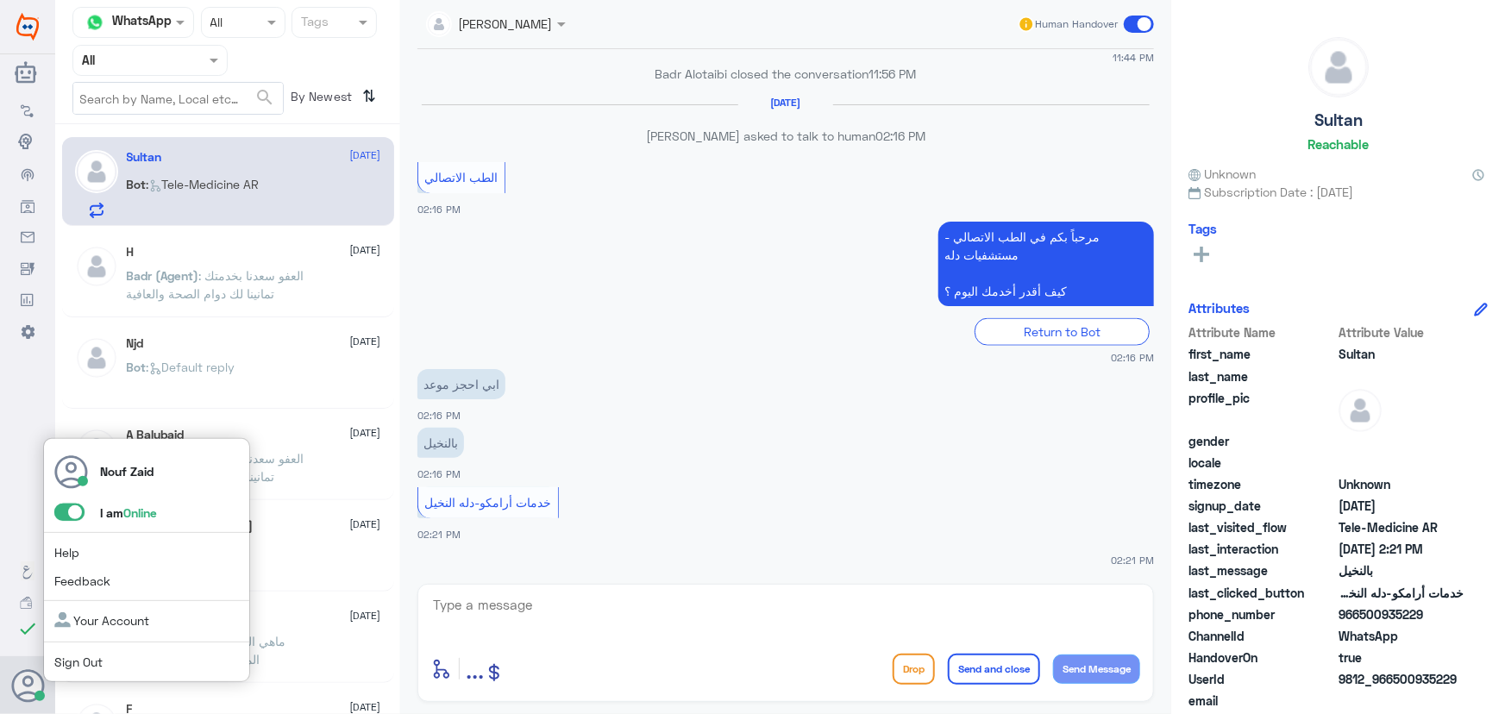
click at [60, 508] on span at bounding box center [69, 512] width 30 height 17
click at [0, 0] on input "checkbox" at bounding box center [0, 0] width 0 height 0
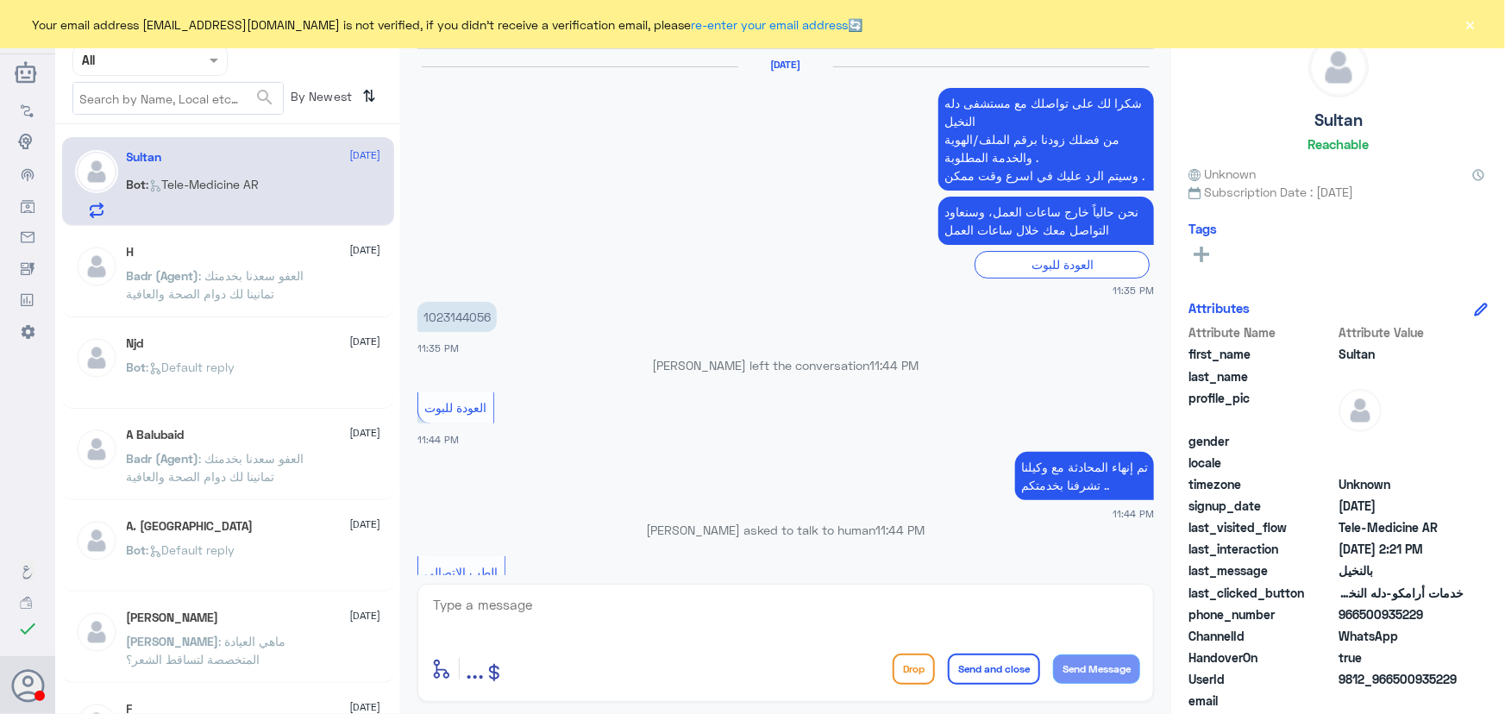
scroll to position [913, 0]
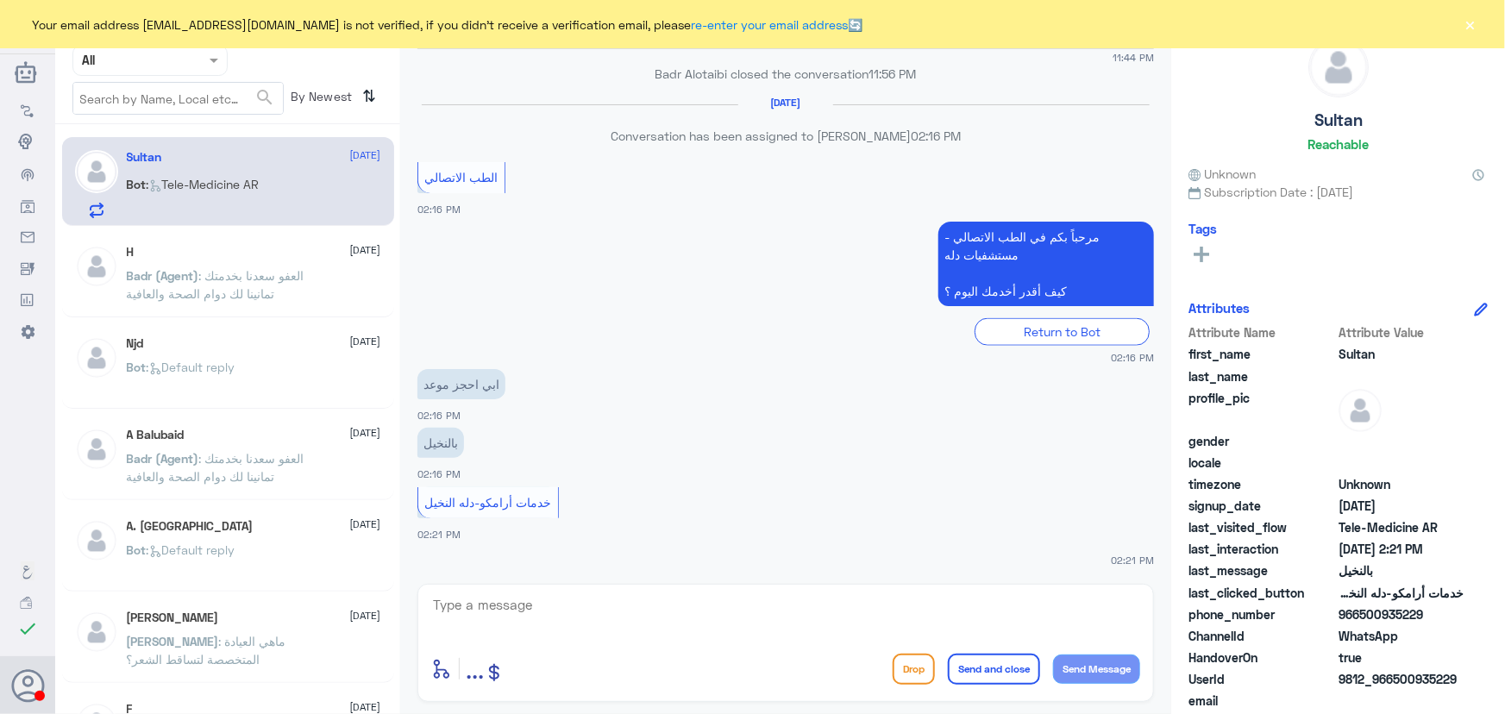
click at [1472, 22] on button "×" at bounding box center [1470, 24] width 17 height 17
